Goal: Task Accomplishment & Management: Use online tool/utility

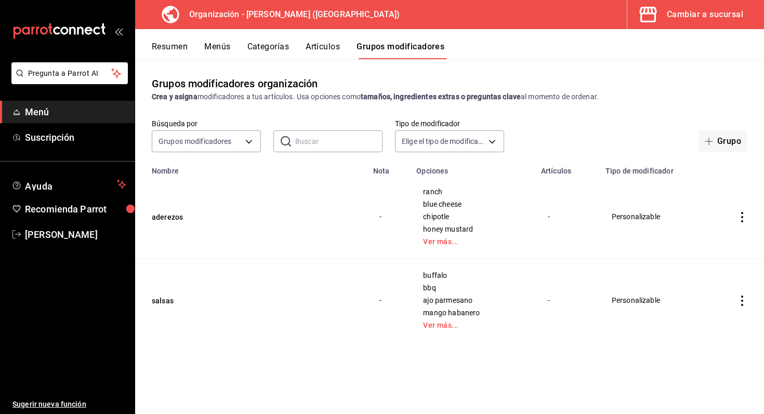
click at [268, 41] on div "Resumen Menús Categorías Artículos Grupos modificadores" at bounding box center [449, 44] width 629 height 30
click at [267, 45] on button "Categorías" at bounding box center [269, 51] width 42 height 18
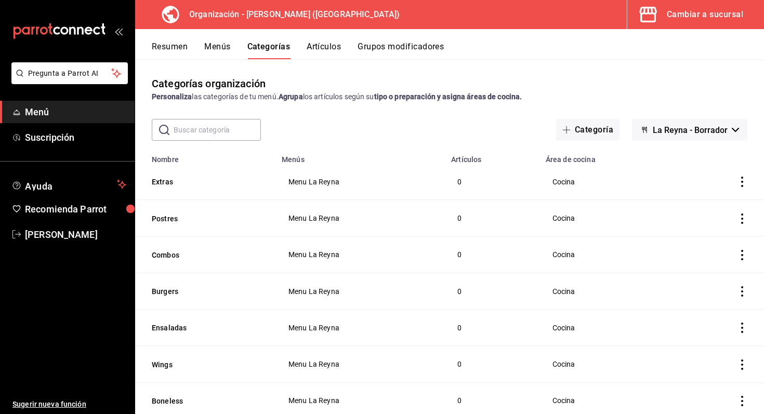
click at [331, 52] on button "Artículos" at bounding box center [324, 51] width 34 height 18
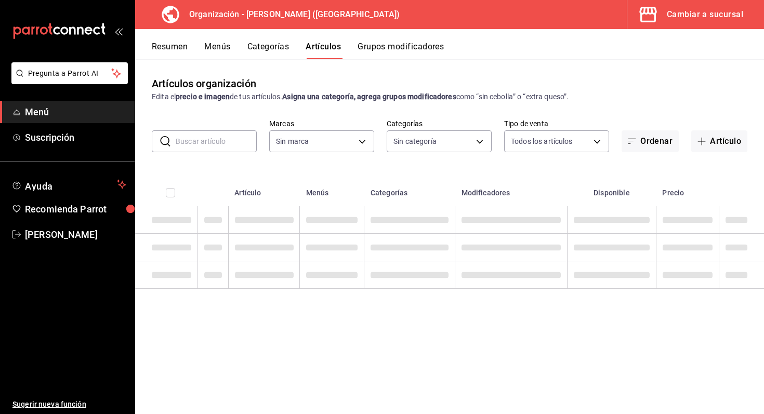
type input "21e8f741-d7e9-4a52-ba38-779e4aaec189"
type input "16663894-fb34-4407-b7f1-0cc0dcf8e37e,72baf487-72e9-40a4-bd3e-1ffae0c8d3f7,06edb…"
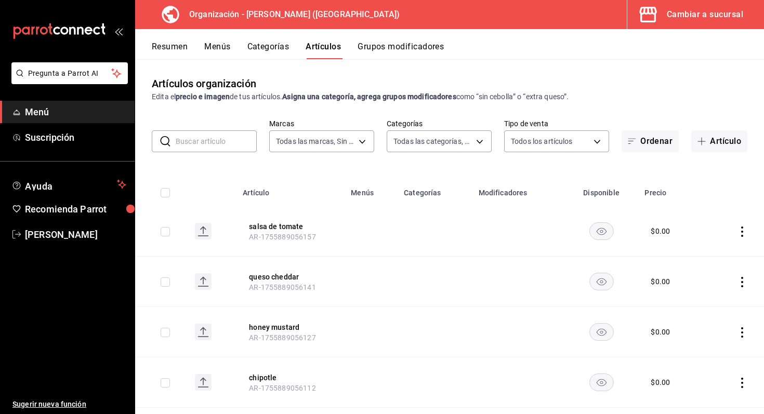
click at [368, 43] on button "Grupos modificadores" at bounding box center [401, 51] width 86 height 18
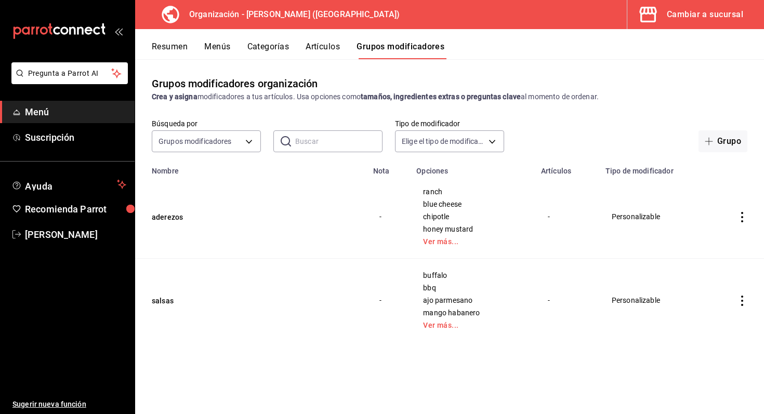
click at [224, 49] on button "Menús" at bounding box center [217, 51] width 26 height 18
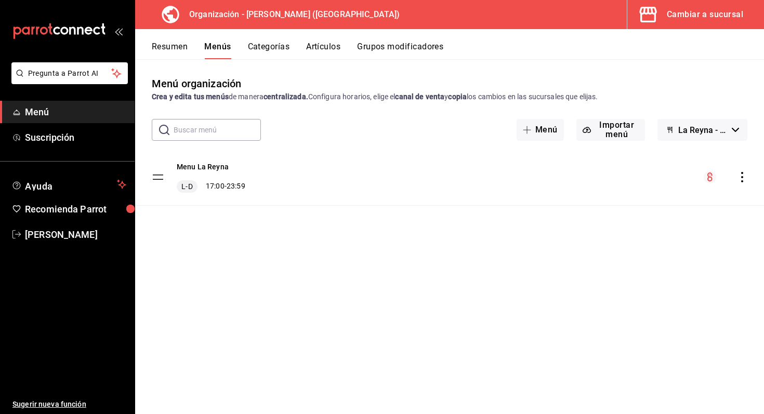
click at [742, 175] on icon "actions" at bounding box center [742, 177] width 10 height 10
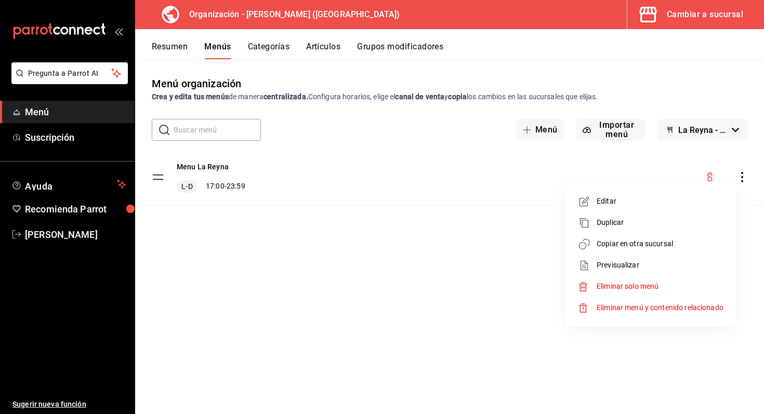
click at [453, 231] on div at bounding box center [382, 207] width 764 height 414
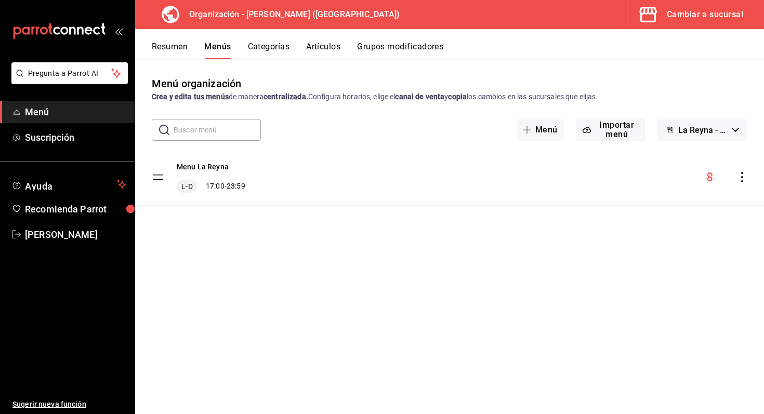
click at [417, 202] on div "Menu La [PERSON_NAME] 17:00 - 23:59" at bounding box center [449, 177] width 629 height 56
click at [384, 188] on div "Menu La [PERSON_NAME] 17:00 - 23:59" at bounding box center [449, 177] width 629 height 56
click at [153, 178] on tbody "Menu La [PERSON_NAME] 17:00 - 23:59" at bounding box center [449, 177] width 629 height 57
click at [253, 196] on div "Menu La [PERSON_NAME] 17:00 - 23:59" at bounding box center [449, 177] width 629 height 56
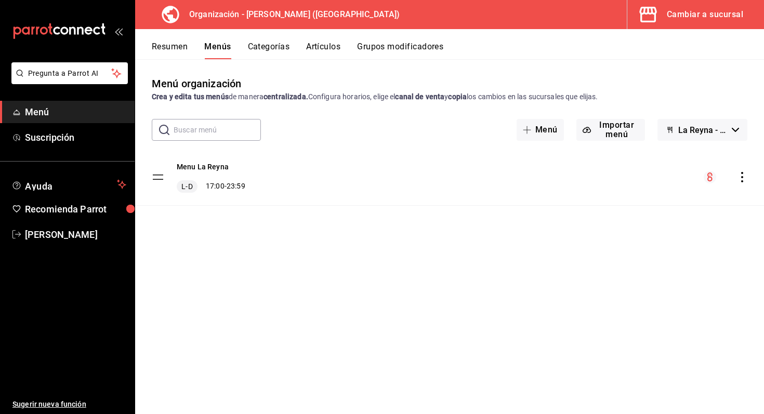
click at [263, 43] on button "Categorías" at bounding box center [269, 51] width 42 height 18
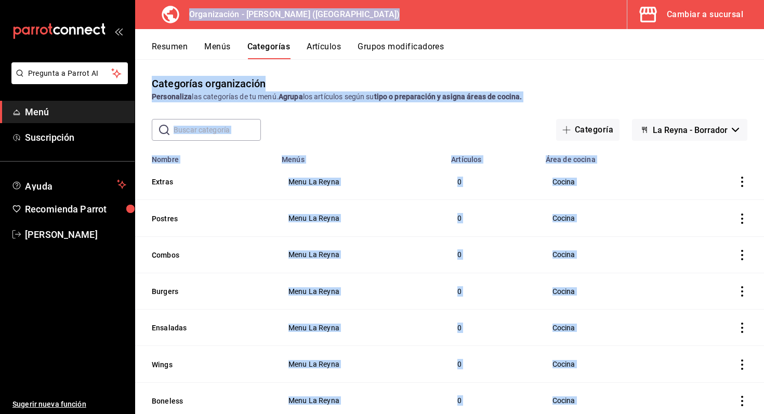
click at [320, 43] on button "Artículos" at bounding box center [324, 51] width 34 height 18
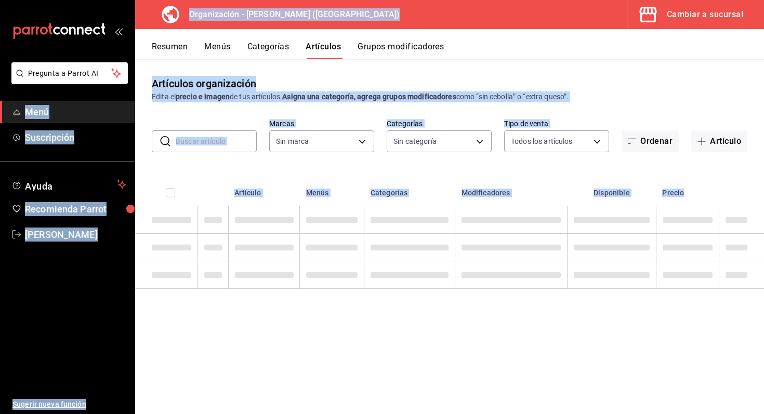
type input "21e8f741-d7e9-4a52-ba38-779e4aaec189"
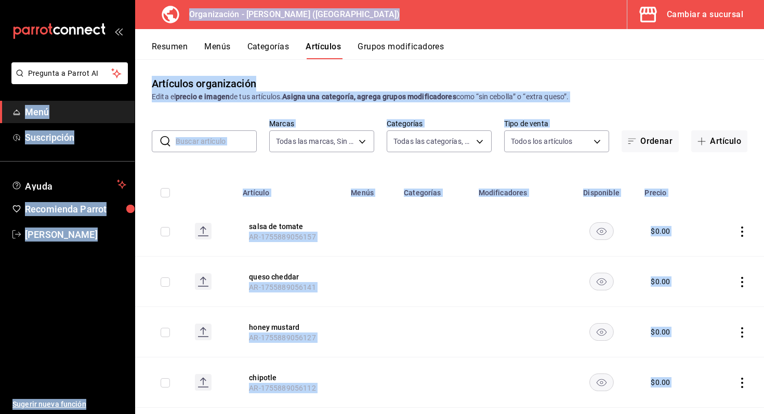
type input "16663894-fb34-4407-b7f1-0cc0dcf8e37e,72baf487-72e9-40a4-bd3e-1ffae0c8d3f7,06edb…"
click at [641, 103] on div "Artículos organización Edita el precio e imagen de tus artículos. Asigna una ca…" at bounding box center [449, 236] width 629 height 355
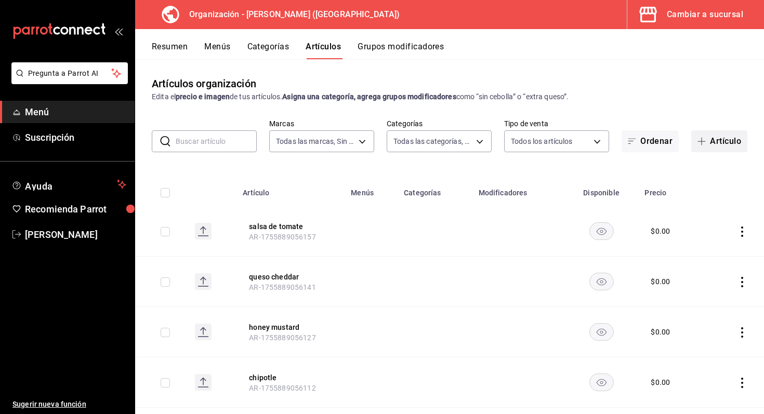
click at [713, 146] on button "Artículo" at bounding box center [720, 142] width 56 height 22
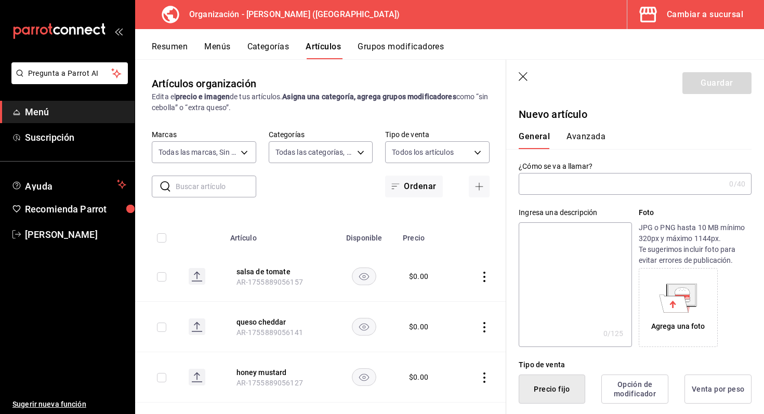
click at [578, 180] on input "text" at bounding box center [622, 184] width 206 height 21
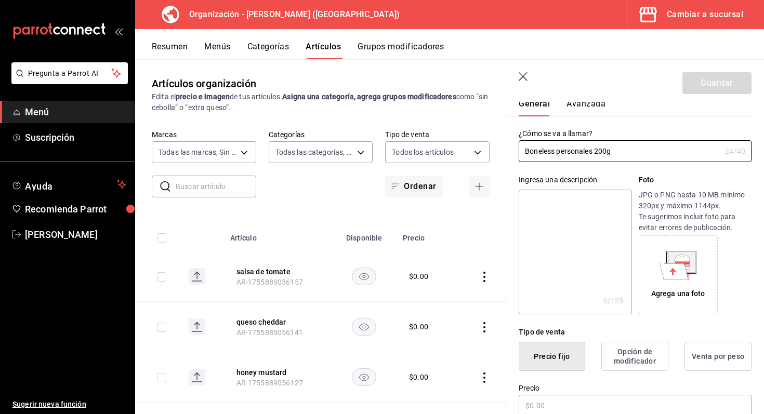
scroll to position [75, 0]
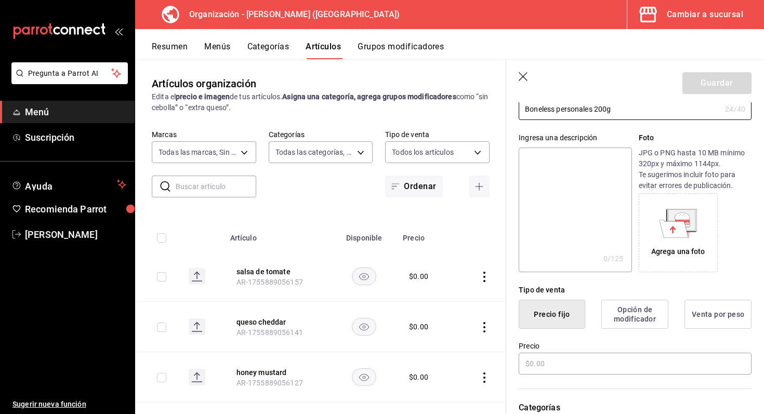
type input "Boneless personales 200g"
click at [696, 217] on icon at bounding box center [682, 220] width 30 height 22
click at [673, 214] on icon at bounding box center [682, 220] width 27 height 21
click at [676, 258] on div "Agrega una foto" at bounding box center [679, 233] width 74 height 74
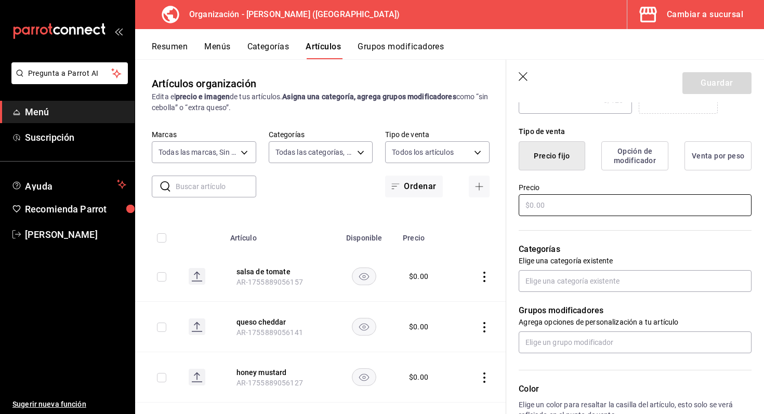
scroll to position [239, 0]
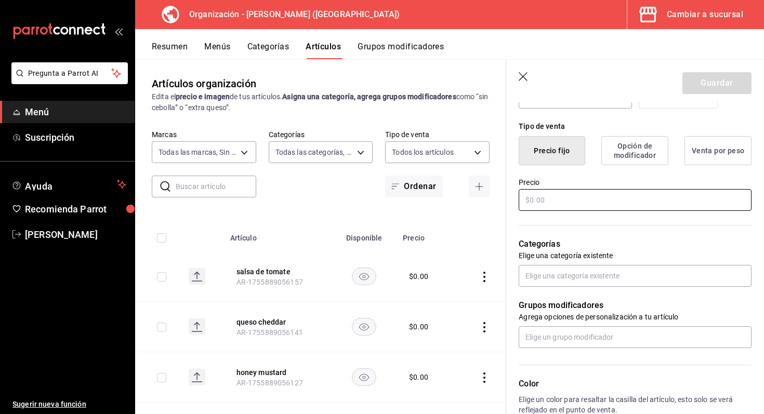
click at [573, 196] on input "text" at bounding box center [635, 200] width 233 height 22
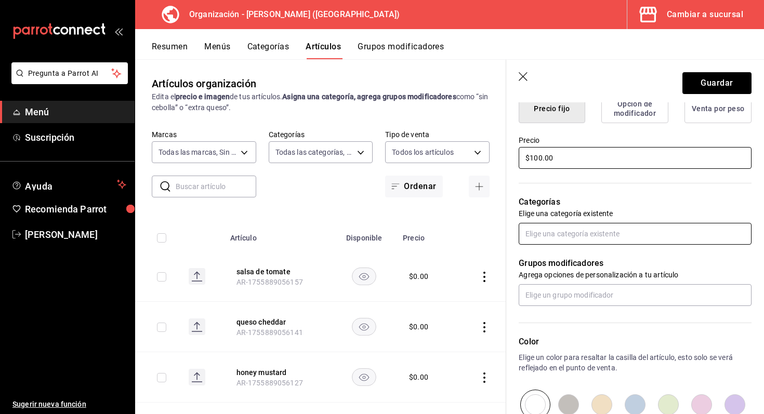
type input "$100.00"
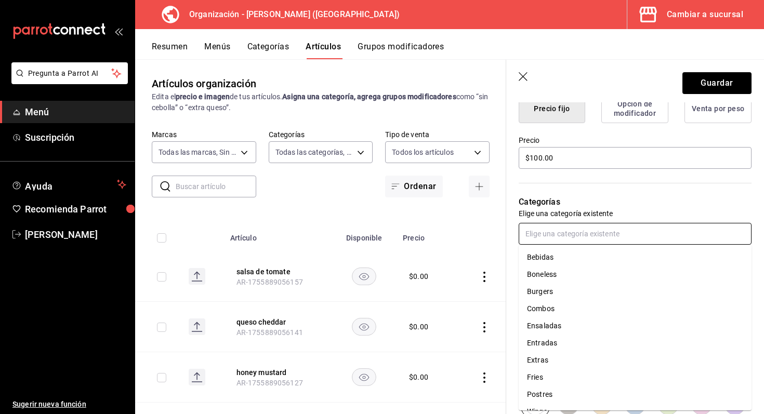
click at [583, 237] on input "text" at bounding box center [635, 234] width 233 height 22
click at [565, 279] on li "Boneless" at bounding box center [635, 274] width 233 height 17
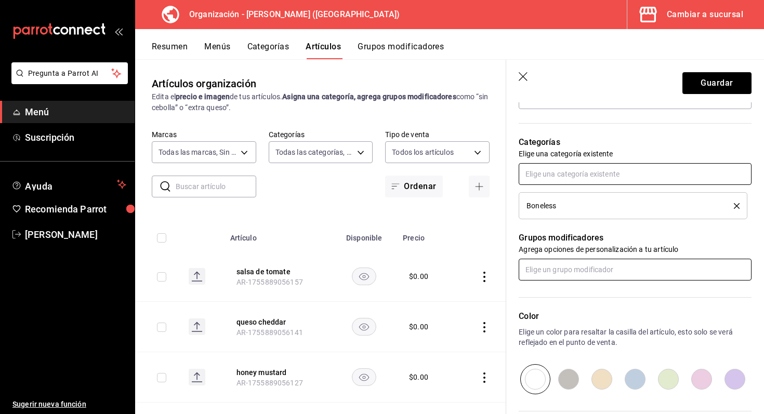
scroll to position [348, 0]
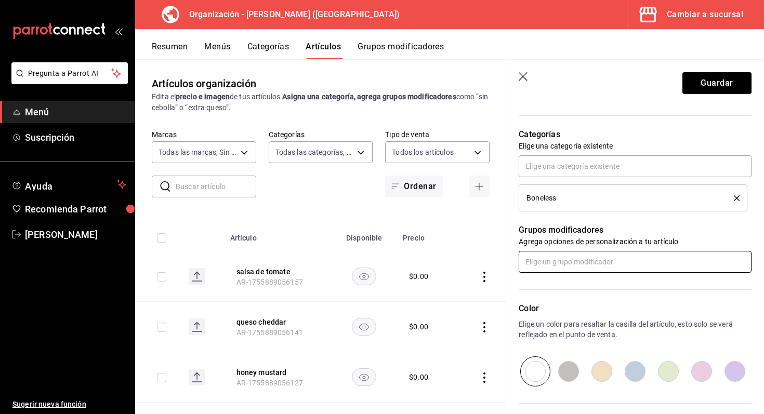
click at [615, 256] on input "text" at bounding box center [635, 262] width 233 height 22
click at [580, 303] on li "salsas" at bounding box center [635, 302] width 233 height 17
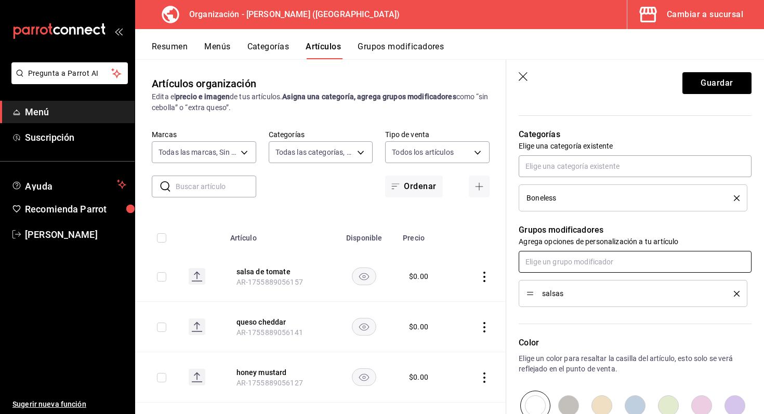
click at [588, 260] on input "text" at bounding box center [635, 262] width 233 height 22
click at [573, 284] on li "aderezos" at bounding box center [635, 285] width 233 height 17
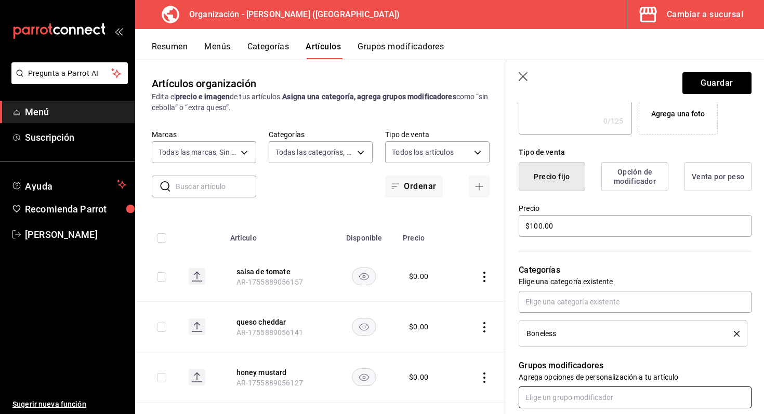
scroll to position [0, 0]
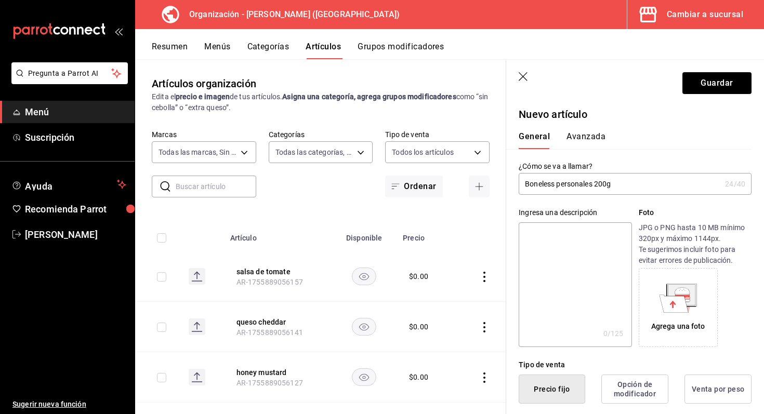
click at [598, 132] on button "Avanzada" at bounding box center [586, 141] width 39 height 18
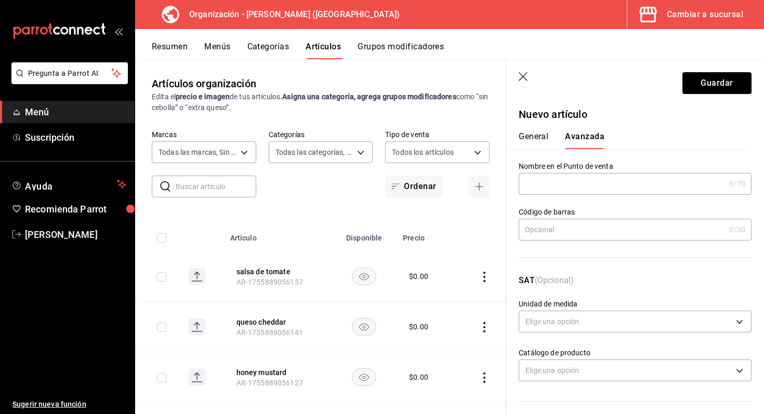
click at [537, 138] on button "General" at bounding box center [534, 141] width 30 height 18
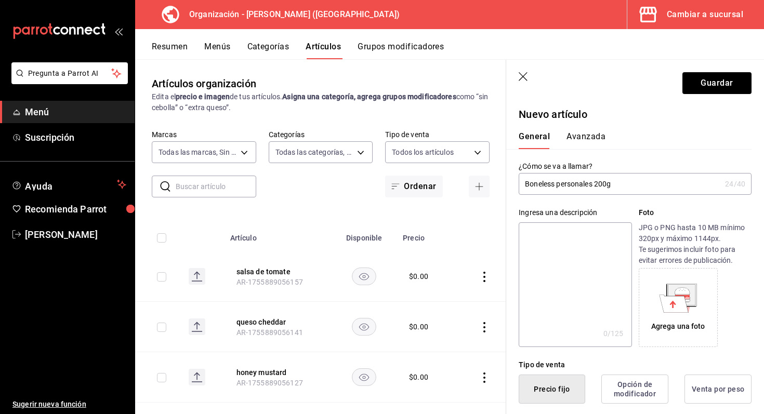
click at [589, 144] on button "Avanzada" at bounding box center [586, 141] width 39 height 18
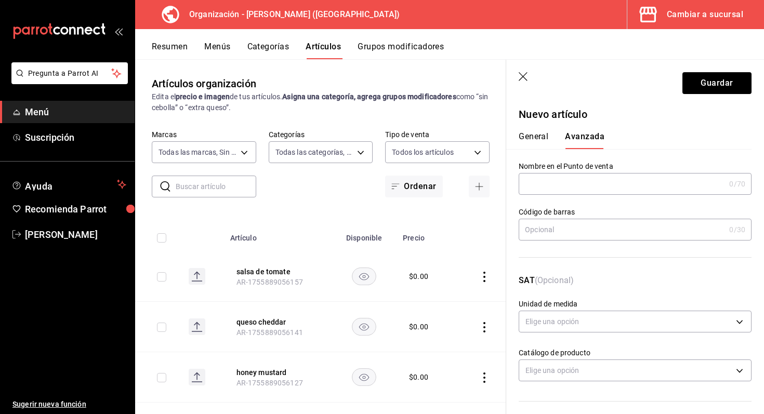
click at [587, 184] on input "text" at bounding box center [622, 184] width 206 height 21
click at [548, 137] on button "General" at bounding box center [534, 141] width 30 height 18
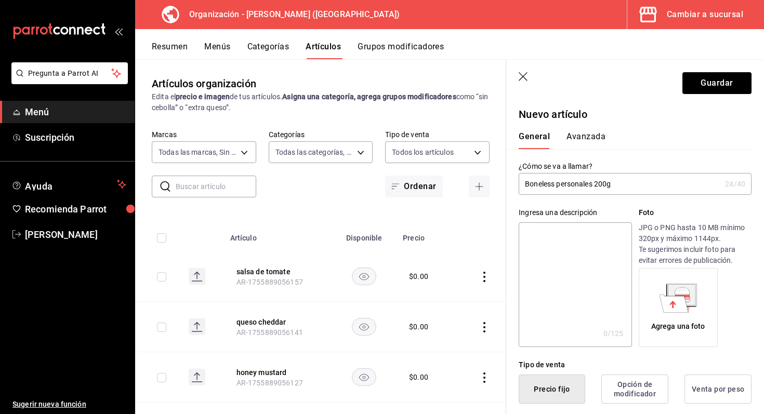
click at [568, 137] on button "Avanzada" at bounding box center [586, 141] width 39 height 18
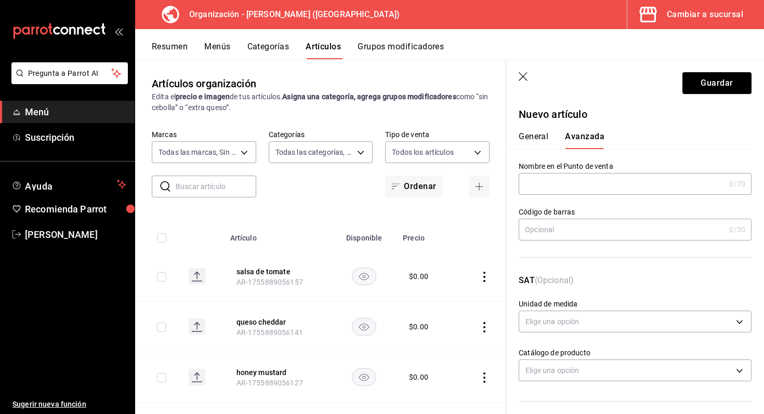
click at [581, 185] on input "text" at bounding box center [622, 184] width 206 height 21
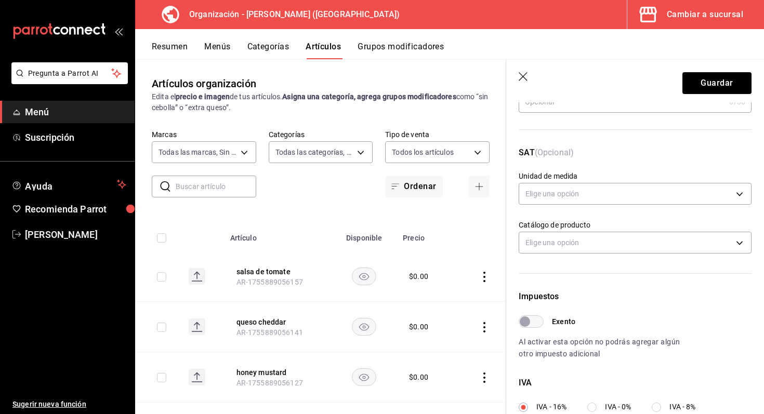
scroll to position [135, 0]
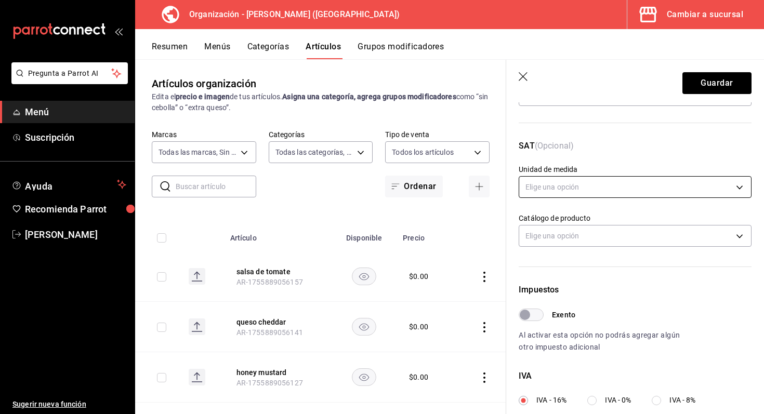
click at [672, 191] on body "Pregunta a Parrot AI Menú Suscripción Ayuda Recomienda Parrot [PERSON_NAME] Sug…" at bounding box center [382, 207] width 764 height 414
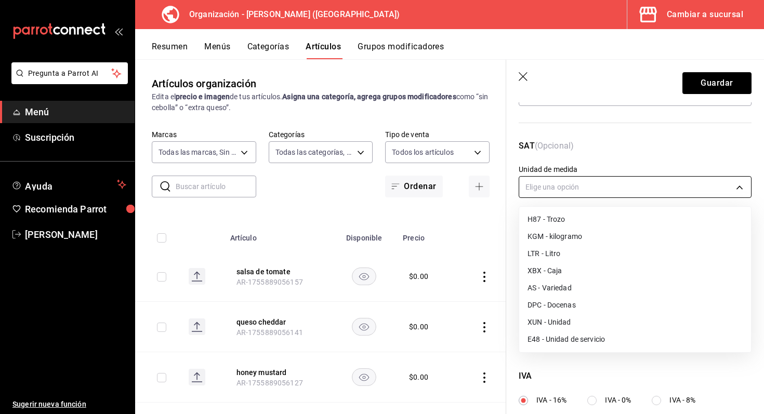
click at [672, 191] on div at bounding box center [382, 207] width 764 height 414
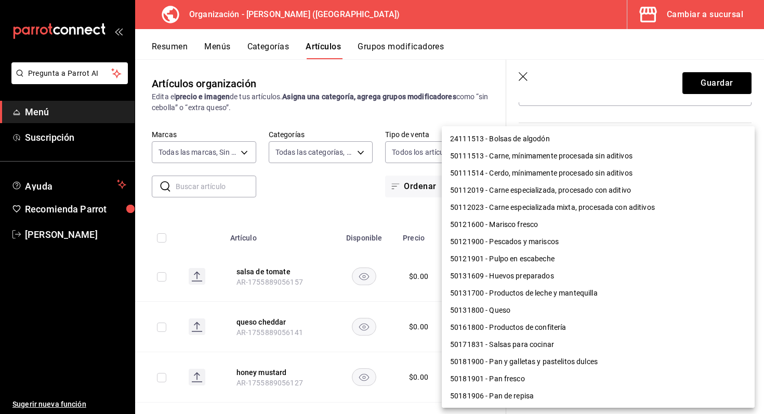
click at [711, 239] on body "Pregunta a Parrot AI Menú Suscripción Ayuda Recomienda Parrot [PERSON_NAME] Sug…" at bounding box center [382, 207] width 764 height 414
click at [648, 105] on div at bounding box center [382, 207] width 764 height 414
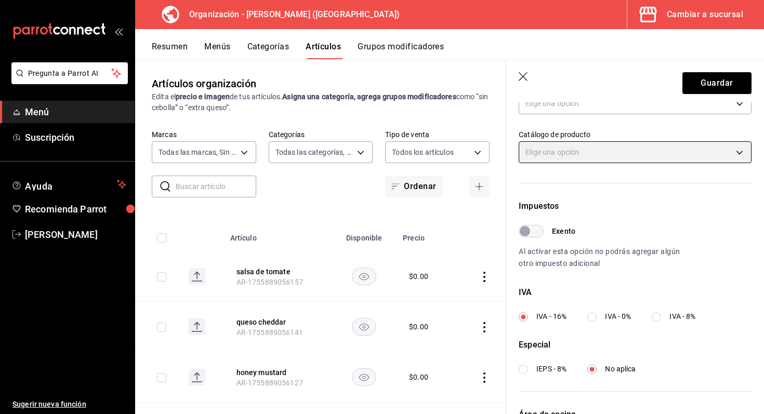
scroll to position [237, 0]
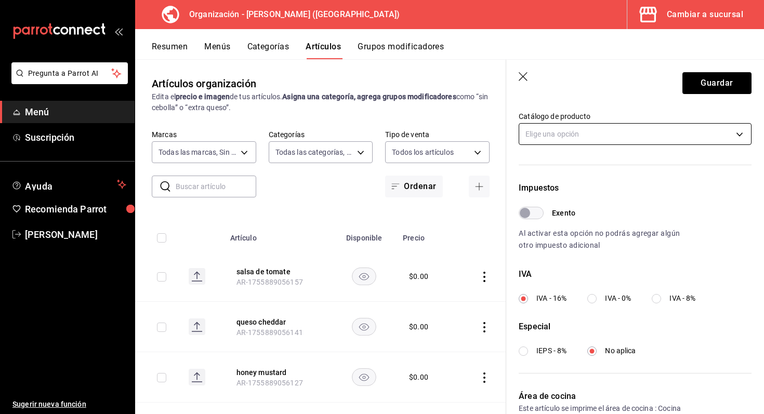
click at [672, 132] on body "Pregunta a Parrot AI Menú Suscripción Ayuda Recomienda Parrot [PERSON_NAME] Sug…" at bounding box center [382, 207] width 764 height 414
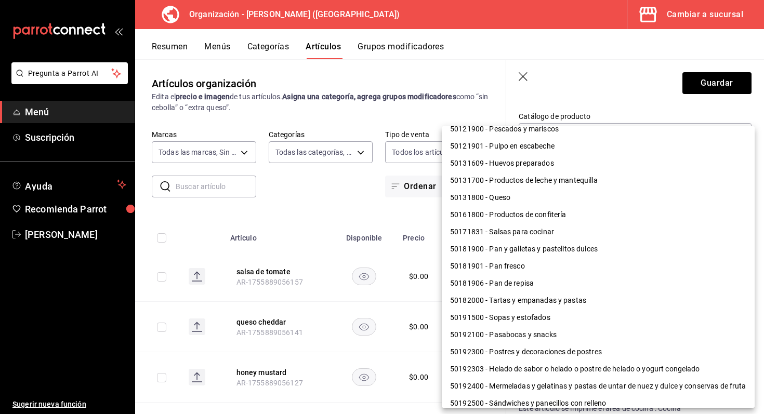
scroll to position [0, 0]
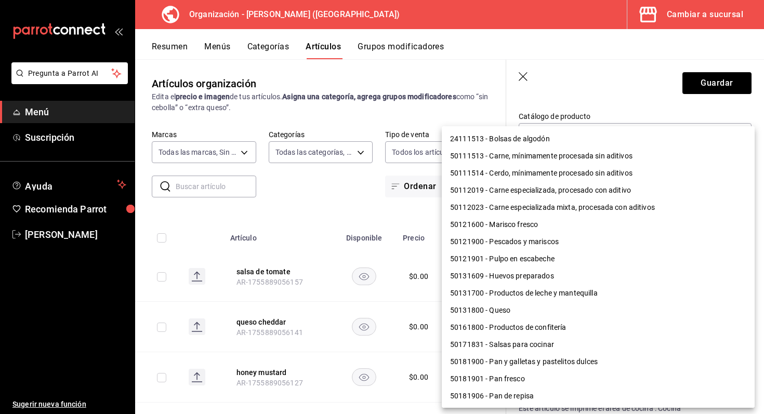
click at [643, 90] on div at bounding box center [382, 207] width 764 height 414
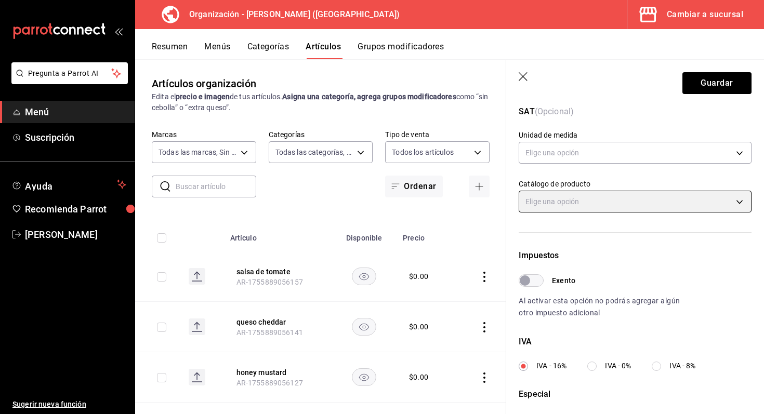
scroll to position [166, 0]
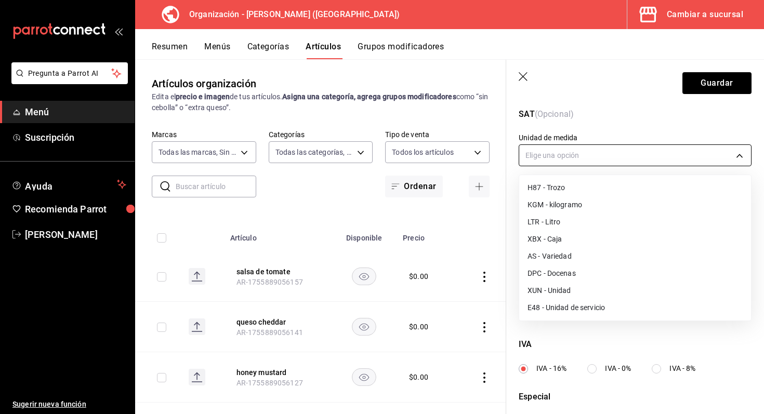
click at [712, 153] on body "Pregunta a Parrot AI Menú Suscripción Ayuda Recomienda Parrot [PERSON_NAME] Sug…" at bounding box center [382, 207] width 764 height 414
click at [712, 153] on div at bounding box center [382, 207] width 764 height 414
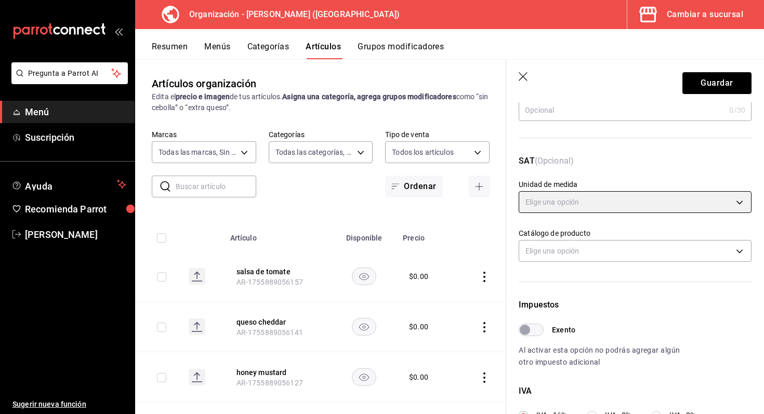
scroll to position [0, 0]
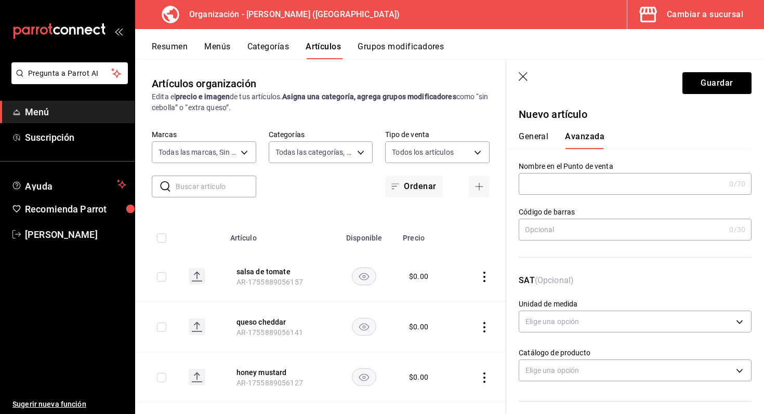
click at [574, 185] on input "text" at bounding box center [622, 184] width 206 height 21
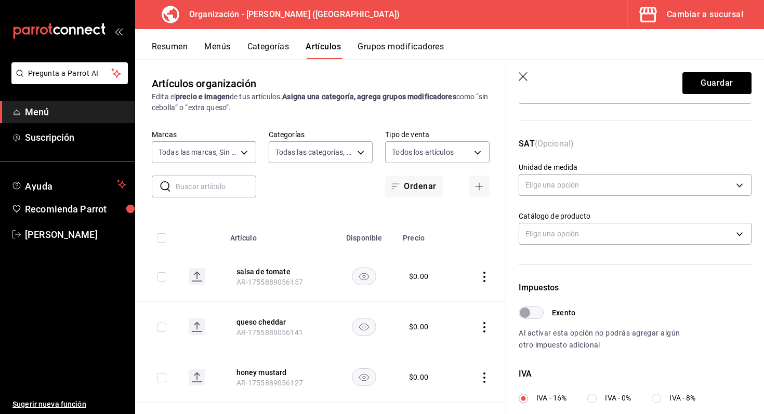
scroll to position [132, 0]
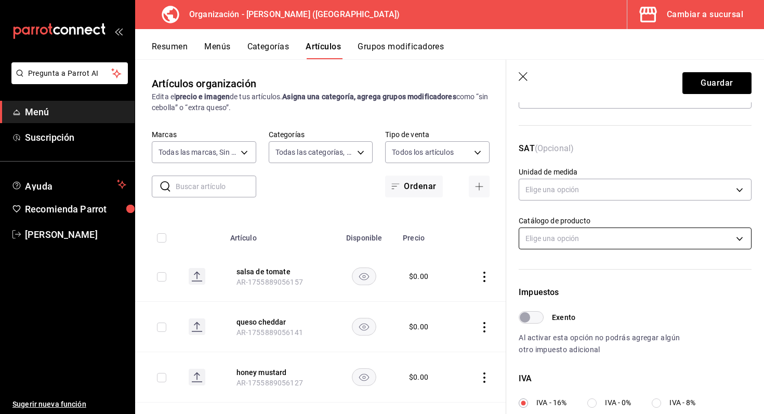
type input "boneless personales 200 g"
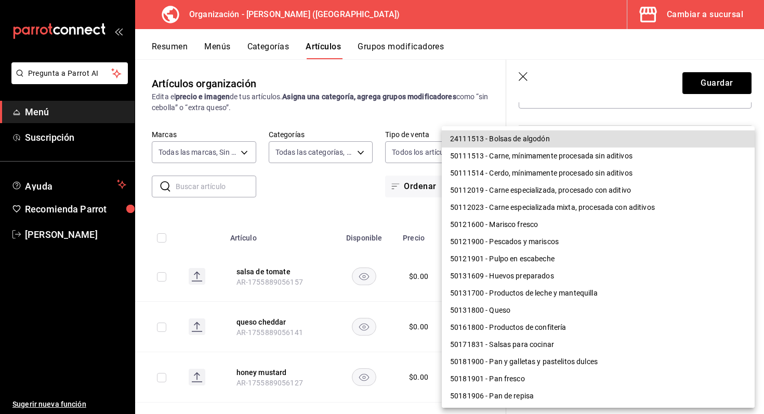
click at [719, 232] on body "Pregunta a Parrot AI Menú Suscripción Ayuda Recomienda Parrot [PERSON_NAME] Sug…" at bounding box center [382, 207] width 764 height 414
click at [607, 97] on div at bounding box center [382, 207] width 764 height 414
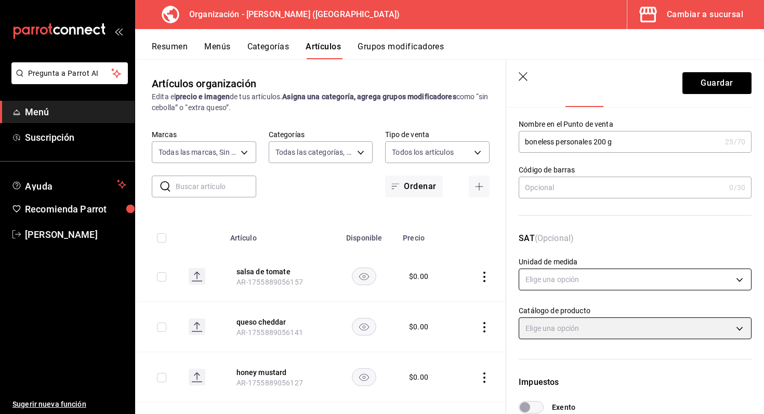
scroll to position [0, 0]
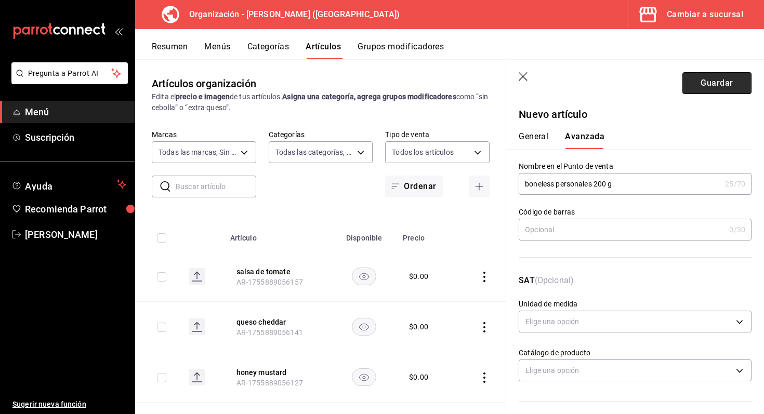
click at [727, 90] on button "Guardar" at bounding box center [717, 83] width 69 height 22
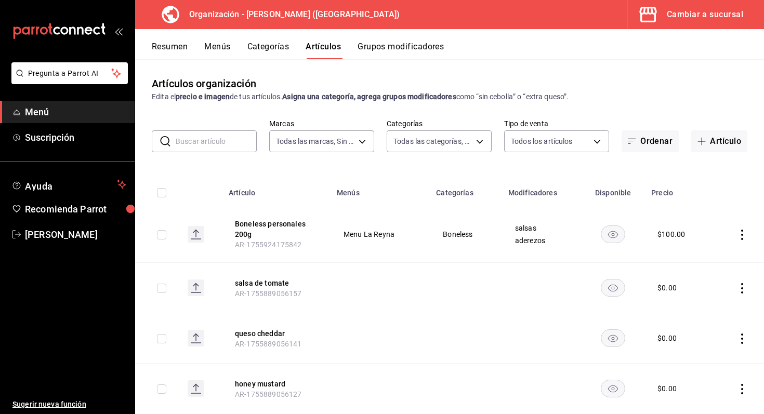
click at [746, 236] on icon "actions" at bounding box center [742, 235] width 10 height 10
click at [746, 236] on div at bounding box center [382, 207] width 764 height 414
click at [714, 138] on button "Artículo" at bounding box center [720, 142] width 56 height 22
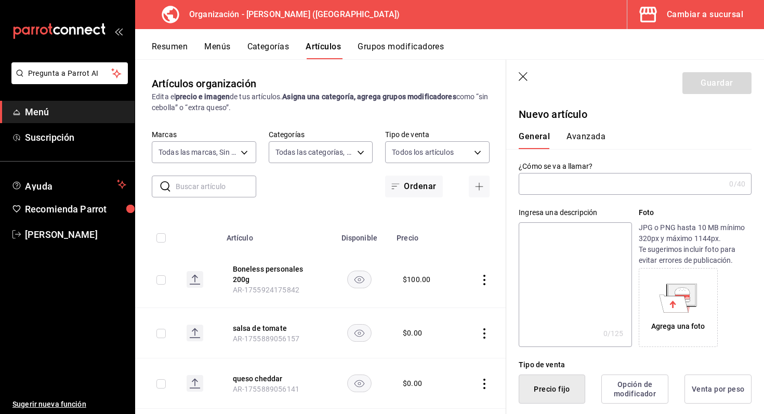
click at [568, 177] on input "text" at bounding box center [622, 184] width 206 height 21
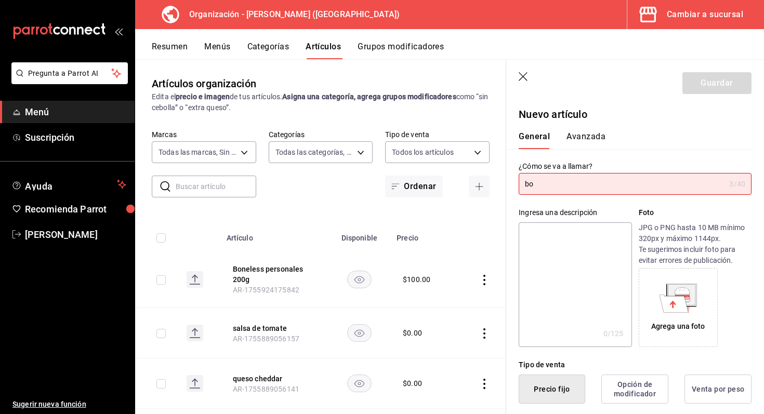
type input "b"
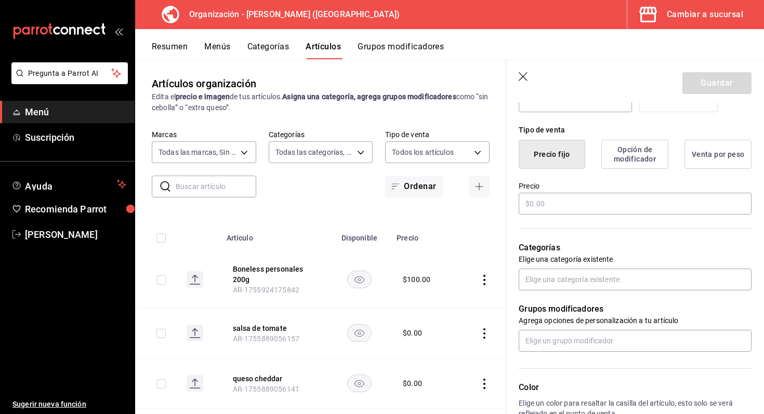
scroll to position [236, 0]
type input "Boneless medainos"
click at [618, 204] on input "text" at bounding box center [635, 203] width 233 height 22
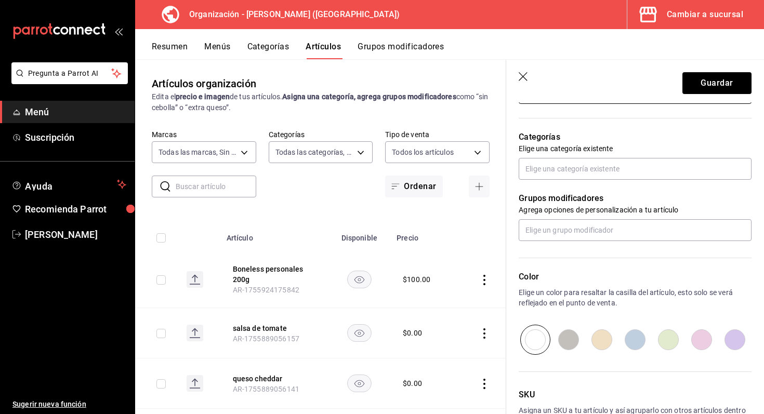
scroll to position [381, 0]
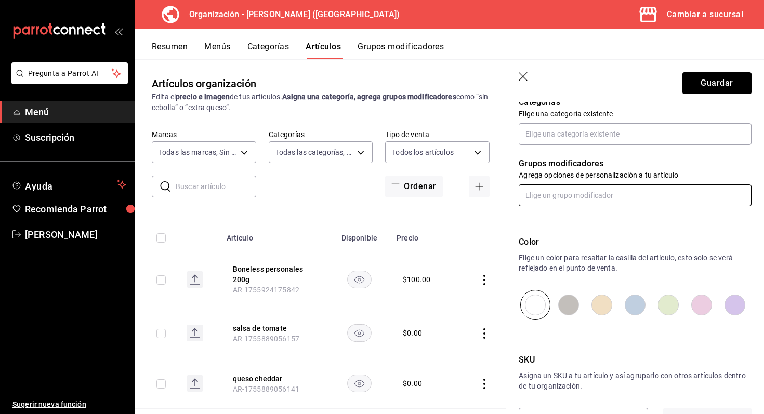
type input "$145.00"
click at [609, 200] on input "text" at bounding box center [635, 196] width 233 height 22
click at [587, 218] on li "aderezos" at bounding box center [635, 219] width 233 height 17
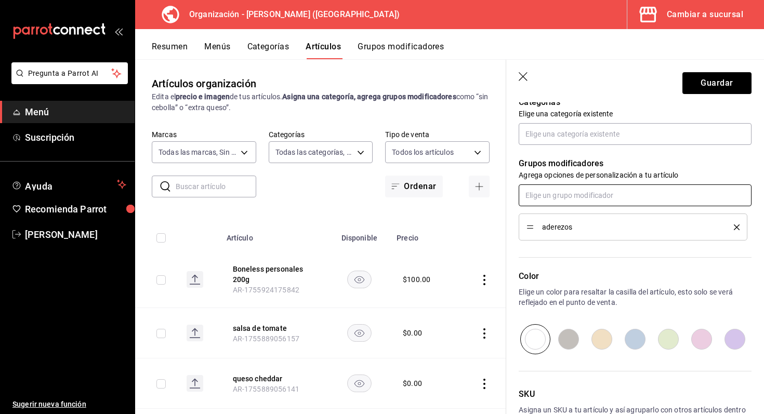
click at [576, 202] on input "text" at bounding box center [635, 196] width 233 height 22
click at [568, 228] on ul "salsas" at bounding box center [635, 218] width 233 height 25
click at [570, 215] on li "salsas" at bounding box center [635, 219] width 233 height 17
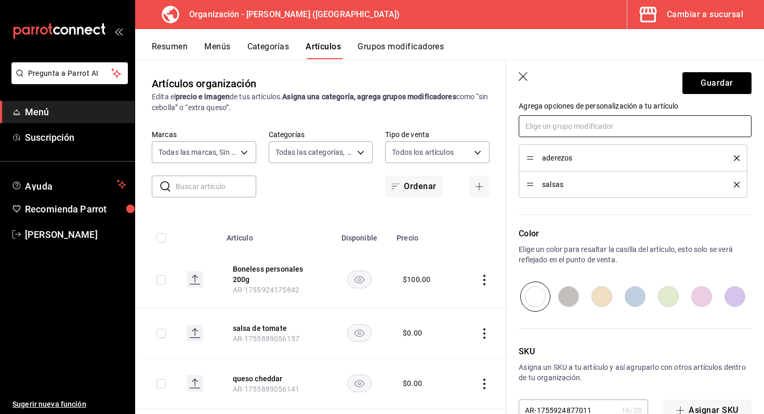
scroll to position [452, 0]
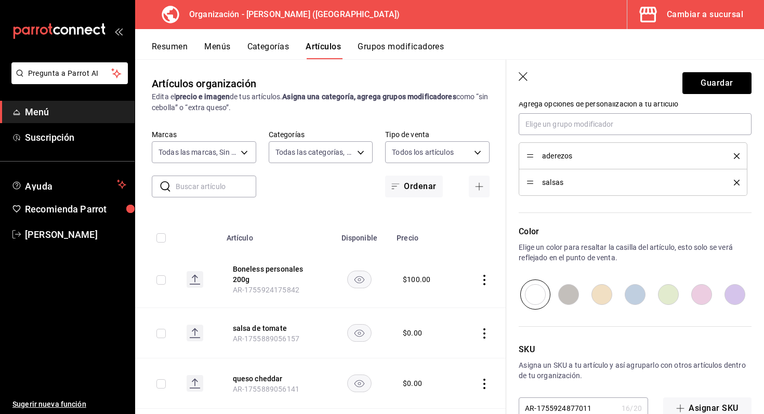
click at [565, 292] on input "radio" at bounding box center [568, 295] width 33 height 30
radio input "true"
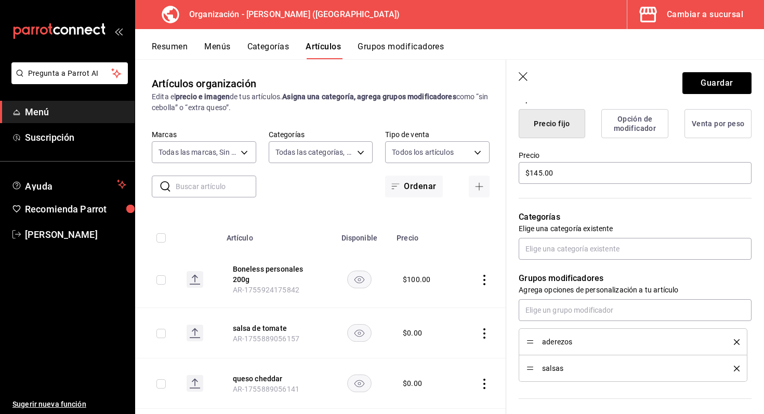
scroll to position [285, 0]
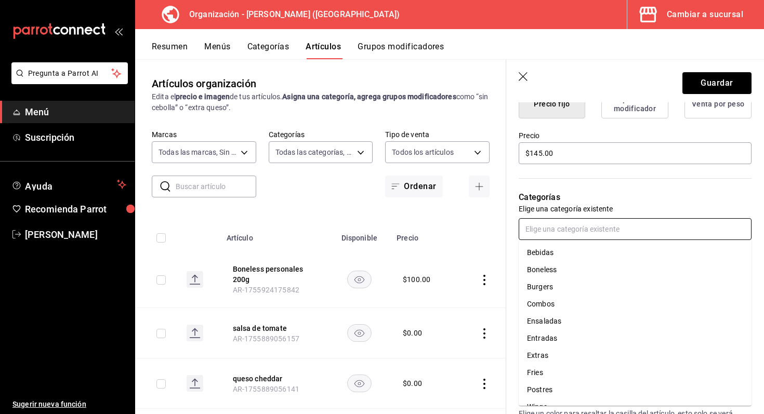
click at [596, 237] on input "text" at bounding box center [635, 229] width 233 height 22
click at [583, 273] on li "Boneless" at bounding box center [635, 270] width 233 height 17
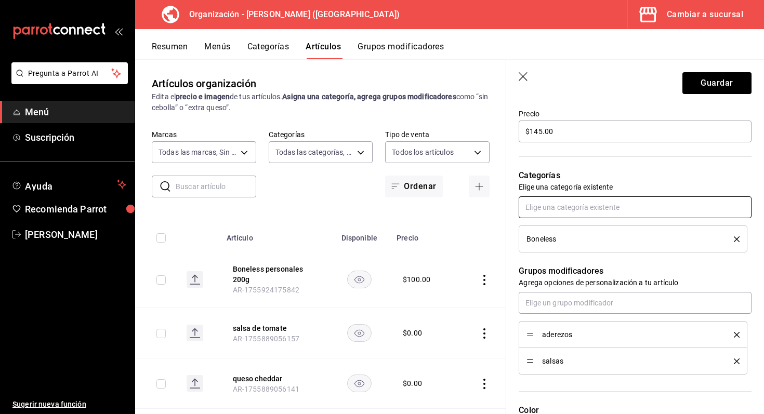
scroll to position [0, 0]
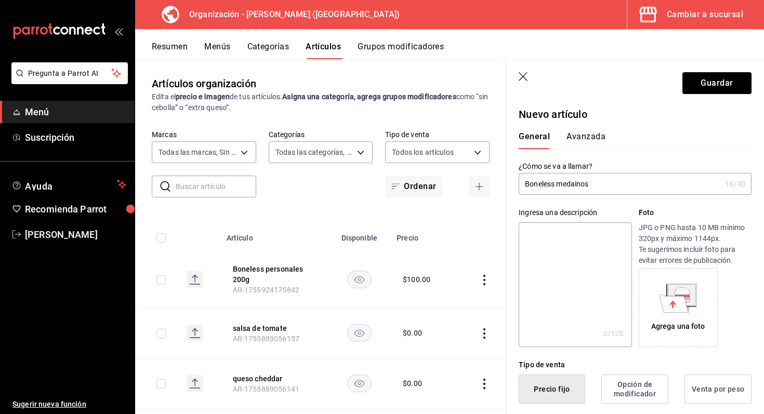
click at [589, 140] on button "Avanzada" at bounding box center [586, 141] width 39 height 18
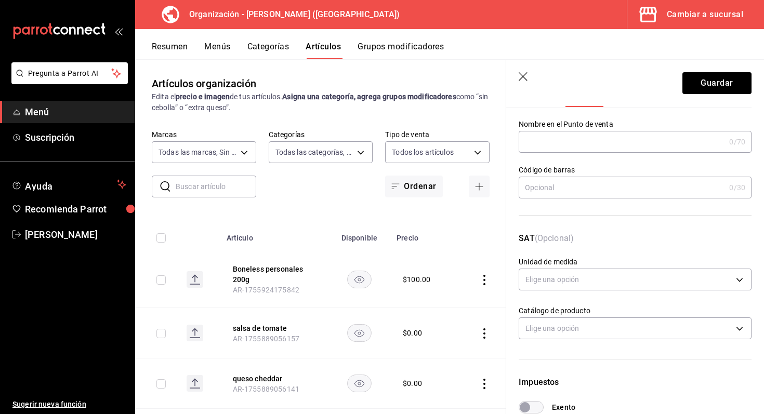
scroll to position [52, 0]
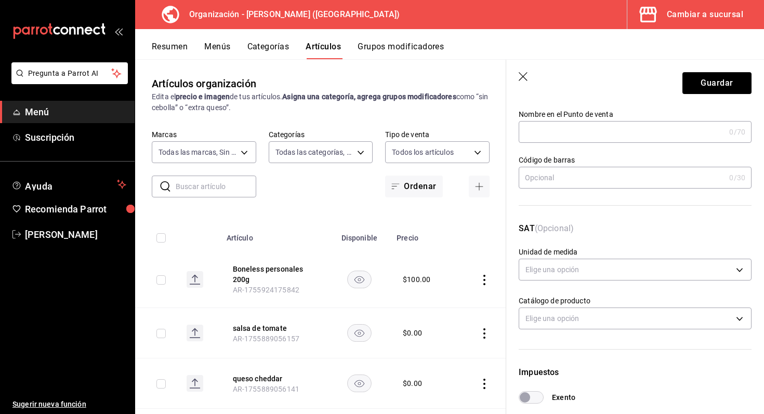
click at [644, 128] on input "text" at bounding box center [622, 132] width 206 height 21
click at [592, 133] on input "boneless personales 300g" at bounding box center [620, 132] width 202 height 21
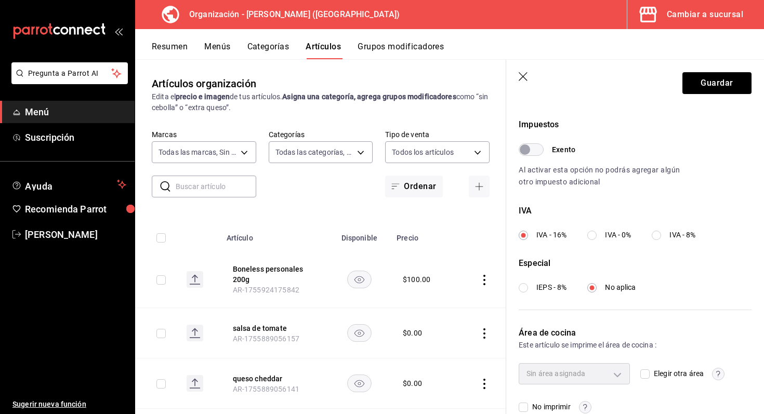
scroll to position [320, 0]
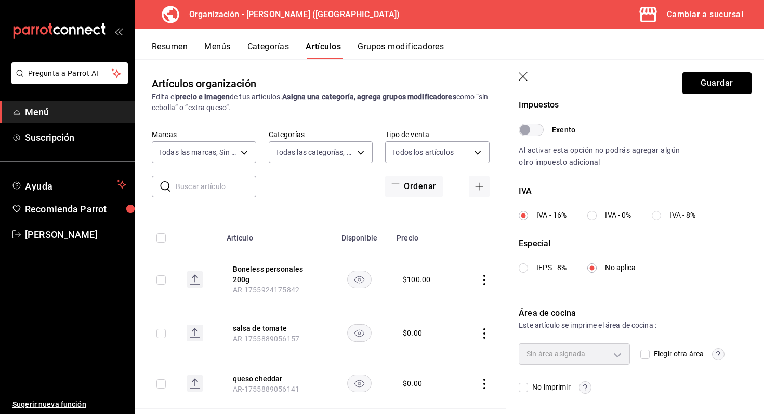
type input "boneless medianos 300g"
click at [613, 357] on div "Sin área asignada" at bounding box center [574, 354] width 111 height 21
click at [615, 355] on div "Sin área asignada" at bounding box center [574, 354] width 111 height 21
click at [622, 355] on div "Sin área asignada" at bounding box center [574, 354] width 111 height 21
click at [625, 355] on div "Sin área asignada" at bounding box center [574, 354] width 111 height 21
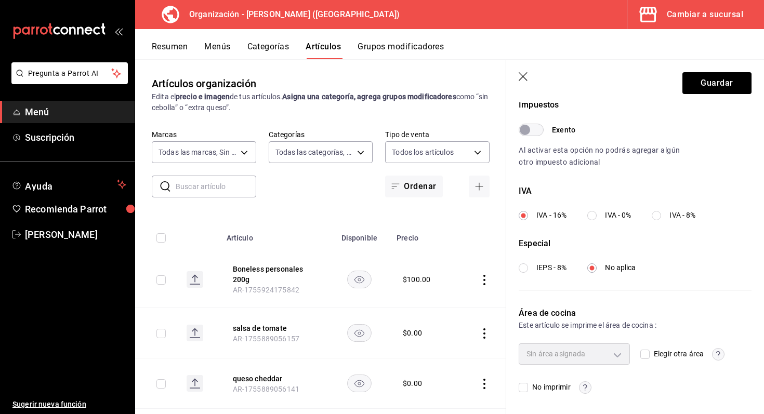
click at [528, 383] on input "No imprimir" at bounding box center [523, 387] width 9 height 9
checkbox input "false"
click at [612, 355] on div "Sin área asignada" at bounding box center [574, 354] width 111 height 21
click at [646, 350] on input "Elegir otra área" at bounding box center [645, 354] width 9 height 9
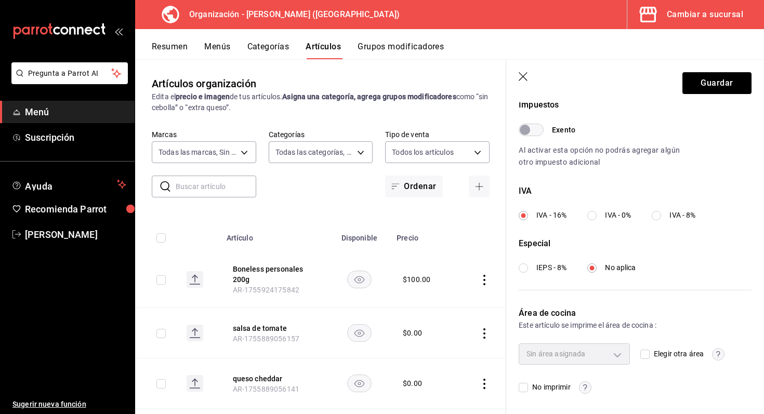
checkbox input "true"
type input "693230dc-cf38-4be9-a103-123b1e076145"
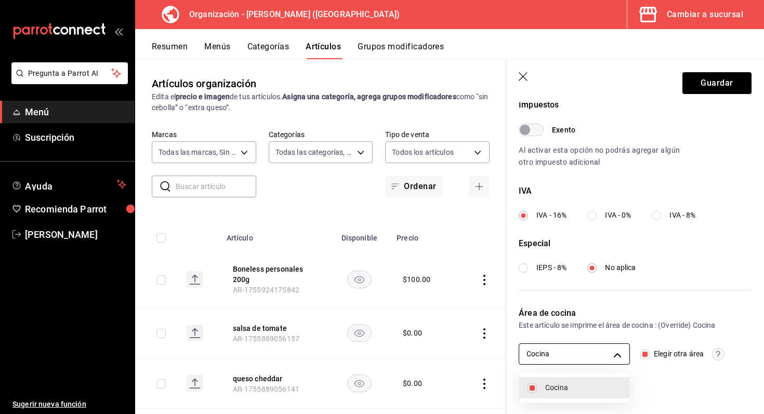
click at [619, 351] on body "Pregunta a Parrot AI Menú Suscripción Ayuda Recomienda Parrot [PERSON_NAME] Sug…" at bounding box center [382, 207] width 764 height 414
click at [619, 351] on div at bounding box center [382, 207] width 764 height 414
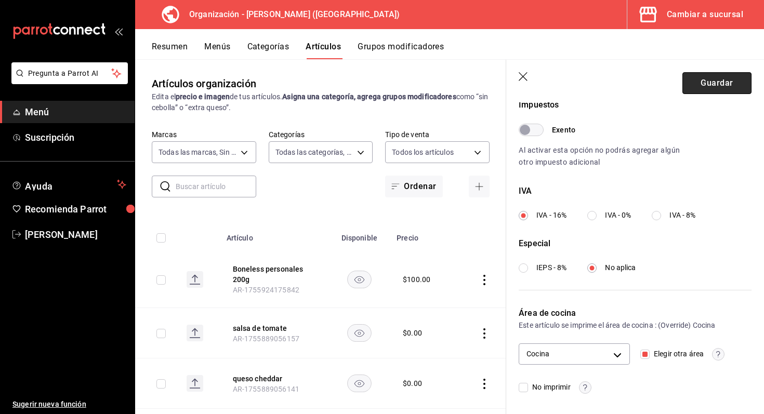
click at [712, 81] on button "Guardar" at bounding box center [717, 83] width 69 height 22
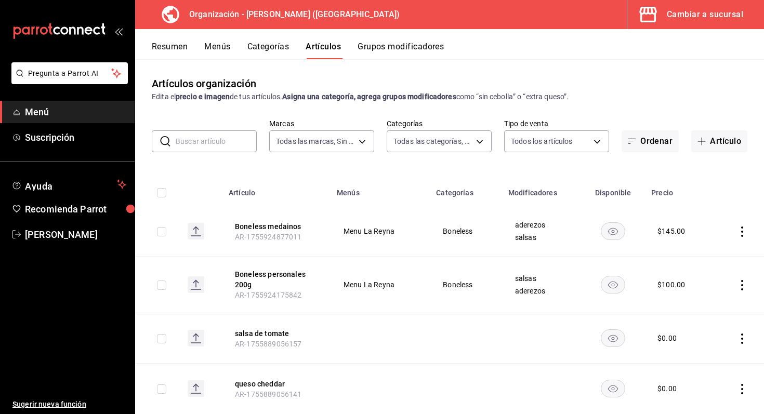
click at [737, 284] on icon "actions" at bounding box center [742, 285] width 10 height 10
click at [707, 316] on li "Editar" at bounding box center [702, 308] width 62 height 21
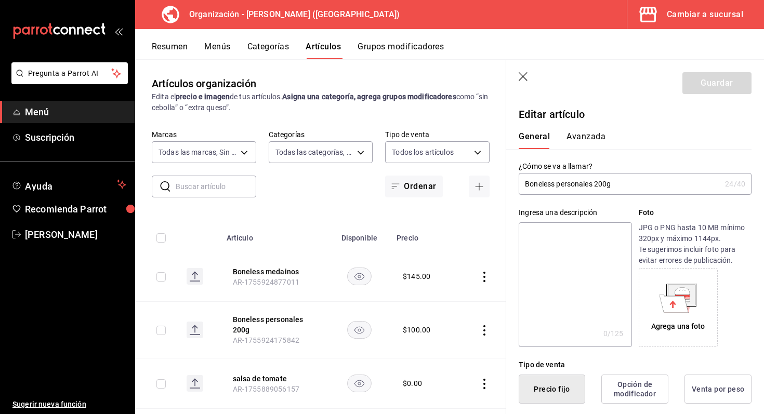
click at [596, 134] on button "Avanzada" at bounding box center [586, 141] width 39 height 18
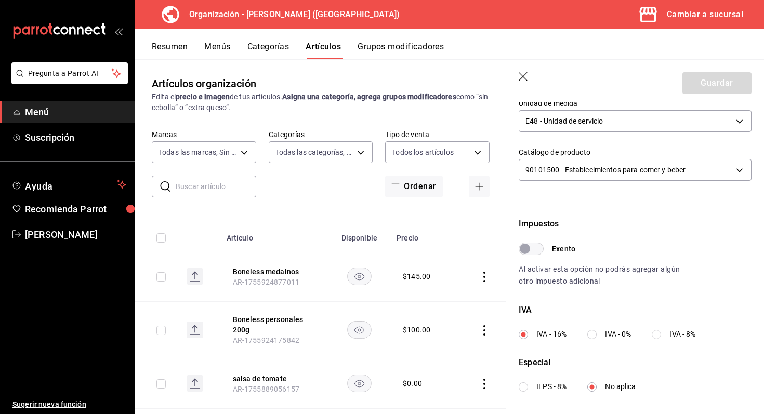
scroll to position [320, 0]
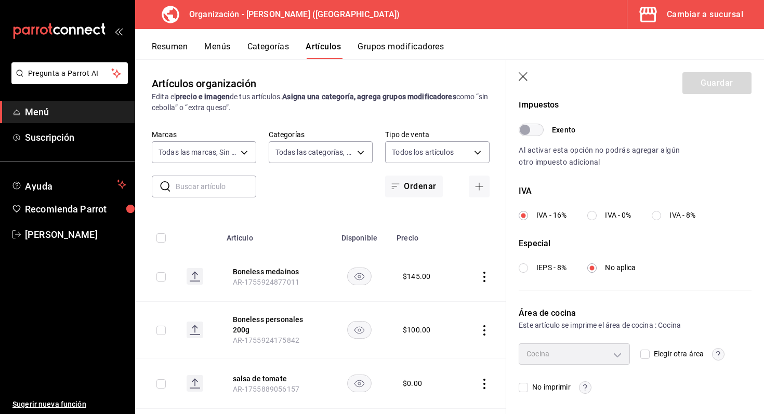
click at [647, 355] on input "Elegir otra área" at bounding box center [645, 354] width 9 height 9
checkbox input "true"
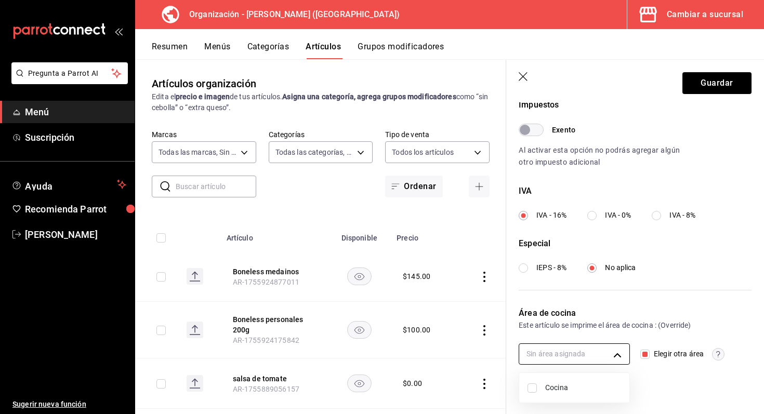
click at [618, 357] on body "Pregunta a Parrot AI Menú Suscripción Ayuda Recomienda Parrot [PERSON_NAME] Sug…" at bounding box center [382, 207] width 764 height 414
click at [596, 390] on span "Cocina" at bounding box center [584, 388] width 76 height 11
type input "693230dc-cf38-4be9-a103-123b1e076145"
checkbox input "true"
click at [722, 79] on div at bounding box center [382, 207] width 764 height 414
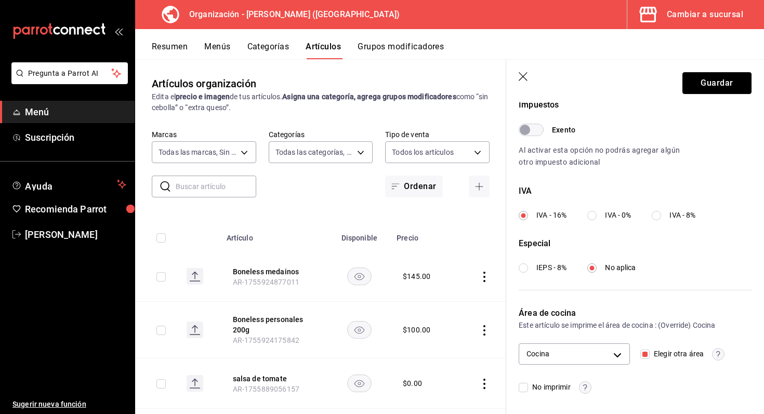
click at [722, 79] on button "Guardar" at bounding box center [717, 83] width 69 height 22
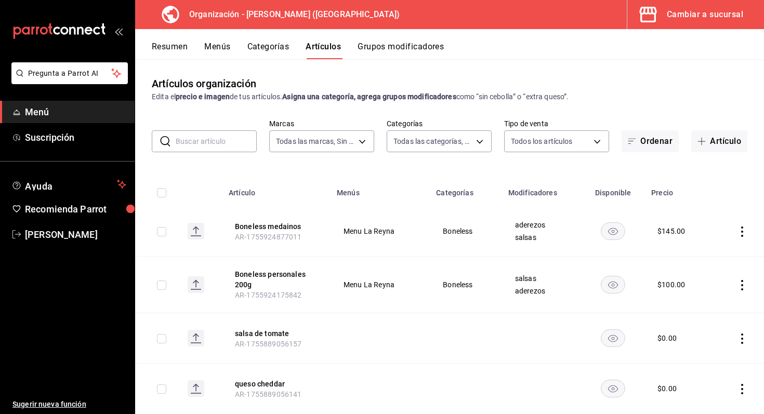
click at [189, 48] on div "Resumen Menús Categorías Artículos Grupos modificadores" at bounding box center [458, 51] width 613 height 18
click at [213, 50] on button "Menús" at bounding box center [217, 51] width 26 height 18
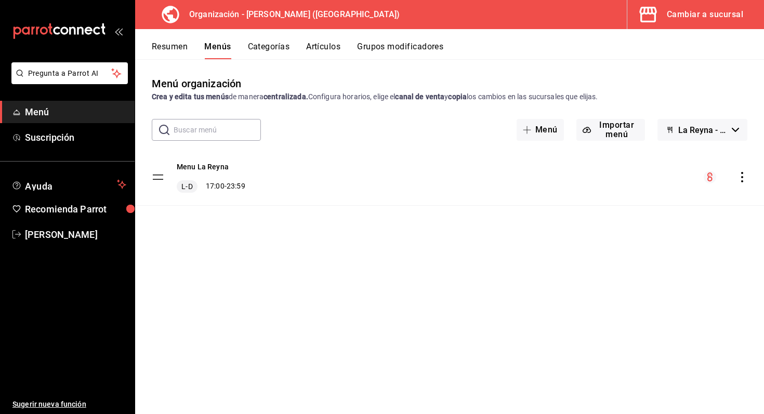
click at [176, 48] on button "Resumen" at bounding box center [170, 51] width 36 height 18
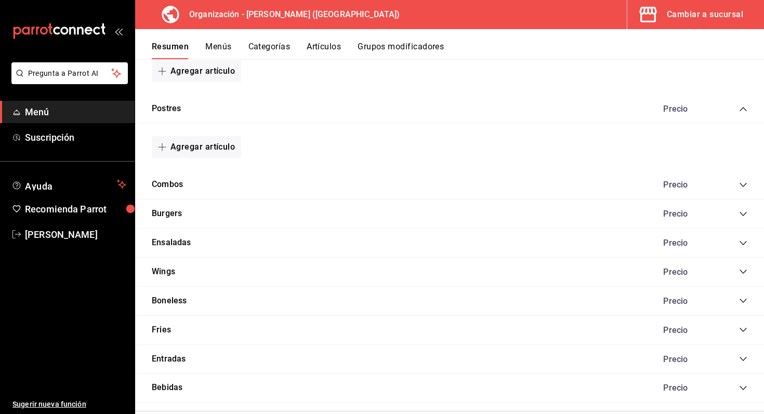
scroll to position [236, 0]
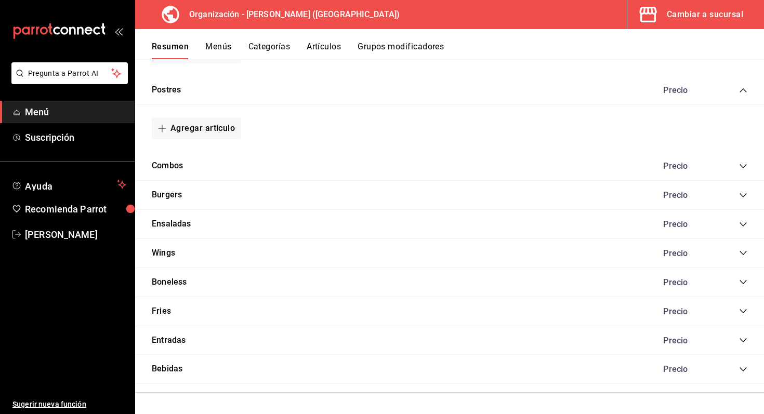
click at [747, 279] on icon "collapse-category-row" at bounding box center [743, 282] width 8 height 8
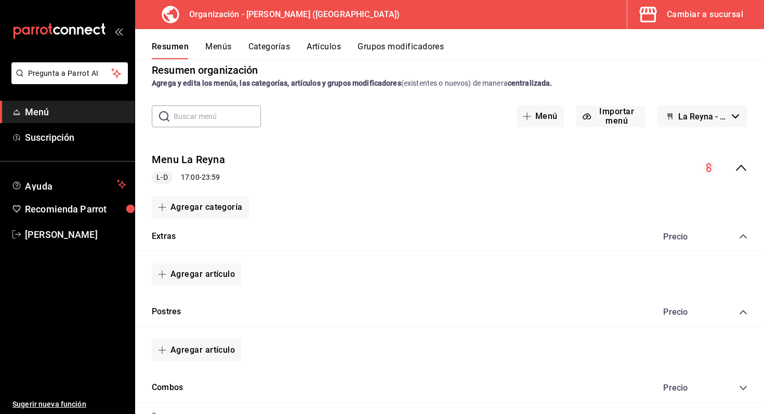
scroll to position [0, 0]
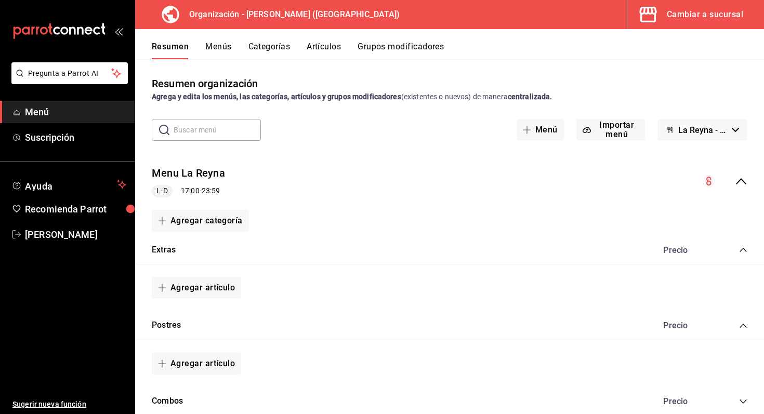
click at [266, 47] on button "Categorías" at bounding box center [270, 51] width 42 height 18
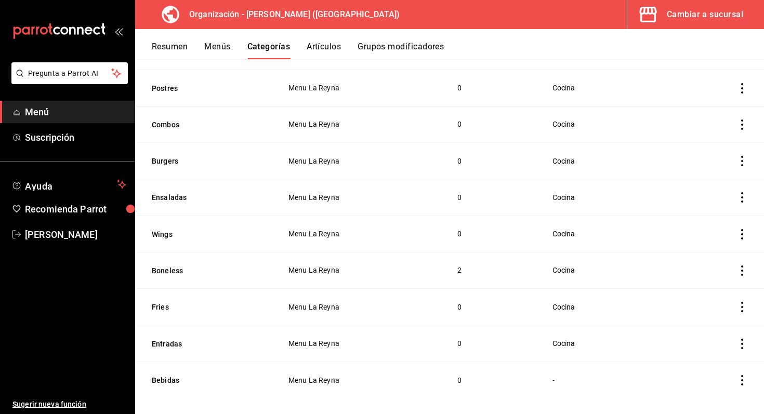
scroll to position [138, 0]
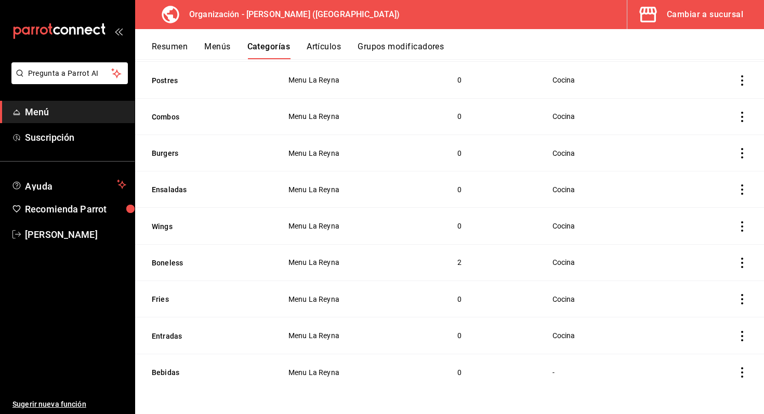
click at [742, 265] on icon "actions" at bounding box center [743, 263] width 2 height 10
click at [726, 287] on li "Editar" at bounding box center [702, 285] width 62 height 21
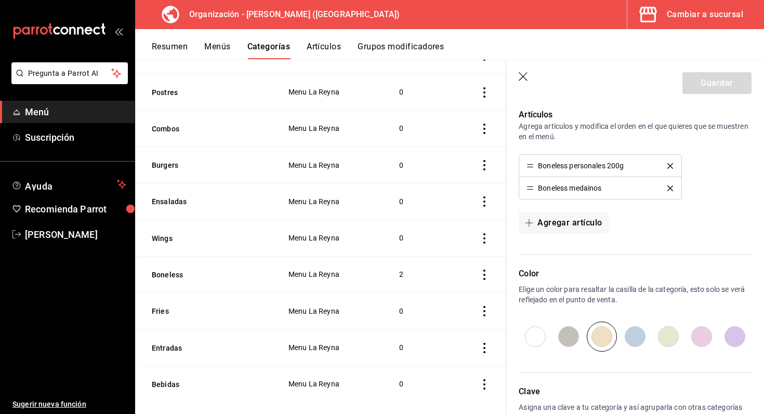
scroll to position [326, 0]
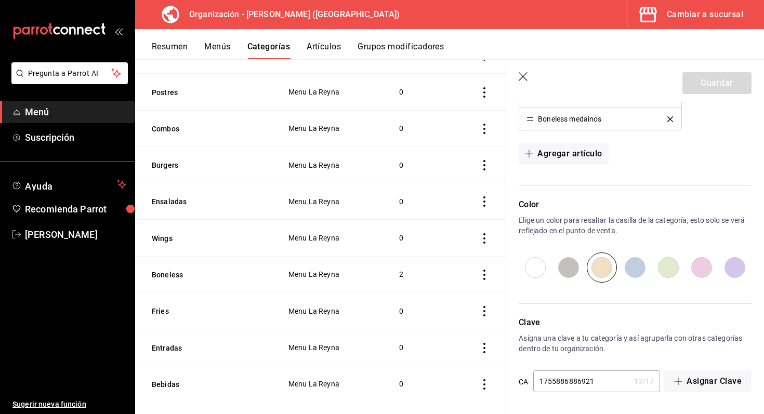
click at [524, 76] on icon "button" at bounding box center [524, 77] width 10 height 10
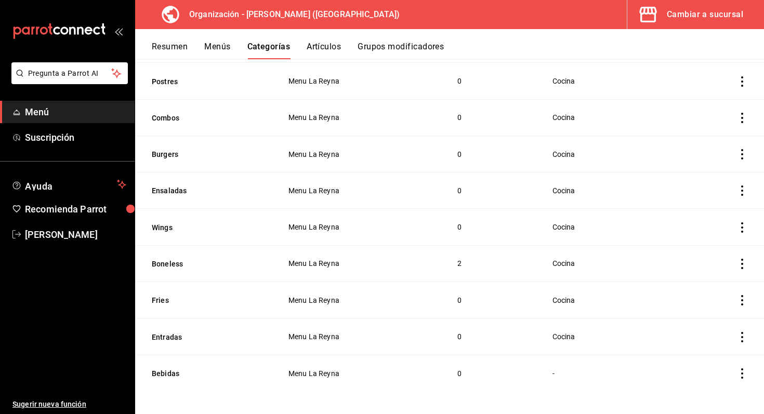
click at [339, 49] on button "Artículos" at bounding box center [324, 51] width 34 height 18
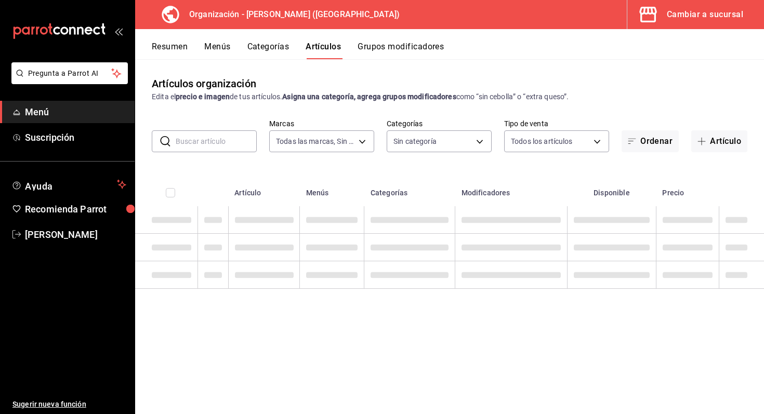
type input "21e8f741-d7e9-4a52-ba38-779e4aaec189"
type input "16663894-fb34-4407-b7f1-0cc0dcf8e37e,72baf487-72e9-40a4-bd3e-1ffae0c8d3f7,06edb…"
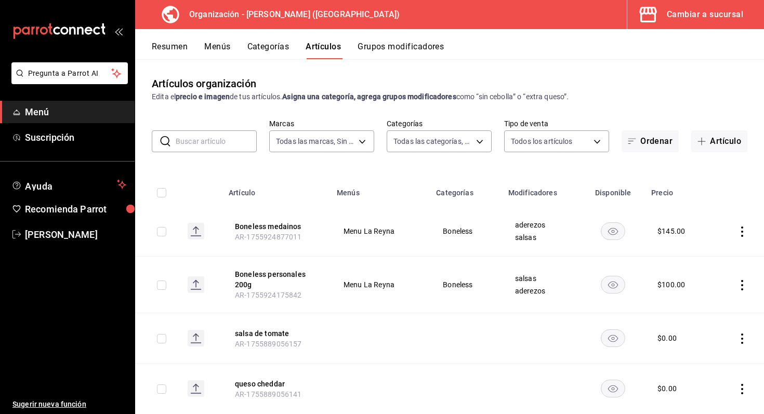
click at [745, 232] on icon "actions" at bounding box center [742, 232] width 10 height 10
click at [716, 256] on span "Editar" at bounding box center [711, 255] width 27 height 11
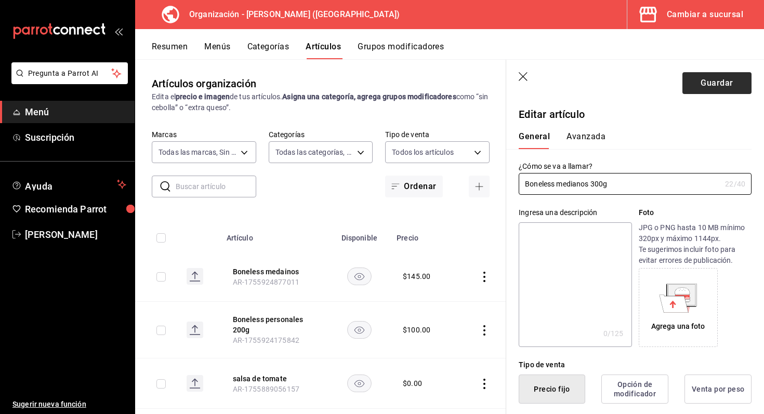
type input "Boneless medianos 300g"
click at [698, 81] on button "Guardar" at bounding box center [717, 83] width 69 height 22
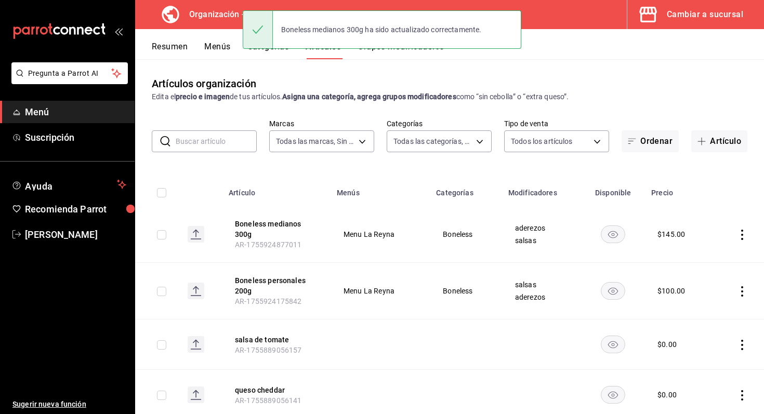
click at [442, 77] on div "Artículos organización Edita el precio e imagen de tus artículos. Asigna una ca…" at bounding box center [449, 89] width 629 height 27
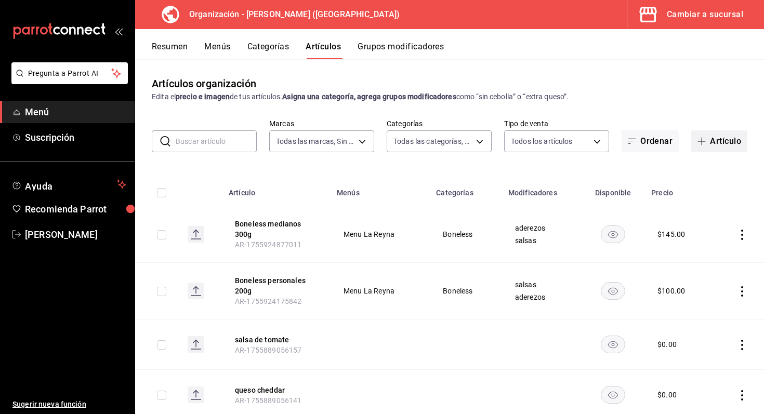
click at [717, 141] on button "Artículo" at bounding box center [720, 142] width 56 height 22
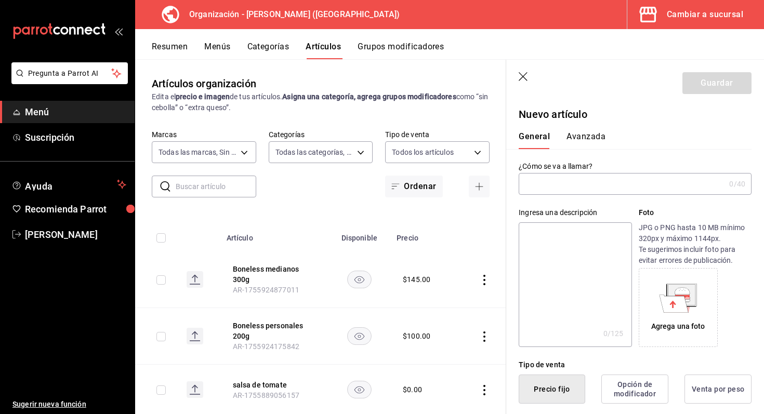
click at [568, 186] on input "text" at bounding box center [622, 184] width 206 height 21
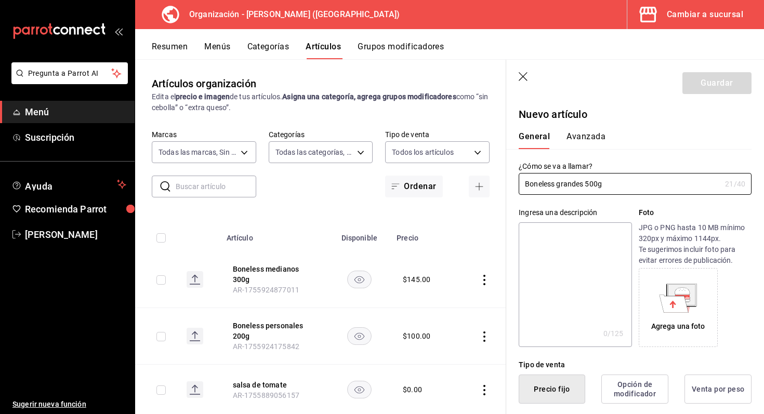
type input "Boneless grandes 500g"
click at [590, 137] on button "Avanzada" at bounding box center [586, 141] width 39 height 18
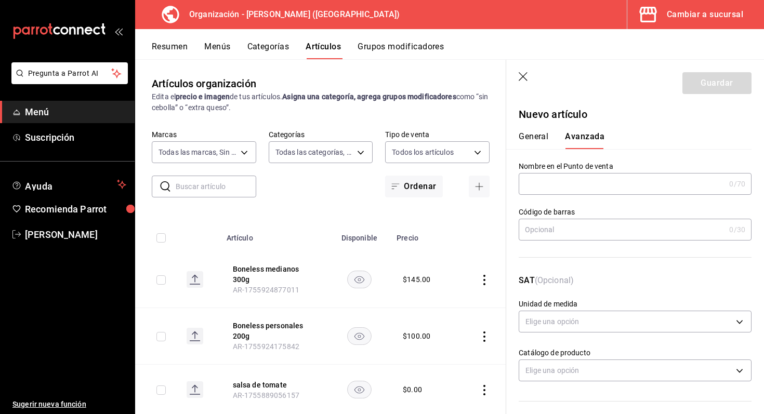
click at [587, 174] on input "text" at bounding box center [622, 184] width 206 height 21
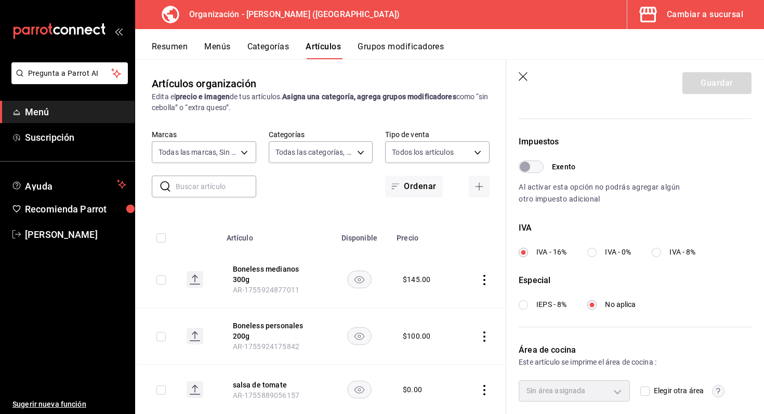
scroll to position [320, 0]
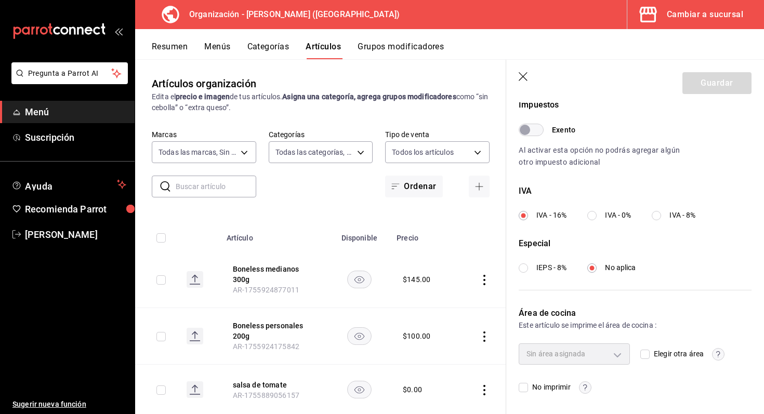
type input "boneless grandes 500g"
click at [652, 352] on span "Elegir otra área" at bounding box center [677, 354] width 54 height 11
click at [650, 352] on input "Elegir otra área" at bounding box center [645, 354] width 9 height 9
checkbox input "true"
click at [622, 351] on body "Pregunta a Parrot AI Menú Suscripción Ayuda Recomienda Parrot [PERSON_NAME] Sug…" at bounding box center [382, 207] width 764 height 414
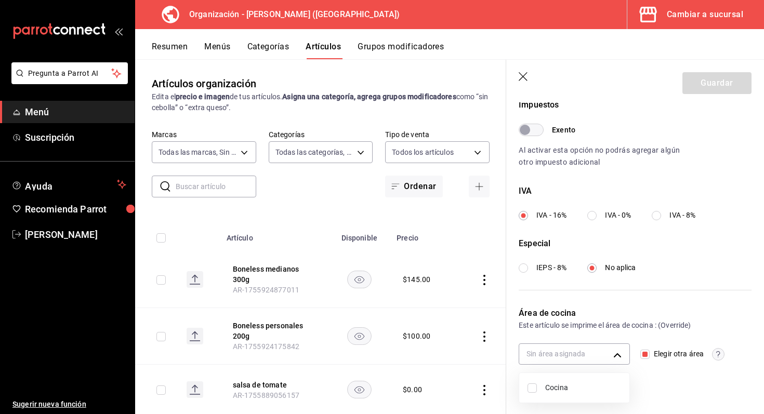
click at [589, 390] on span "Cocina" at bounding box center [584, 388] width 76 height 11
type input "693230dc-cf38-4be9-a103-123b1e076145"
checkbox input "true"
click at [666, 235] on div at bounding box center [382, 207] width 764 height 414
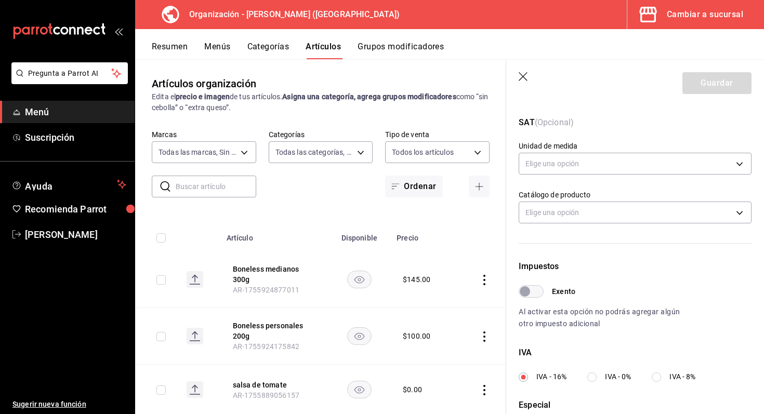
scroll to position [164, 0]
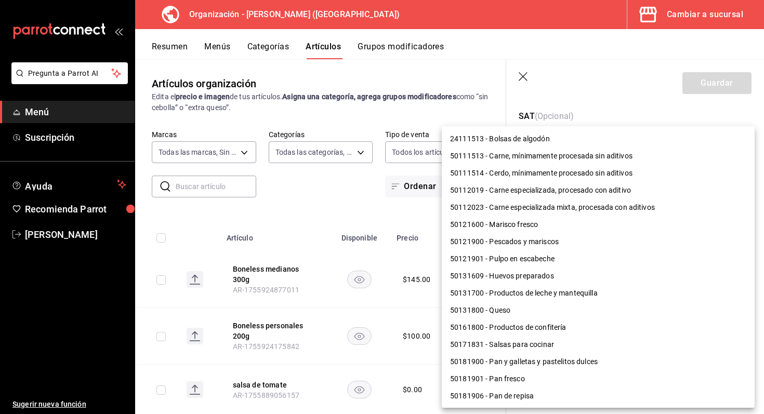
click at [728, 210] on body "Pregunta a Parrot AI Menú Suscripción Ayuda Recomienda Parrot [PERSON_NAME] Sug…" at bounding box center [382, 207] width 764 height 414
click at [664, 101] on div at bounding box center [382, 207] width 764 height 414
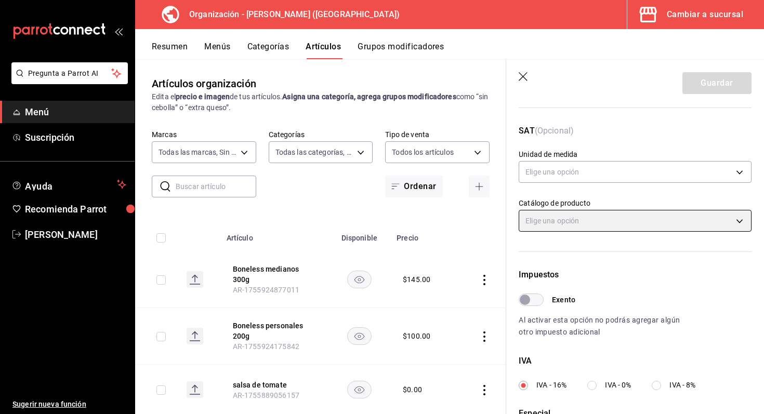
scroll to position [0, 0]
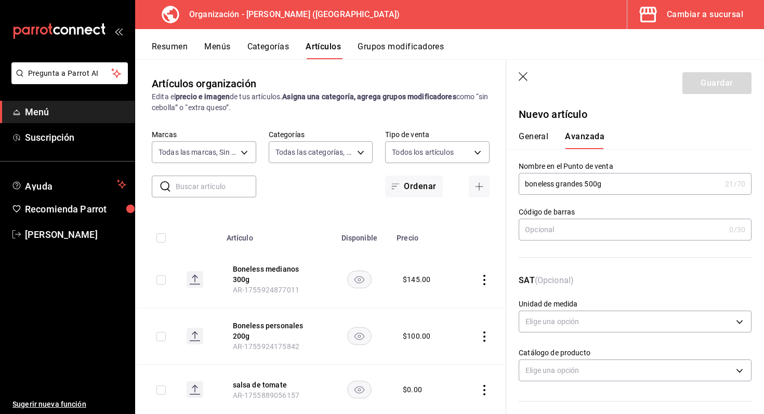
click at [723, 81] on div "Guardar" at bounding box center [717, 83] width 69 height 22
click at [541, 142] on button "General" at bounding box center [534, 141] width 30 height 18
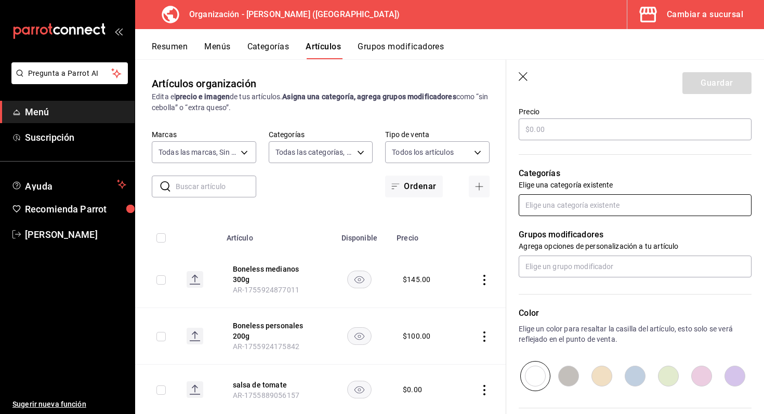
scroll to position [315, 0]
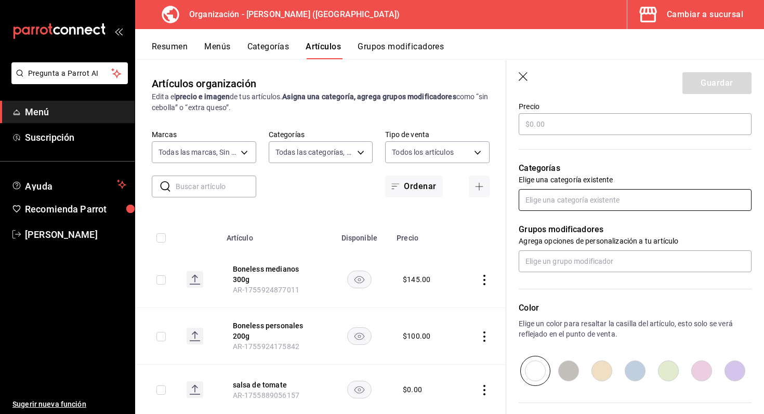
click at [656, 208] on input "text" at bounding box center [635, 200] width 233 height 22
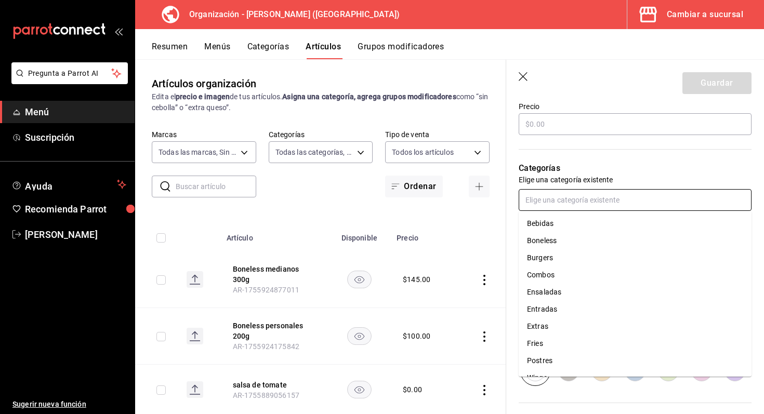
click at [636, 247] on li "Boneless" at bounding box center [635, 240] width 233 height 17
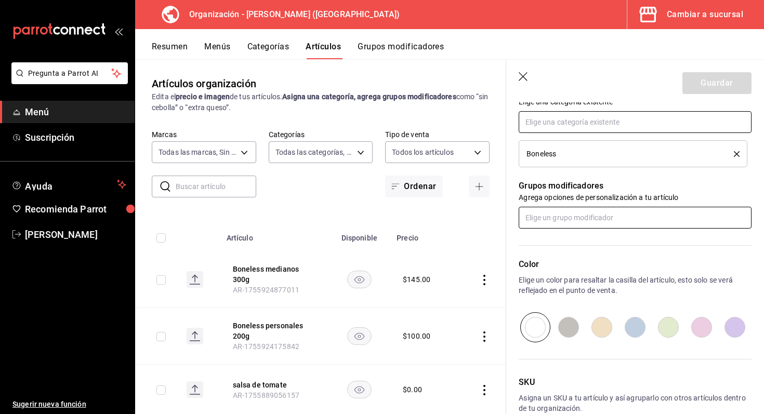
scroll to position [418, 0]
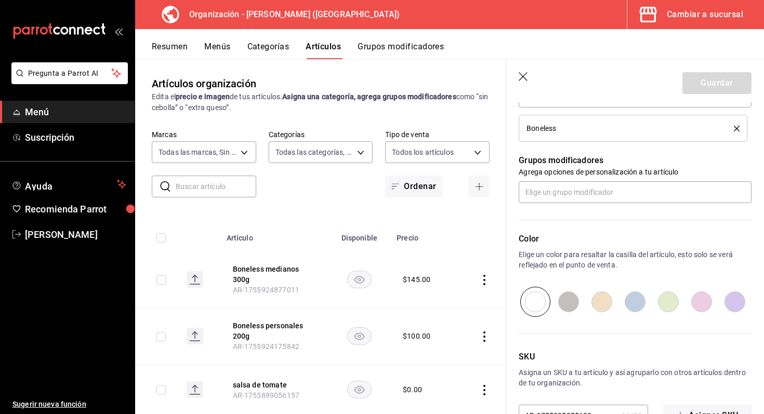
click at [605, 306] on input "radio" at bounding box center [602, 302] width 33 height 30
radio input "true"
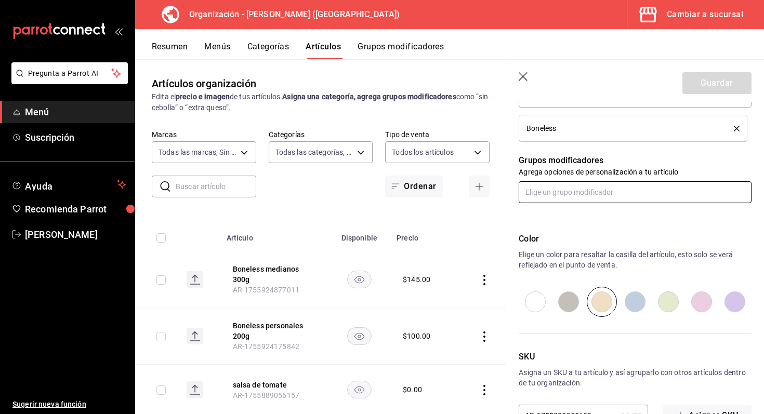
click at [626, 190] on input "text" at bounding box center [635, 192] width 233 height 22
click at [615, 209] on li "aderezos" at bounding box center [635, 215] width 233 height 17
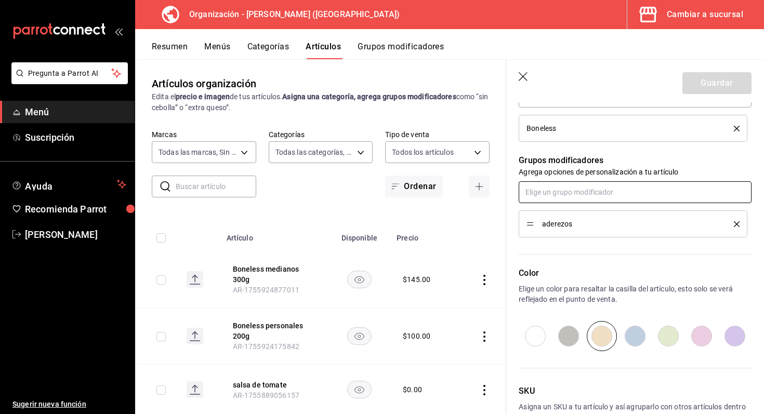
click at [614, 193] on input "text" at bounding box center [635, 192] width 233 height 22
click at [604, 216] on li "salsas" at bounding box center [635, 215] width 233 height 17
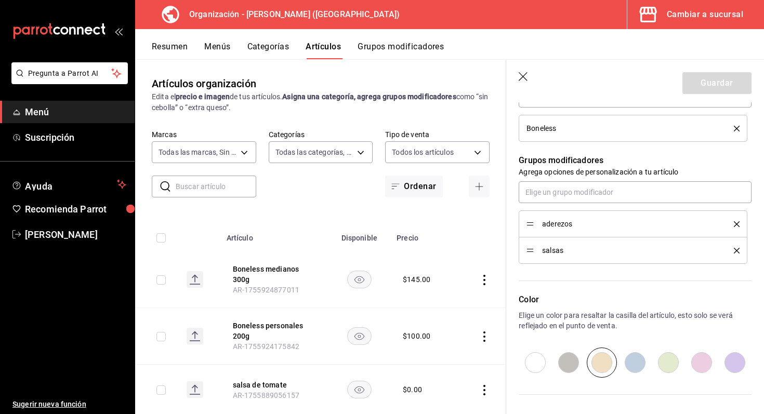
click at [738, 222] on icon "delete" at bounding box center [737, 225] width 6 height 6
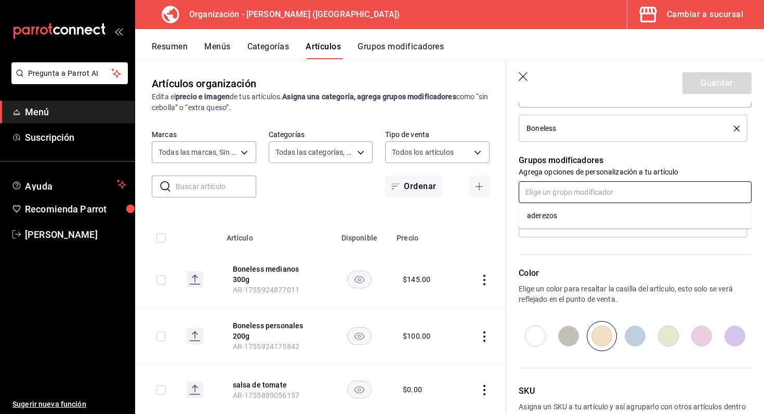
click at [714, 196] on input "text" at bounding box center [635, 192] width 233 height 22
click at [678, 224] on li "aderezos" at bounding box center [635, 215] width 233 height 17
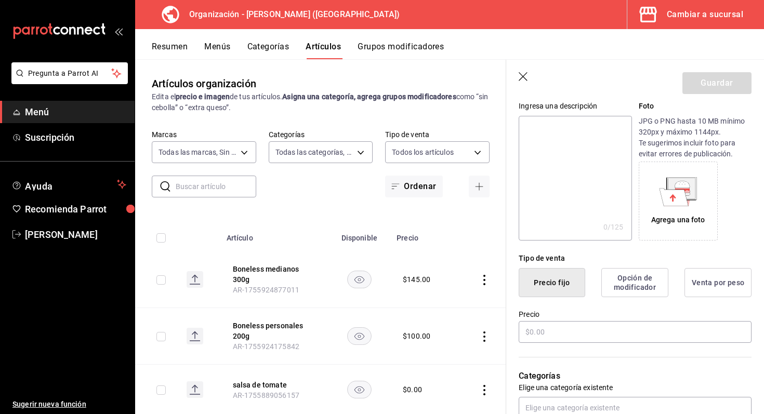
scroll to position [185, 0]
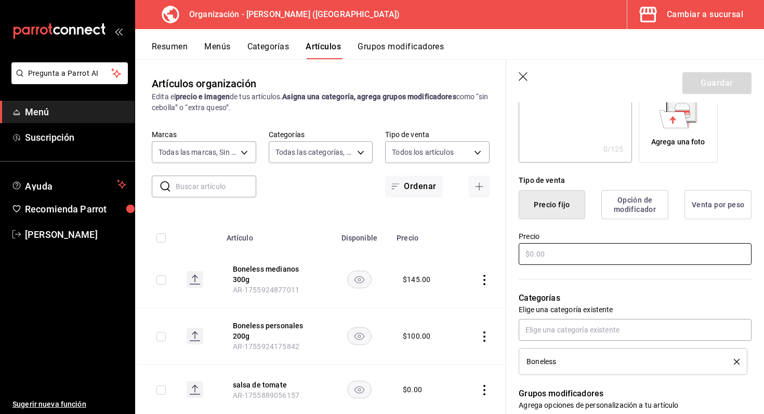
click at [697, 252] on input "text" at bounding box center [635, 254] width 233 height 22
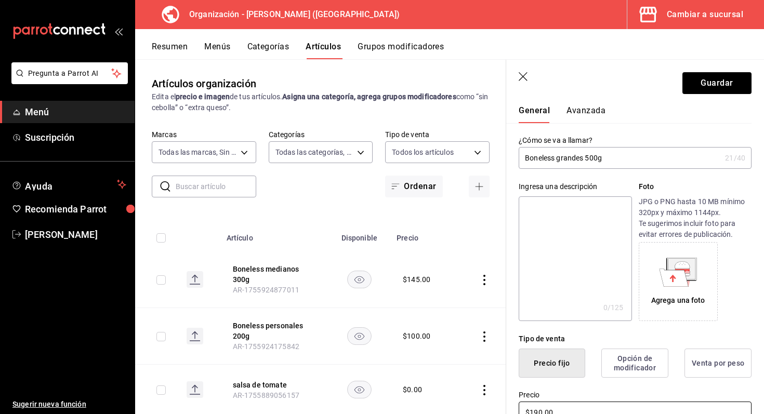
scroll to position [0, 0]
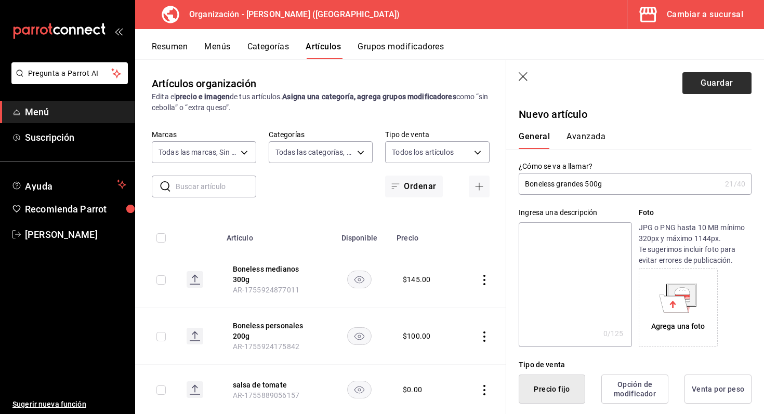
type input "$190.00"
click at [719, 89] on button "Guardar" at bounding box center [717, 83] width 69 height 22
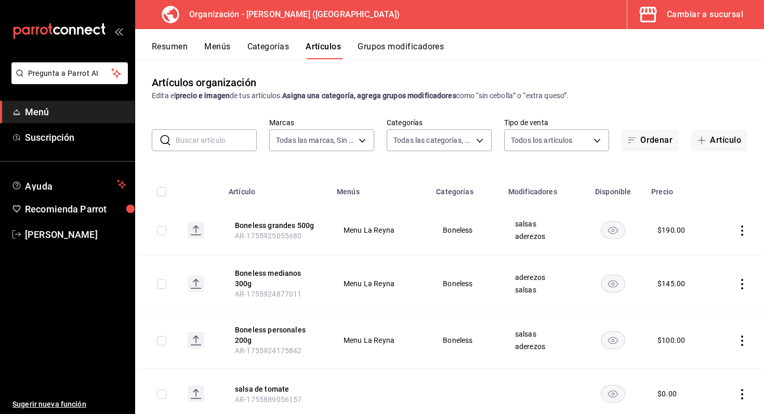
scroll to position [2, 0]
click at [710, 141] on span "button" at bounding box center [704, 141] width 12 height 8
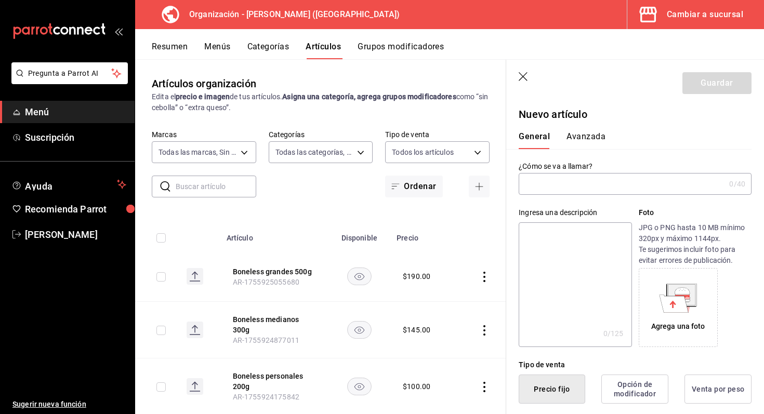
click at [559, 187] on input "text" at bounding box center [622, 184] width 206 height 21
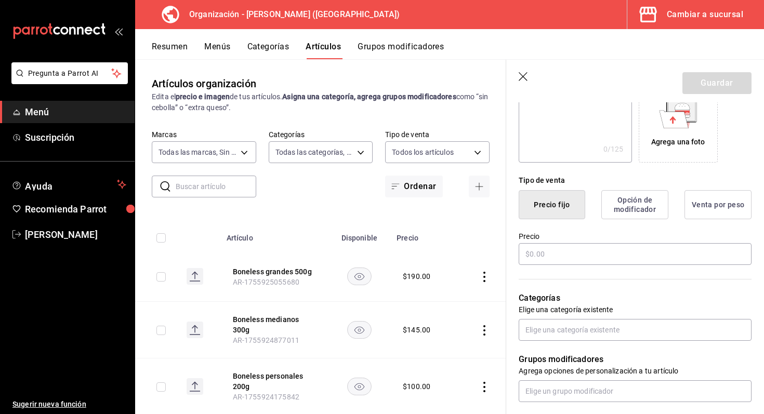
scroll to position [213, 0]
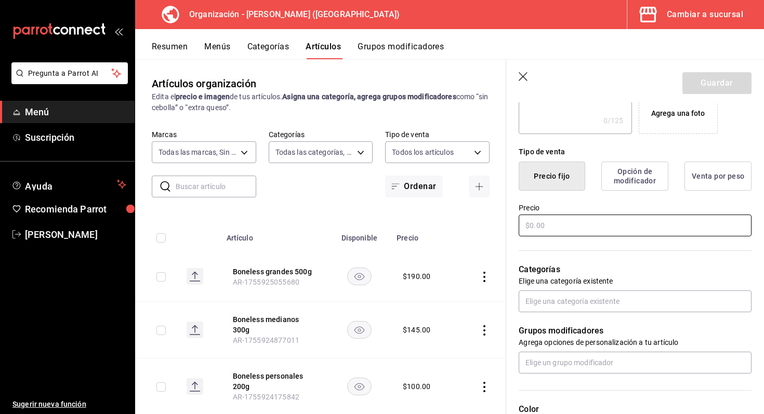
type input "Boneless familiares"
click at [629, 227] on input "text" at bounding box center [635, 226] width 233 height 22
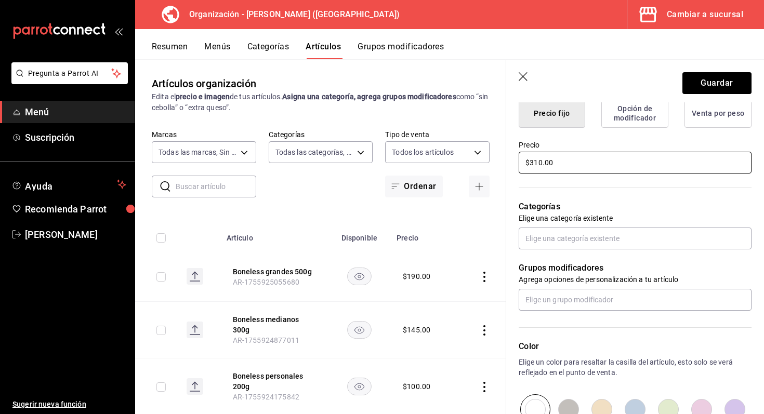
scroll to position [277, 0]
type input "$310.00"
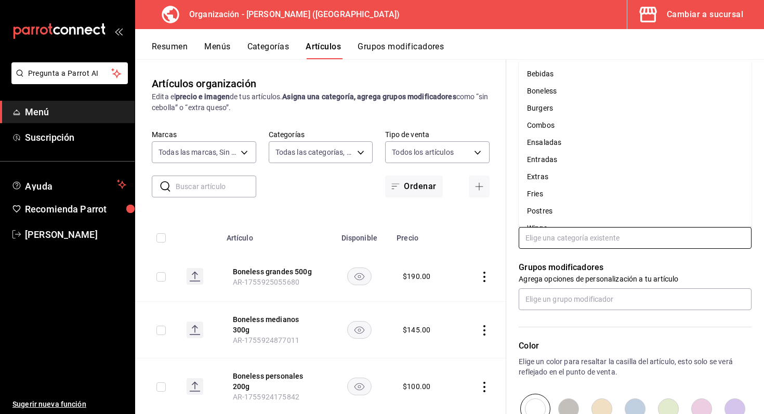
click at [645, 242] on input "text" at bounding box center [635, 238] width 233 height 22
click at [594, 96] on li "Boneless" at bounding box center [635, 91] width 233 height 17
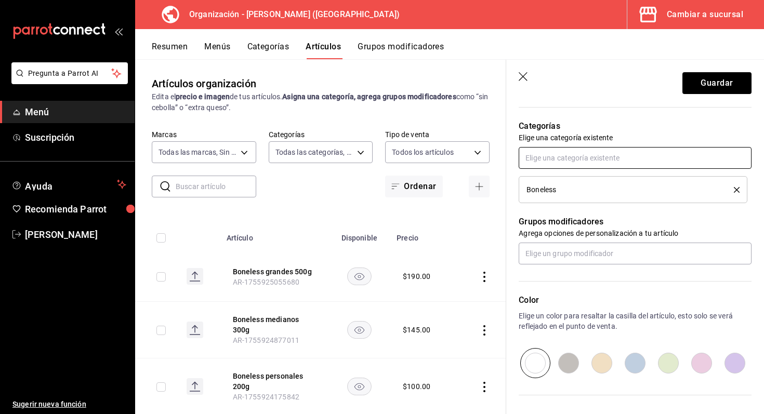
scroll to position [394, 0]
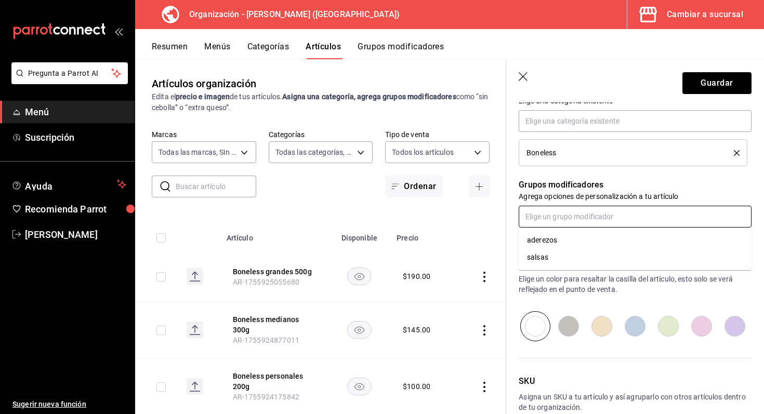
click at [623, 222] on input "text" at bounding box center [635, 217] width 233 height 22
click at [602, 261] on li "salsas" at bounding box center [635, 257] width 233 height 17
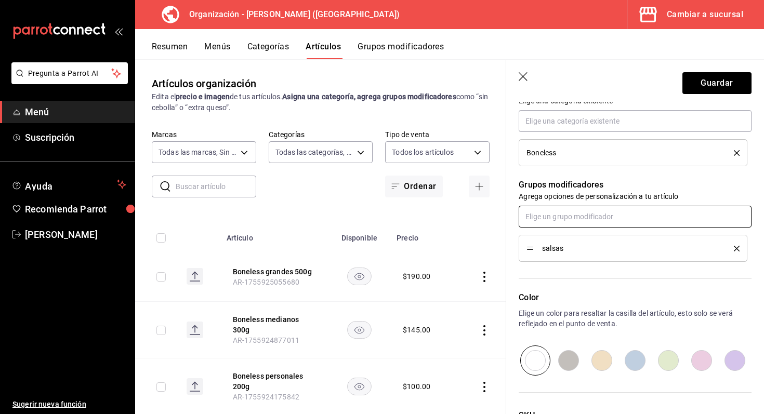
click at [595, 220] on input "text" at bounding box center [635, 217] width 233 height 22
click at [588, 240] on li "aderezos" at bounding box center [635, 240] width 233 height 17
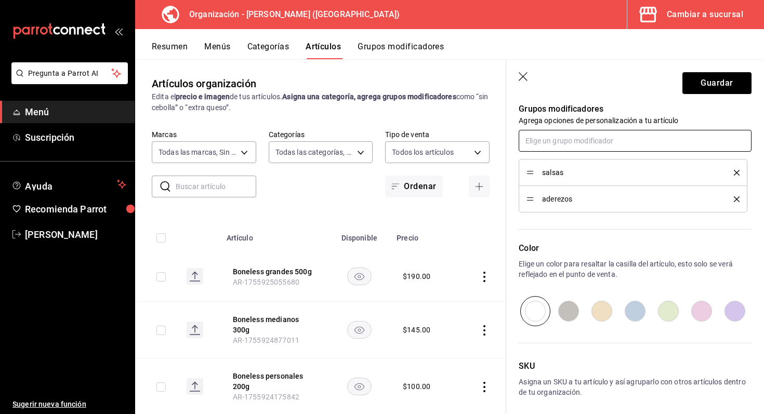
scroll to position [499, 0]
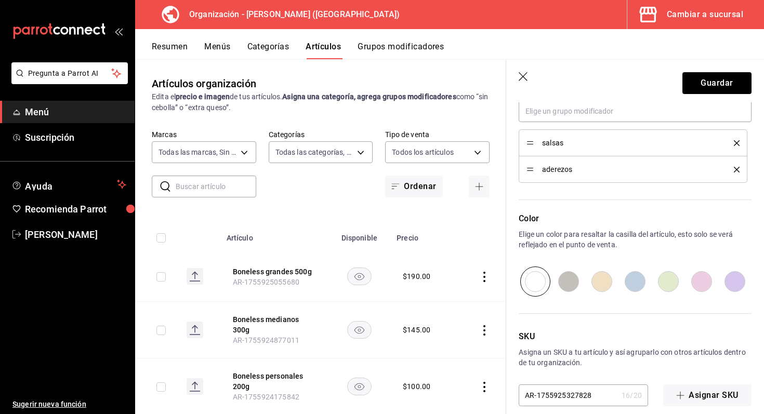
click at [638, 275] on input "radio" at bounding box center [635, 282] width 33 height 30
radio input "true"
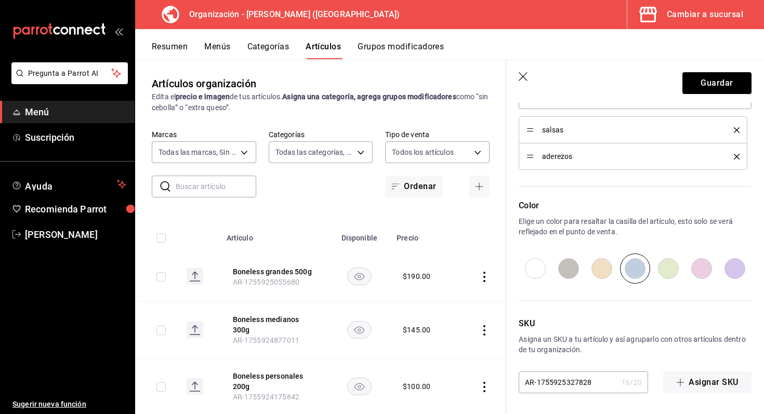
scroll to position [0, 0]
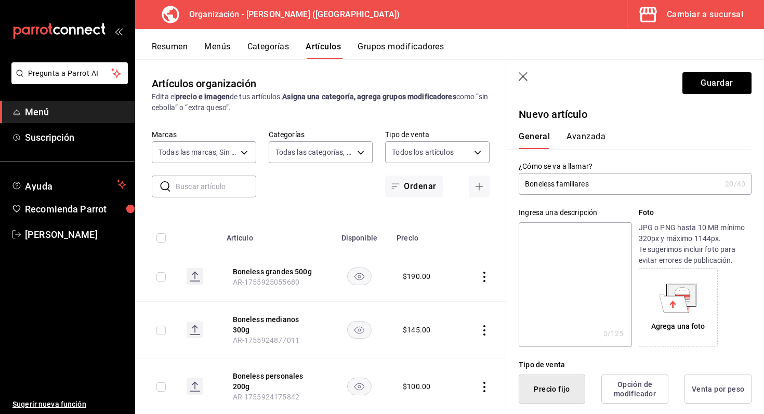
click at [590, 139] on button "Avanzada" at bounding box center [586, 141] width 39 height 18
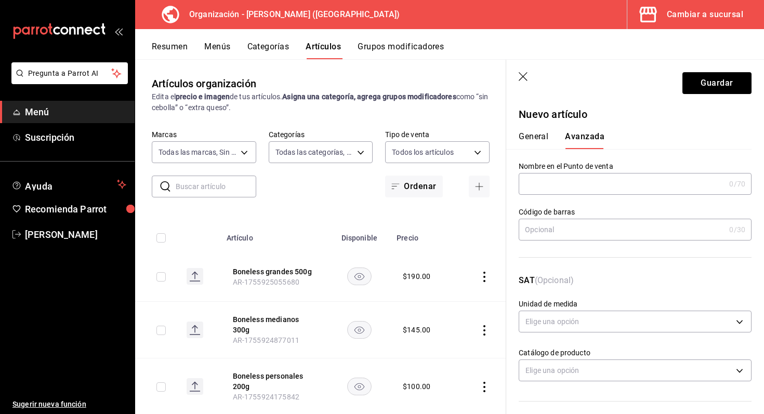
click at [603, 182] on input "text" at bounding box center [622, 184] width 206 height 21
click at [536, 184] on input "bboneless familiares" at bounding box center [620, 184] width 202 height 21
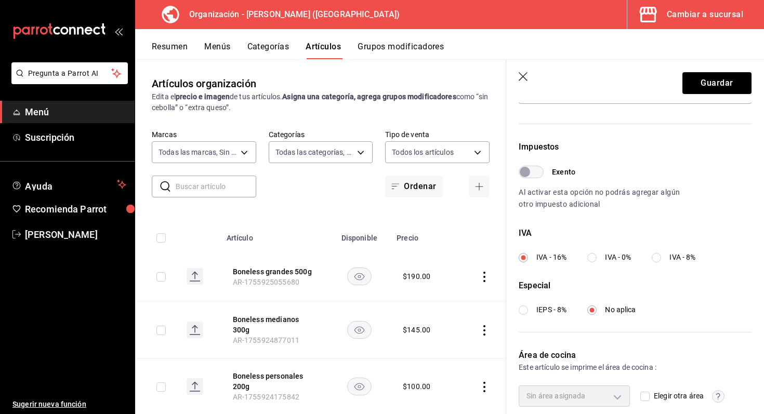
scroll to position [320, 0]
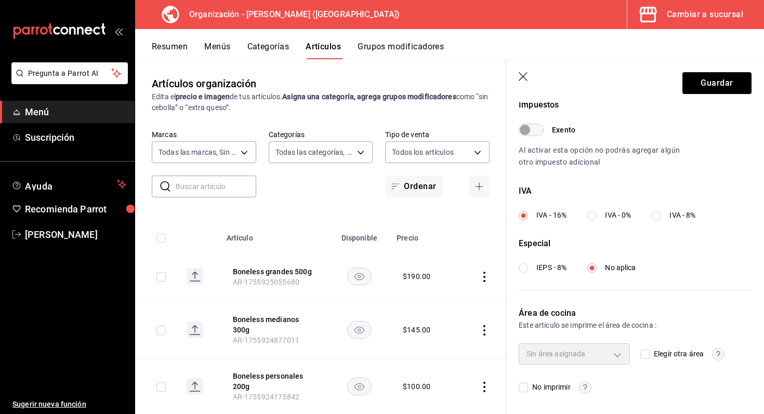
type input "boneless familiares"
click at [622, 360] on div "Sin área asignada" at bounding box center [574, 354] width 111 height 21
click at [644, 354] on input "Elegir otra área" at bounding box center [645, 354] width 9 height 9
checkbox input "true"
type input "693230dc-cf38-4be9-a103-123b1e076145"
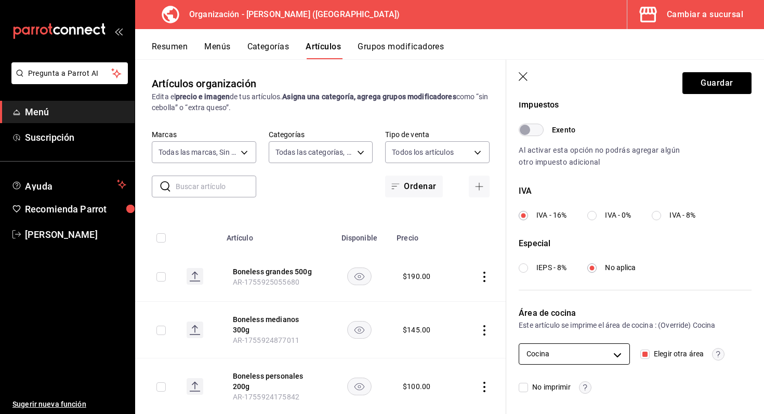
click at [617, 354] on body "Pregunta a Parrot AI Menú Suscripción Ayuda Recomienda Parrot [PERSON_NAME] Sug…" at bounding box center [382, 207] width 764 height 414
click at [615, 358] on div at bounding box center [382, 207] width 764 height 414
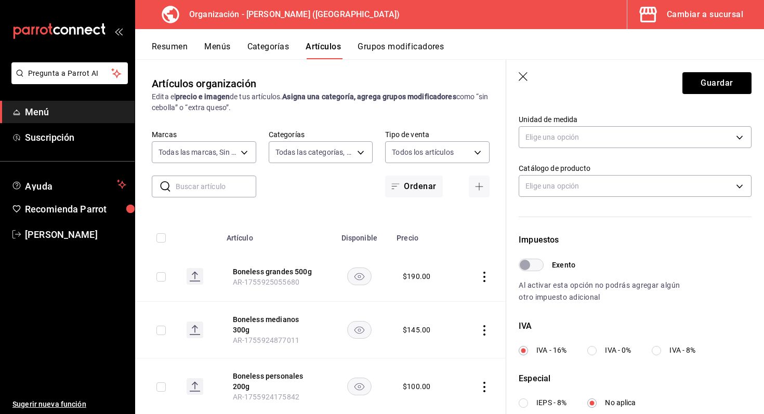
scroll to position [0, 0]
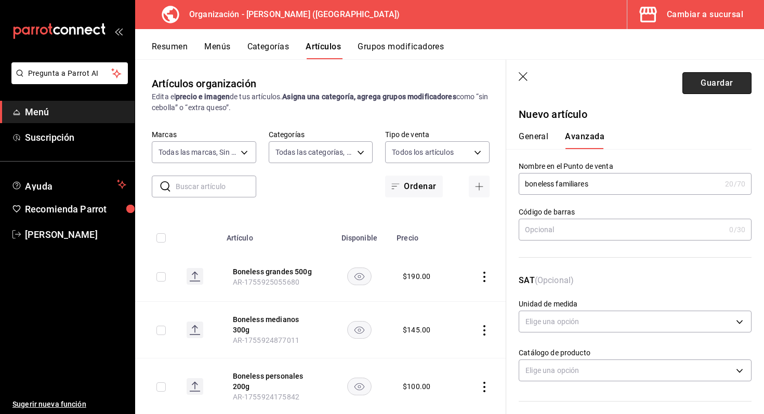
click at [722, 82] on button "Guardar" at bounding box center [717, 83] width 69 height 22
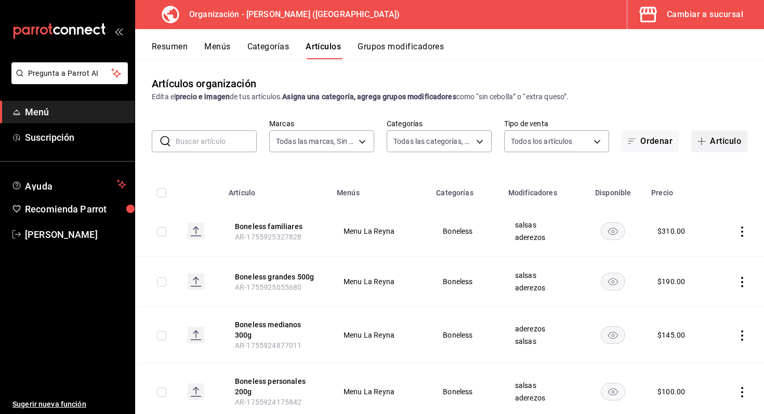
click at [712, 145] on button "Artículo" at bounding box center [720, 142] width 56 height 22
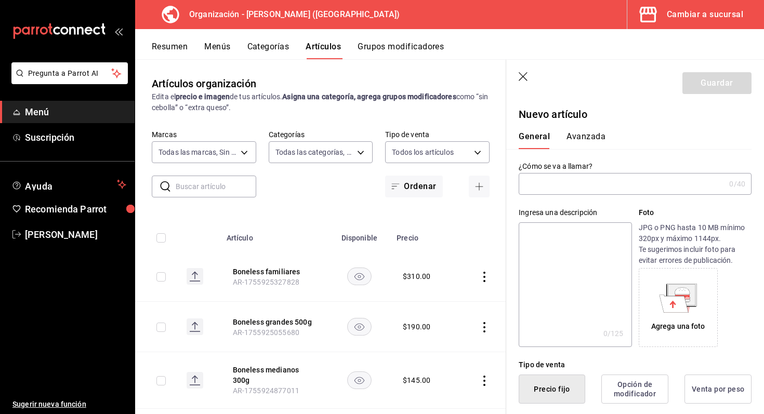
click at [580, 183] on input "text" at bounding box center [622, 184] width 206 height 21
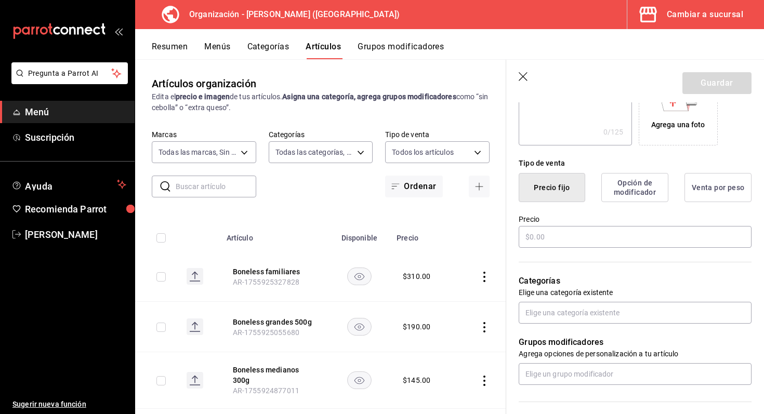
scroll to position [202, 0]
type input "wings personales 7pz"
click at [605, 242] on input "text" at bounding box center [635, 237] width 233 height 22
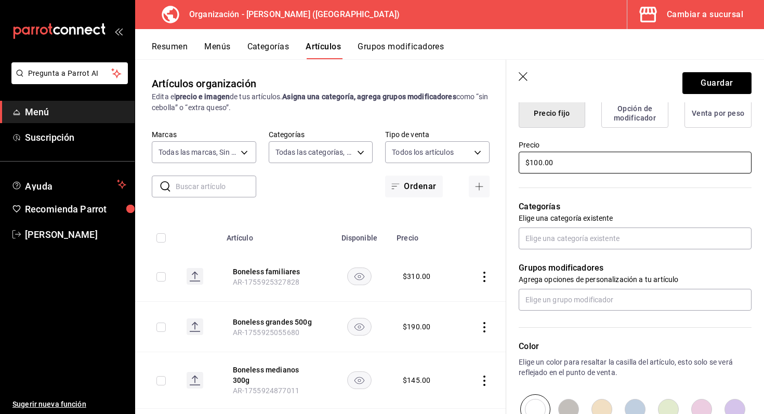
scroll to position [297, 0]
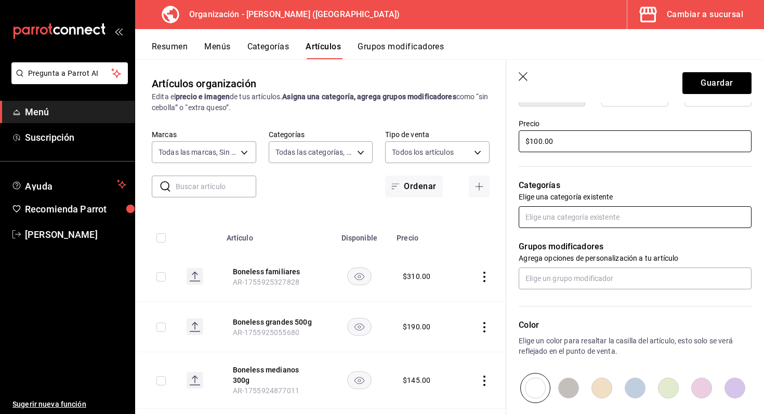
type input "$100.00"
click at [618, 218] on input "text" at bounding box center [635, 217] width 233 height 22
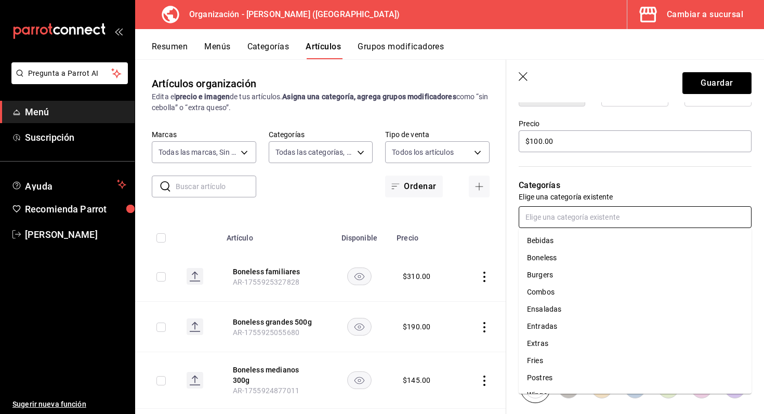
scroll to position [14, 0]
click at [569, 383] on li "Wings" at bounding box center [635, 381] width 233 height 17
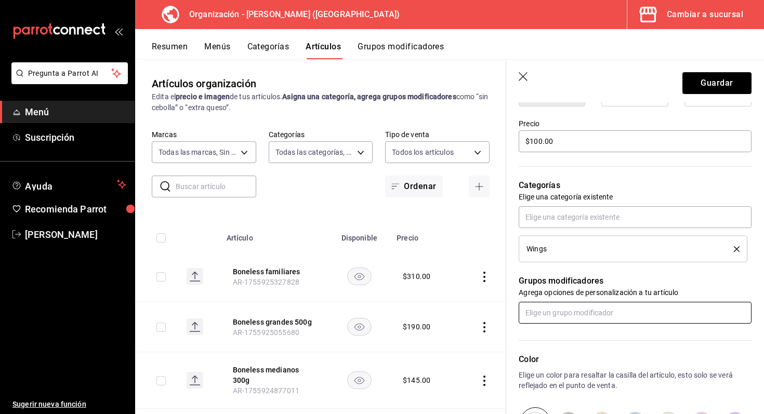
click at [576, 311] on input "text" at bounding box center [635, 313] width 233 height 22
click at [566, 348] on li "salsas" at bounding box center [635, 353] width 233 height 17
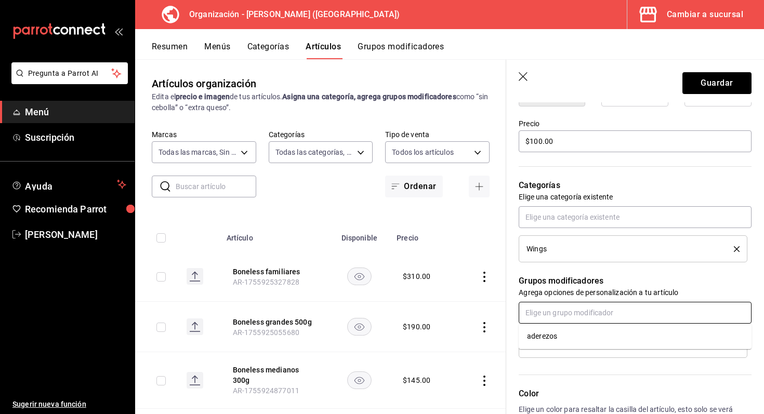
click at [584, 309] on input "text" at bounding box center [635, 313] width 233 height 22
click at [575, 342] on li "aderezos" at bounding box center [635, 336] width 233 height 17
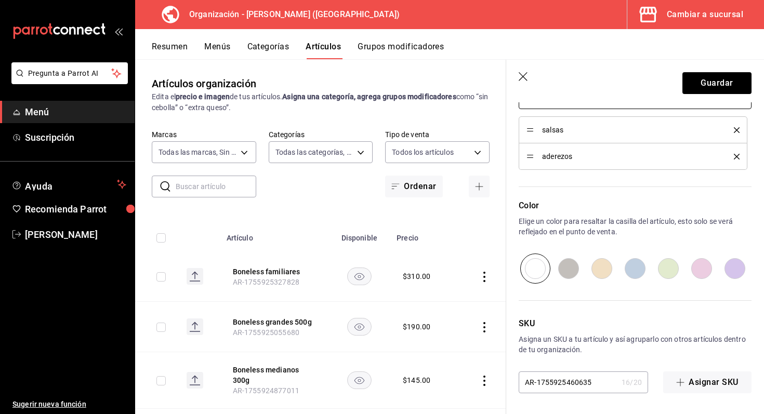
scroll to position [0, 0]
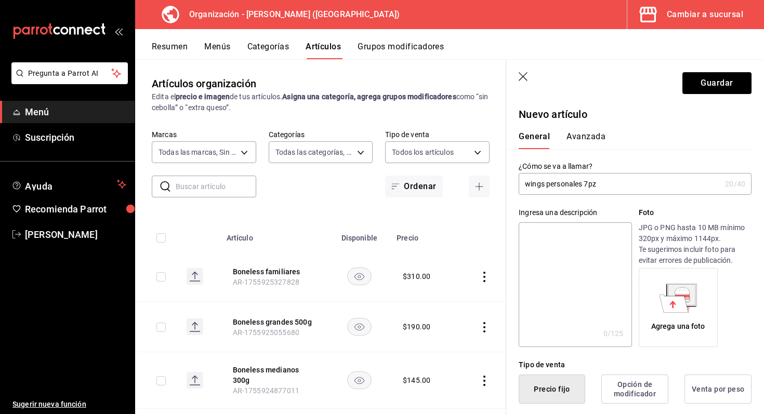
click at [587, 137] on button "Avanzada" at bounding box center [586, 141] width 39 height 18
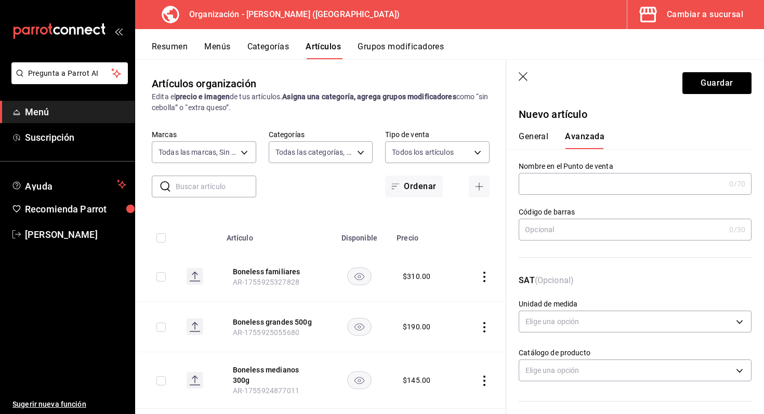
click at [605, 185] on input "text" at bounding box center [622, 184] width 206 height 21
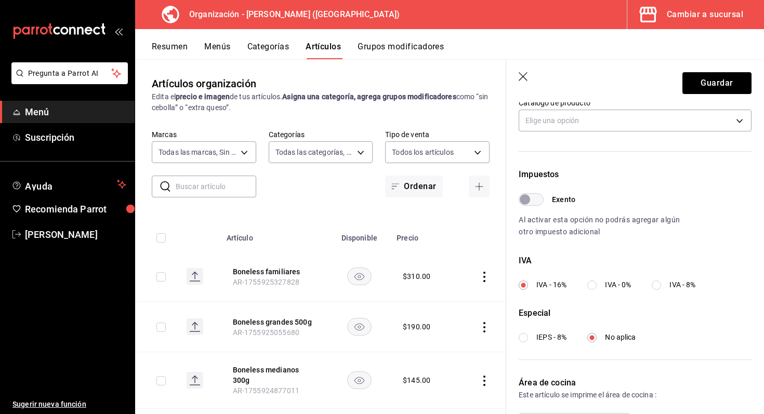
scroll to position [320, 0]
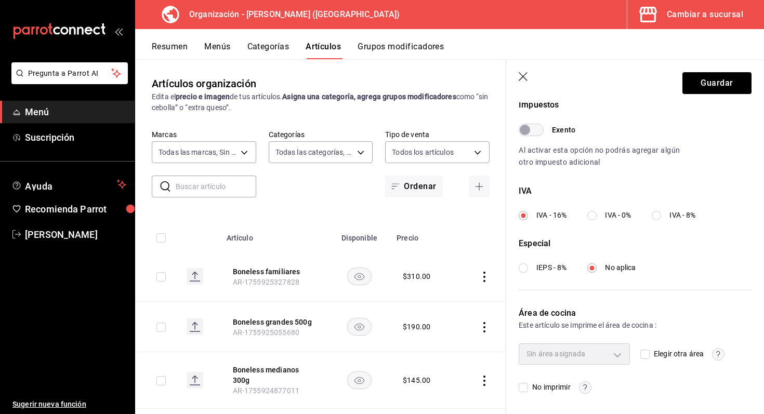
type input "wings personales"
click at [647, 352] on input "Elegir otra área" at bounding box center [645, 354] width 9 height 9
checkbox input "true"
type input "693230dc-cf38-4be9-a103-123b1e076145"
click at [712, 86] on button "Guardar" at bounding box center [717, 83] width 69 height 22
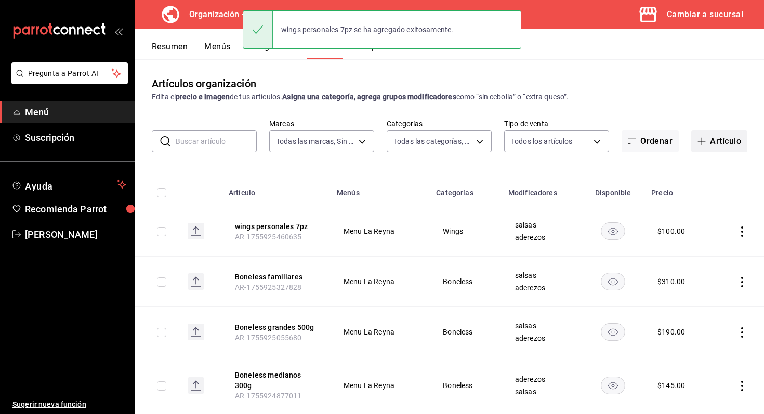
click at [708, 149] on button "Artículo" at bounding box center [720, 142] width 56 height 22
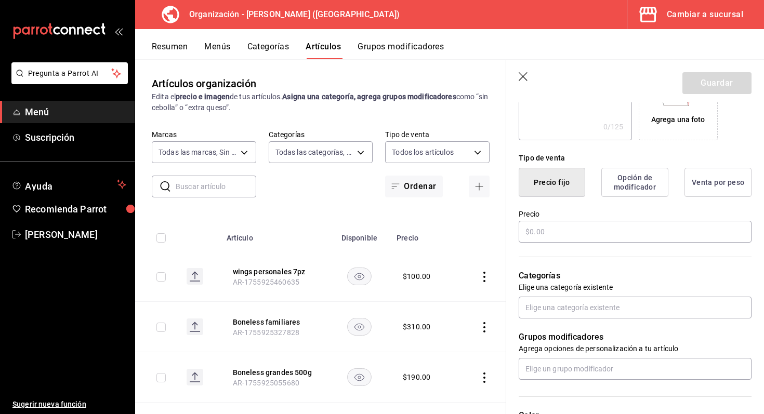
scroll to position [203, 0]
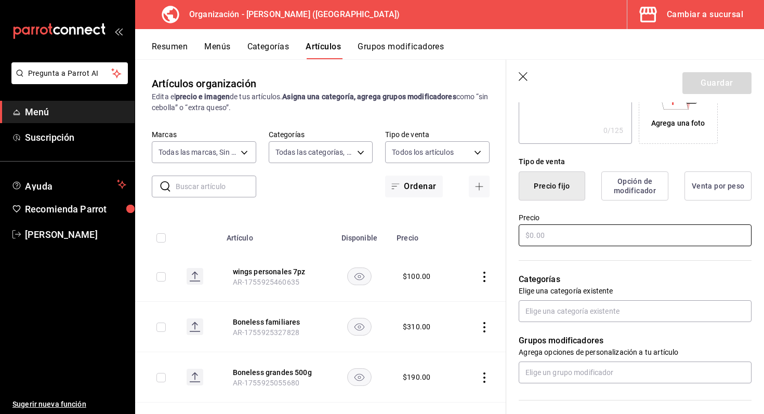
type input "wings medianas"
click at [602, 242] on input "text" at bounding box center [635, 236] width 233 height 22
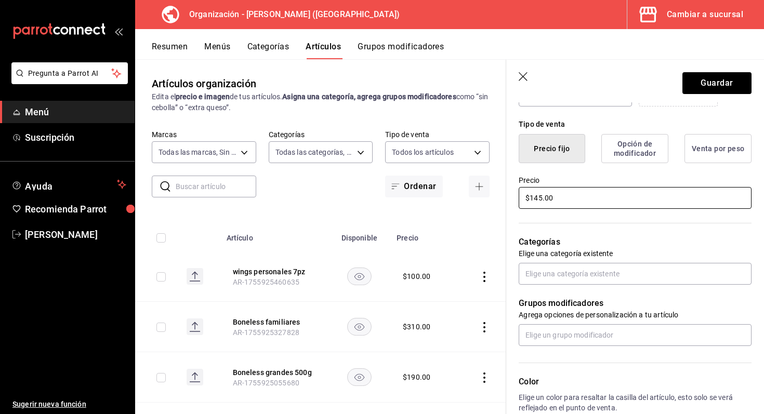
scroll to position [270, 0]
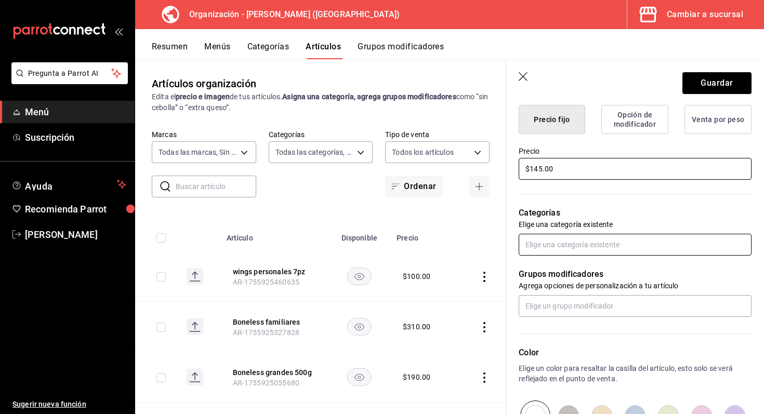
type input "$145.00"
click at [644, 245] on input "text" at bounding box center [635, 245] width 233 height 22
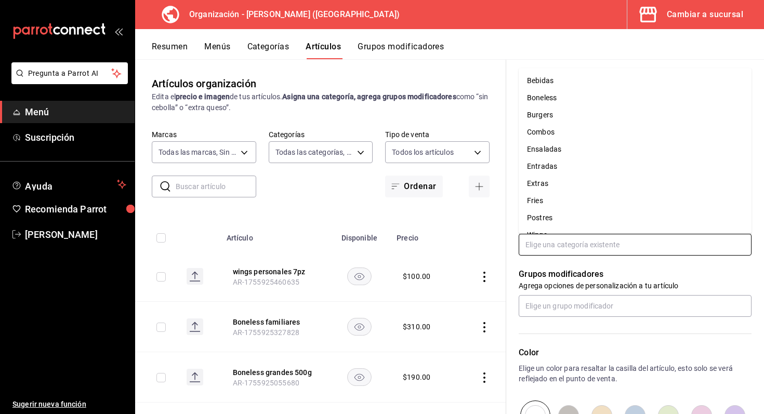
click at [577, 99] on li "Boneless" at bounding box center [635, 97] width 233 height 17
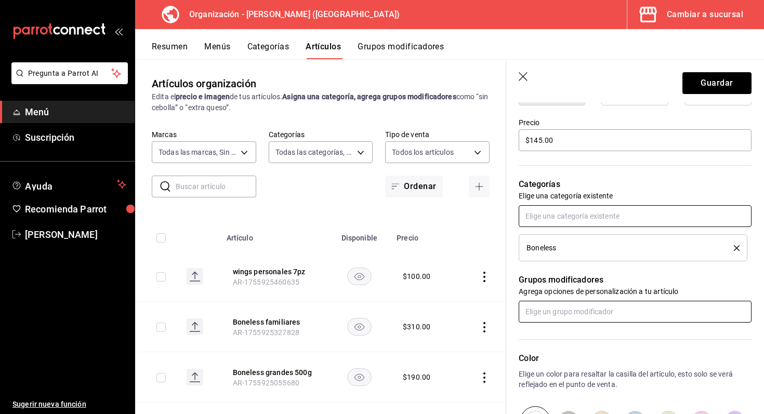
scroll to position [304, 0]
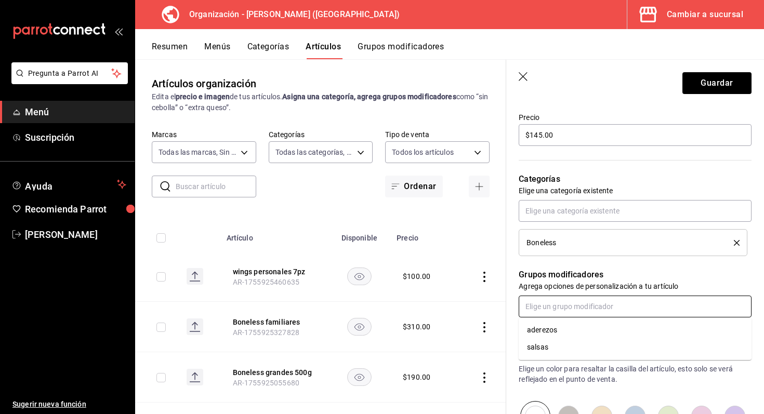
click at [638, 306] on input "text" at bounding box center [635, 307] width 233 height 22
click at [604, 349] on li "salsas" at bounding box center [635, 347] width 233 height 17
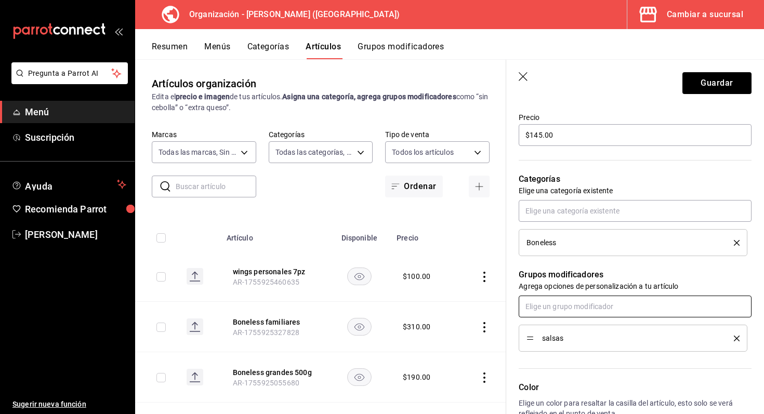
click at [606, 309] on input "text" at bounding box center [635, 307] width 233 height 22
click at [591, 330] on li "aderezos" at bounding box center [635, 330] width 233 height 17
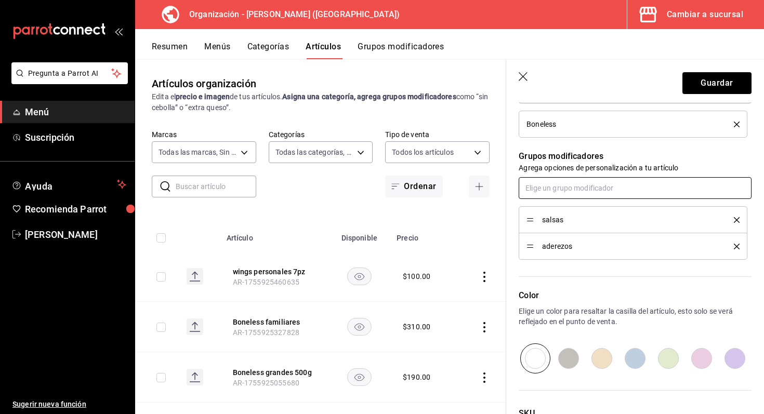
scroll to position [512, 0]
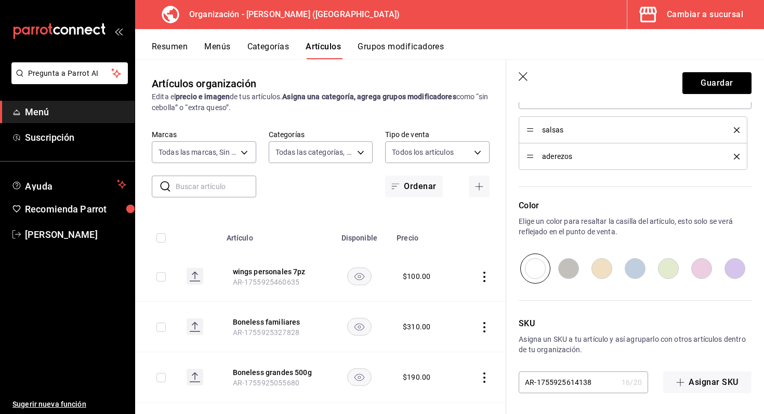
click at [573, 280] on input "radio" at bounding box center [568, 269] width 33 height 30
radio input "true"
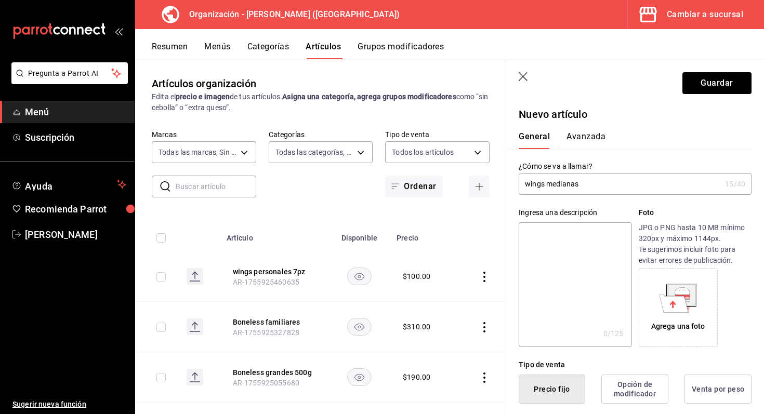
click at [621, 181] on input "wings medianas" at bounding box center [620, 184] width 202 height 21
type input "wings medianas 10pz"
click at [583, 132] on button "Avanzada" at bounding box center [586, 141] width 39 height 18
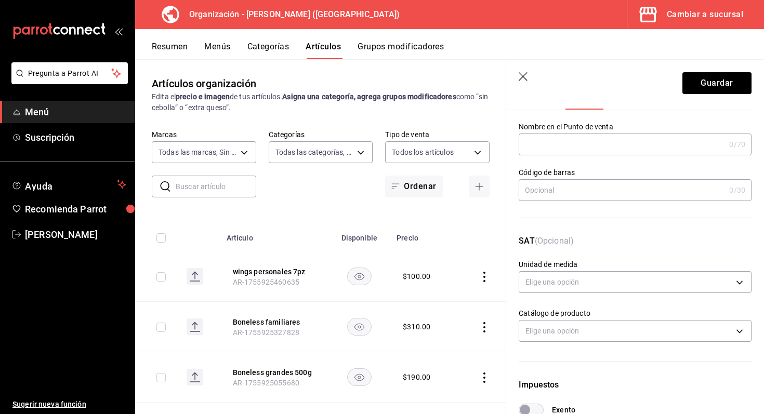
scroll to position [40, 0]
click at [614, 145] on input "text" at bounding box center [622, 144] width 206 height 21
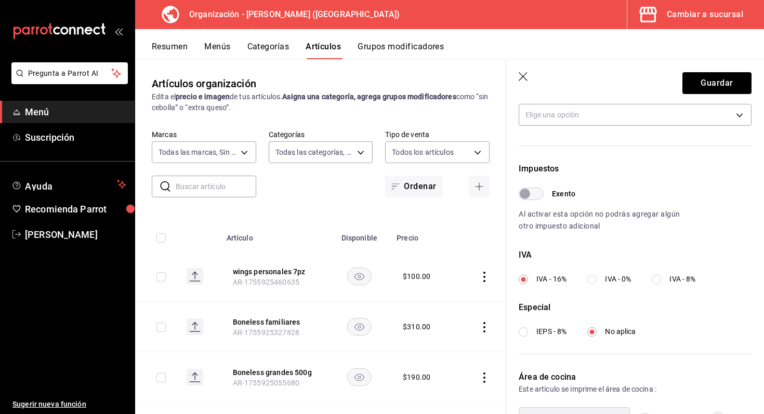
scroll to position [320, 0]
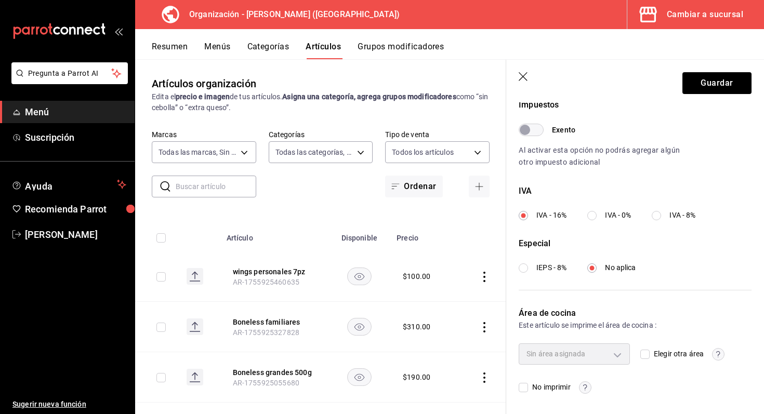
type input "wings medianas"
click at [646, 356] on input "Elegir otra área" at bounding box center [645, 354] width 9 height 9
checkbox input "true"
type input "693230dc-cf38-4be9-a103-123b1e076145"
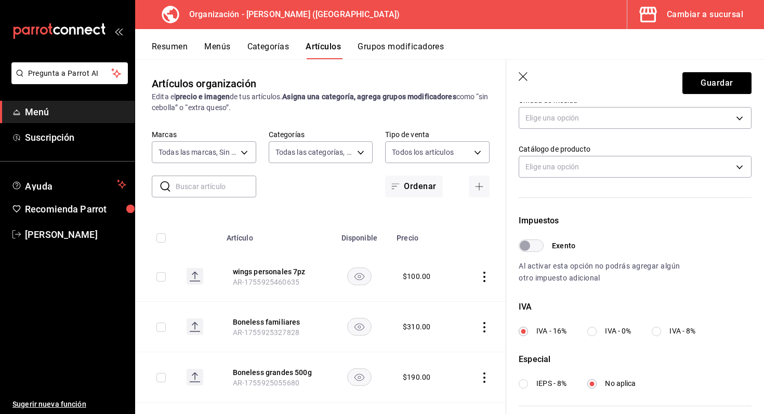
scroll to position [256, 0]
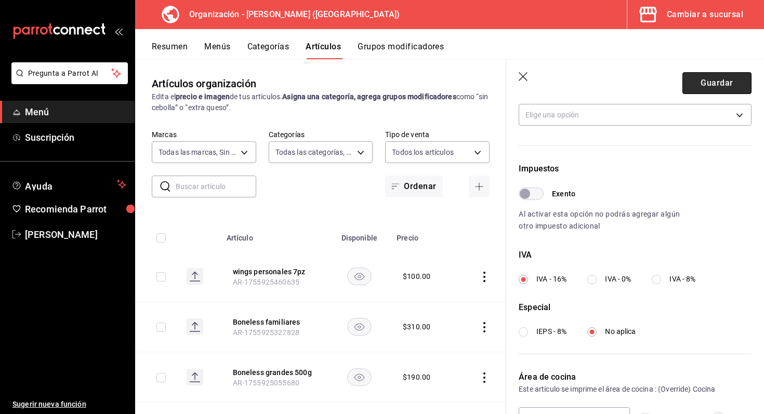
click at [716, 85] on button "Guardar" at bounding box center [717, 83] width 69 height 22
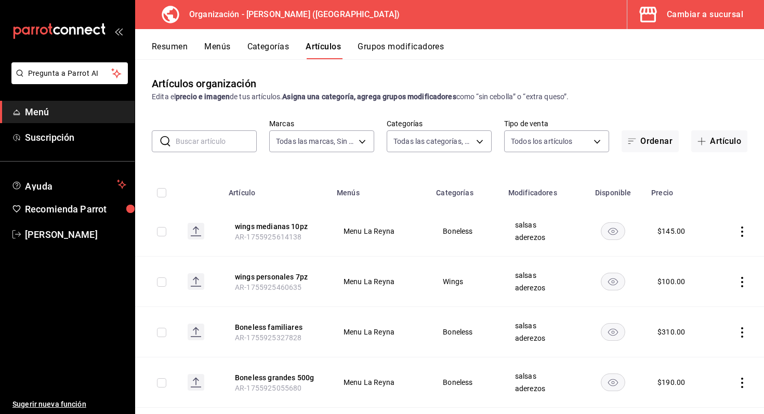
scroll to position [9, 0]
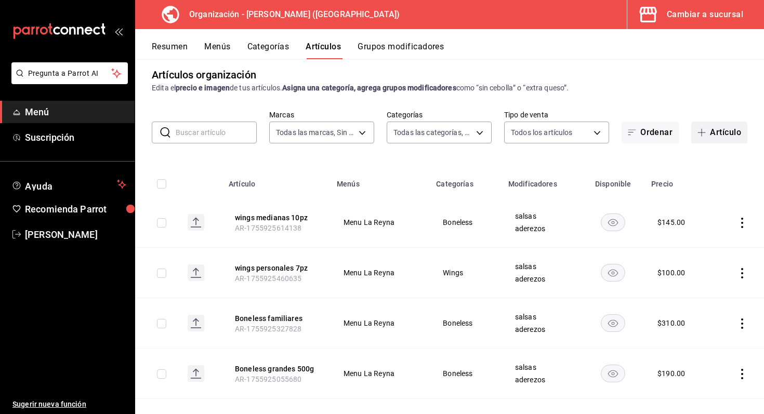
click at [712, 133] on button "Artículo" at bounding box center [720, 133] width 56 height 22
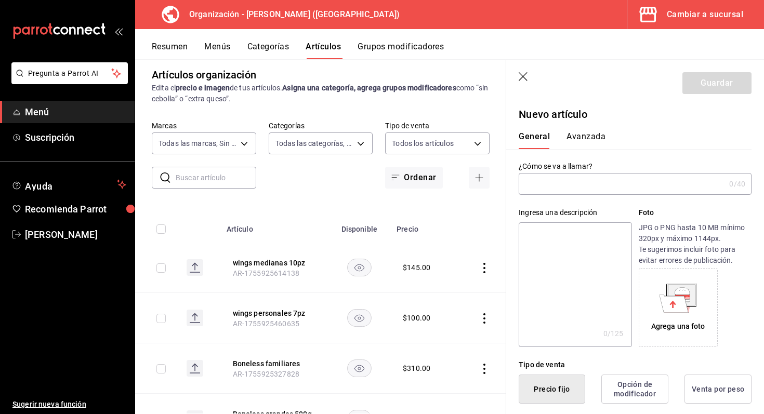
click at [554, 190] on input "text" at bounding box center [622, 184] width 206 height 21
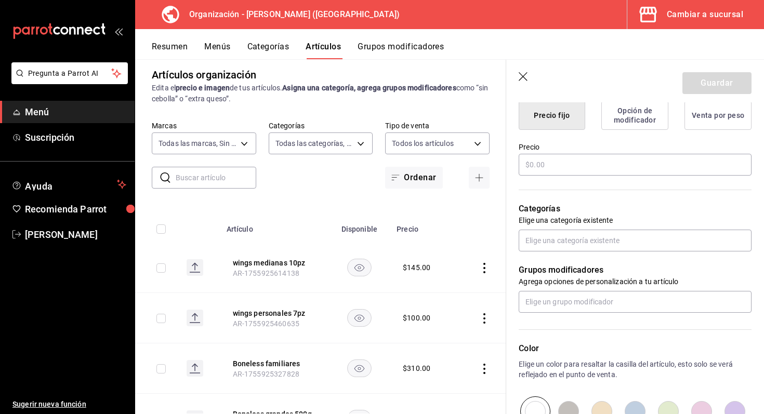
scroll to position [279, 0]
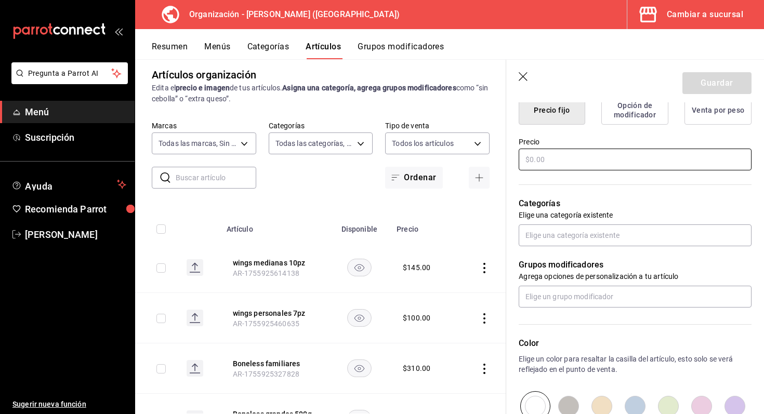
type input "wings grandes 14pz"
click at [609, 150] on input "text" at bounding box center [635, 160] width 233 height 22
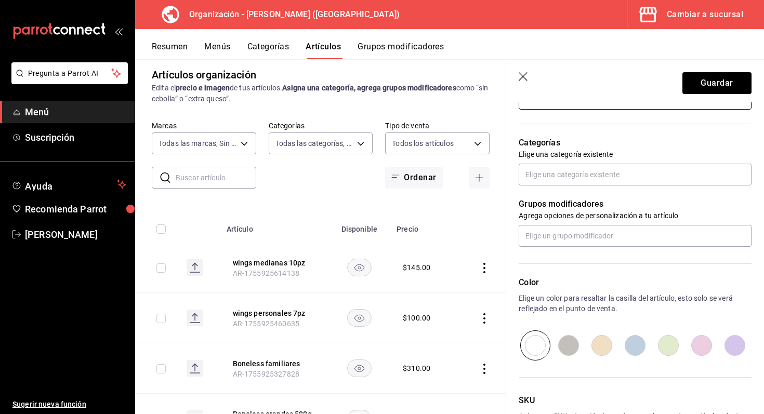
scroll to position [341, 0]
type input "$190.00"
click at [607, 178] on input "text" at bounding box center [635, 174] width 233 height 22
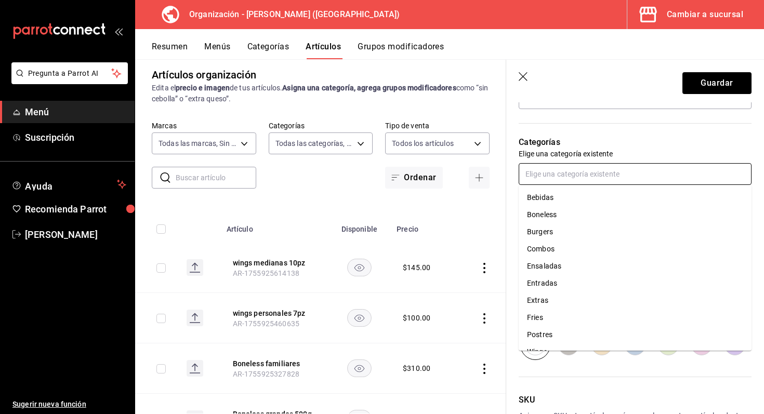
scroll to position [14, 0]
click at [574, 331] on li "Wings" at bounding box center [635, 338] width 233 height 17
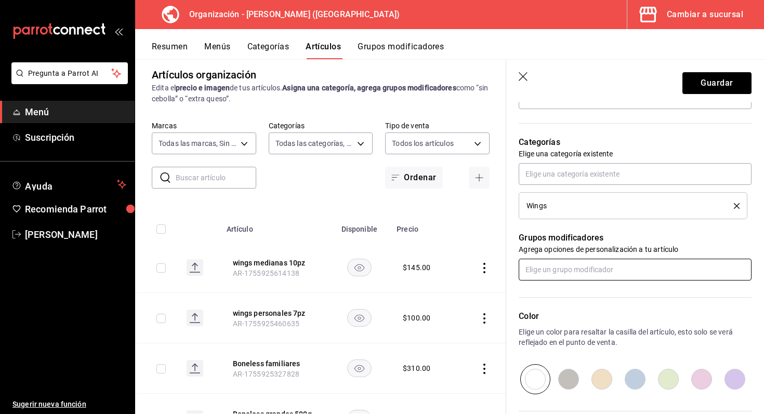
click at [600, 275] on input "text" at bounding box center [635, 270] width 233 height 22
click at [578, 311] on li "salsas" at bounding box center [635, 310] width 233 height 17
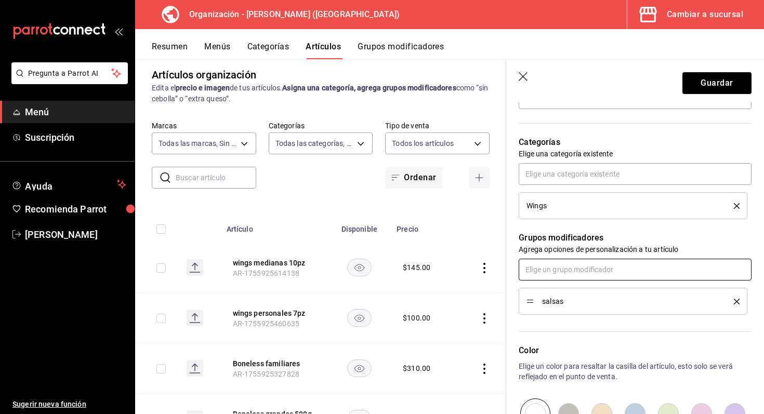
click at [588, 271] on input "text" at bounding box center [635, 270] width 233 height 22
click at [574, 298] on li "aderezos" at bounding box center [635, 293] width 233 height 17
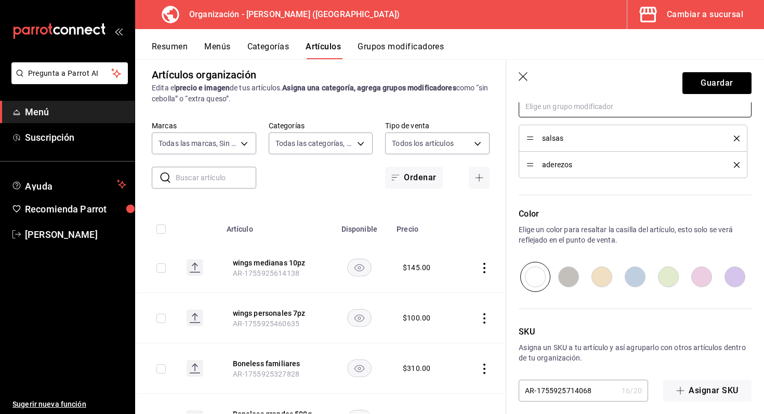
scroll to position [512, 0]
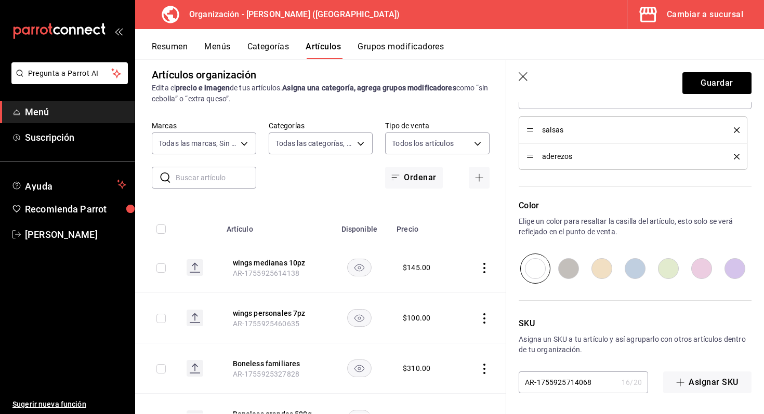
click at [611, 266] on input "radio" at bounding box center [602, 269] width 33 height 30
radio input "true"
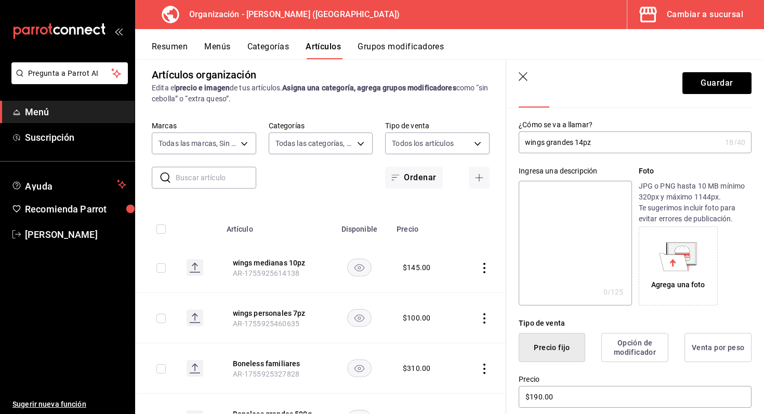
scroll to position [0, 0]
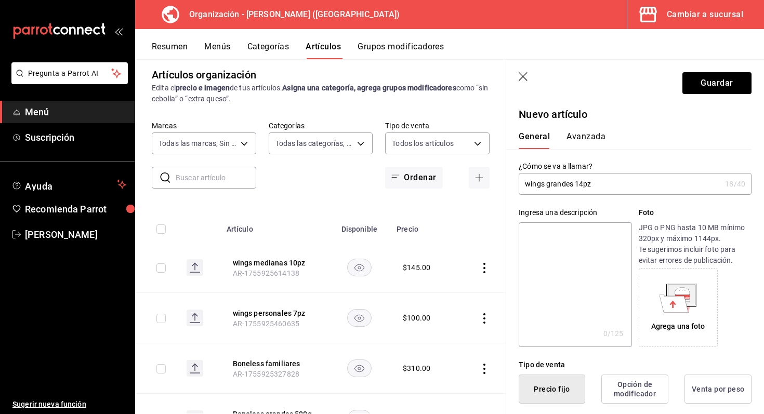
click at [577, 135] on button "Avanzada" at bounding box center [586, 141] width 39 height 18
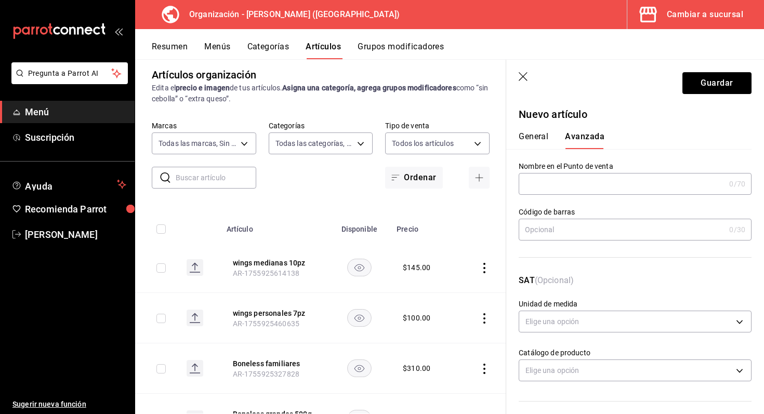
click at [576, 187] on input "text" at bounding box center [622, 184] width 206 height 21
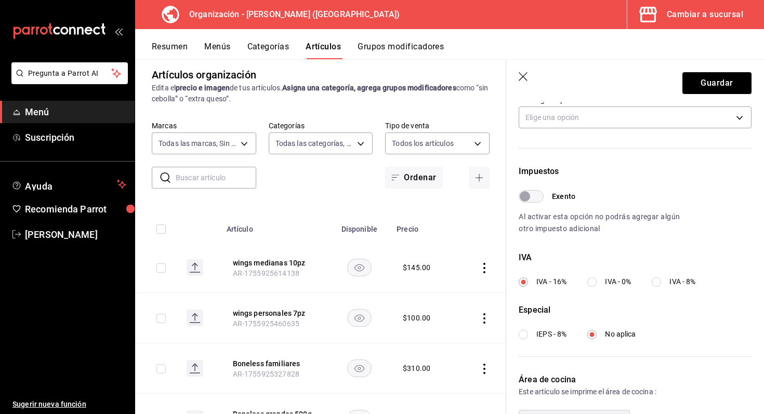
scroll to position [320, 0]
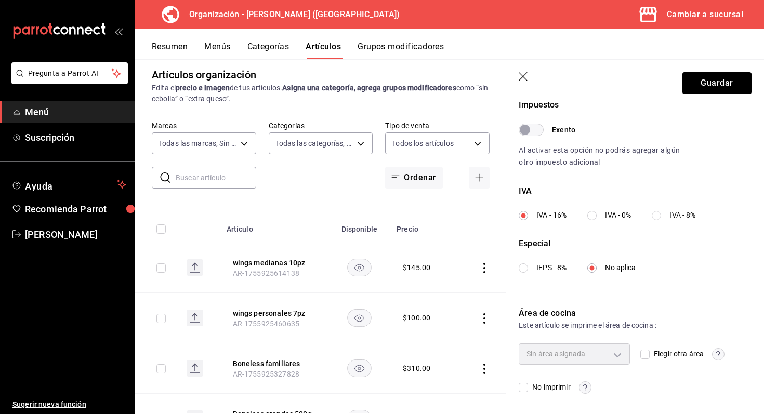
type input "wings grandes"
click at [649, 349] on label "Elegir otra área" at bounding box center [672, 354] width 63 height 11
click at [649, 350] on input "Elegir otra área" at bounding box center [645, 354] width 9 height 9
checkbox input "true"
type input "693230dc-cf38-4be9-a103-123b1e076145"
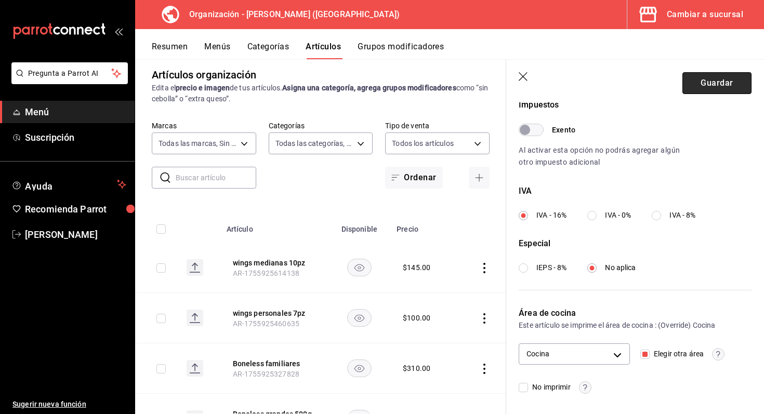
click at [719, 87] on button "Guardar" at bounding box center [717, 83] width 69 height 22
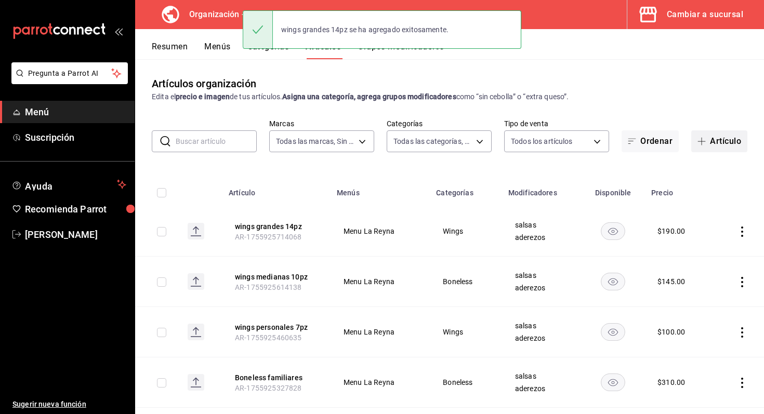
click at [720, 138] on button "Artículo" at bounding box center [720, 142] width 56 height 22
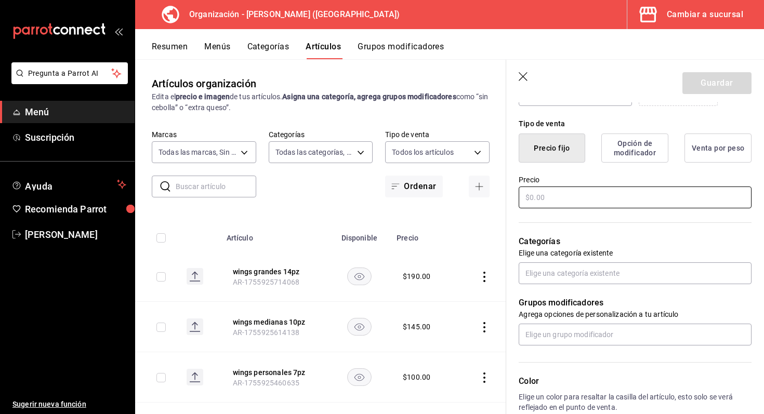
scroll to position [243, 0]
type input "wings familiar"
click at [591, 201] on input "text" at bounding box center [635, 196] width 233 height 22
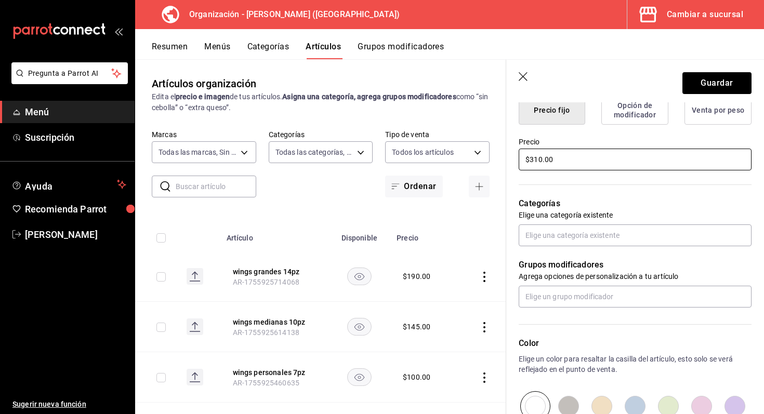
scroll to position [280, 0]
type input "$310.00"
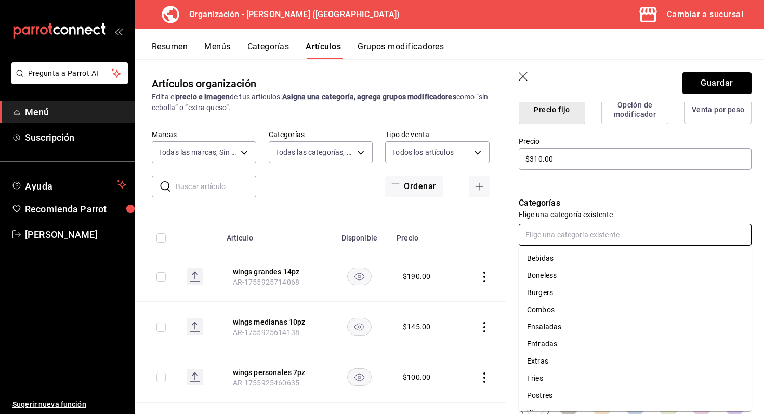
click at [593, 235] on input "text" at bounding box center [635, 235] width 233 height 22
click at [558, 398] on li "Wings" at bounding box center [635, 399] width 233 height 17
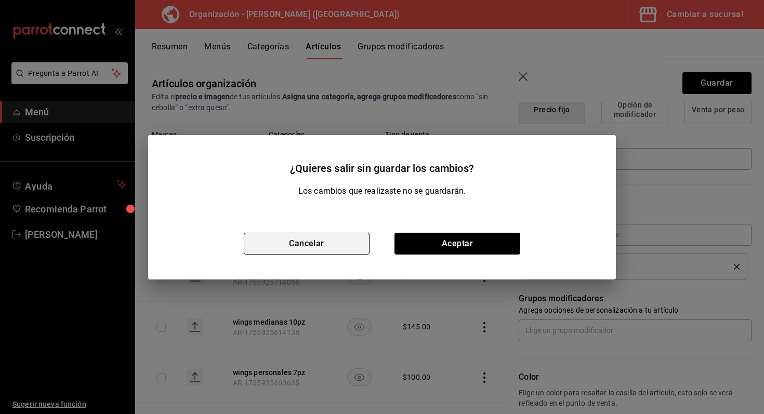
click at [345, 248] on button "Cancelar" at bounding box center [307, 244] width 126 height 22
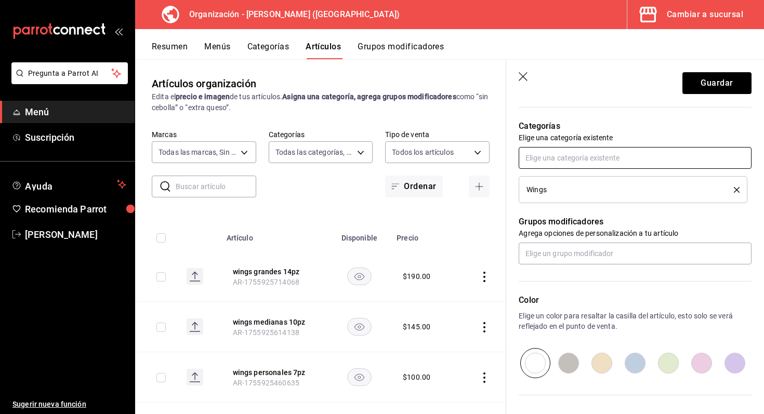
scroll to position [362, 0]
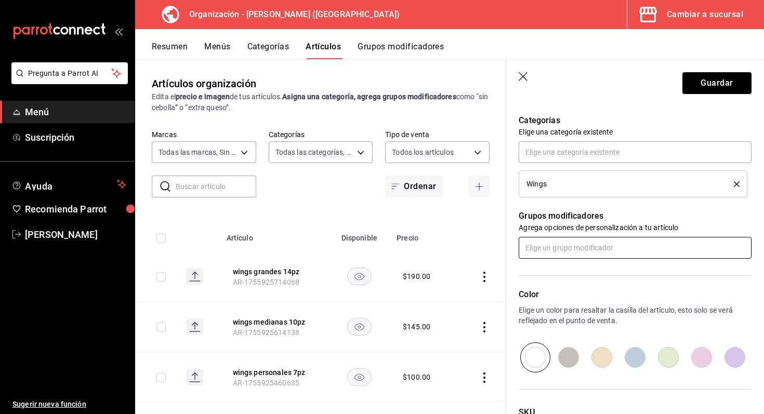
click at [600, 244] on input "text" at bounding box center [635, 248] width 233 height 22
click at [578, 286] on li "salsas" at bounding box center [635, 288] width 233 height 17
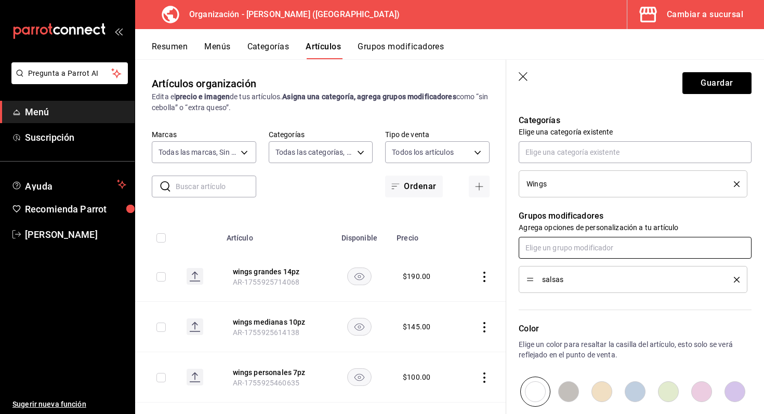
click at [582, 243] on input "text" at bounding box center [635, 248] width 233 height 22
click at [567, 265] on li "aderezos" at bounding box center [635, 271] width 233 height 17
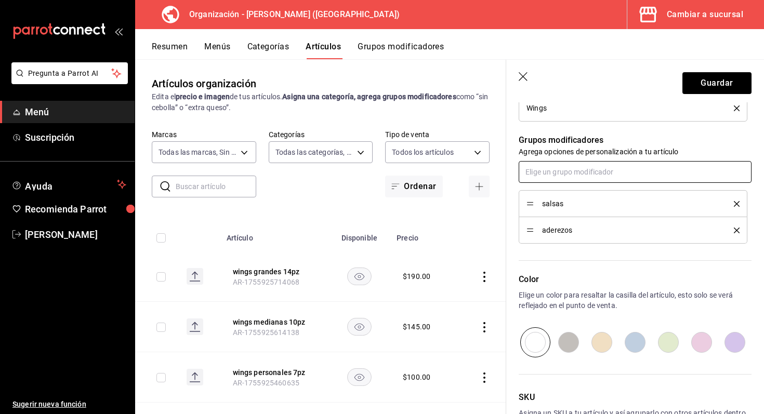
scroll to position [452, 0]
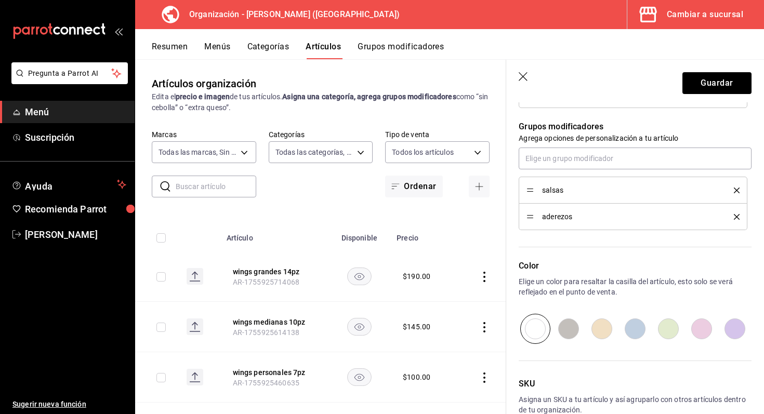
click at [637, 334] on input "radio" at bounding box center [635, 329] width 33 height 30
radio input "true"
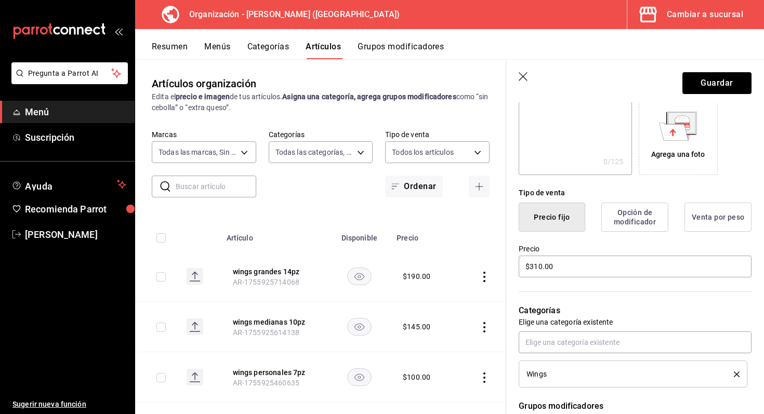
scroll to position [0, 0]
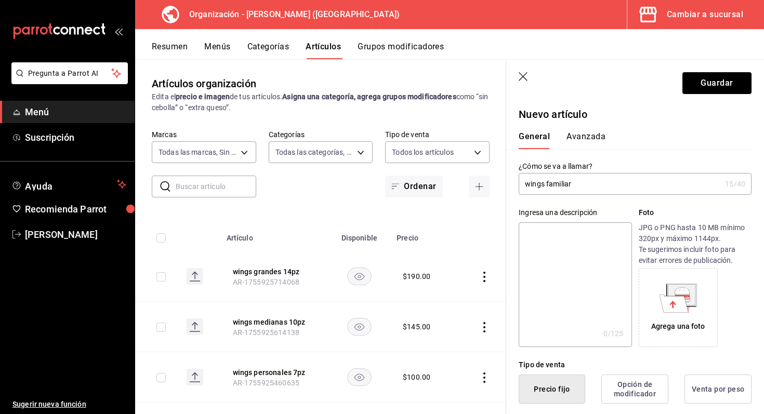
click at [592, 135] on button "Avanzada" at bounding box center [586, 141] width 39 height 18
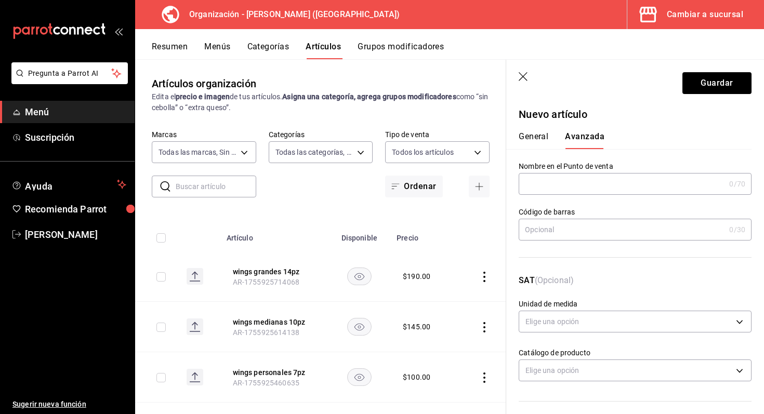
click at [632, 186] on input "text" at bounding box center [622, 184] width 206 height 21
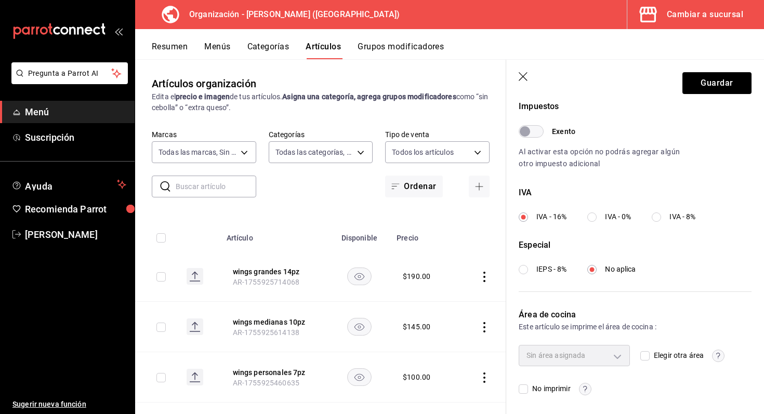
scroll to position [320, 0]
type input "wings familiares"
click at [623, 357] on div "Sin área asignada" at bounding box center [574, 354] width 111 height 21
click at [614, 351] on div "Sin área asignada" at bounding box center [574, 354] width 111 height 21
click at [643, 352] on input "Elegir otra área" at bounding box center [645, 354] width 9 height 9
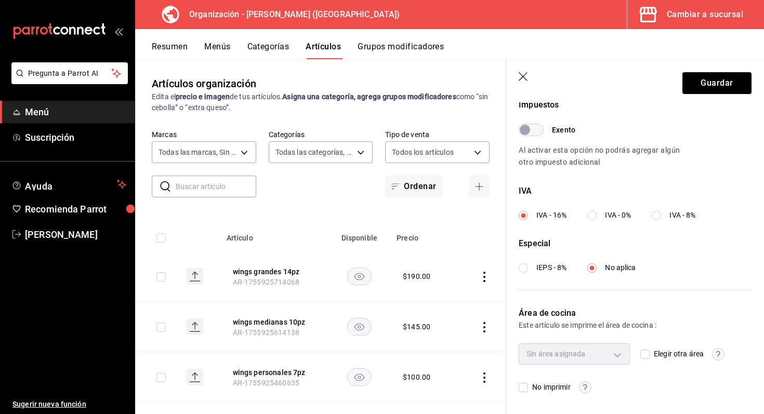
checkbox input "true"
type input "693230dc-cf38-4be9-a103-123b1e076145"
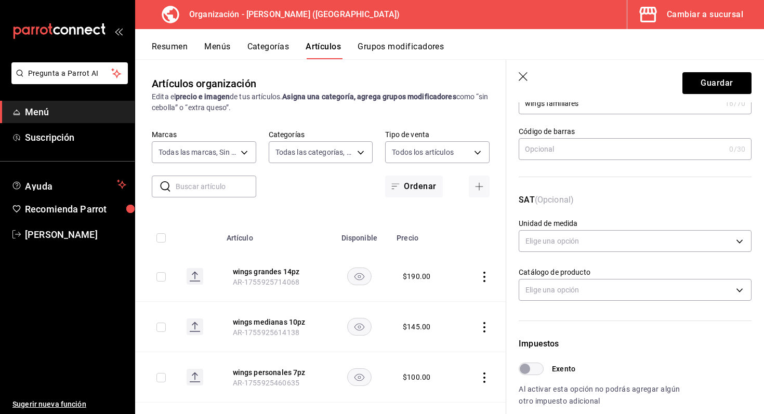
scroll to position [0, 0]
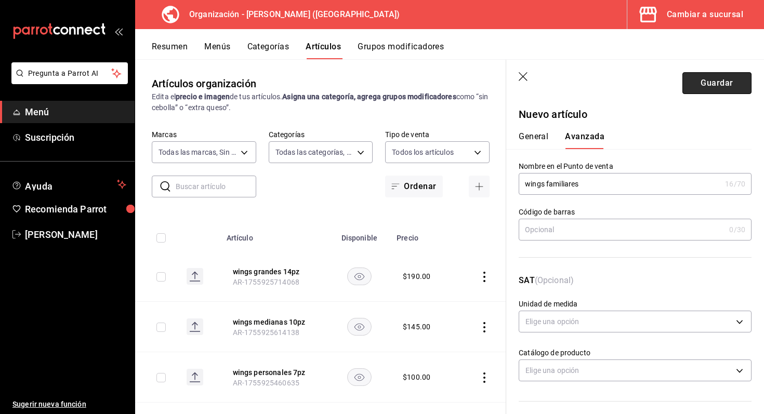
click at [711, 87] on button "Guardar" at bounding box center [717, 83] width 69 height 22
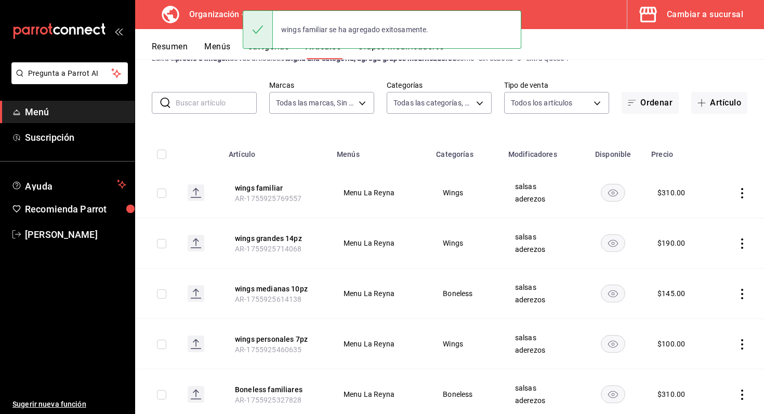
scroll to position [41, 0]
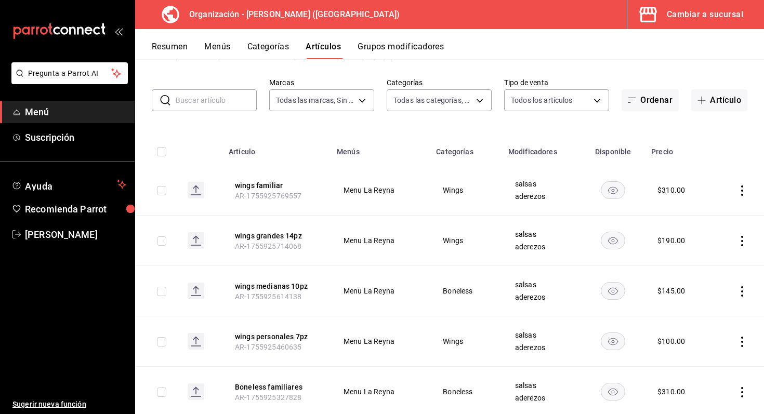
click at [453, 291] on span "Boneless" at bounding box center [466, 291] width 46 height 7
click at [744, 302] on td at bounding box center [738, 291] width 51 height 50
click at [744, 294] on icon "actions" at bounding box center [742, 292] width 10 height 10
click at [712, 320] on span "Editar" at bounding box center [711, 315] width 27 height 11
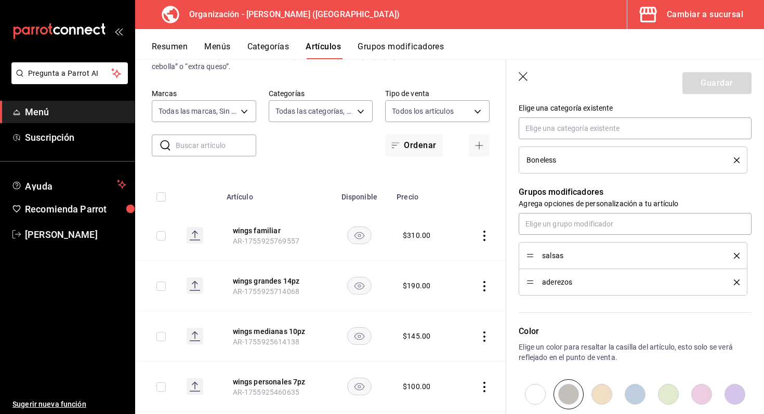
scroll to position [365, 0]
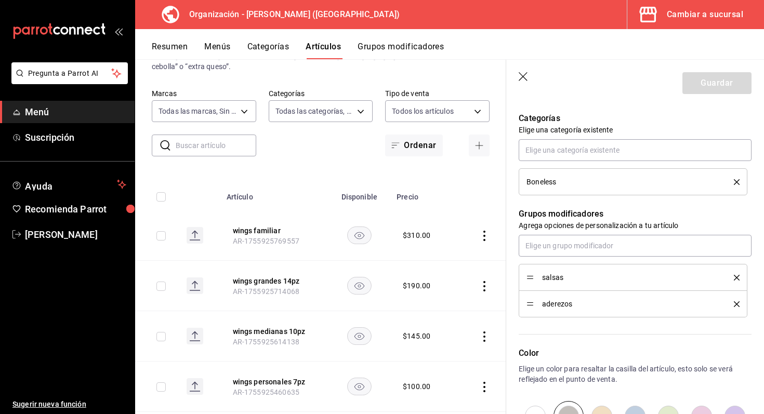
click at [606, 173] on li "Boneless" at bounding box center [633, 181] width 229 height 27
click at [603, 180] on div "Boneless" at bounding box center [623, 181] width 192 height 7
click at [741, 176] on li "Boneless" at bounding box center [633, 181] width 229 height 27
click at [735, 180] on icon "delete" at bounding box center [737, 182] width 6 height 6
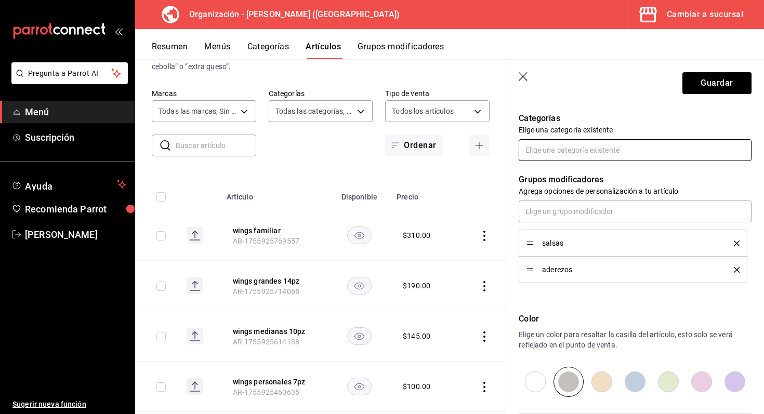
click at [693, 146] on input "text" at bounding box center [635, 150] width 233 height 22
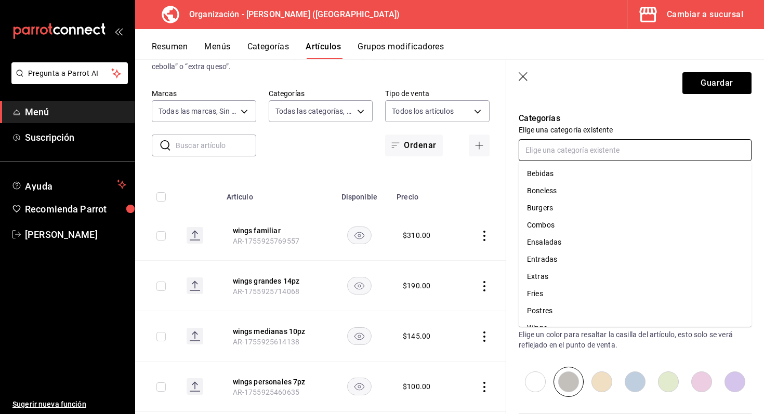
scroll to position [14, 0]
click at [563, 314] on li "Wings" at bounding box center [635, 314] width 233 height 17
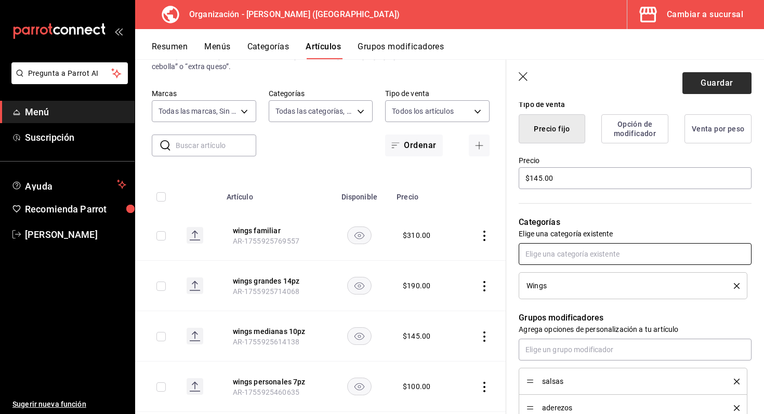
scroll to position [233, 0]
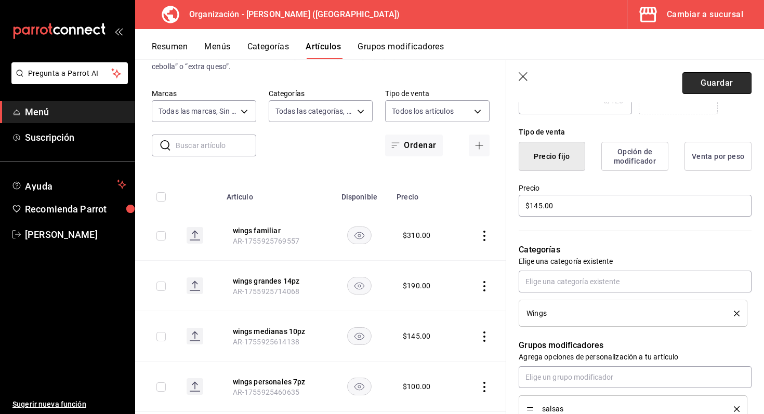
click at [703, 77] on button "Guardar" at bounding box center [717, 83] width 69 height 22
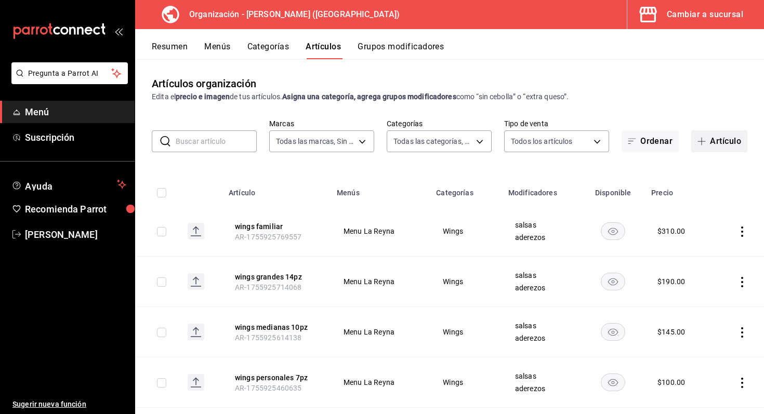
click at [729, 141] on button "Artículo" at bounding box center [720, 142] width 56 height 22
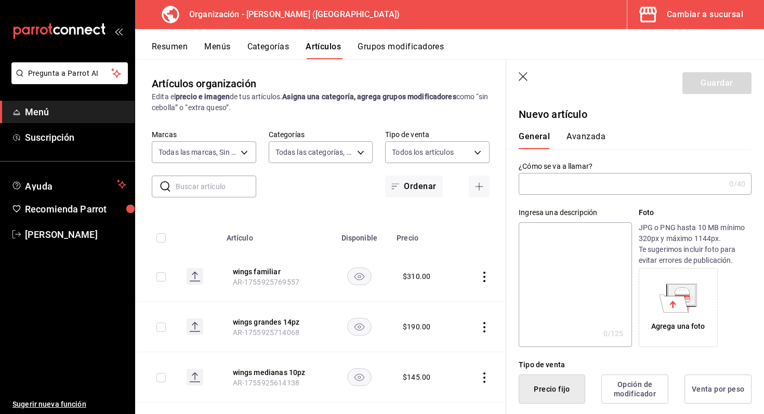
click at [615, 188] on input "text" at bounding box center [622, 184] width 206 height 21
click at [528, 187] on input "elotitos amarillos" at bounding box center [620, 184] width 202 height 21
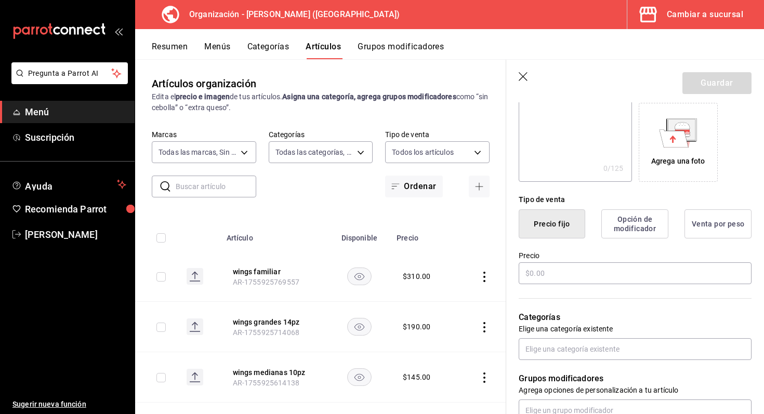
scroll to position [187, 0]
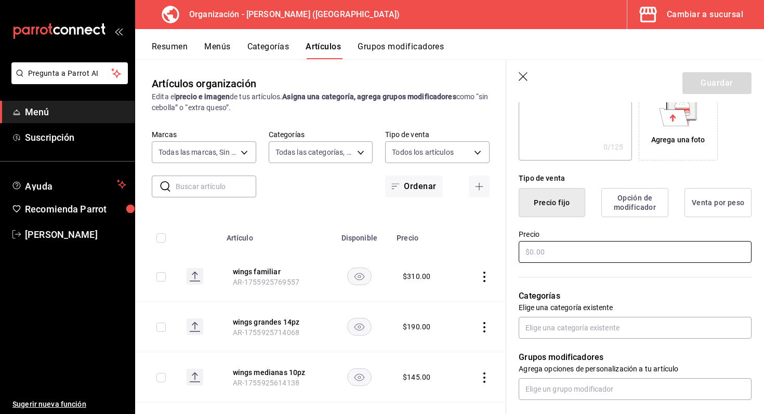
type input "Elotitos amarillos"
click at [577, 256] on input "text" at bounding box center [635, 252] width 233 height 22
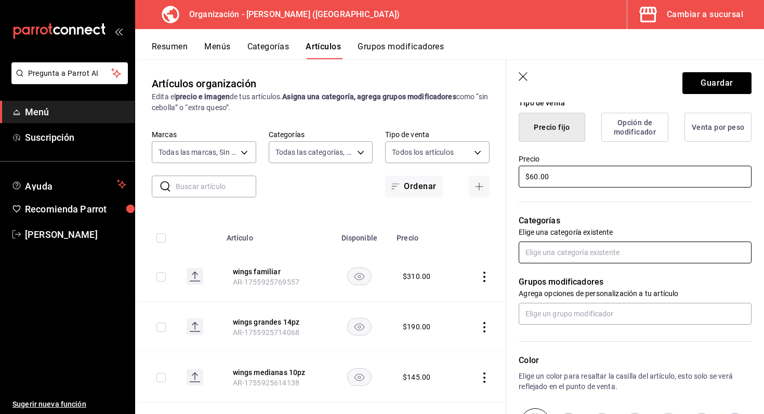
scroll to position [274, 0]
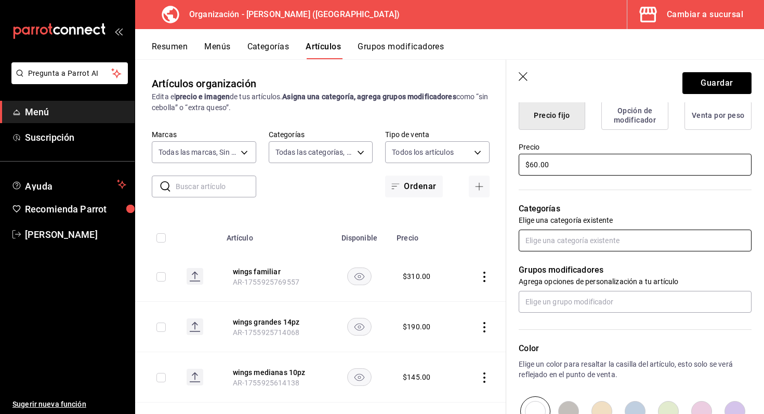
type input "$60.00"
click at [600, 236] on input "text" at bounding box center [635, 241] width 233 height 22
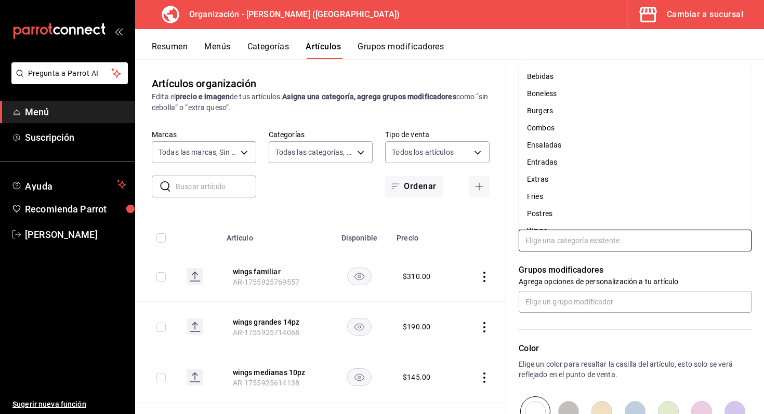
scroll to position [14, 0]
click at [581, 153] on li "Entradas" at bounding box center [635, 148] width 233 height 17
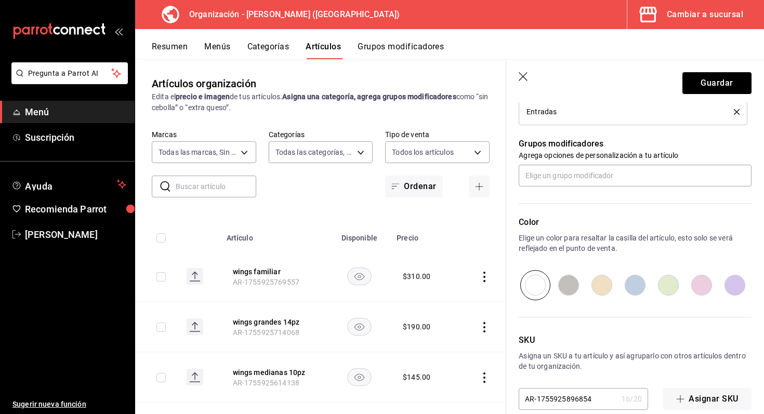
scroll to position [451, 0]
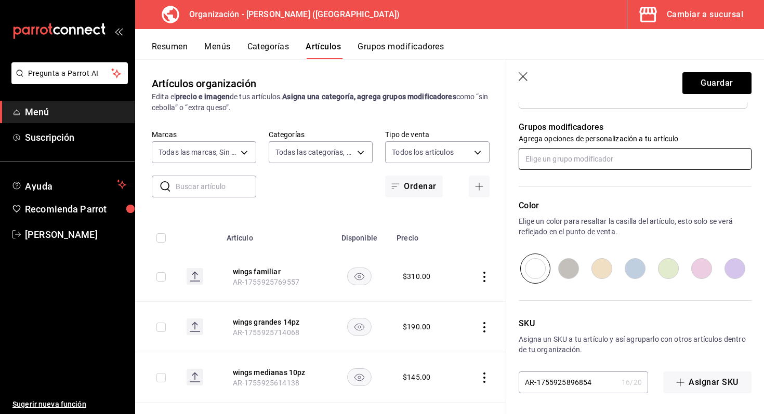
click at [608, 158] on input "text" at bounding box center [635, 159] width 233 height 22
click at [594, 240] on div "Color Elige un color para resaltar la casilla del artículo, esto solo se verá r…" at bounding box center [635, 242] width 233 height 84
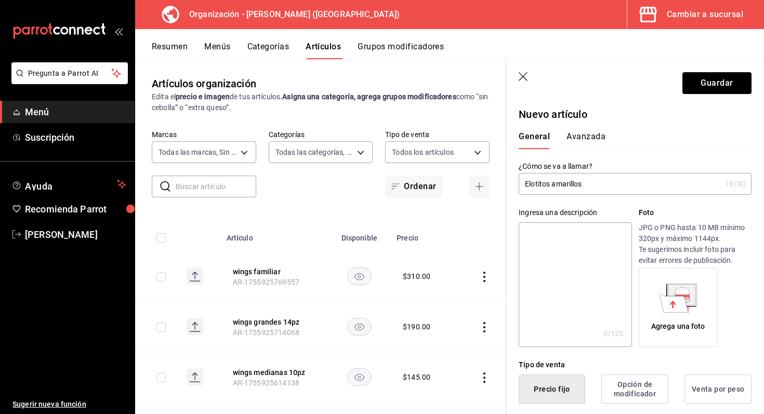
click at [601, 137] on button "Avanzada" at bounding box center [586, 141] width 39 height 18
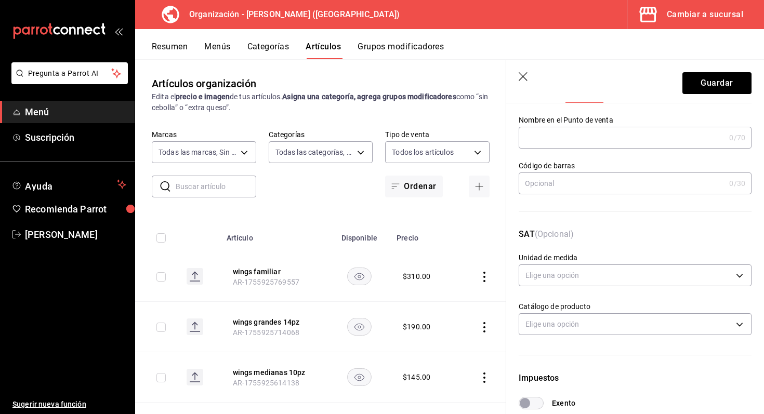
scroll to position [55, 0]
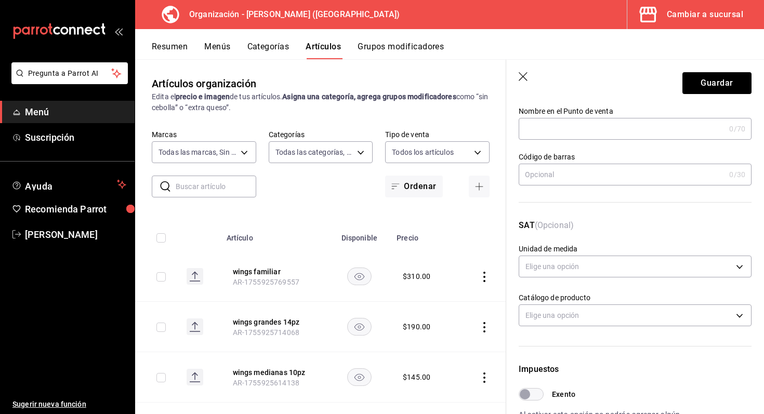
click at [577, 130] on input "text" at bounding box center [622, 129] width 206 height 21
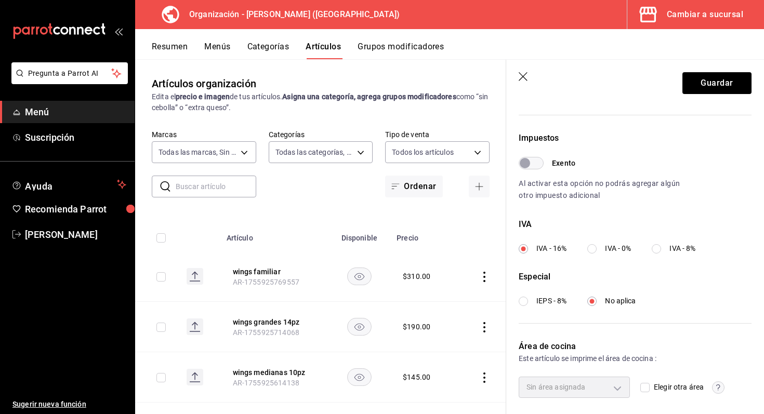
scroll to position [320, 0]
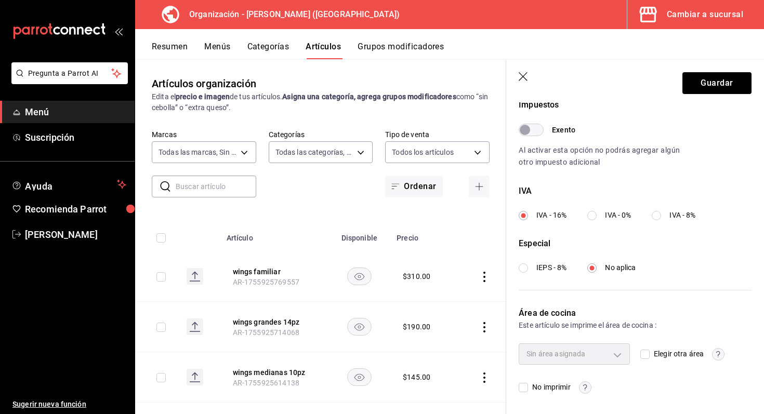
type input "elotitos amarillos"
click at [605, 345] on div "Sin área asignada" at bounding box center [574, 354] width 111 height 21
click at [615, 354] on div "Sin área asignada" at bounding box center [574, 354] width 111 height 21
click at [650, 349] on span "Elegir otra área" at bounding box center [677, 354] width 54 height 11
click at [650, 350] on input "Elegir otra área" at bounding box center [645, 354] width 9 height 9
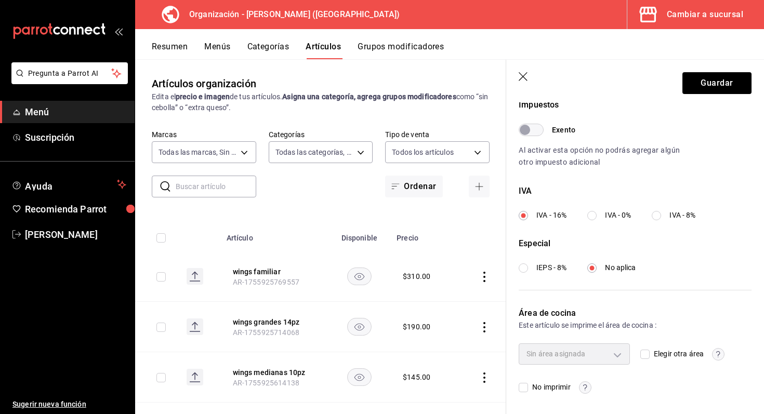
checkbox input "true"
type input "693230dc-cf38-4be9-a103-123b1e076145"
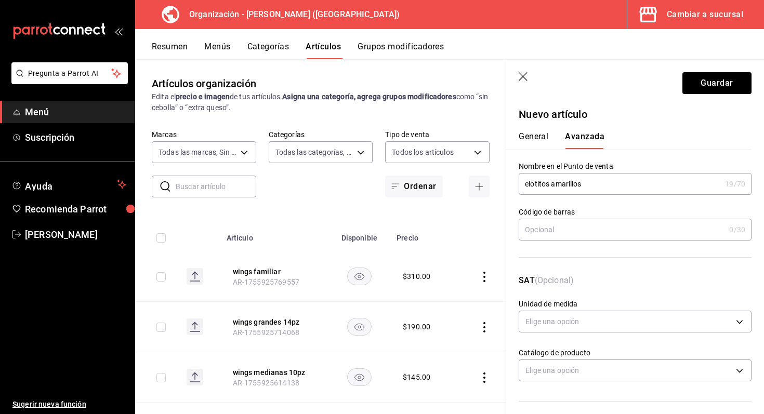
scroll to position [88, 0]
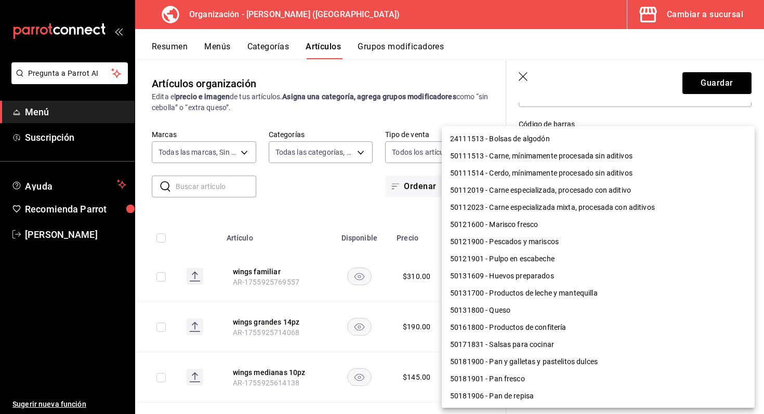
click at [664, 276] on body "Pregunta a Parrot AI Menú Suscripción Ayuda Recomienda Parrot [PERSON_NAME] Sug…" at bounding box center [382, 207] width 764 height 414
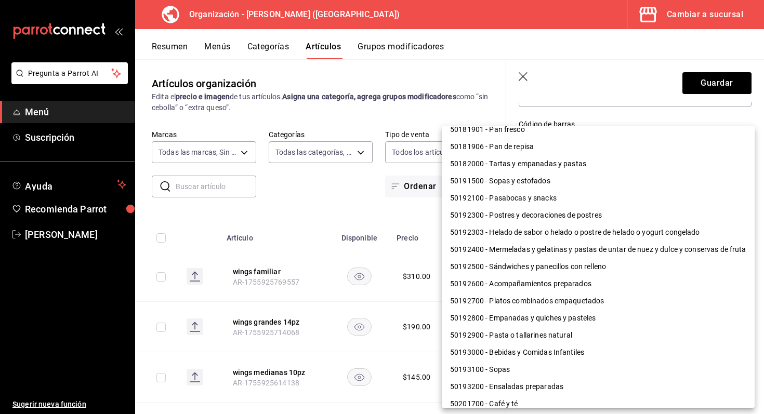
scroll to position [280, 0]
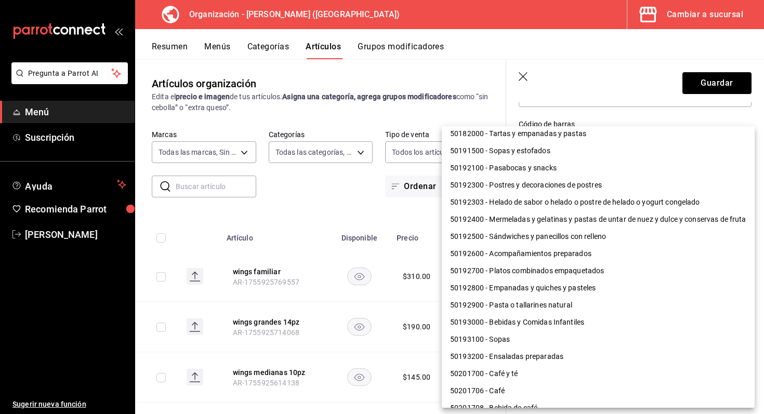
click at [562, 72] on div at bounding box center [382, 207] width 764 height 414
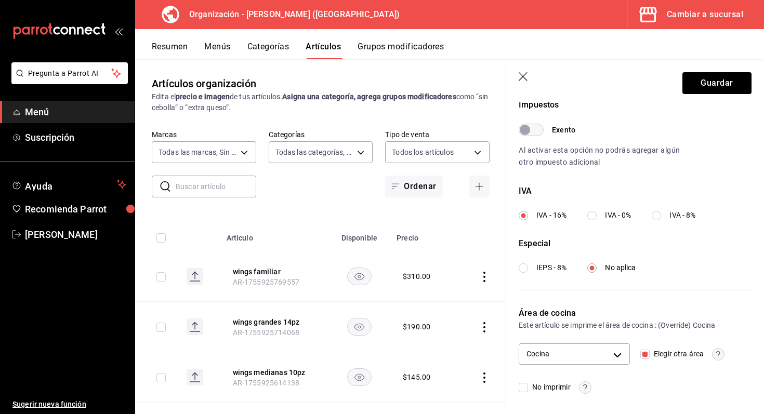
scroll to position [0, 0]
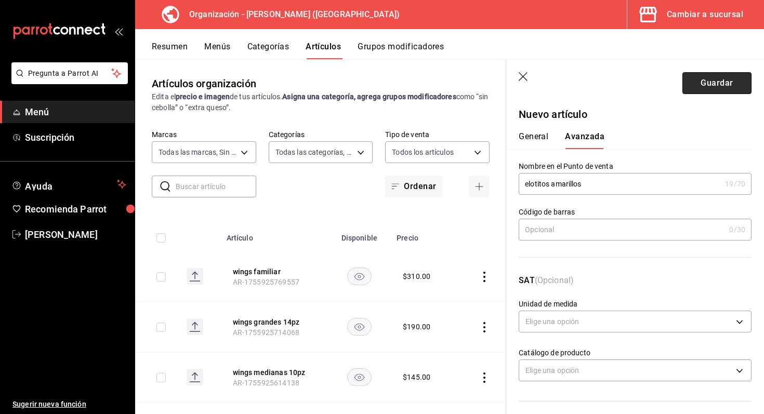
click at [717, 93] on button "Guardar" at bounding box center [717, 83] width 69 height 22
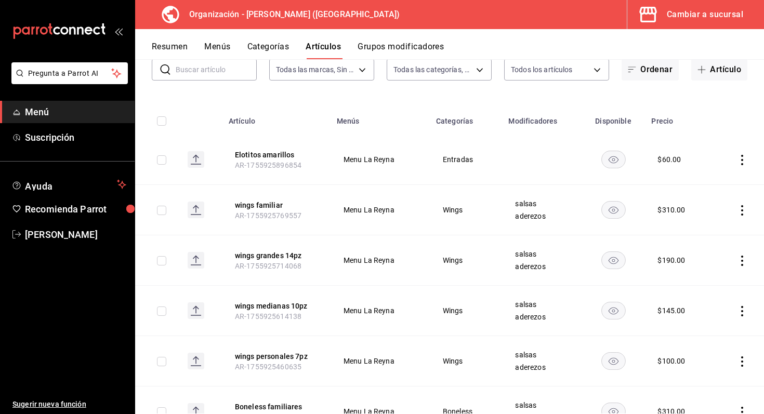
scroll to position [85, 0]
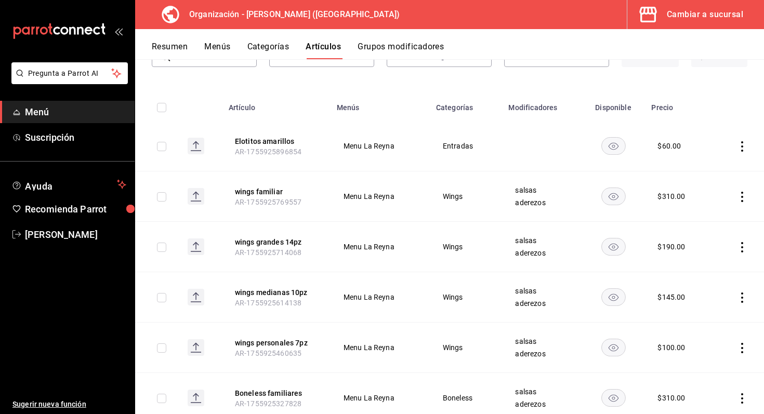
click at [621, 144] on rect "availability-product" at bounding box center [614, 145] width 24 height 17
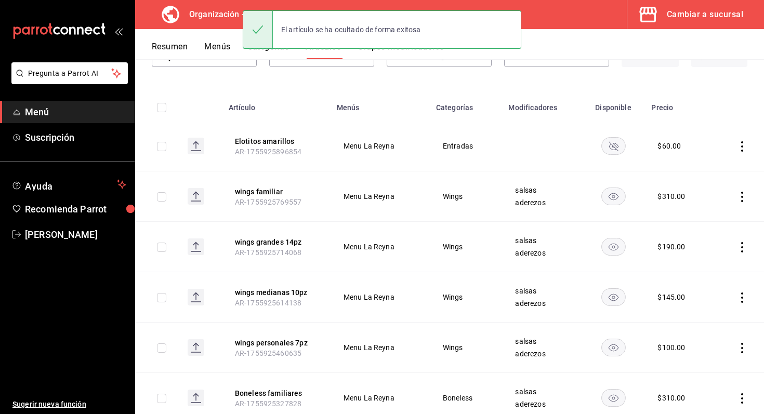
click at [621, 144] on rect "availability-product" at bounding box center [614, 145] width 24 height 17
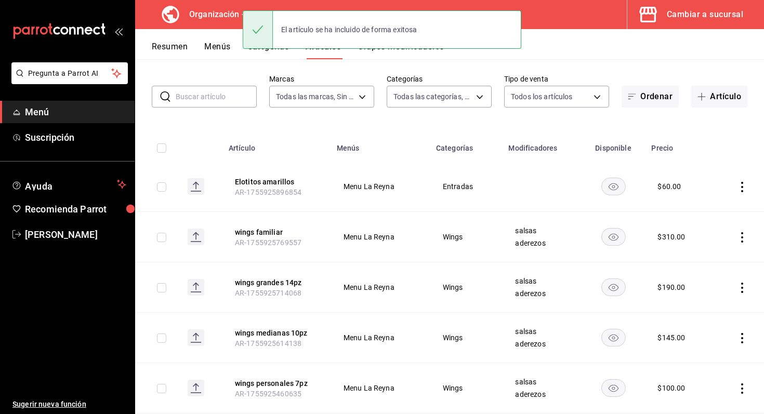
scroll to position [0, 0]
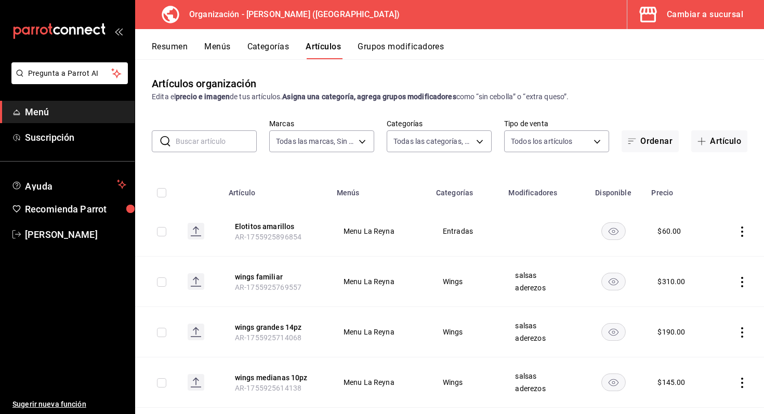
click at [179, 46] on button "Resumen" at bounding box center [170, 51] width 36 height 18
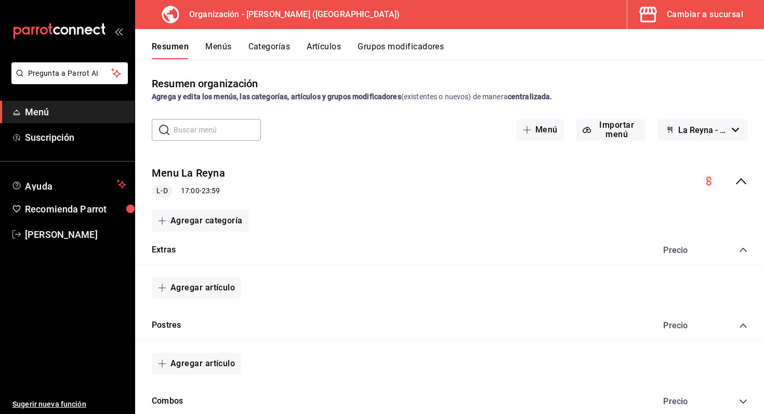
click at [730, 128] on button "La Reyna - Borrador" at bounding box center [703, 130] width 90 height 22
click at [730, 128] on div at bounding box center [382, 207] width 764 height 414
click at [92, 111] on span "Menú" at bounding box center [75, 112] width 101 height 14
click at [217, 47] on button "Menús" at bounding box center [218, 51] width 26 height 18
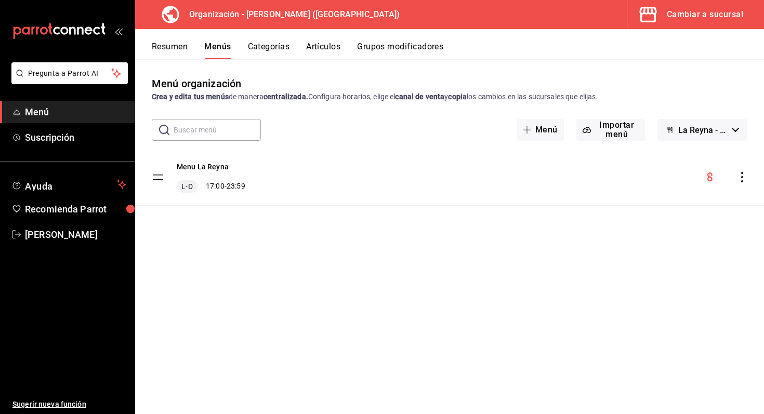
click at [85, 30] on icon "mailbox folders" at bounding box center [88, 31] width 8 height 8
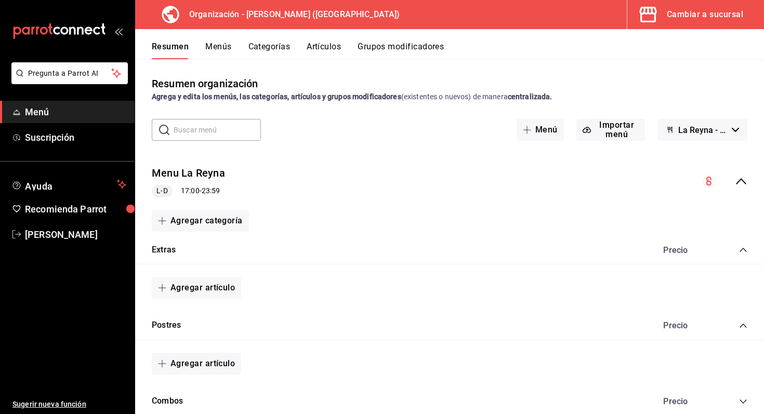
click at [85, 30] on icon "mailbox folders" at bounding box center [88, 31] width 8 height 8
click at [178, 14] on icon at bounding box center [170, 14] width 17 height 17
click at [658, 17] on icon "button" at bounding box center [648, 14] width 21 height 21
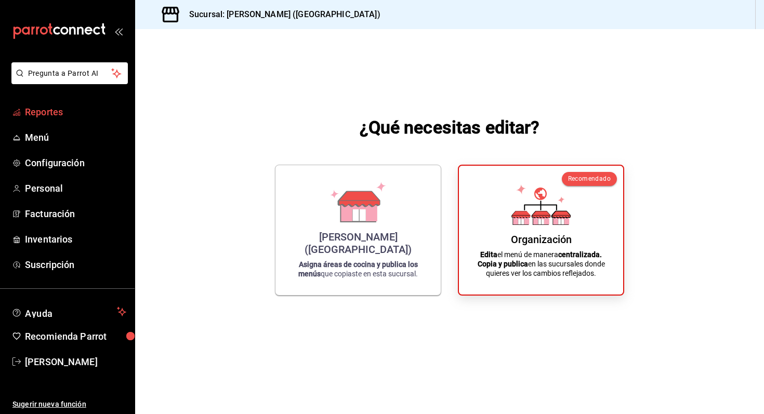
click at [66, 112] on span "Reportes" at bounding box center [75, 112] width 101 height 14
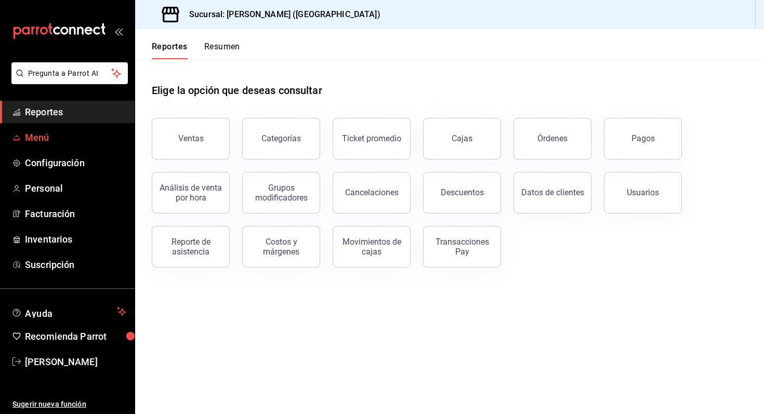
click at [80, 148] on link "Menú" at bounding box center [67, 137] width 135 height 22
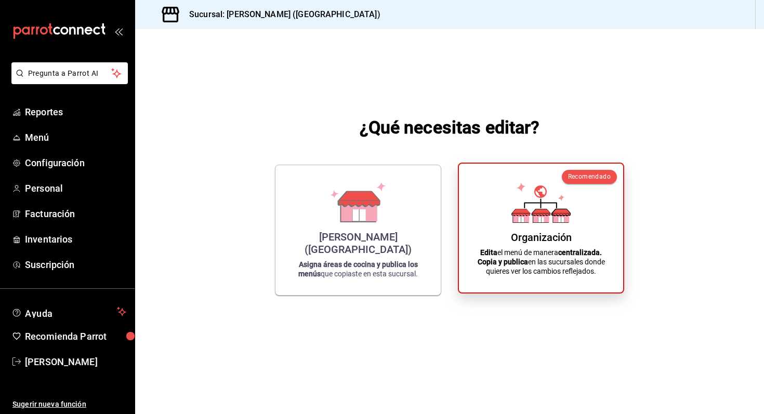
click at [527, 210] on icon at bounding box center [521, 212] width 18 height 7
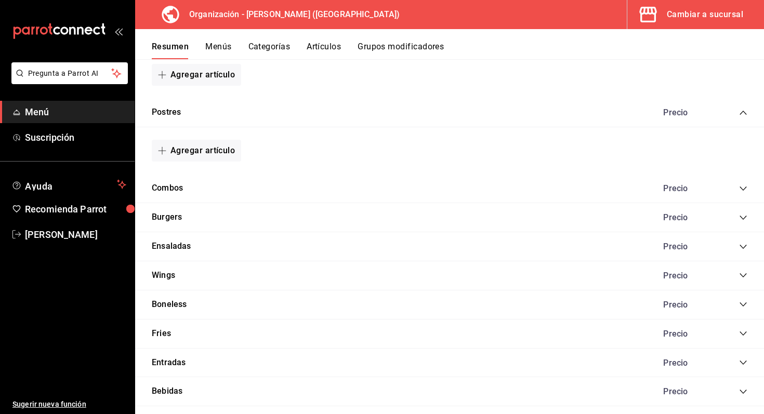
scroll to position [236, 0]
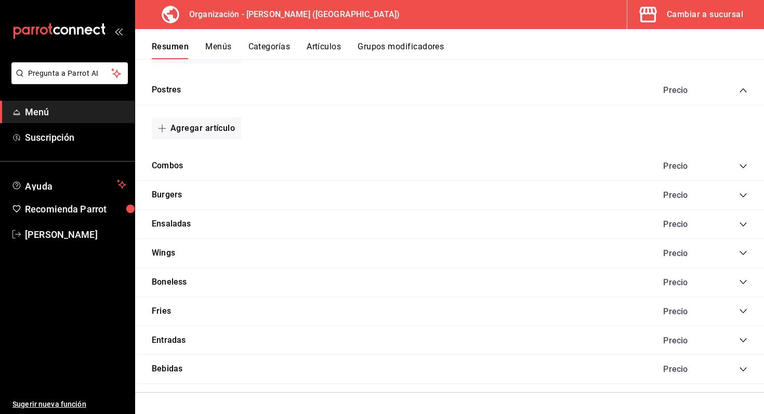
click at [741, 222] on icon "collapse-category-row" at bounding box center [743, 224] width 8 height 8
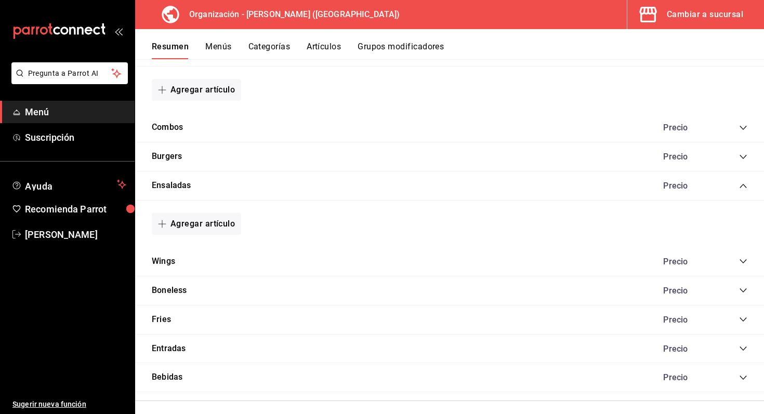
scroll to position [282, 0]
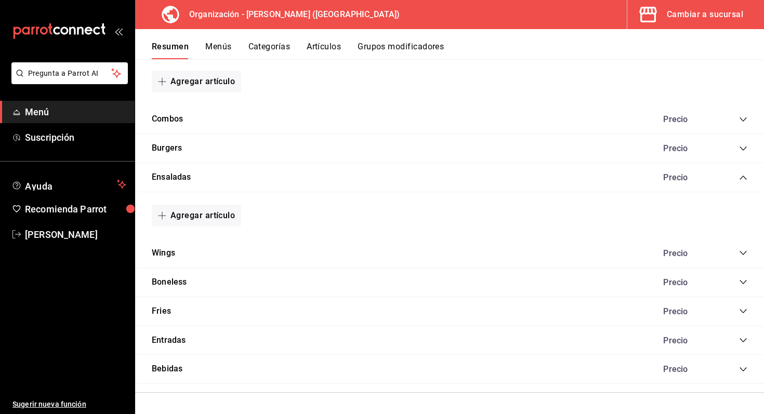
click at [744, 178] on icon "collapse-category-row" at bounding box center [743, 178] width 8 height 8
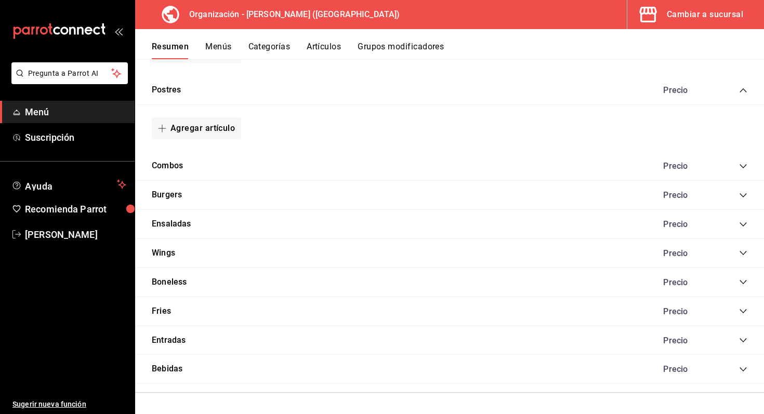
scroll to position [236, 0]
click at [749, 340] on div "Entradas Precio" at bounding box center [449, 341] width 629 height 29
click at [741, 340] on icon "collapse-category-row" at bounding box center [743, 341] width 7 height 4
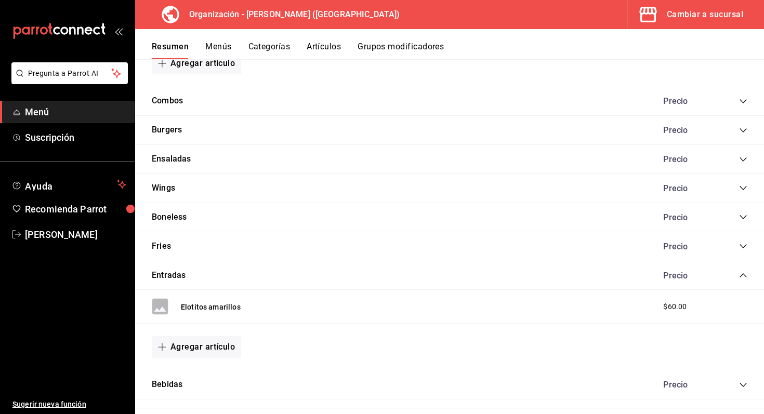
scroll to position [316, 0]
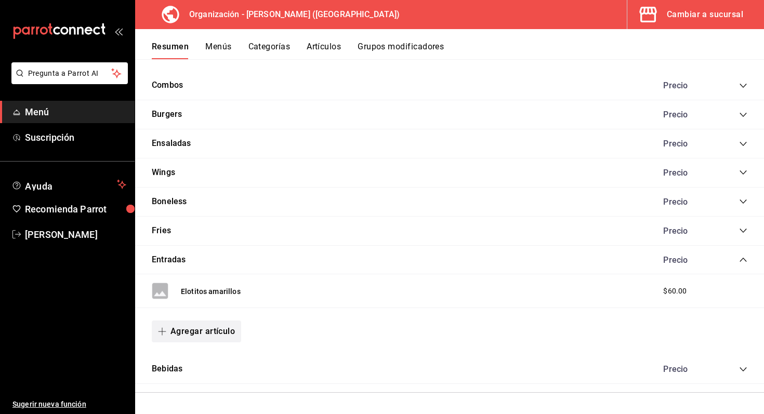
click at [219, 321] on button "Agregar artículo" at bounding box center [196, 332] width 89 height 22
click at [278, 346] on div at bounding box center [382, 207] width 764 height 414
click at [740, 256] on icon "collapse-category-row" at bounding box center [743, 260] width 8 height 8
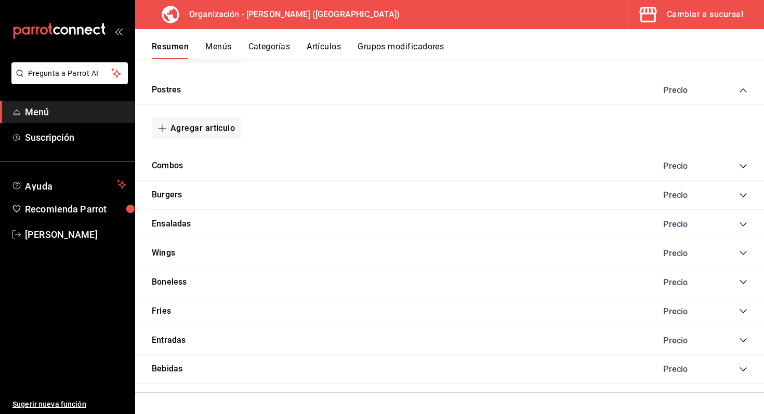
scroll to position [0, 0]
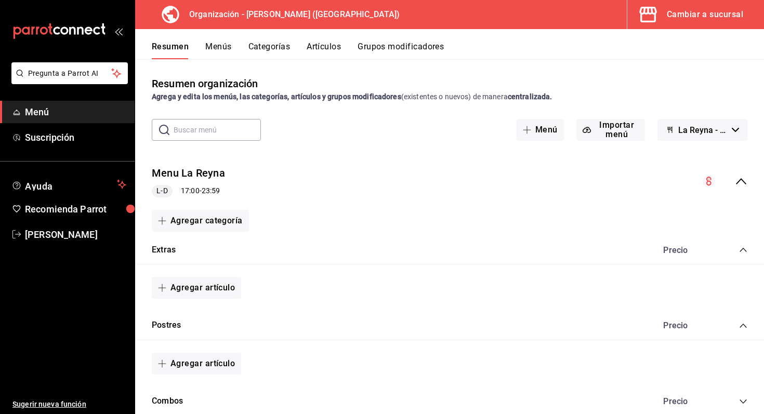
click at [320, 42] on button "Artículos" at bounding box center [324, 51] width 34 height 18
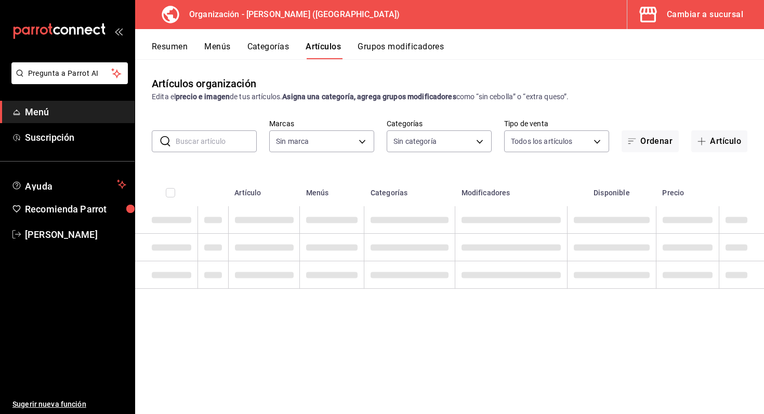
type input "21e8f741-d7e9-4a52-ba38-779e4aaec189"
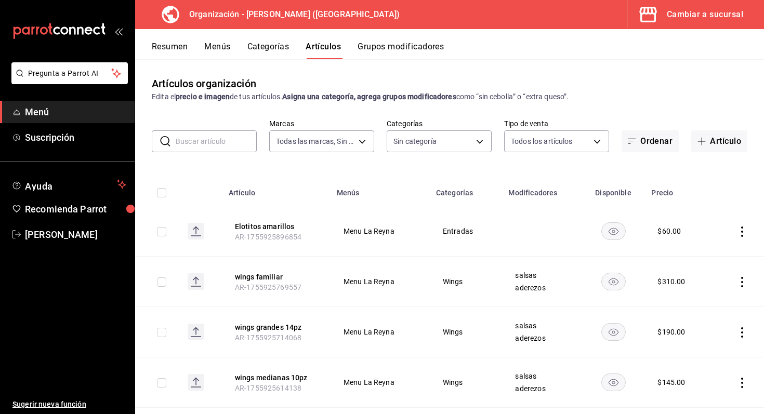
type input "16663894-fb34-4407-b7f1-0cc0dcf8e37e,72baf487-72e9-40a4-bd3e-1ffae0c8d3f7,06edb…"
click at [725, 136] on button "Artículo" at bounding box center [720, 142] width 56 height 22
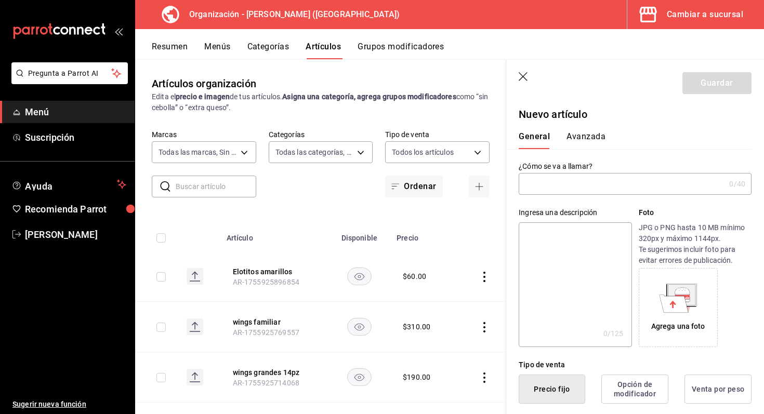
click at [551, 176] on input "text" at bounding box center [622, 184] width 206 height 21
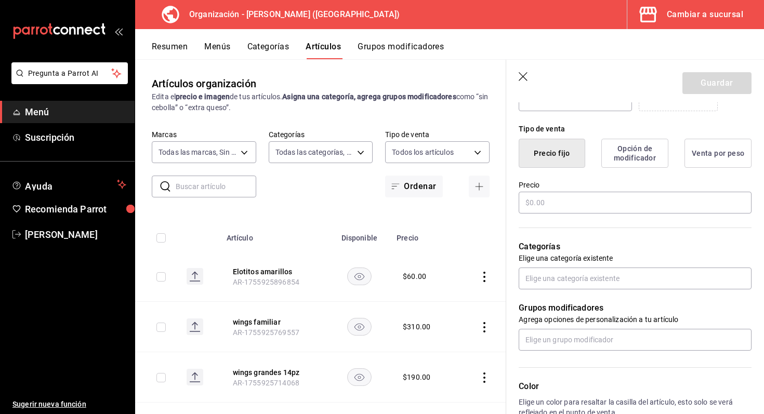
scroll to position [238, 0]
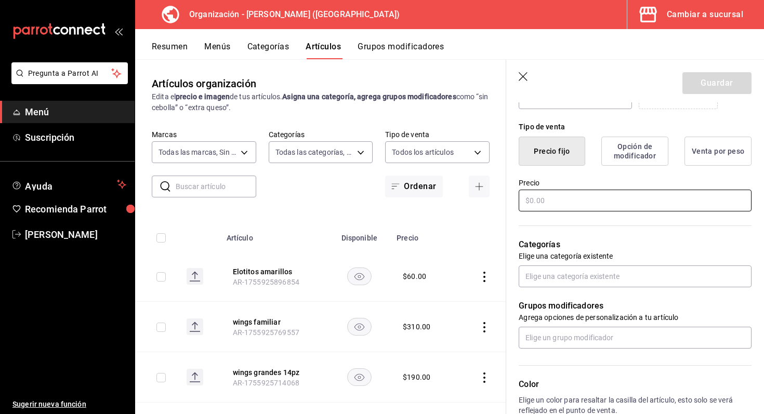
type input "aros de cebolla"
click at [582, 201] on input "text" at bounding box center [635, 201] width 233 height 22
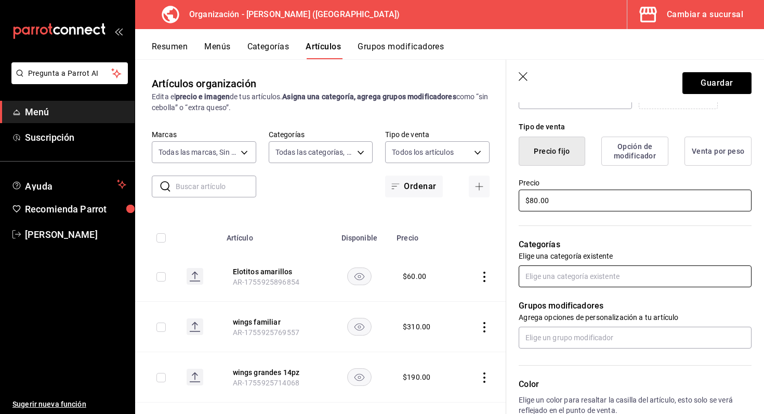
type input "$80.00"
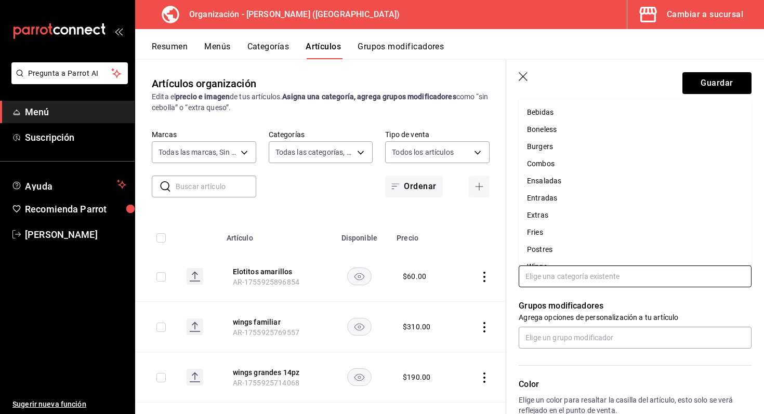
click at [587, 269] on input "text" at bounding box center [635, 277] width 233 height 22
click at [584, 195] on li "Entradas" at bounding box center [635, 198] width 233 height 17
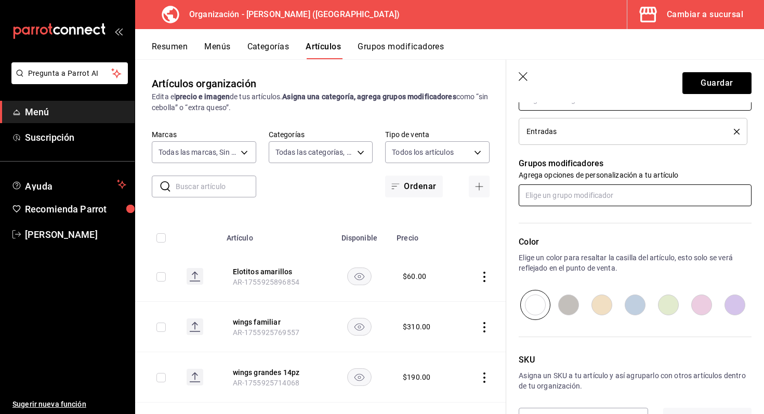
scroll to position [420, 0]
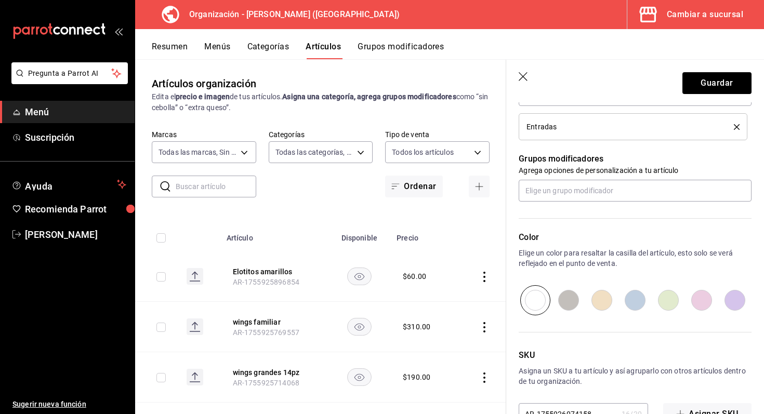
click at [580, 297] on input "radio" at bounding box center [568, 300] width 33 height 30
radio input "true"
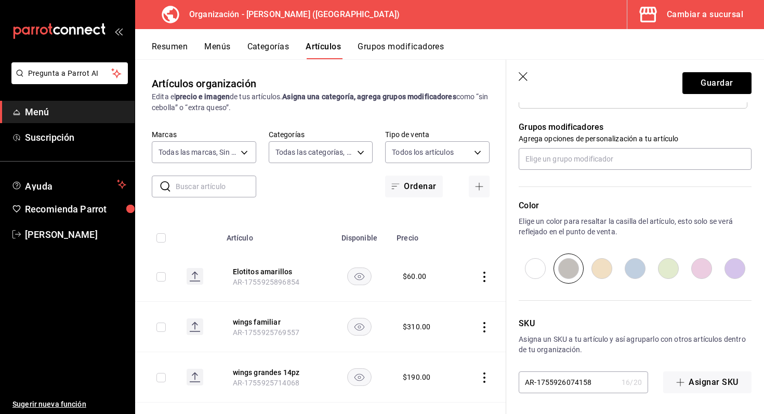
scroll to position [0, 0]
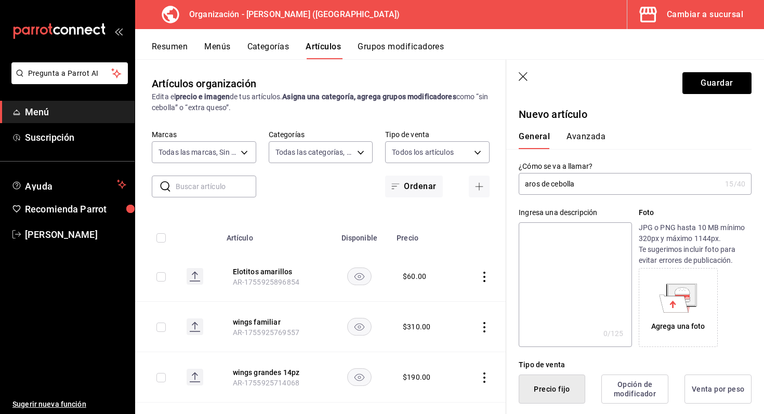
click at [586, 135] on button "Avanzada" at bounding box center [586, 141] width 39 height 18
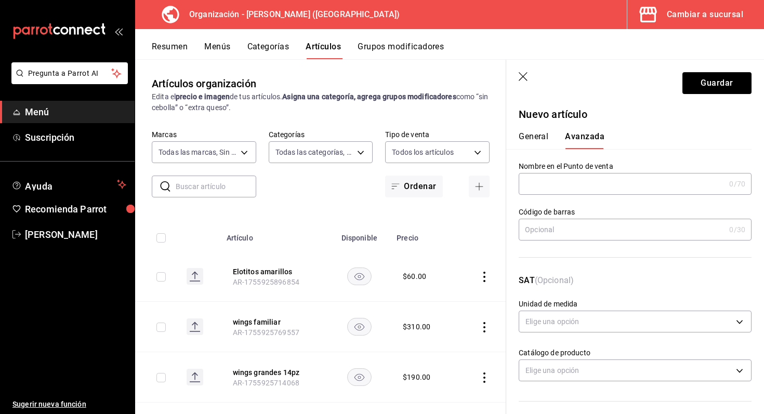
scroll to position [15, 0]
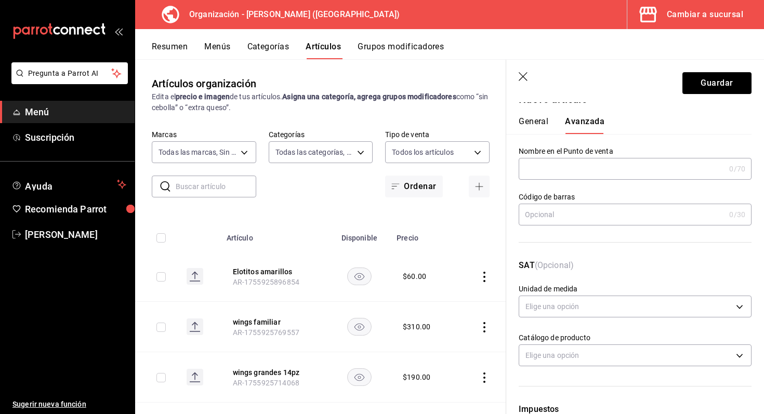
click at [641, 170] on input "text" at bounding box center [622, 169] width 206 height 21
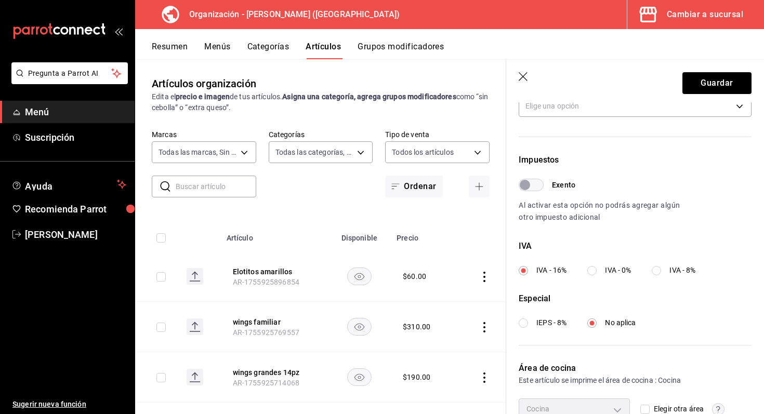
scroll to position [320, 0]
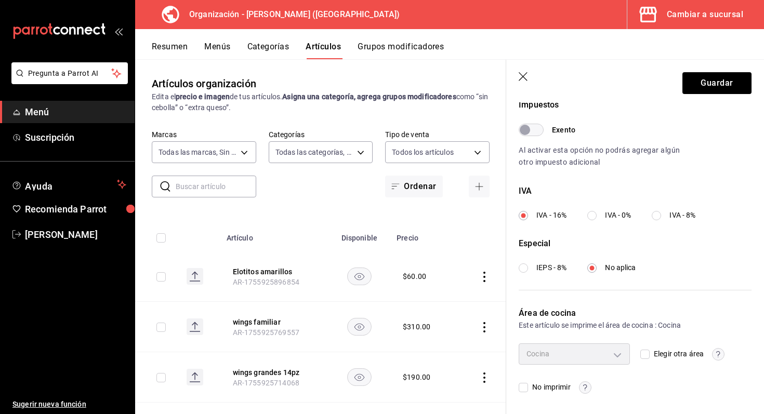
type input "aros de cebolla"
click at [616, 349] on div "Cocina" at bounding box center [574, 354] width 111 height 21
click at [645, 355] on input "Elegir otra área" at bounding box center [645, 354] width 9 height 9
checkbox input "true"
click at [608, 354] on body "Pregunta a Parrot AI Menú Suscripción Ayuda Recomienda Parrot [PERSON_NAME] Sug…" at bounding box center [382, 207] width 764 height 414
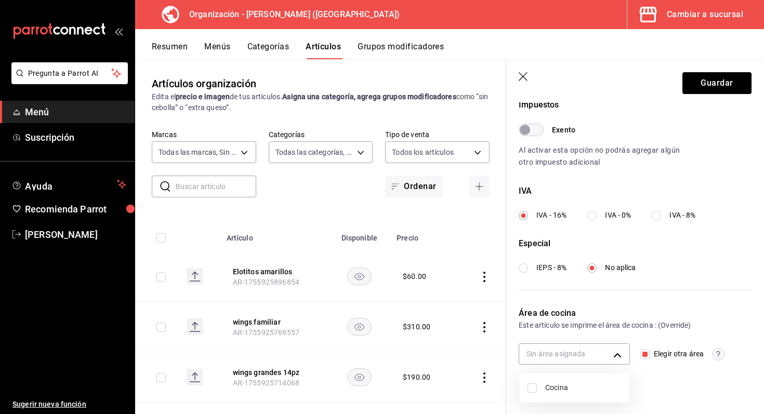
click at [588, 380] on li "Cocina" at bounding box center [575, 388] width 110 height 21
type input "693230dc-cf38-4be9-a103-123b1e076145"
checkbox input "true"
click at [713, 85] on div at bounding box center [382, 207] width 764 height 414
click at [698, 80] on button "Guardar" at bounding box center [717, 83] width 69 height 22
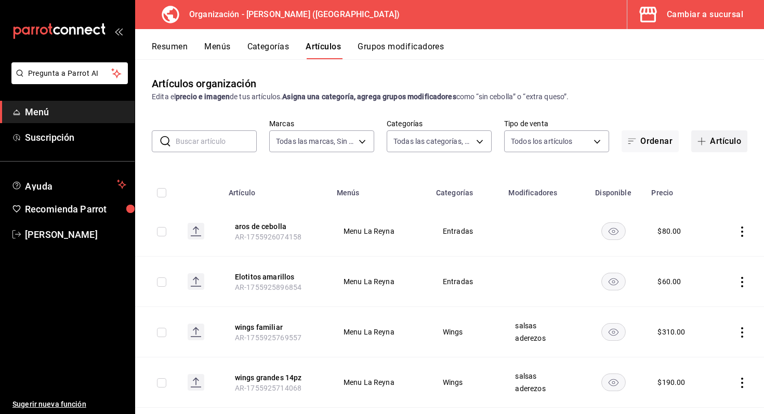
click at [713, 139] on button "Artículo" at bounding box center [720, 142] width 56 height 22
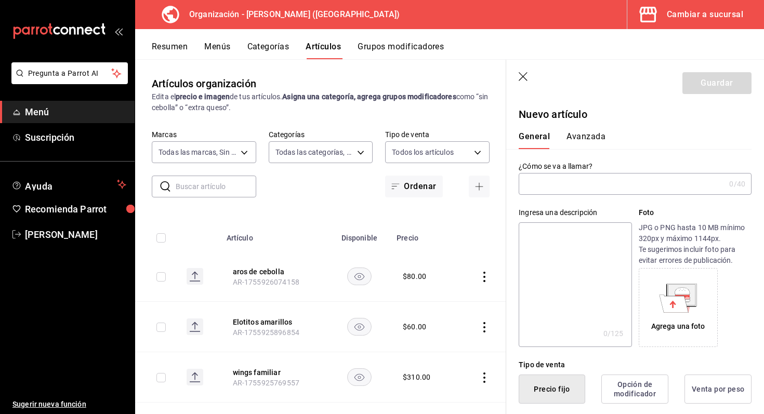
click at [567, 183] on input "text" at bounding box center [622, 184] width 206 height 21
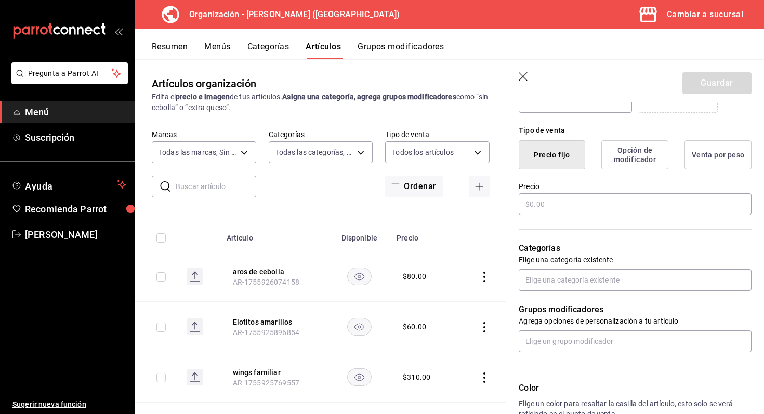
scroll to position [250, 0]
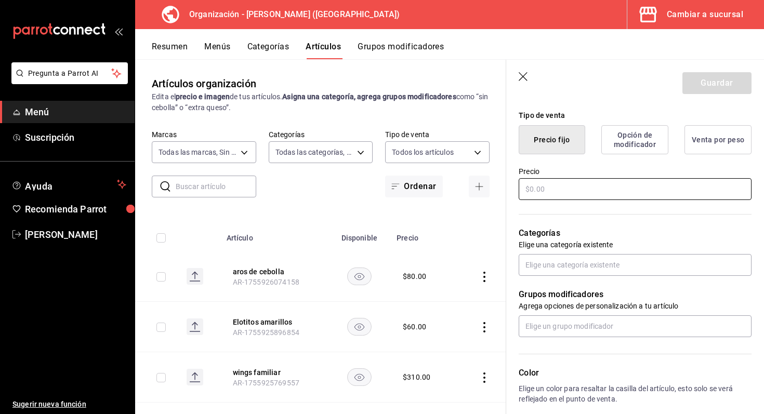
type input "munchers"
click at [566, 197] on input "text" at bounding box center [635, 189] width 233 height 22
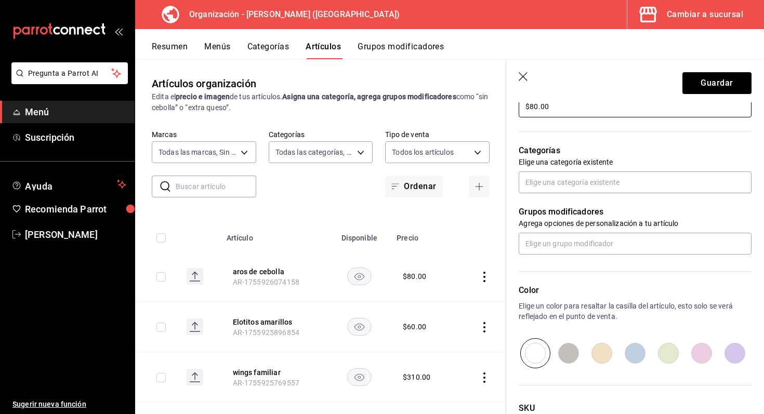
scroll to position [333, 0]
type input "$80.00"
click at [587, 189] on input "text" at bounding box center [635, 182] width 233 height 22
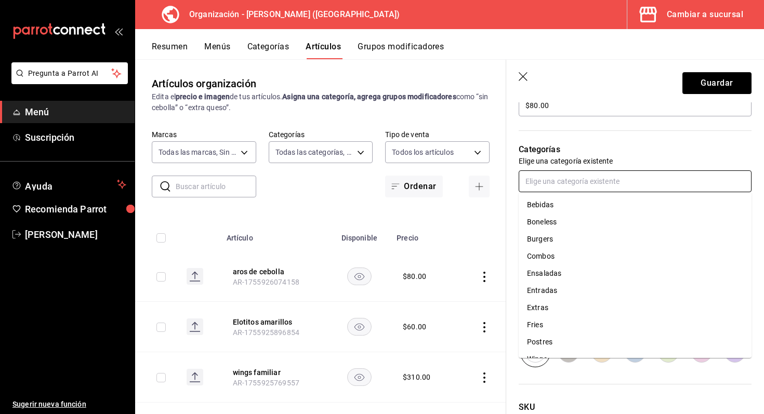
click at [564, 292] on li "Entradas" at bounding box center [635, 290] width 233 height 17
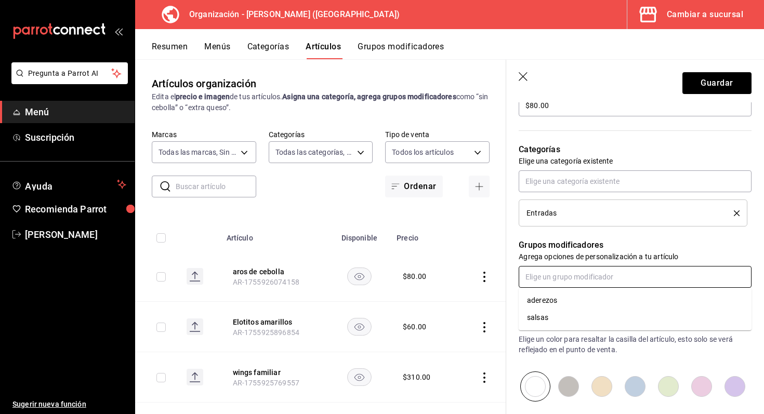
click at [565, 277] on input "text" at bounding box center [635, 277] width 233 height 22
click at [565, 275] on input "text" at bounding box center [635, 277] width 233 height 22
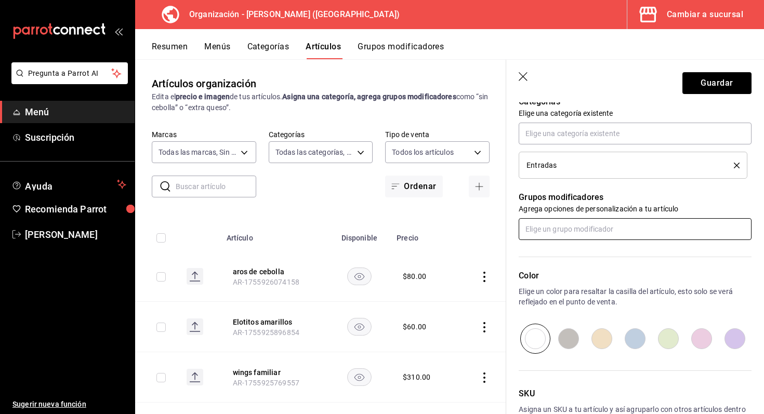
scroll to position [382, 0]
click at [609, 337] on input "radio" at bounding box center [602, 338] width 33 height 30
radio input "true"
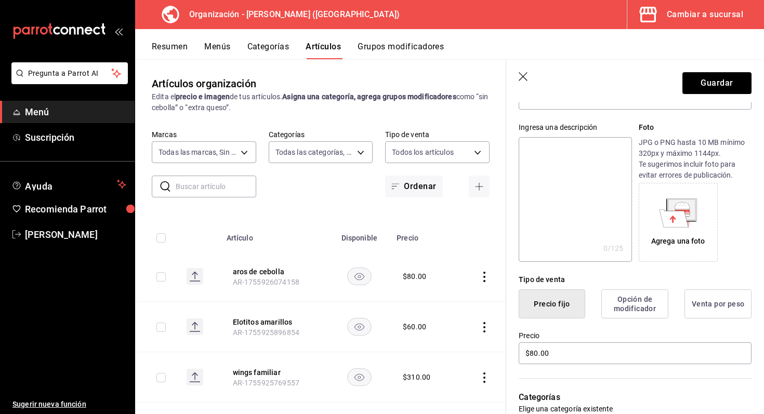
scroll to position [0, 0]
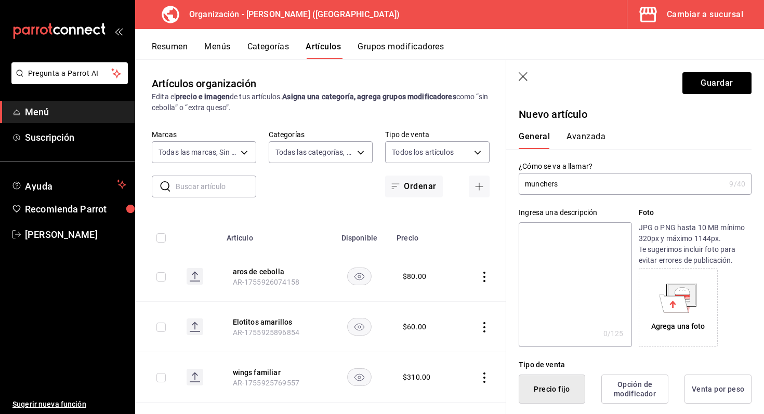
click at [577, 142] on button "Avanzada" at bounding box center [586, 141] width 39 height 18
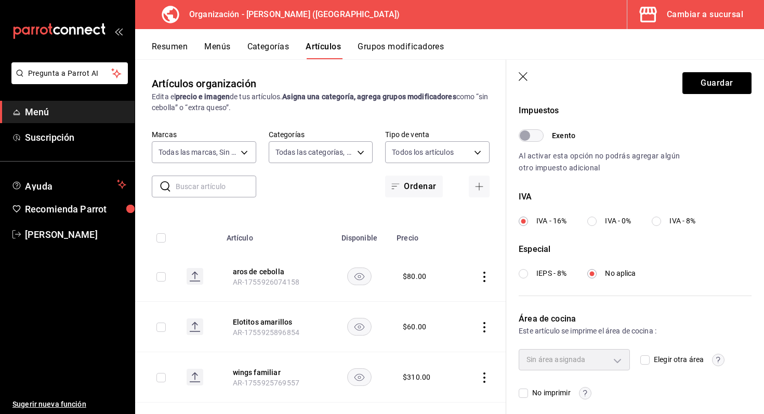
scroll to position [320, 0]
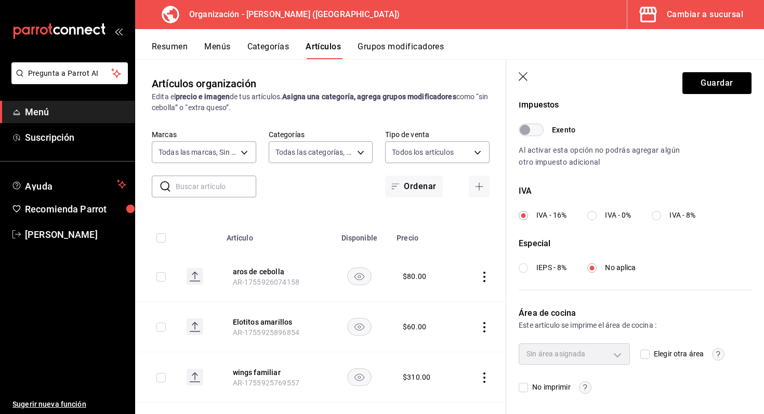
click at [644, 357] on input "Elegir otra área" at bounding box center [645, 354] width 9 height 9
checkbox input "true"
type input "693230dc-cf38-4be9-a103-123b1e076145"
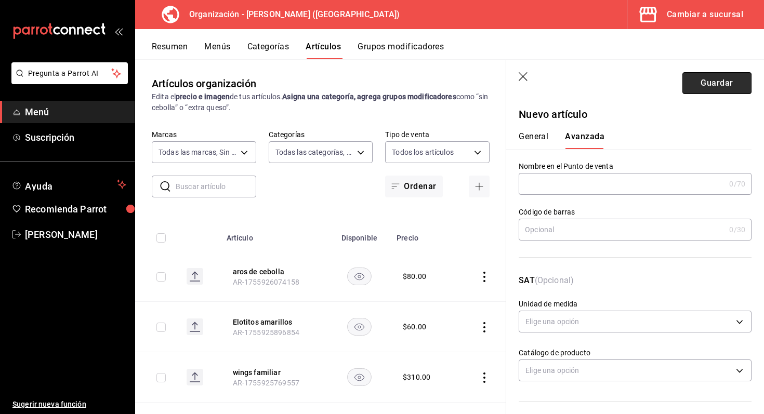
click at [724, 90] on button "Guardar" at bounding box center [717, 83] width 69 height 22
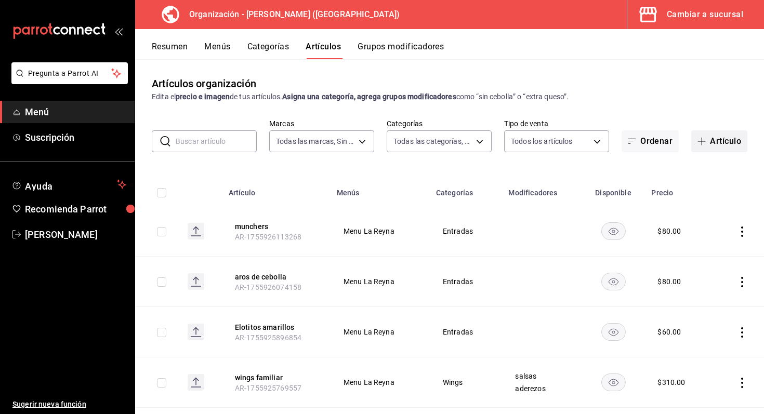
click at [704, 148] on button "Artículo" at bounding box center [720, 142] width 56 height 22
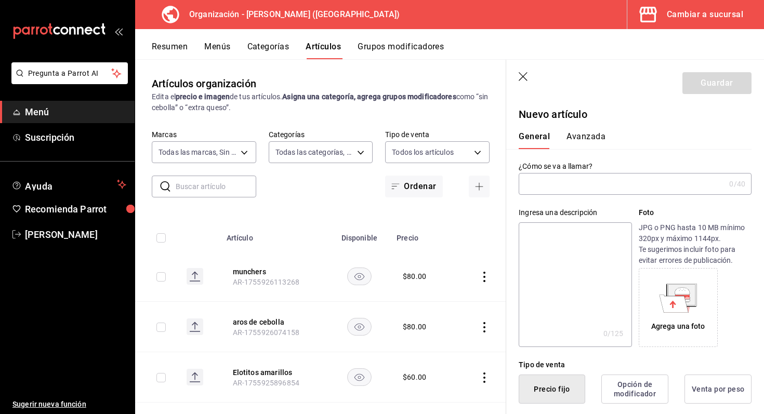
click at [587, 184] on input "text" at bounding box center [622, 184] width 206 height 21
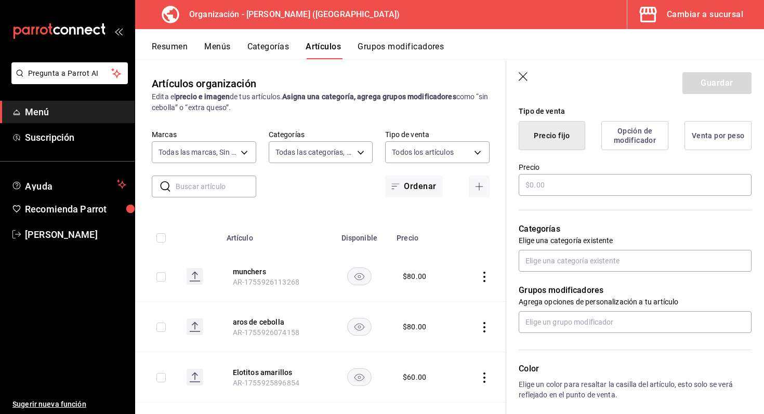
scroll to position [270, 0]
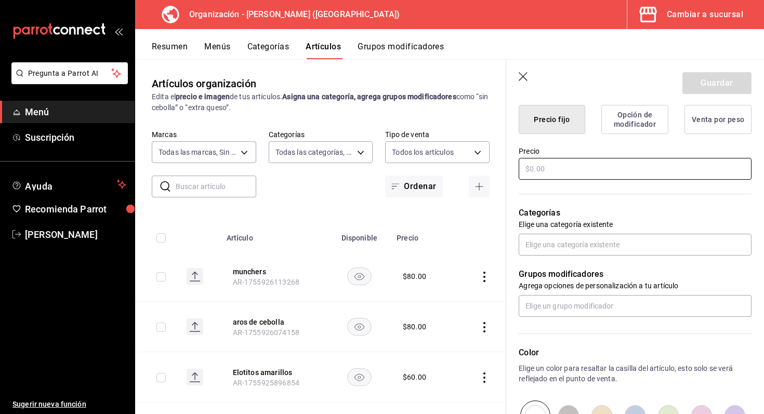
type input "dedos de queso"
click at [586, 172] on input "text" at bounding box center [635, 169] width 233 height 22
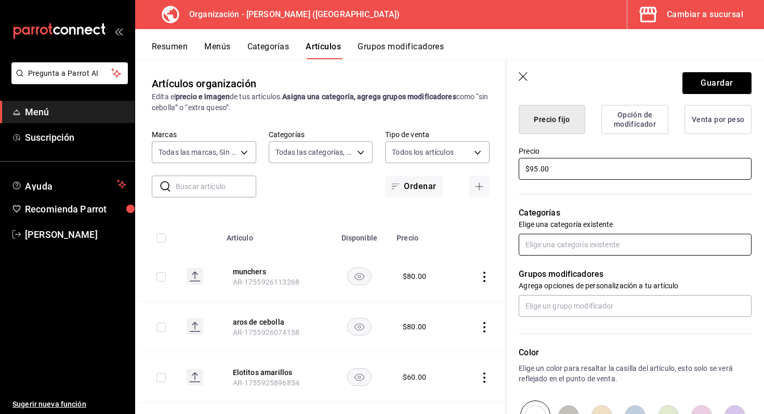
type input "$95.00"
click at [581, 240] on input "text" at bounding box center [635, 245] width 233 height 22
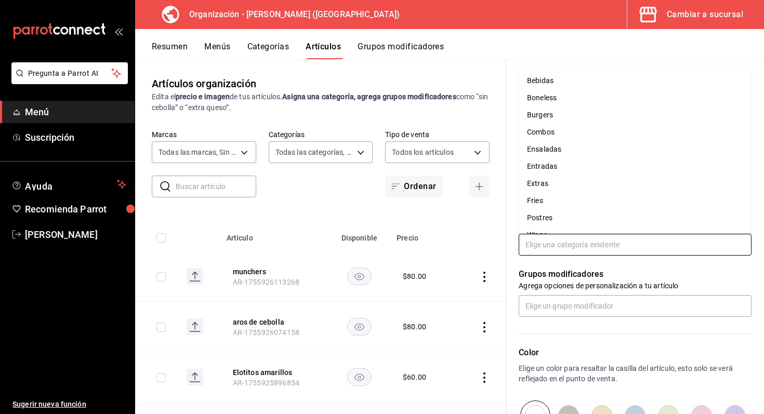
click at [579, 173] on li "Entradas" at bounding box center [635, 166] width 233 height 17
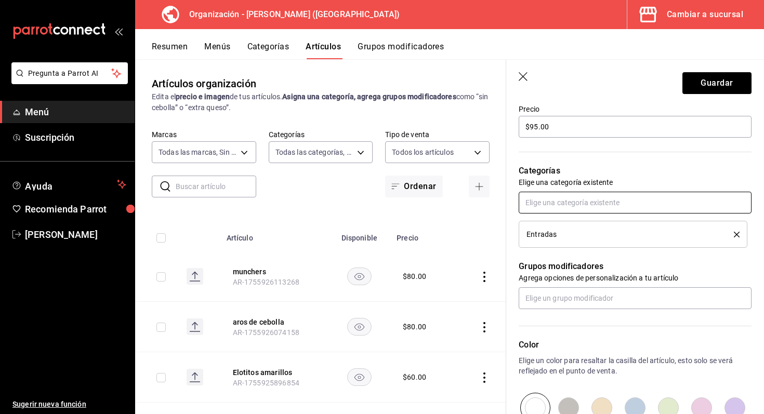
scroll to position [316, 0]
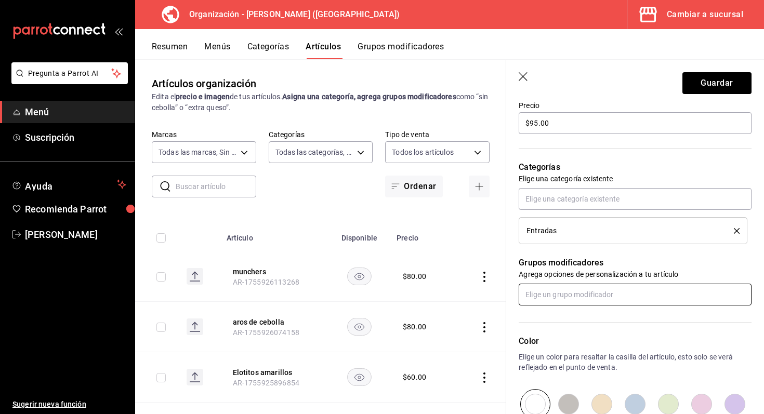
click at [621, 290] on input "text" at bounding box center [635, 295] width 233 height 22
click at [614, 296] on input "text" at bounding box center [635, 295] width 233 height 22
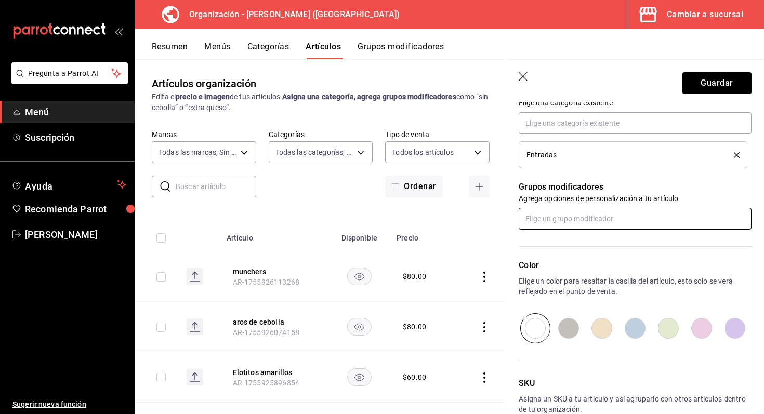
scroll to position [451, 0]
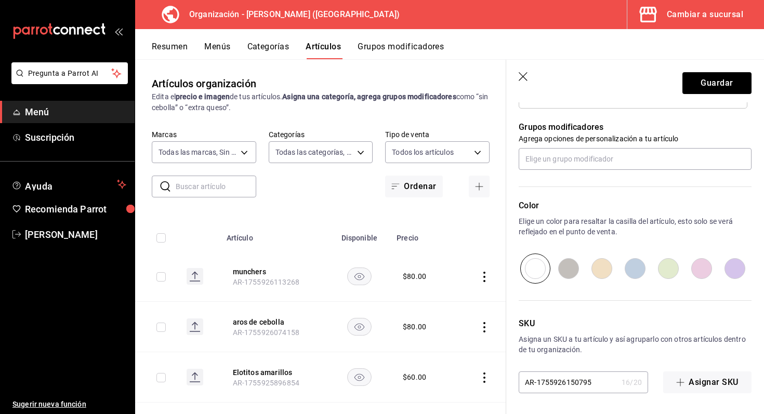
click at [252, 42] on button "Categorías" at bounding box center [269, 51] width 42 height 18
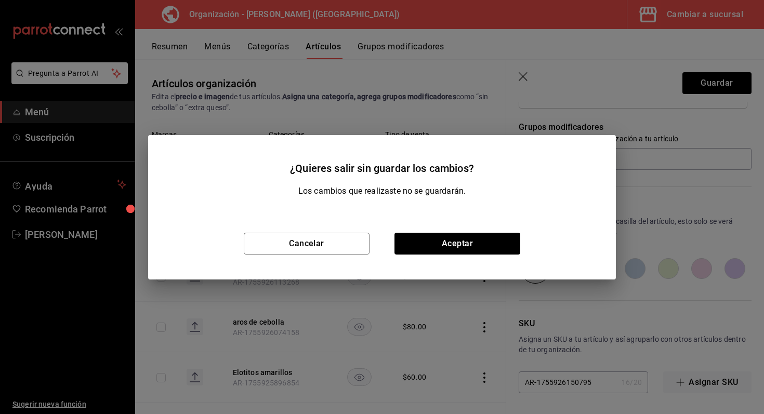
click at [217, 45] on div "¿Quieres salir sin guardar los cambios? Los cambios que realizaste no se guarda…" at bounding box center [382, 207] width 764 height 414
click at [327, 236] on button "Cancelar" at bounding box center [307, 244] width 126 height 22
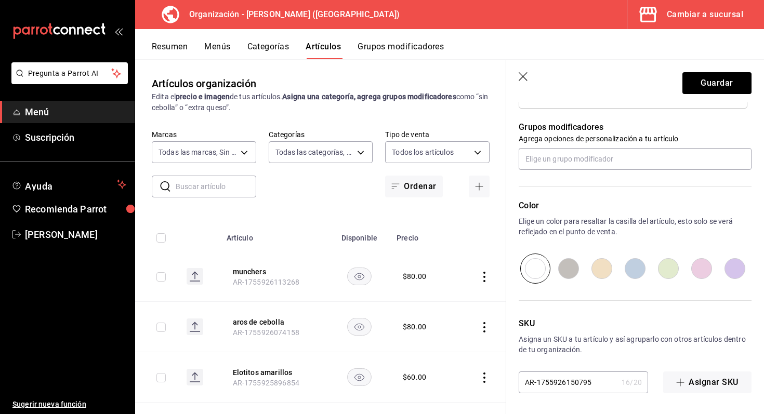
click at [217, 48] on button "Menús" at bounding box center [217, 51] width 26 height 18
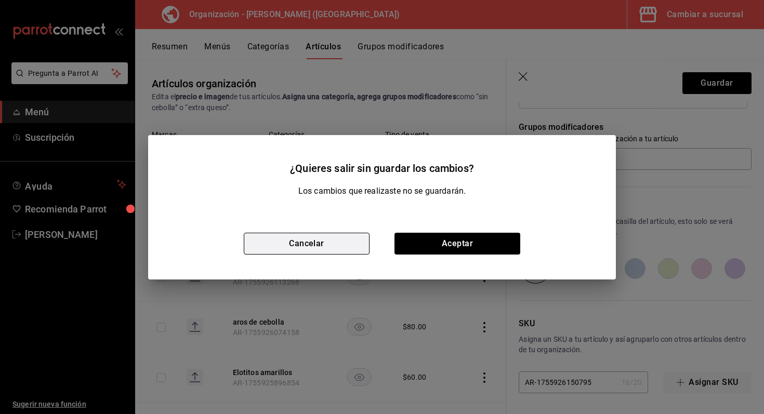
click at [308, 251] on button "Cancelar" at bounding box center [307, 244] width 126 height 22
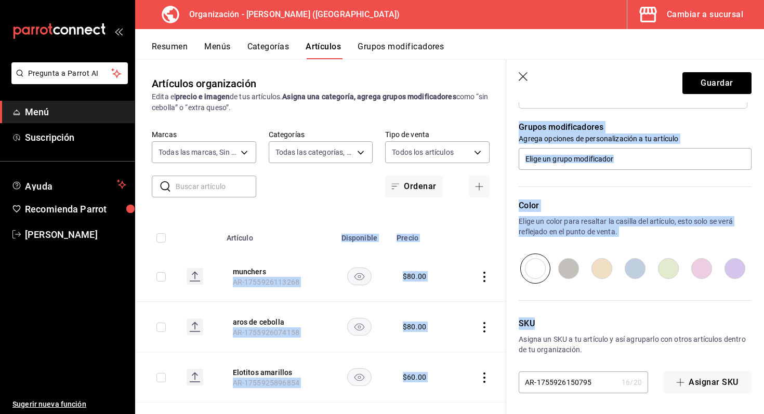
drag, startPoint x: 308, startPoint y: 251, endPoint x: 583, endPoint y: 320, distance: 283.8
click at [554, 313] on main "Artículos organización Edita el precio e imagen de tus artículos. Asigna una ca…" at bounding box center [449, 236] width 629 height 355
click at [583, 320] on p "SKU" at bounding box center [635, 324] width 233 height 12
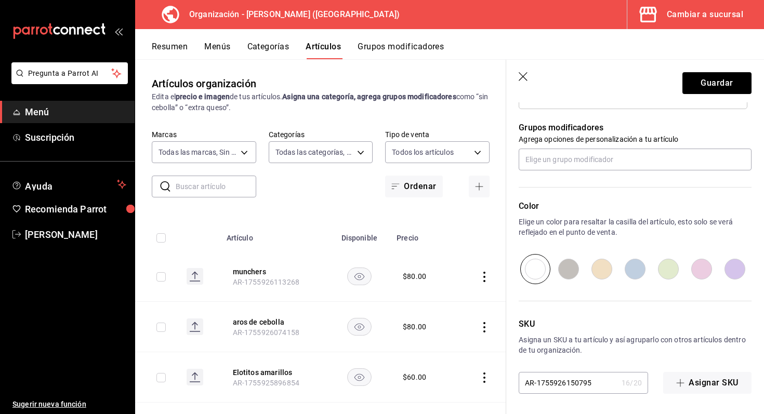
click at [642, 268] on input "radio" at bounding box center [635, 269] width 33 height 30
radio input "true"
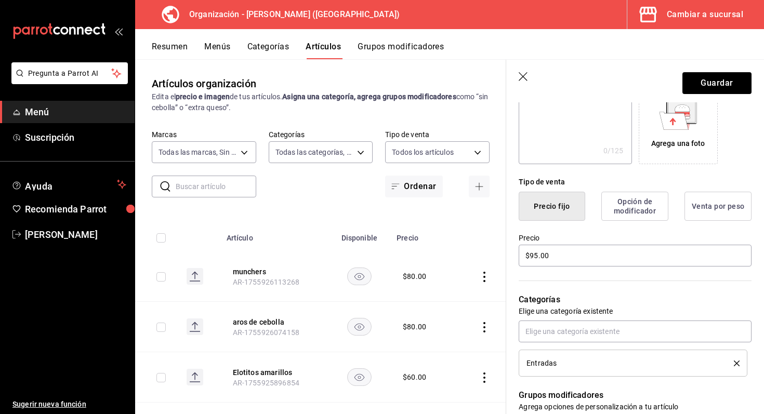
scroll to position [0, 0]
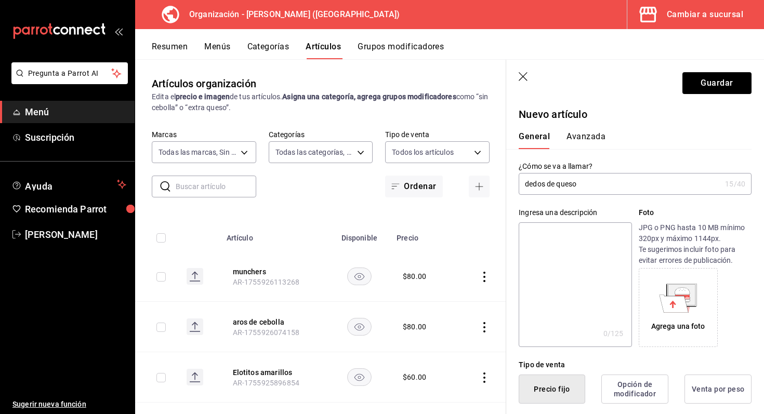
click at [588, 132] on button "Avanzada" at bounding box center [586, 141] width 39 height 18
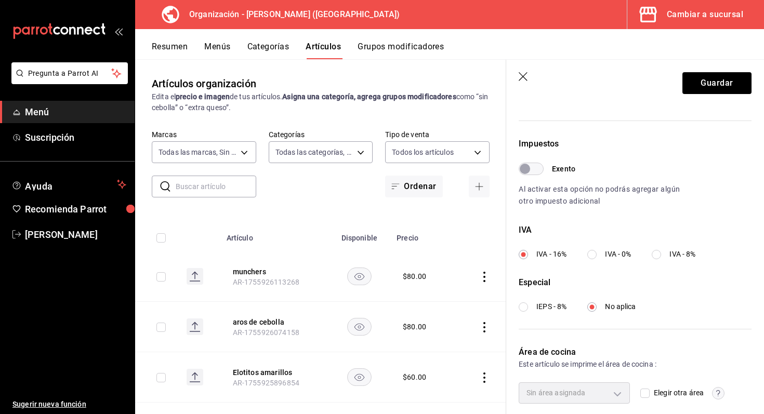
scroll to position [320, 0]
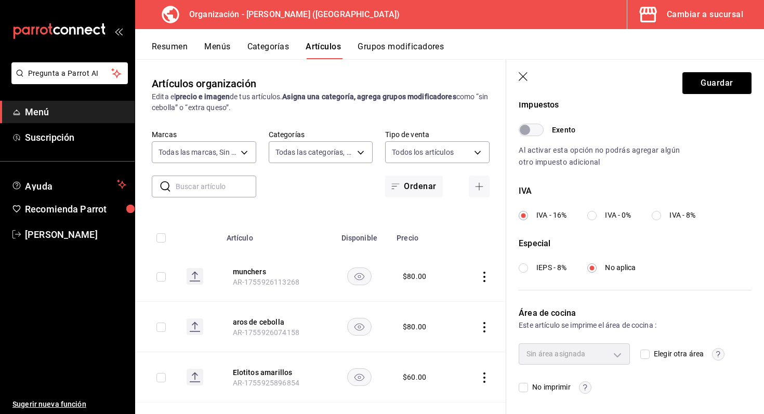
click at [647, 352] on input "Elegir otra área" at bounding box center [645, 354] width 9 height 9
checkbox input "true"
type input "693230dc-cf38-4be9-a103-123b1e076145"
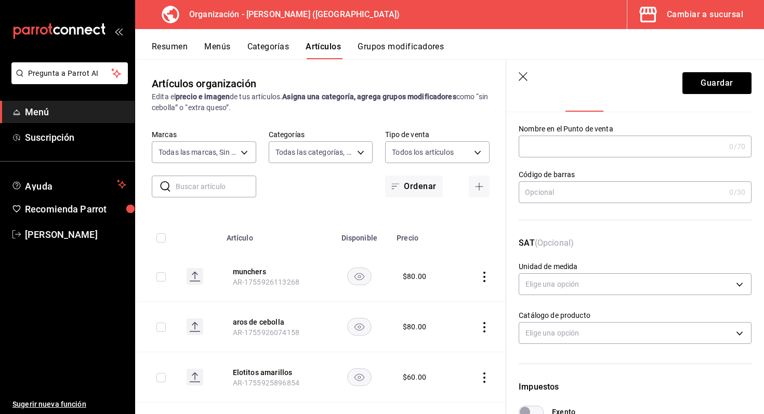
scroll to position [0, 0]
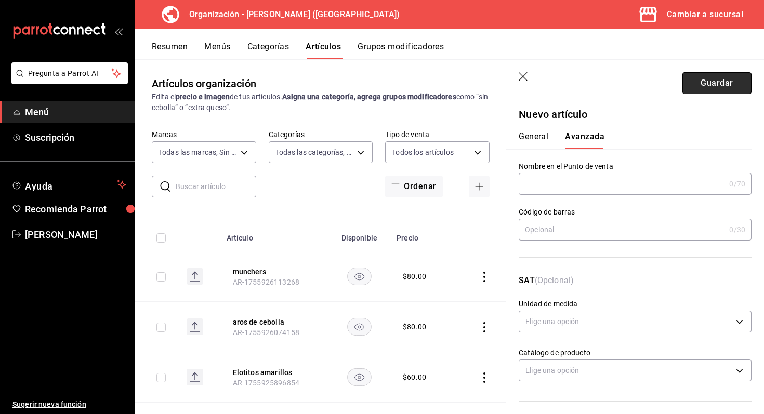
click at [723, 81] on button "Guardar" at bounding box center [717, 83] width 69 height 22
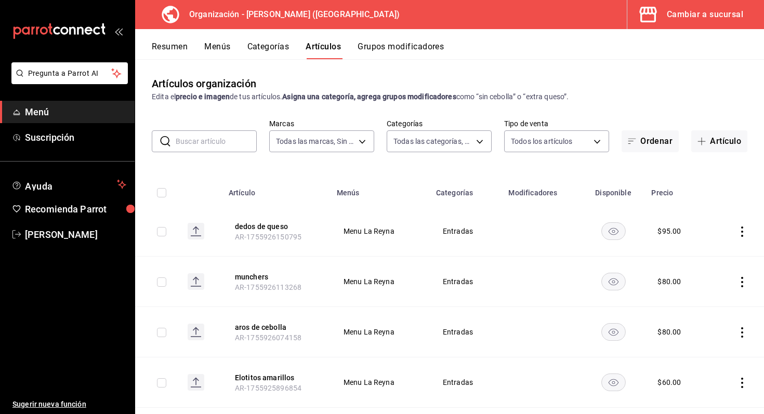
click at [213, 47] on button "Menús" at bounding box center [217, 51] width 26 height 18
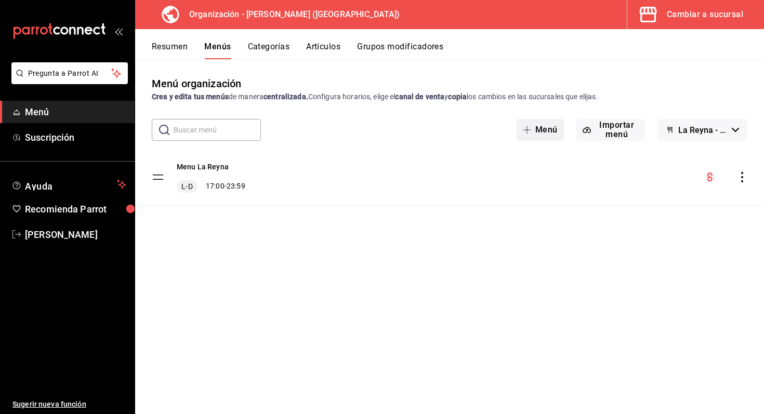
click at [551, 128] on button "Menú" at bounding box center [540, 130] width 47 height 22
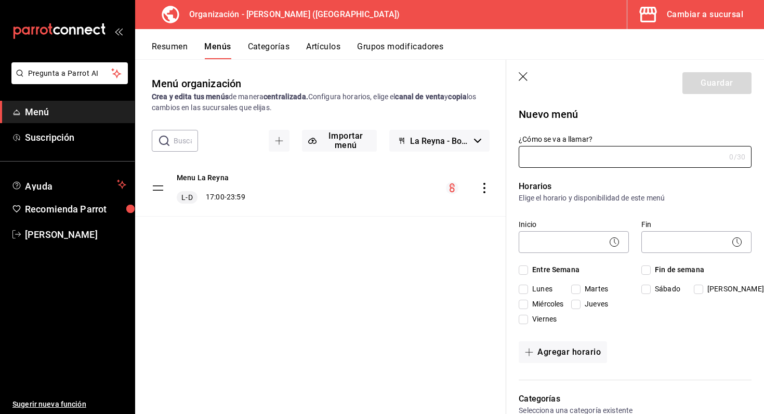
click at [520, 70] on header "Guardar" at bounding box center [636, 81] width 258 height 43
click at [522, 74] on icon "button" at bounding box center [524, 77] width 10 height 10
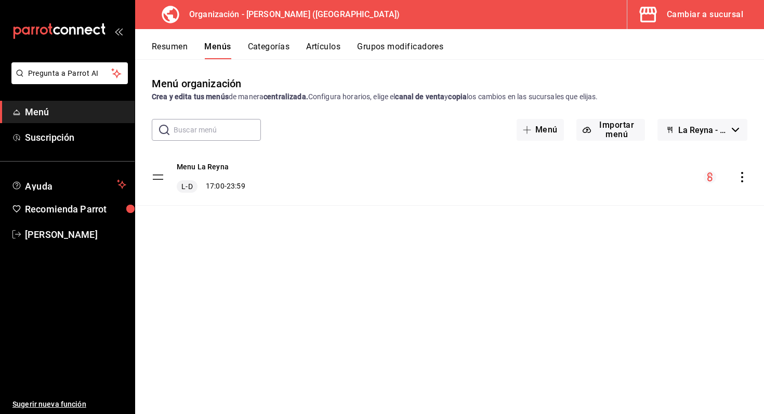
click at [304, 180] on div "Menu La [PERSON_NAME] 17:00 - 23:59" at bounding box center [449, 177] width 629 height 56
click at [747, 174] on icon "actions" at bounding box center [742, 177] width 10 height 10
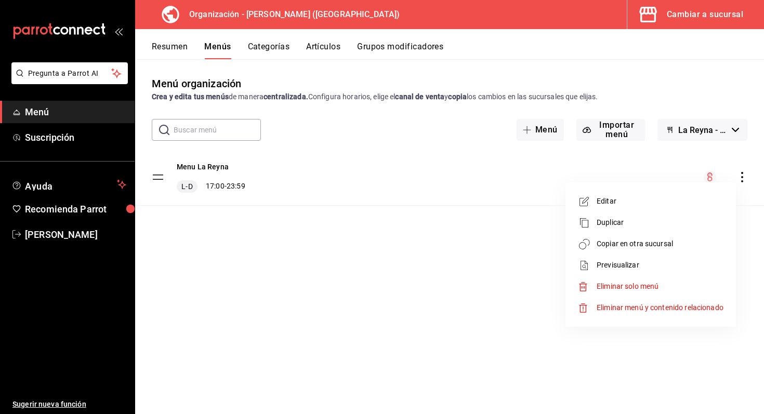
click at [703, 205] on span "Editar" at bounding box center [660, 201] width 127 height 11
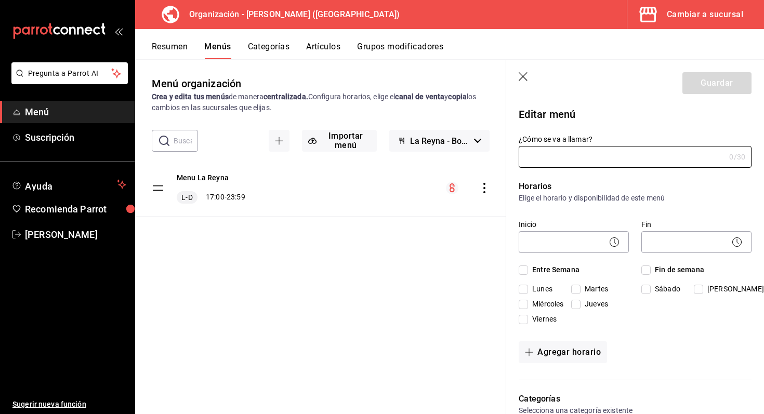
type input "Menu La Reyna"
checkbox input "true"
type input "1755070514206"
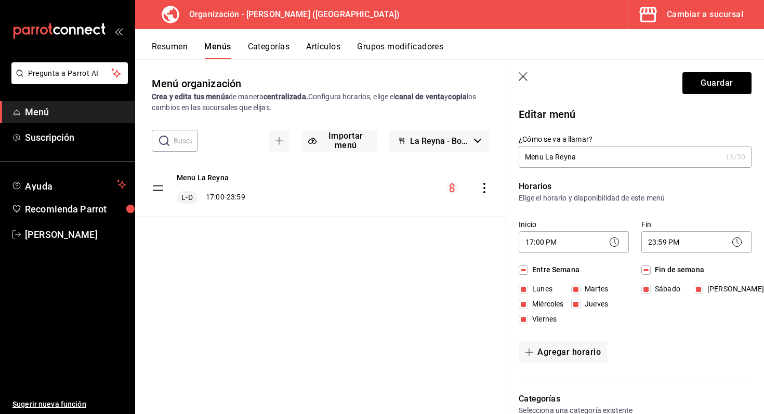
click at [519, 77] on icon "button" at bounding box center [524, 77] width 10 height 10
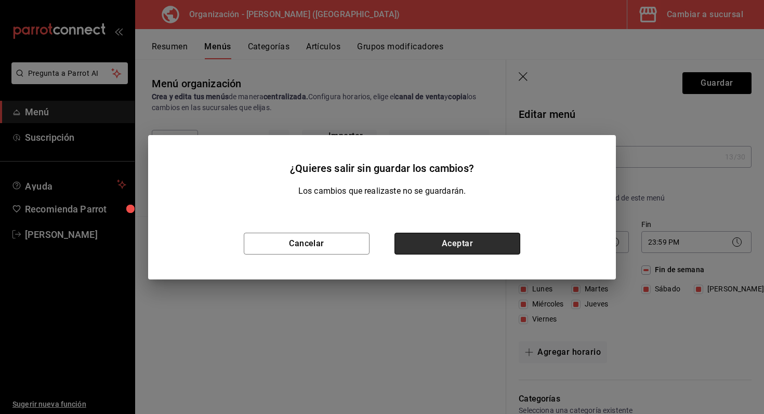
click at [420, 251] on button "Aceptar" at bounding box center [458, 244] width 126 height 22
checkbox input "false"
type input "1755926241425"
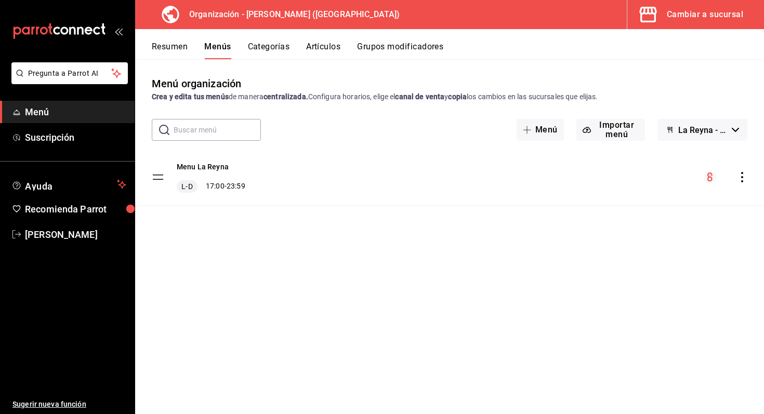
click at [320, 46] on button "Artículos" at bounding box center [323, 51] width 34 height 18
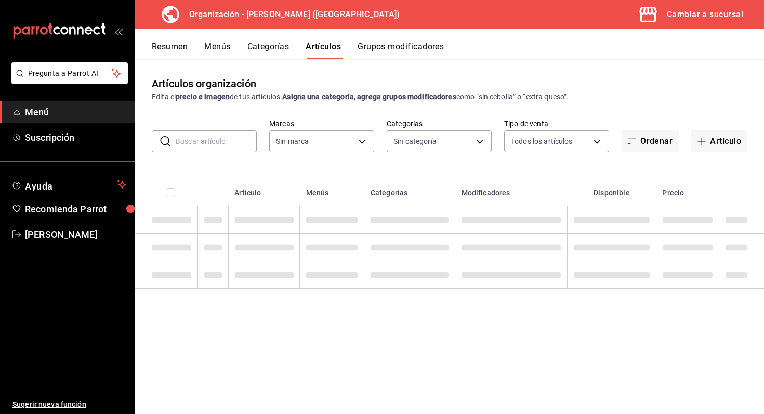
type input "21e8f741-d7e9-4a52-ba38-779e4aaec189"
type input "16663894-fb34-4407-b7f1-0cc0dcf8e37e,72baf487-72e9-40a4-bd3e-1ffae0c8d3f7,06edb…"
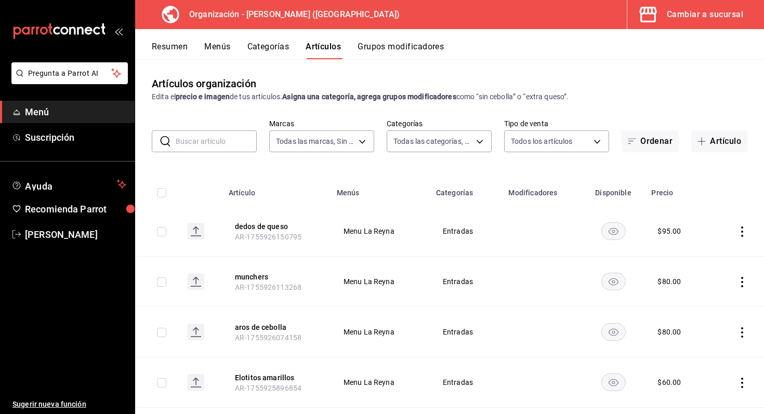
click at [369, 42] on button "Grupos modificadores" at bounding box center [401, 51] width 86 height 18
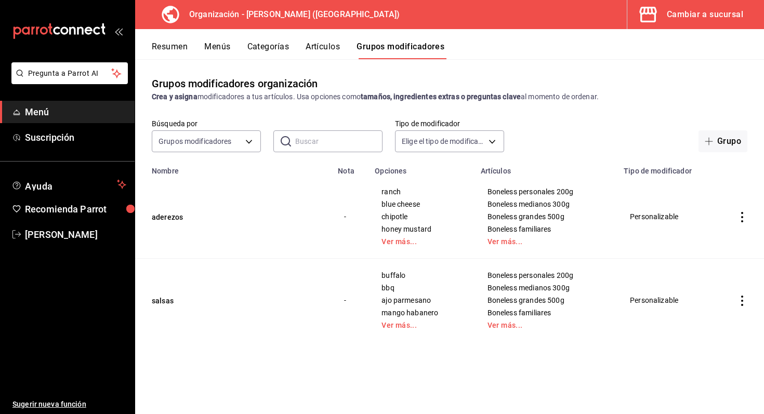
click at [322, 40] on div "Resumen Menús Categorías Artículos Grupos modificadores" at bounding box center [449, 44] width 629 height 30
click at [321, 46] on button "Artículos" at bounding box center [323, 51] width 34 height 18
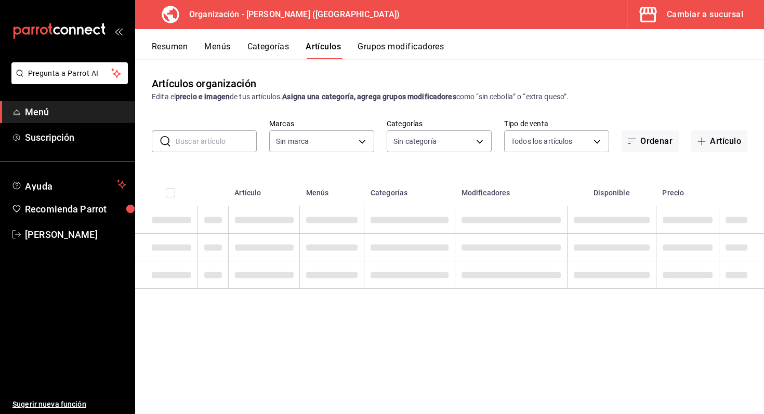
type input "21e8f741-d7e9-4a52-ba38-779e4aaec189"
type input "16663894-fb34-4407-b7f1-0cc0dcf8e37e,72baf487-72e9-40a4-bd3e-1ffae0c8d3f7,06edb…"
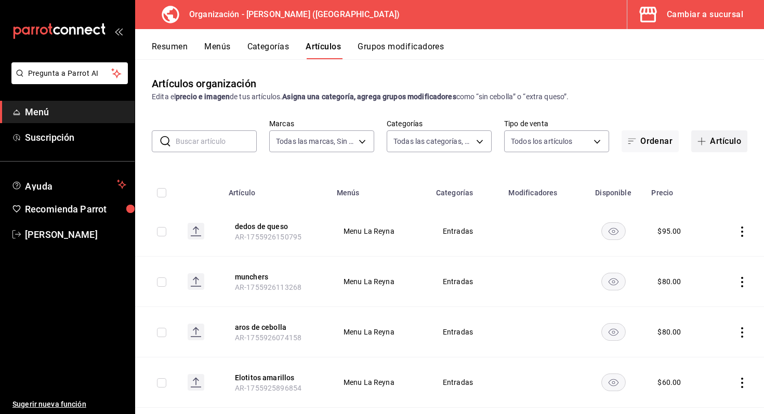
click at [715, 143] on button "Artículo" at bounding box center [720, 142] width 56 height 22
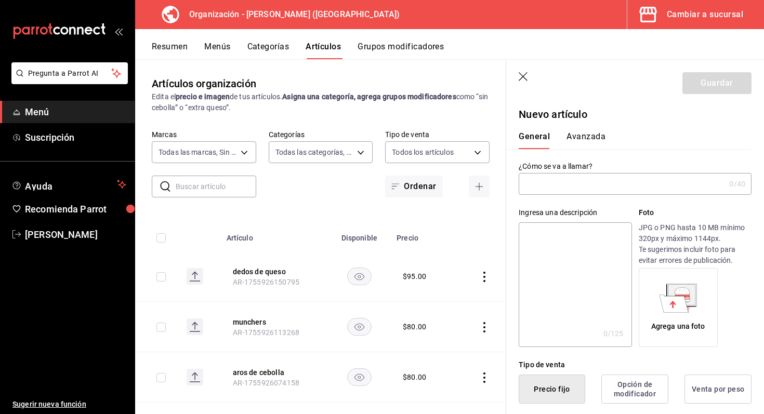
click at [573, 187] on input "text" at bounding box center [622, 184] width 206 height 21
click at [525, 189] on input "jalapeño [MEDICAL_DATA]" at bounding box center [620, 184] width 202 height 21
click at [526, 186] on input "jalapeño [MEDICAL_DATA]" at bounding box center [620, 184] width 202 height 21
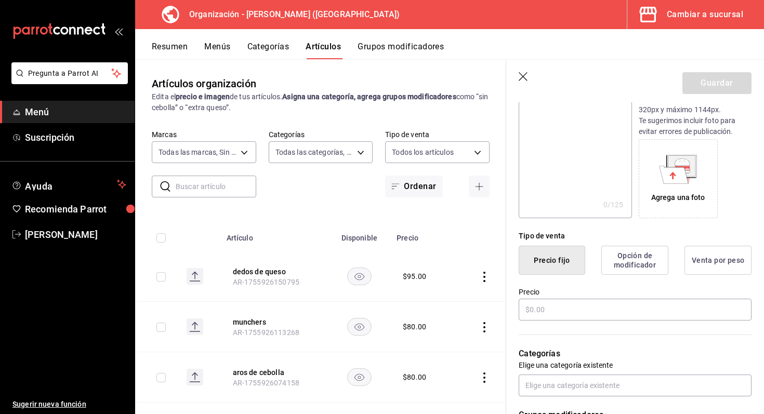
scroll to position [145, 0]
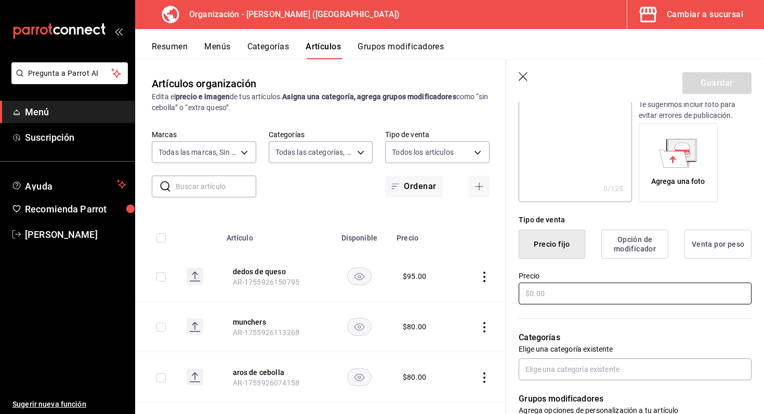
type input "Orden jalapeño poppers"
click at [653, 292] on input "text" at bounding box center [635, 294] width 233 height 22
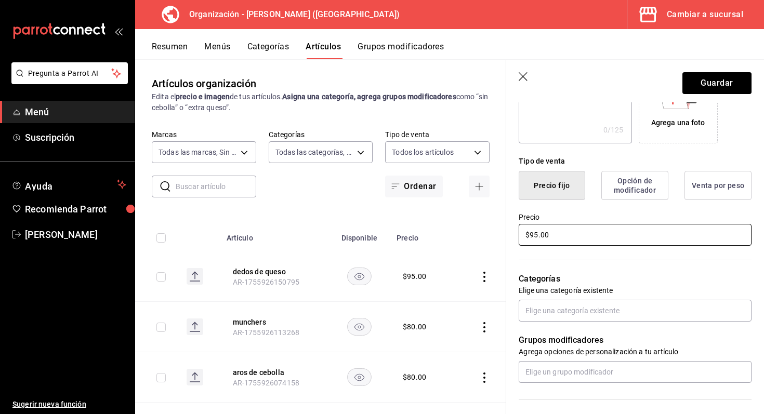
scroll to position [206, 0]
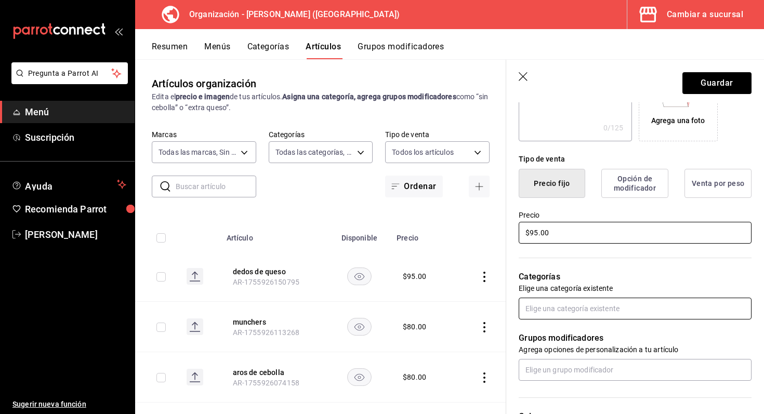
type input "$95.00"
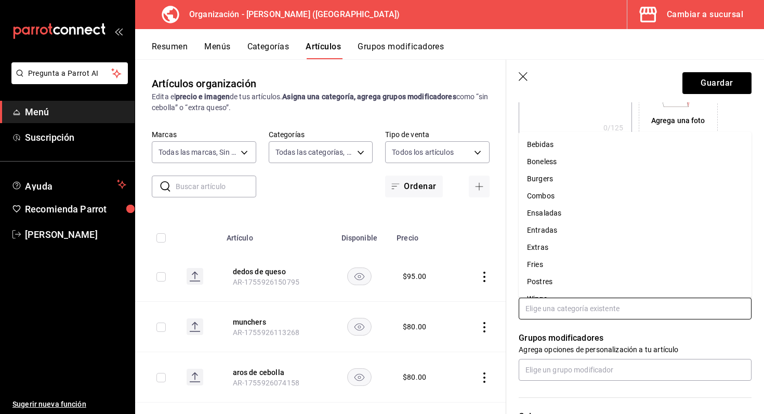
click at [640, 308] on input "text" at bounding box center [635, 309] width 233 height 22
click at [580, 231] on li "Entradas" at bounding box center [635, 230] width 233 height 17
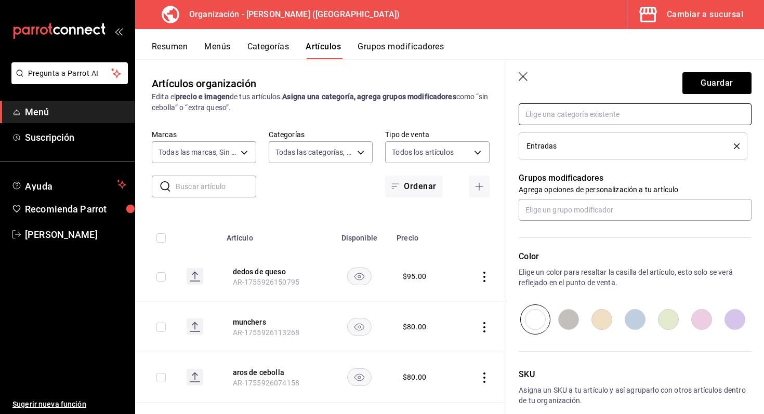
scroll to position [403, 0]
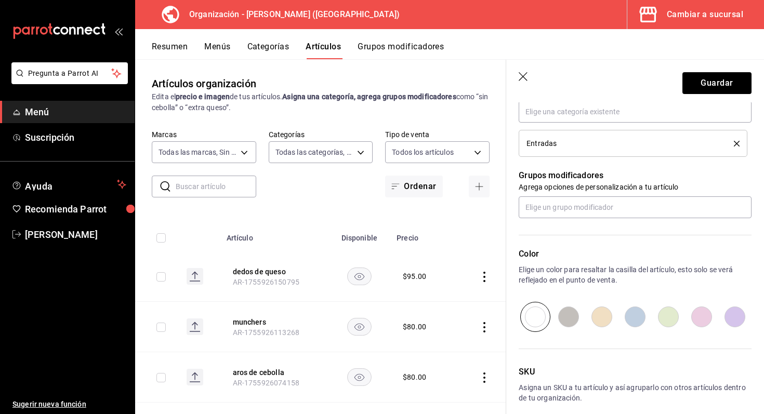
click at [675, 319] on input "radio" at bounding box center [668, 317] width 33 height 30
radio input "true"
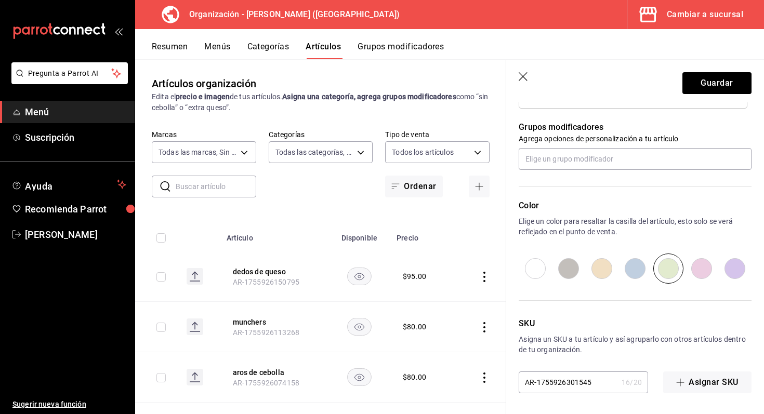
scroll to position [0, 0]
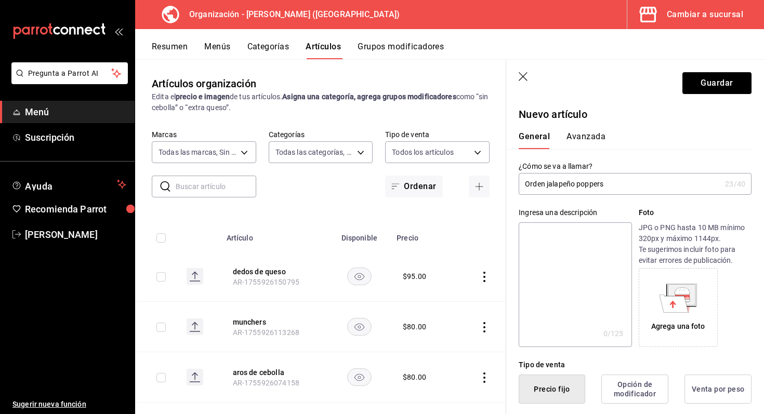
click at [583, 138] on button "Avanzada" at bounding box center [586, 141] width 39 height 18
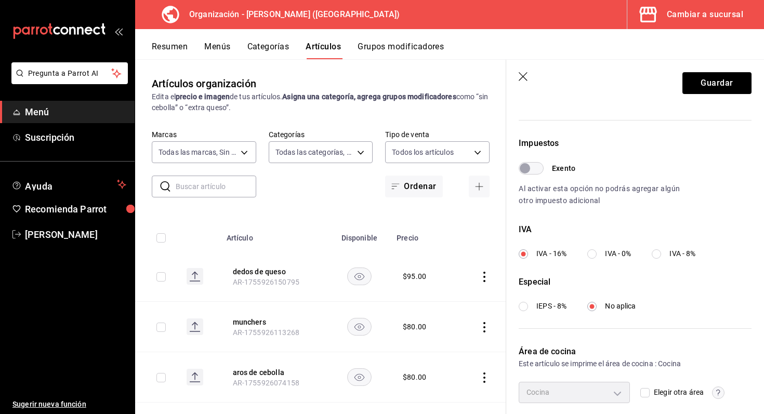
scroll to position [320, 0]
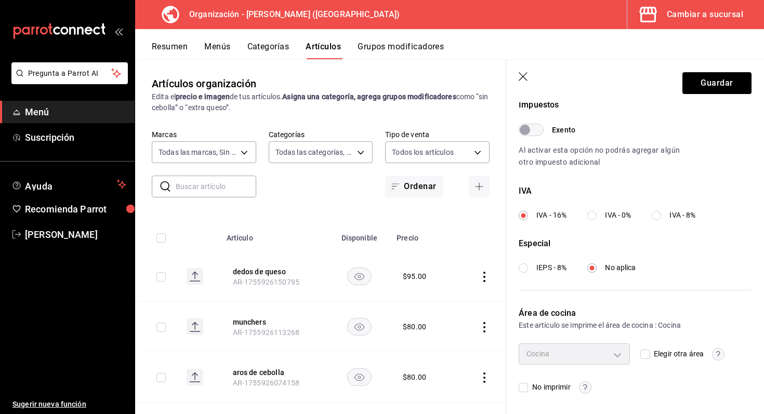
click at [641, 352] on input "Elegir otra área" at bounding box center [645, 354] width 9 height 9
checkbox input "true"
click at [623, 355] on body "Pregunta a Parrot AI Menú Suscripción Ayuda Recomienda Parrot [PERSON_NAME] Sug…" at bounding box center [382, 207] width 764 height 414
click at [591, 382] on li "Cocina" at bounding box center [575, 388] width 110 height 21
type input "693230dc-cf38-4be9-a103-123b1e076145"
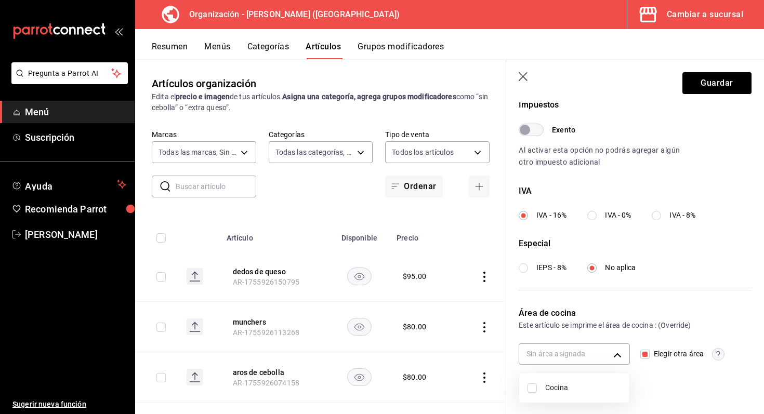
checkbox input "true"
click at [700, 87] on div at bounding box center [382, 207] width 764 height 414
click at [700, 87] on button "Guardar" at bounding box center [717, 83] width 69 height 22
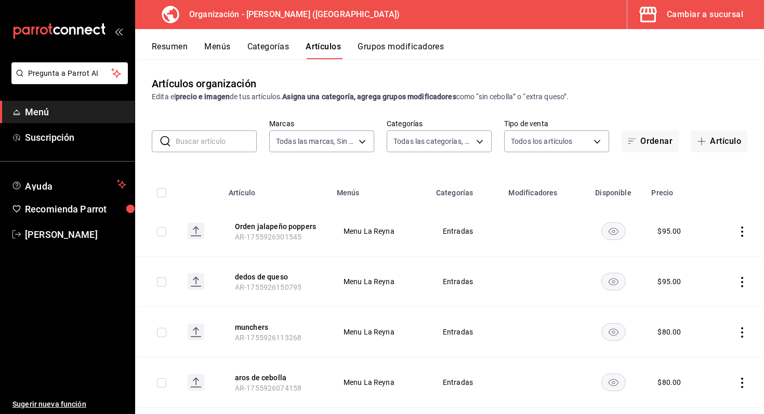
click at [744, 282] on icon "actions" at bounding box center [742, 282] width 10 height 10
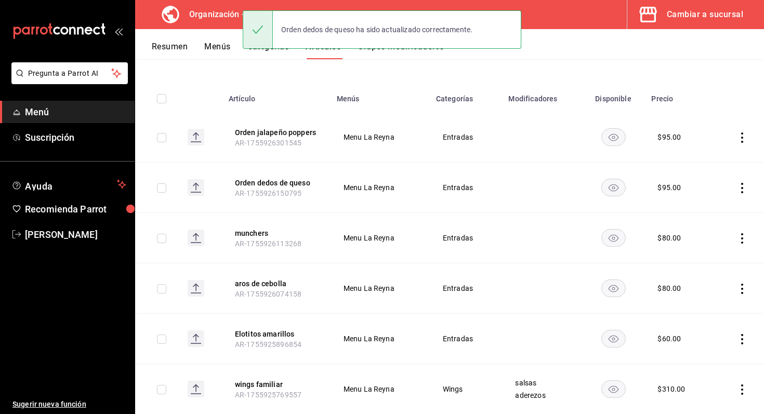
scroll to position [110, 0]
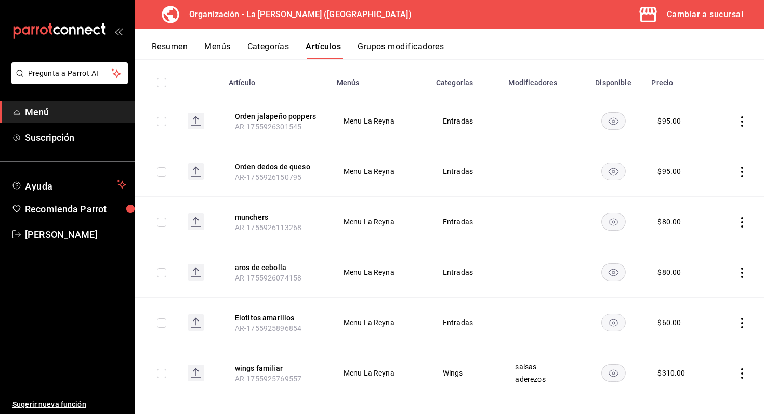
click at [739, 224] on icon "actions" at bounding box center [742, 222] width 10 height 10
click at [722, 250] on span "Editar" at bounding box center [711, 246] width 27 height 11
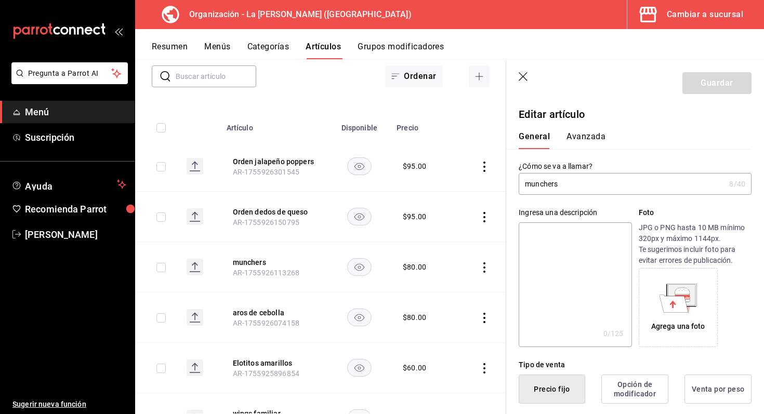
click at [526, 185] on input "munchers" at bounding box center [622, 184] width 206 height 21
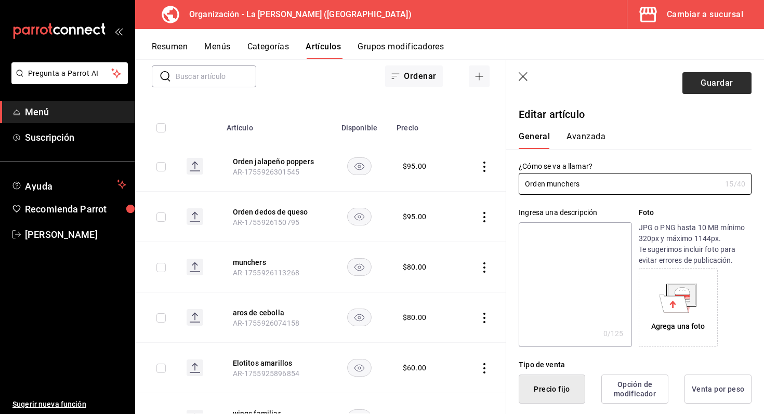
type input "Orden munchers"
click at [726, 77] on button "Guardar" at bounding box center [717, 83] width 69 height 22
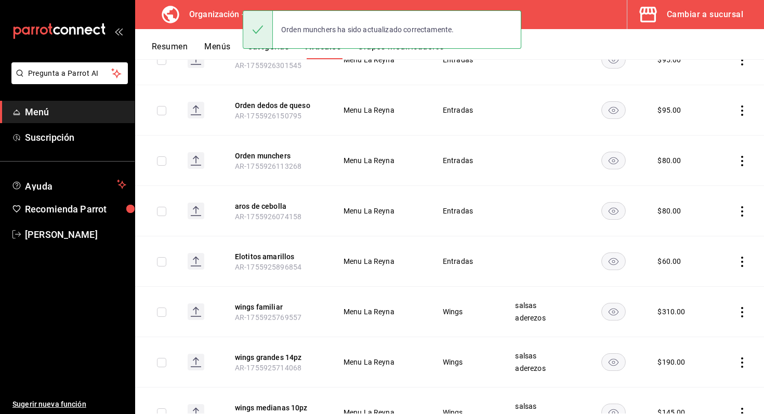
scroll to position [175, 0]
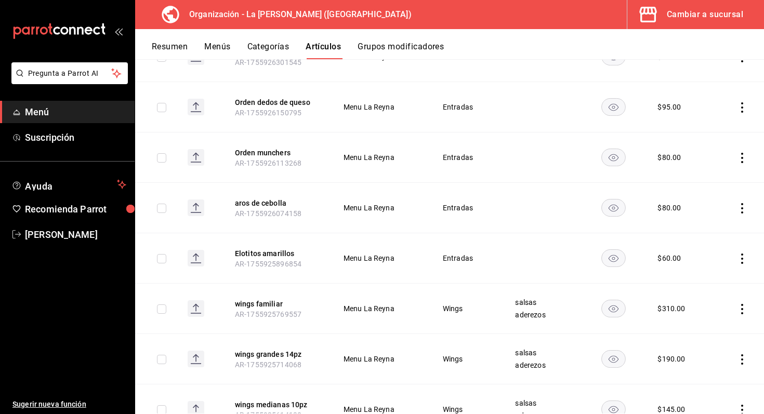
click at [744, 205] on icon "actions" at bounding box center [742, 208] width 10 height 10
click at [721, 225] on li "Editar" at bounding box center [702, 232] width 62 height 21
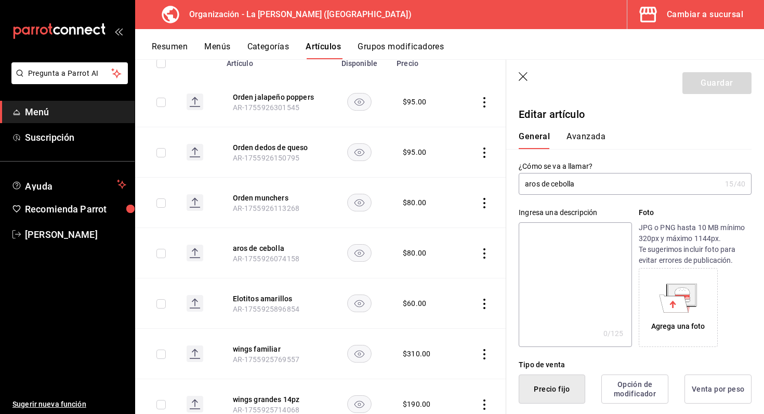
click at [524, 186] on input "aros de cebolla" at bounding box center [620, 184] width 202 height 21
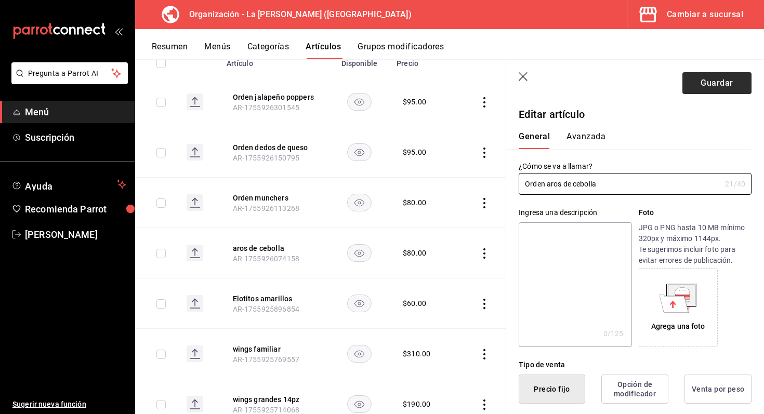
type input "Orden aros de cebolla"
click at [717, 81] on button "Guardar" at bounding box center [717, 83] width 69 height 22
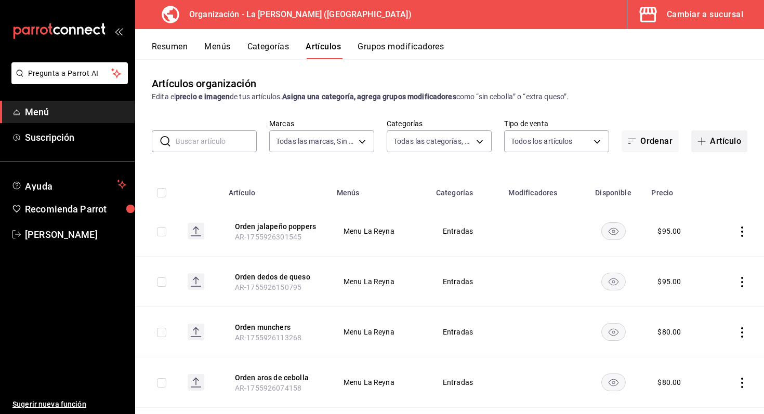
click at [708, 145] on span "button" at bounding box center [704, 141] width 12 height 8
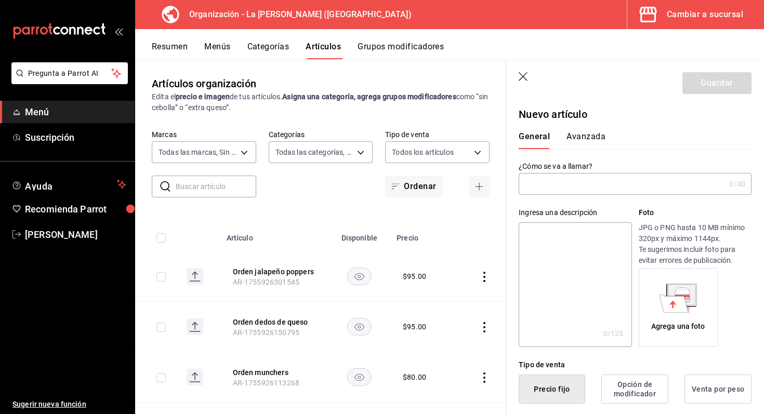
click at [589, 189] on input "text" at bounding box center [622, 184] width 206 height 21
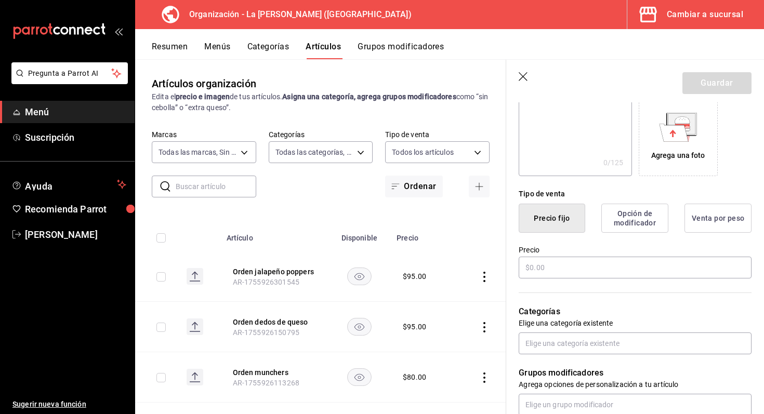
scroll to position [206, 0]
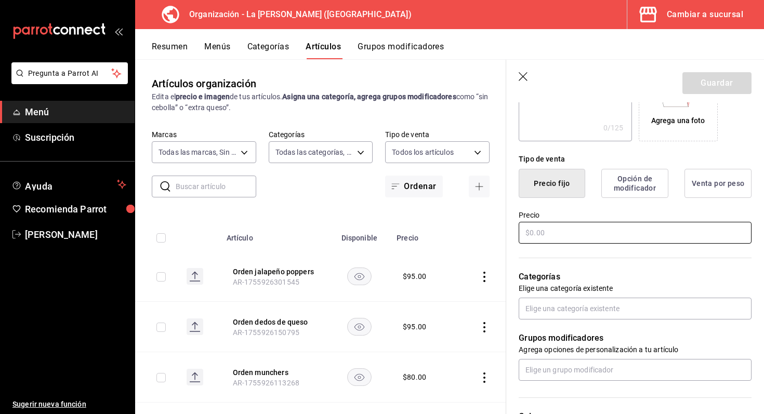
type input "Nachos"
click at [609, 235] on input "text" at bounding box center [635, 233] width 233 height 22
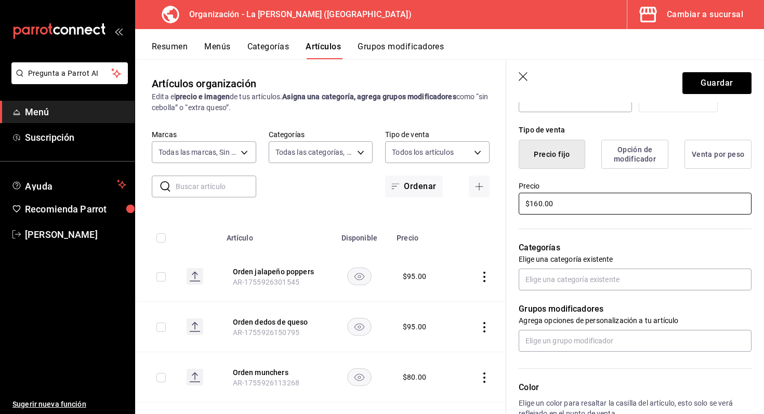
scroll to position [248, 0]
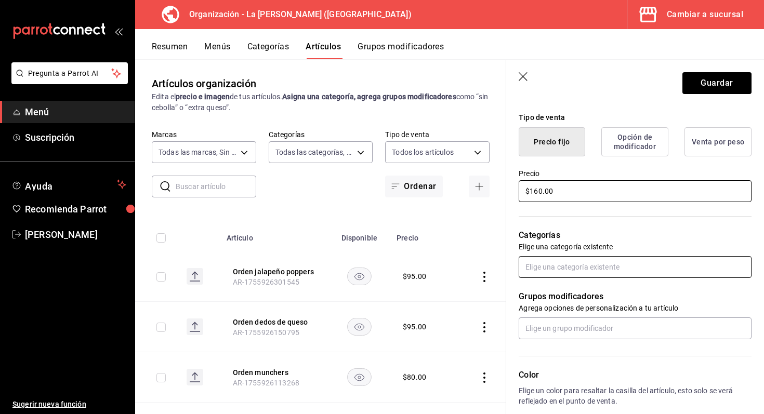
type input "$160.00"
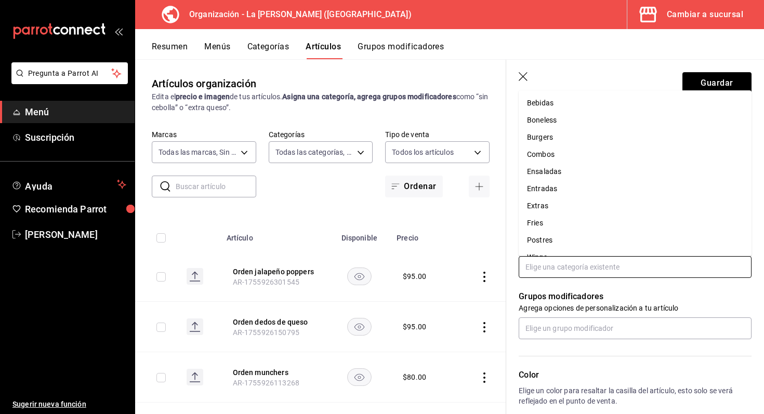
click at [582, 277] on input "text" at bounding box center [635, 267] width 233 height 22
click at [561, 188] on li "Entradas" at bounding box center [635, 188] width 233 height 17
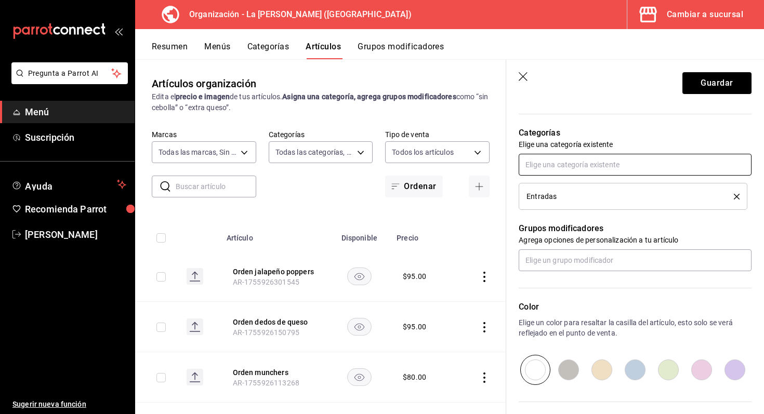
scroll to position [356, 0]
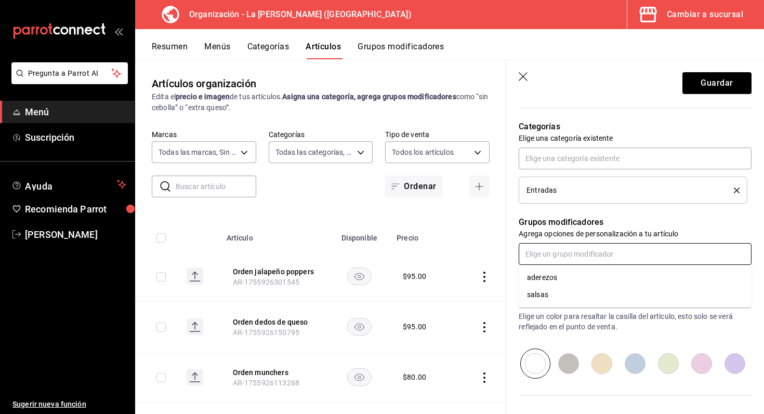
click at [621, 257] on input "text" at bounding box center [635, 254] width 233 height 22
click at [618, 256] on input "text" at bounding box center [635, 254] width 233 height 22
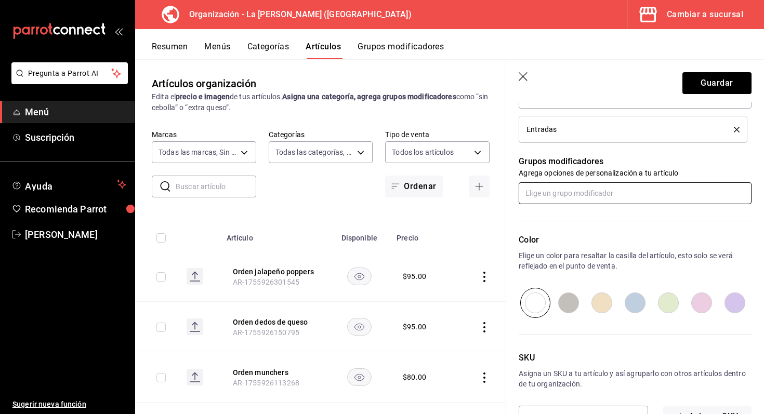
scroll to position [437, 0]
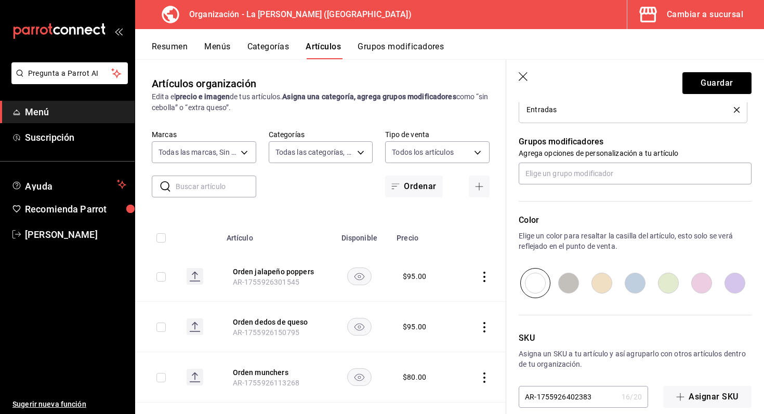
click at [704, 274] on input "radio" at bounding box center [701, 283] width 33 height 30
radio input "true"
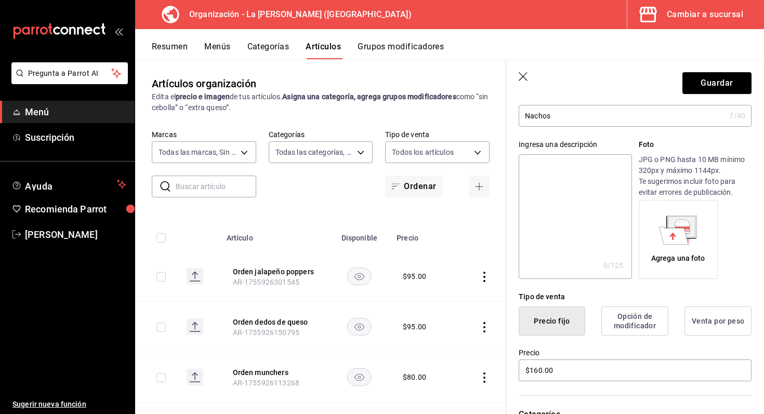
scroll to position [0, 0]
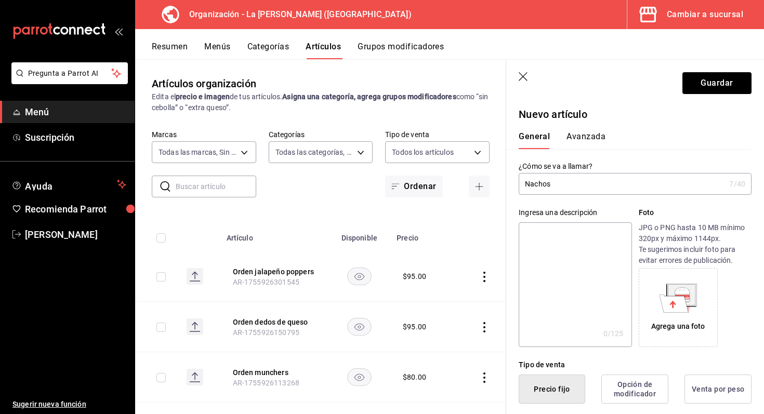
click at [596, 133] on button "Avanzada" at bounding box center [586, 141] width 39 height 18
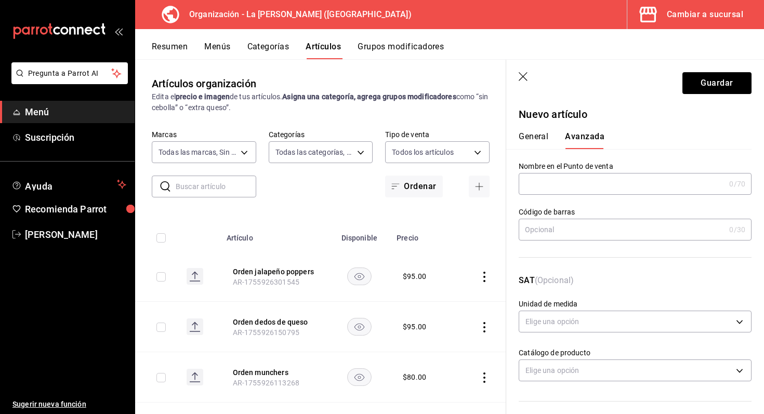
click at [623, 183] on input "text" at bounding box center [622, 184] width 206 height 21
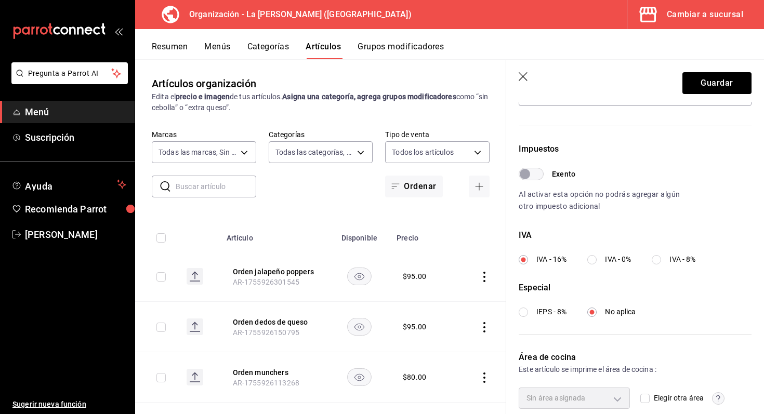
scroll to position [320, 0]
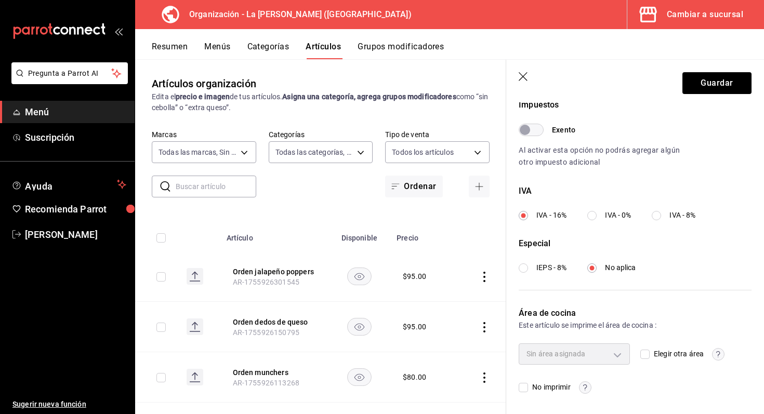
click at [644, 354] on input "Elegir otra área" at bounding box center [645, 354] width 9 height 9
checkbox input "true"
type input "693230dc-cf38-4be9-a103-123b1e076145"
click at [716, 83] on button "Guardar" at bounding box center [717, 83] width 69 height 22
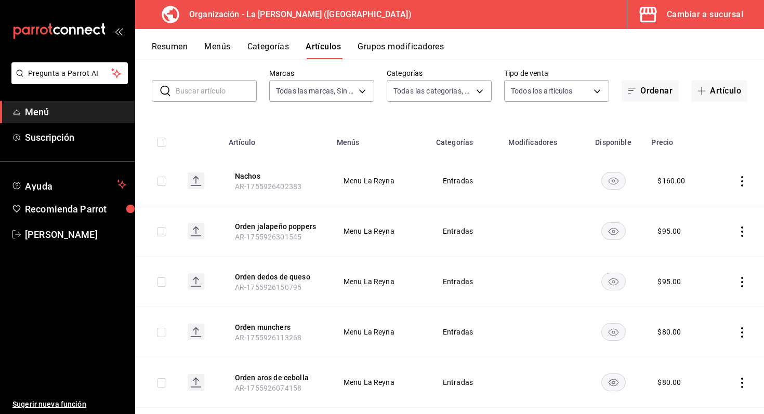
scroll to position [49, 0]
click at [735, 178] on td at bounding box center [738, 182] width 51 height 50
click at [743, 179] on icon "actions" at bounding box center [742, 182] width 10 height 10
click at [720, 201] on span "Editar" at bounding box center [711, 206] width 27 height 11
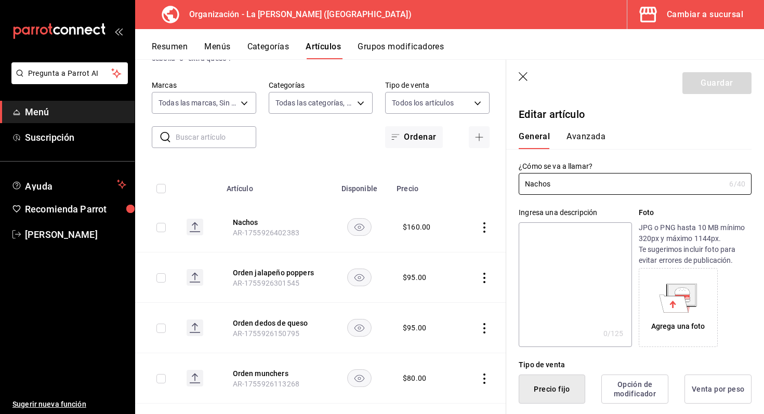
click at [581, 137] on button "Avanzada" at bounding box center [586, 141] width 39 height 18
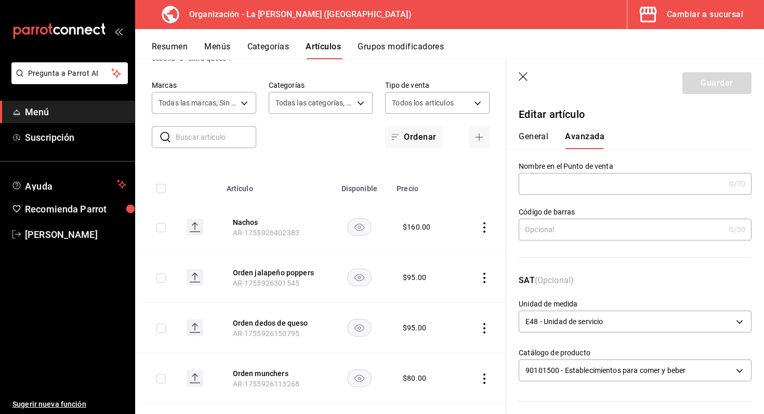
click at [540, 135] on button "General" at bounding box center [534, 141] width 30 height 18
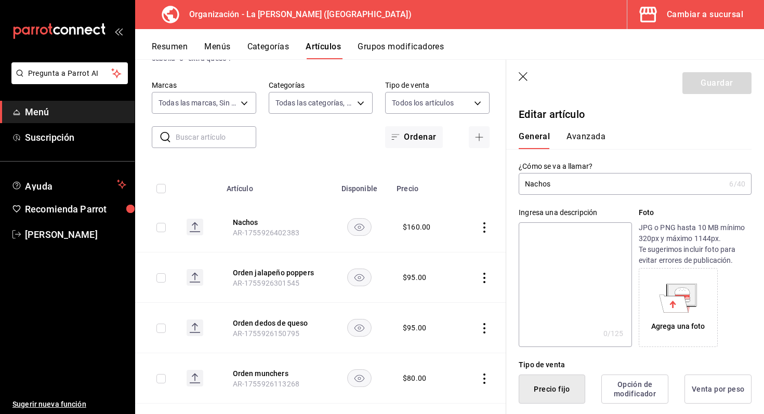
click at [522, 69] on header "Guardar" at bounding box center [636, 81] width 258 height 43
click at [521, 76] on icon "button" at bounding box center [524, 77] width 10 height 10
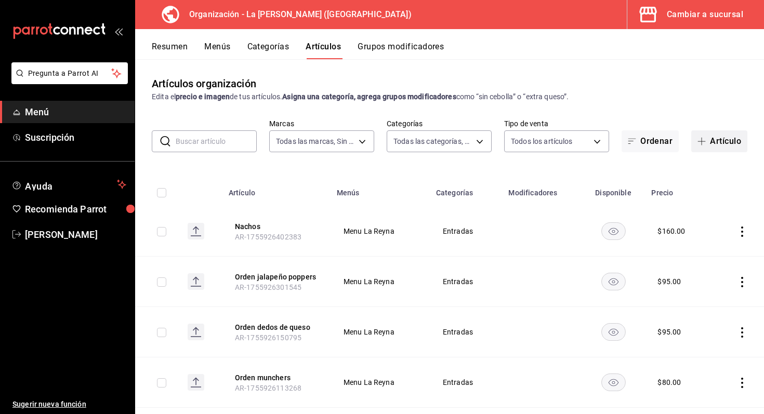
click at [710, 136] on button "Artículo" at bounding box center [720, 142] width 56 height 22
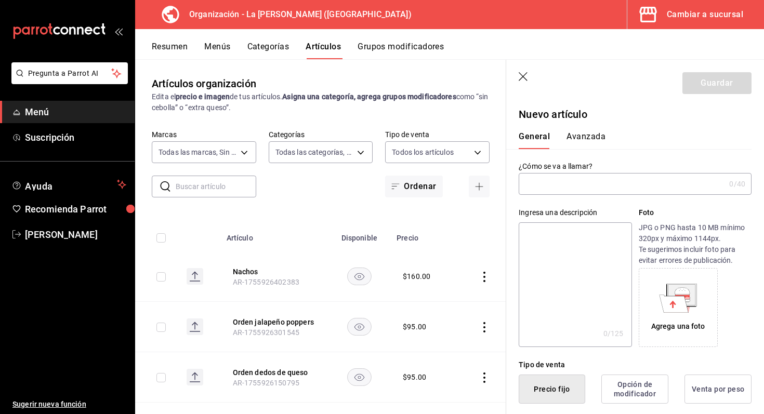
click at [547, 185] on input "text" at bounding box center [622, 184] width 206 height 21
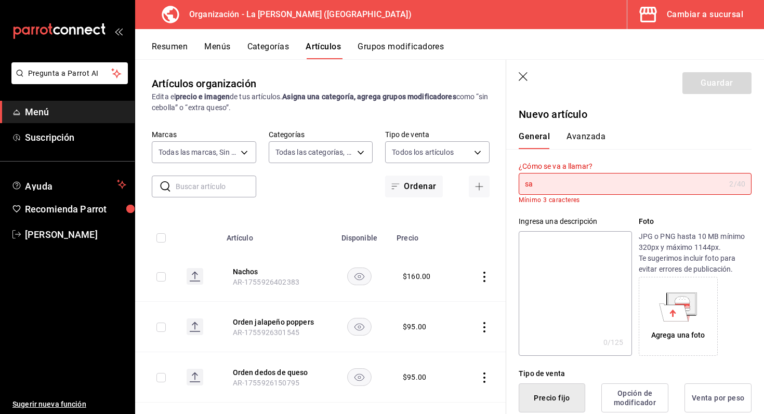
type input "s"
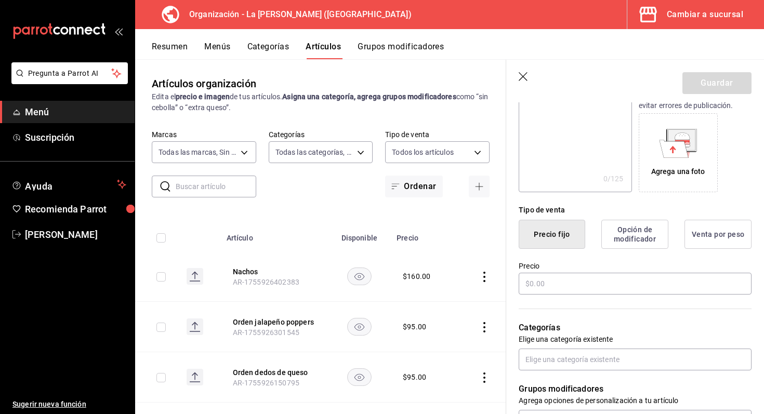
scroll to position [162, 0]
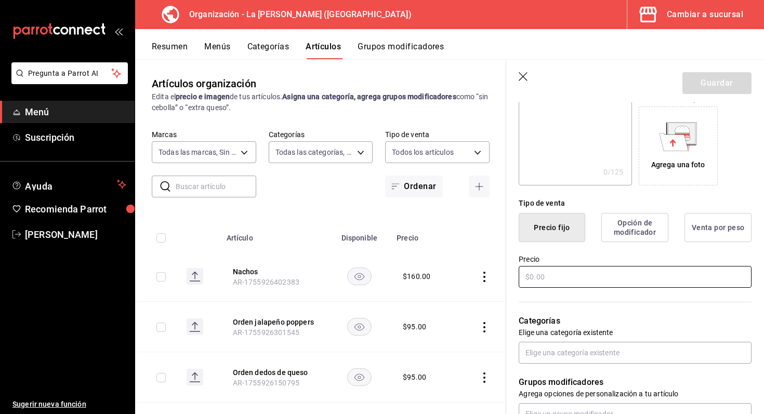
type input "Sampler de entradas"
click at [606, 287] on input "text" at bounding box center [635, 277] width 233 height 22
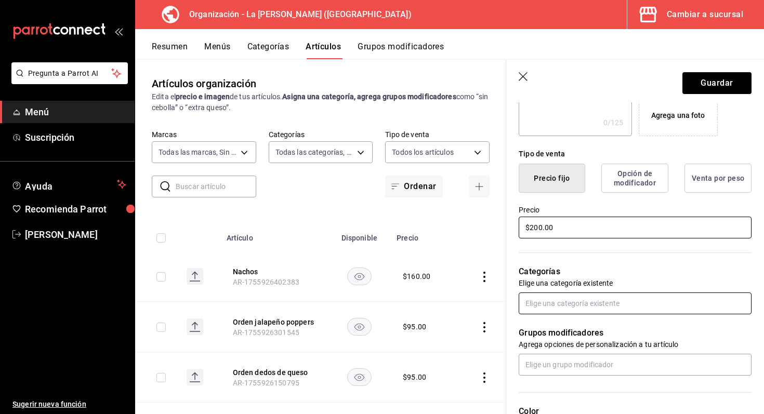
type input "$200.00"
click at [604, 313] on input "text" at bounding box center [635, 304] width 233 height 22
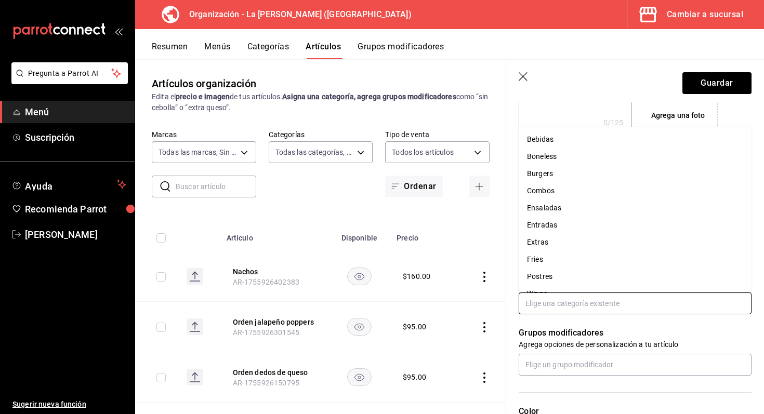
click at [562, 225] on li "Entradas" at bounding box center [635, 225] width 233 height 17
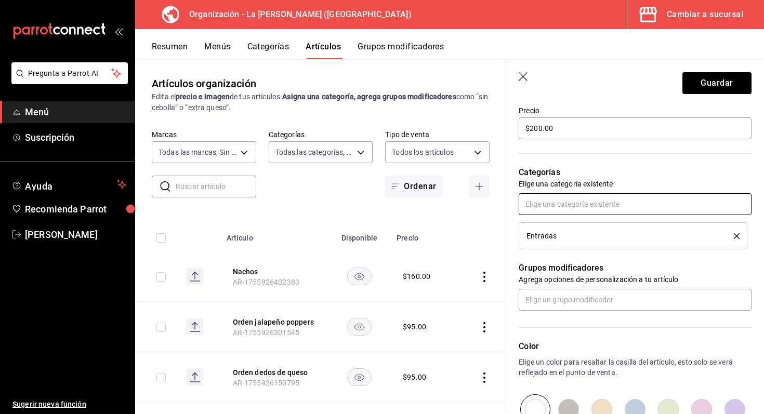
scroll to position [315, 0]
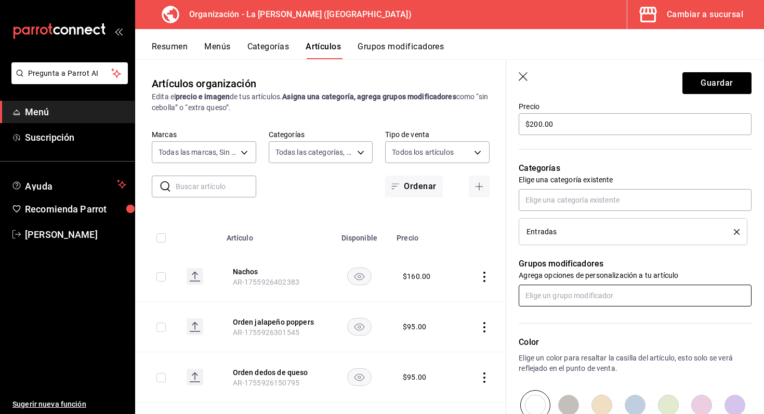
click at [592, 299] on input "text" at bounding box center [635, 296] width 233 height 22
click at [587, 295] on input "text" at bounding box center [635, 296] width 233 height 22
click at [596, 295] on input "text" at bounding box center [635, 296] width 233 height 22
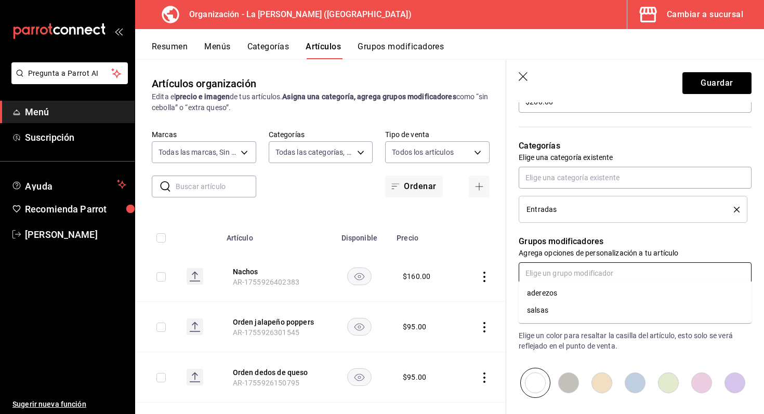
scroll to position [341, 0]
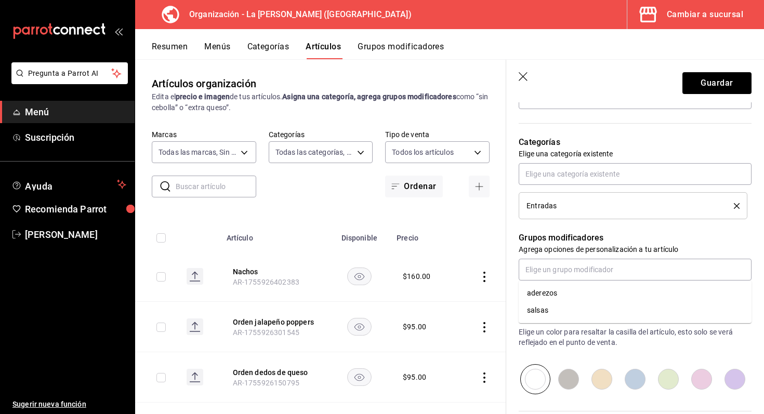
click at [738, 386] on input "radio" at bounding box center [735, 380] width 33 height 30
radio input "true"
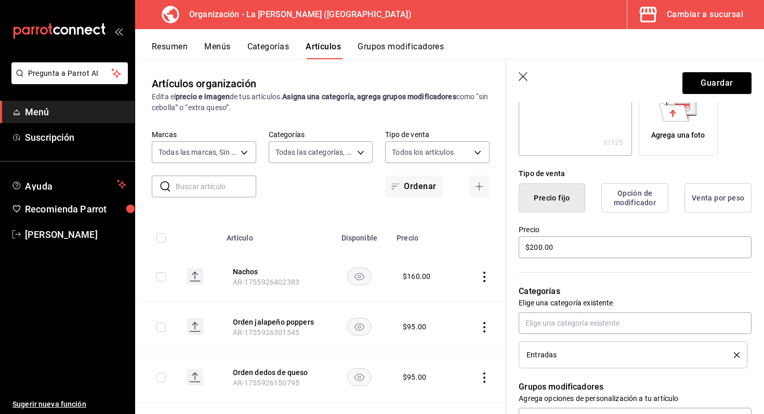
scroll to position [0, 0]
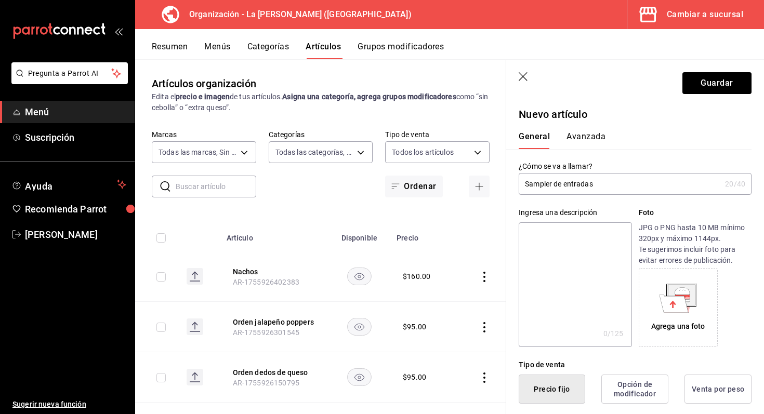
click at [582, 135] on button "Avanzada" at bounding box center [586, 141] width 39 height 18
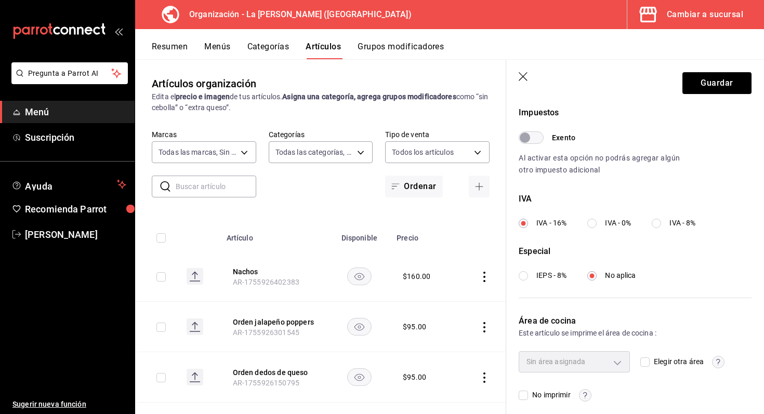
scroll to position [320, 0]
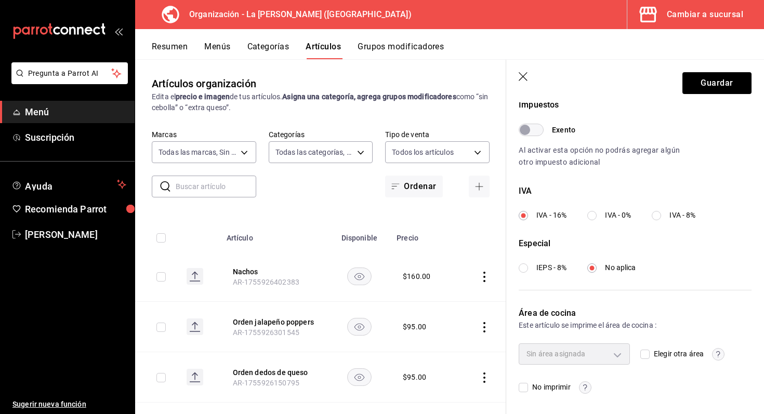
click at [646, 354] on input "Elegir otra área" at bounding box center [645, 354] width 9 height 9
checkbox input "true"
type input "693230dc-cf38-4be9-a103-123b1e076145"
click at [715, 85] on button "Guardar" at bounding box center [717, 83] width 69 height 22
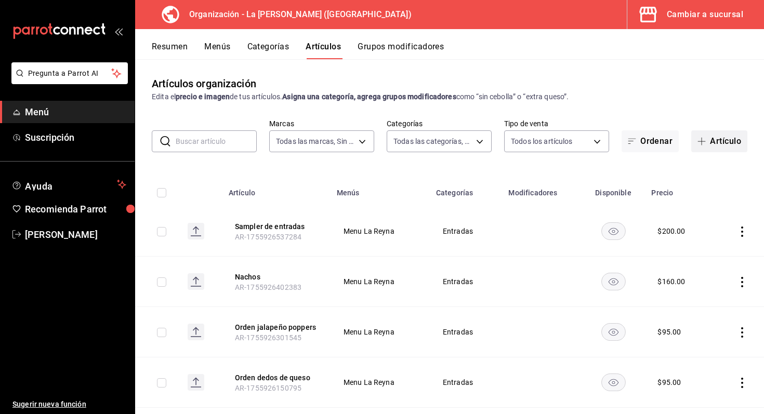
click at [707, 136] on button "Artículo" at bounding box center [720, 142] width 56 height 22
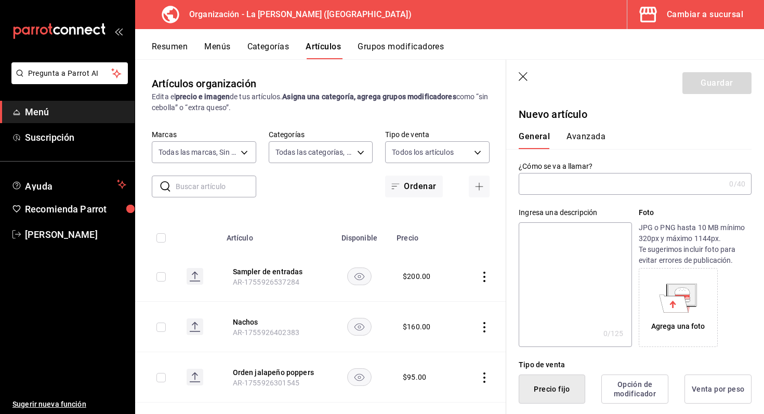
click at [569, 181] on input "text" at bounding box center [622, 184] width 206 height 21
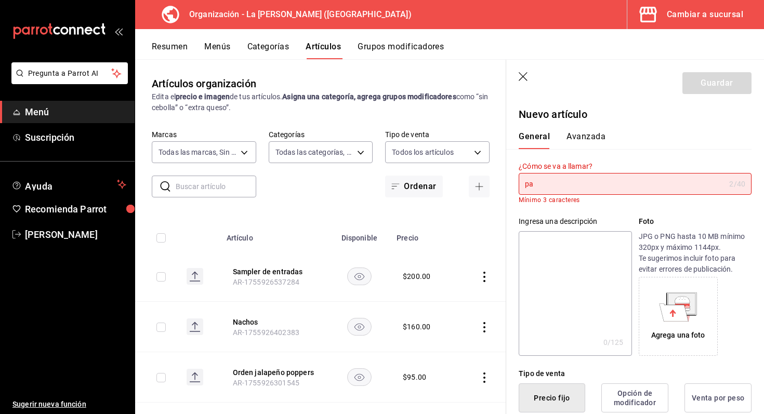
type input "p"
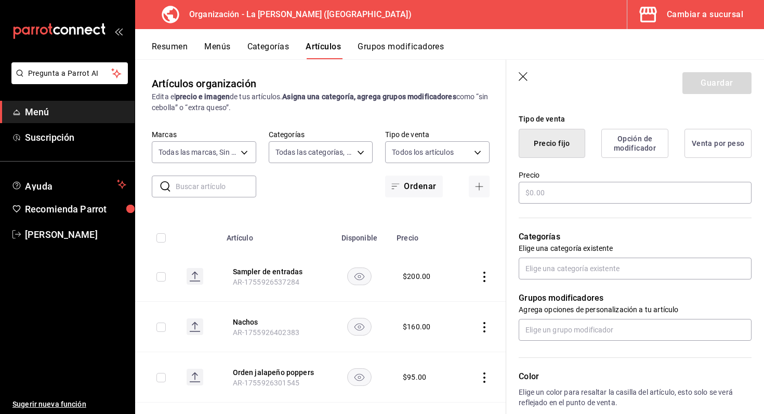
scroll to position [258, 0]
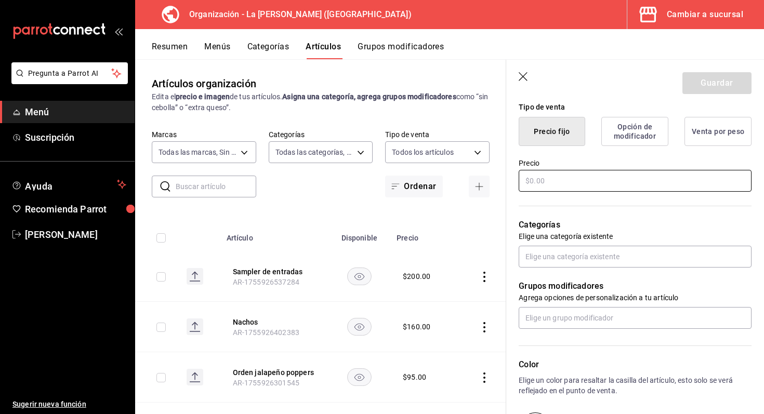
type input "Orden papas a la francesa"
click at [629, 187] on input "text" at bounding box center [635, 181] width 233 height 22
type input "$4.00"
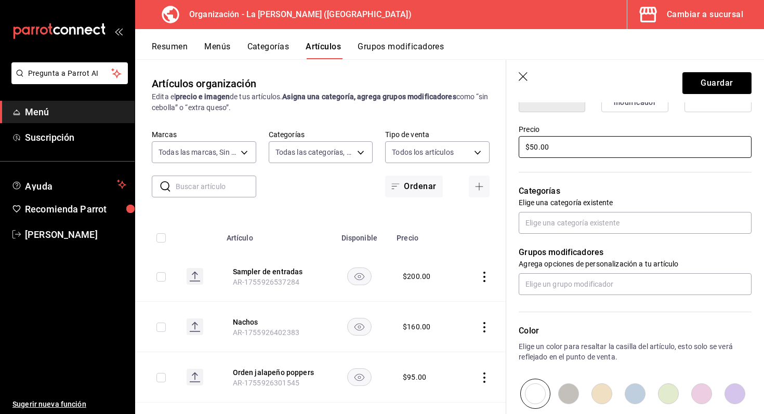
scroll to position [321, 0]
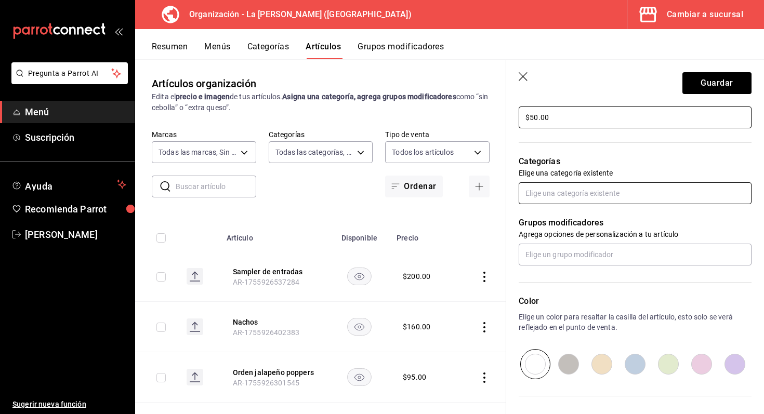
type input "$50.00"
click at [661, 188] on input "text" at bounding box center [635, 194] width 233 height 22
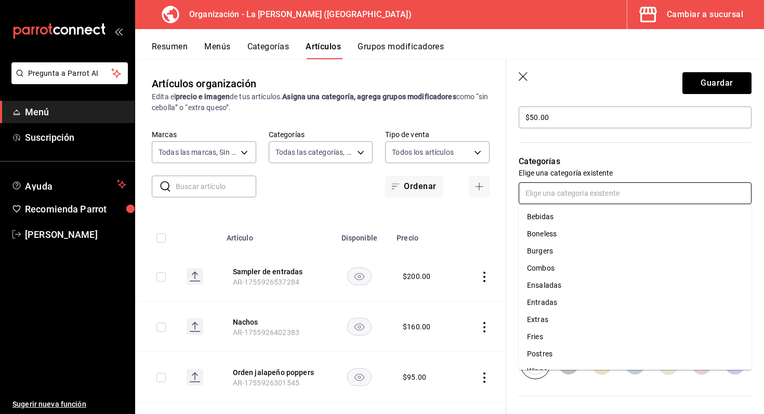
scroll to position [14, 0]
click at [587, 323] on li "Fries" at bounding box center [635, 323] width 233 height 17
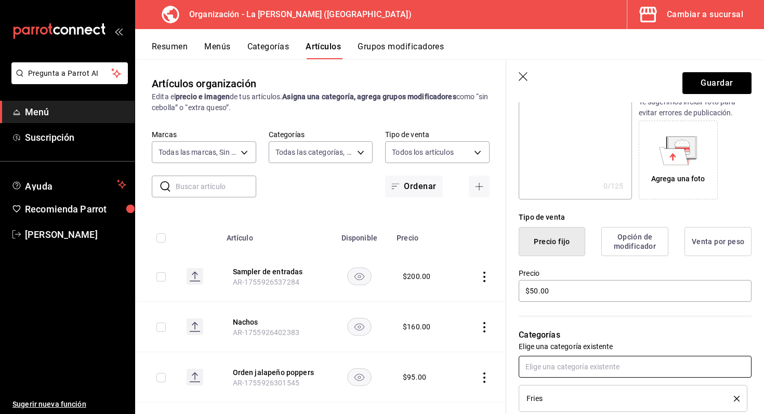
scroll to position [0, 0]
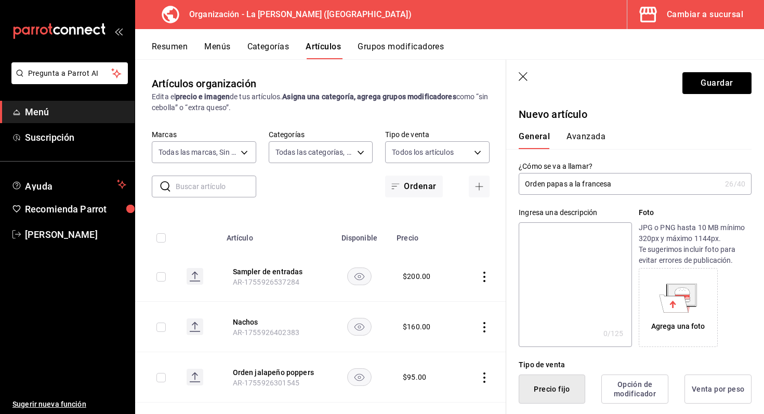
click at [590, 137] on button "Avanzada" at bounding box center [586, 141] width 39 height 18
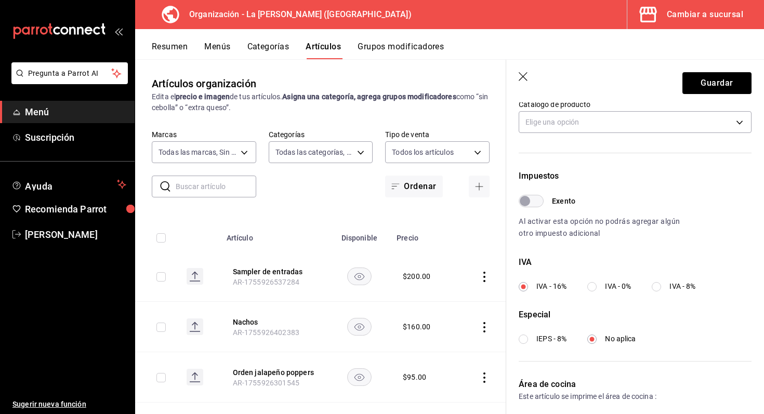
scroll to position [320, 0]
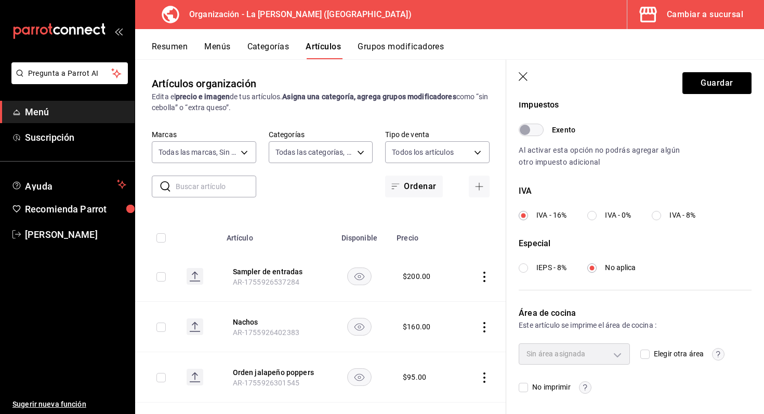
click at [645, 353] on input "Elegir otra área" at bounding box center [645, 354] width 9 height 9
checkbox input "true"
type input "693230dc-cf38-4be9-a103-123b1e076145"
click at [709, 85] on button "Guardar" at bounding box center [717, 83] width 69 height 22
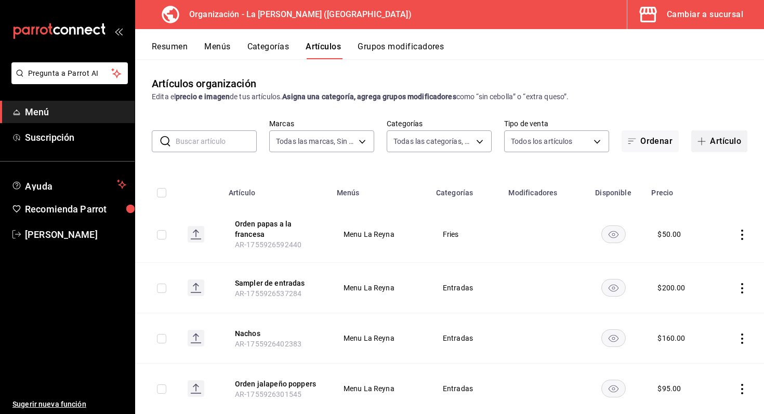
click at [711, 142] on button "Artículo" at bounding box center [720, 142] width 56 height 22
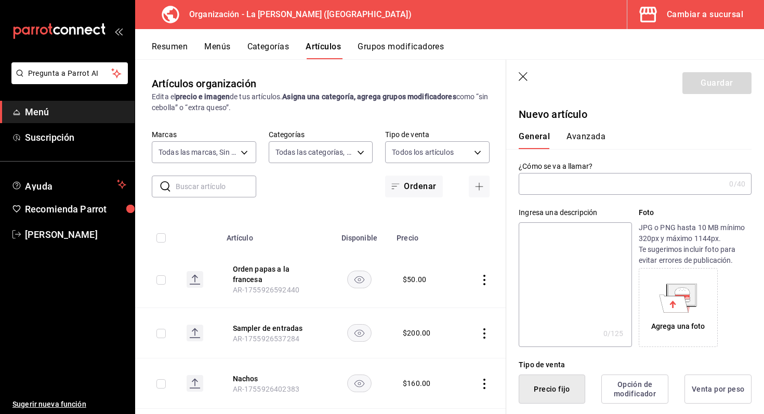
click at [630, 186] on input "text" at bounding box center [622, 184] width 206 height 21
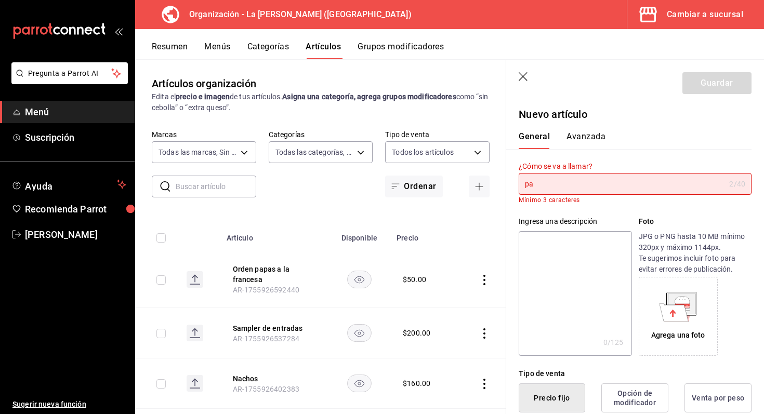
type input "p"
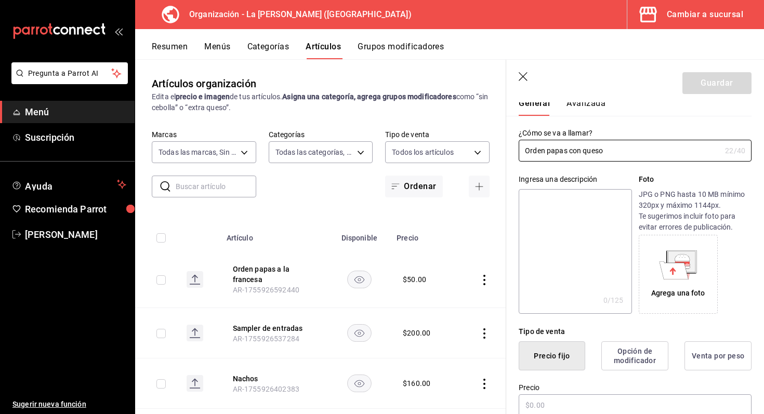
scroll to position [46, 0]
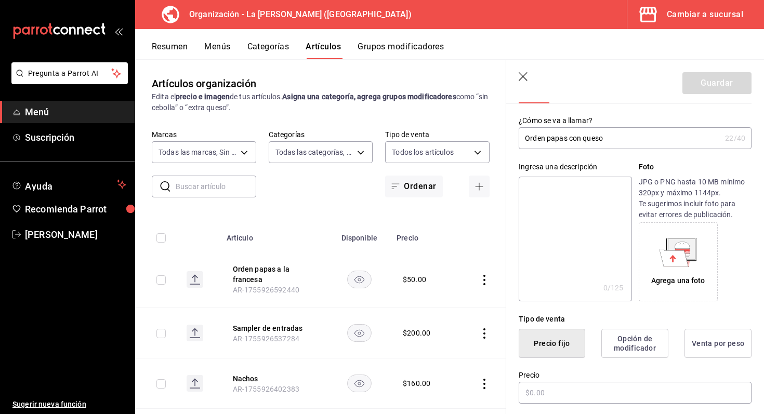
click at [567, 139] on input "Orden papas con queso" at bounding box center [620, 138] width 202 height 21
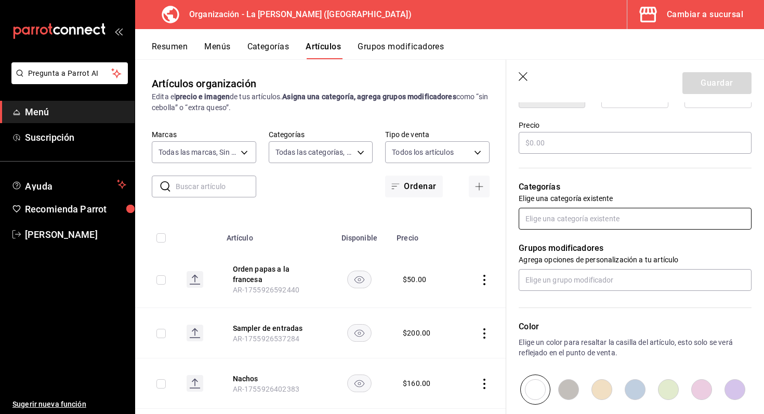
scroll to position [295, 0]
type input "Orden papas con queso"
click at [571, 392] on input "radio" at bounding box center [568, 391] width 33 height 30
radio input "true"
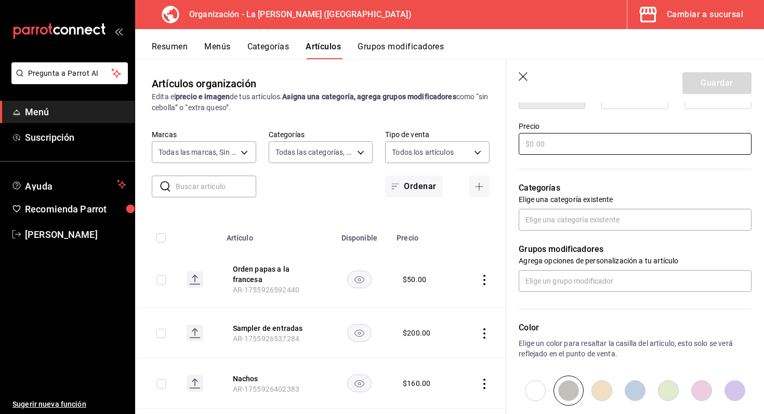
click at [616, 148] on input "text" at bounding box center [635, 144] width 233 height 22
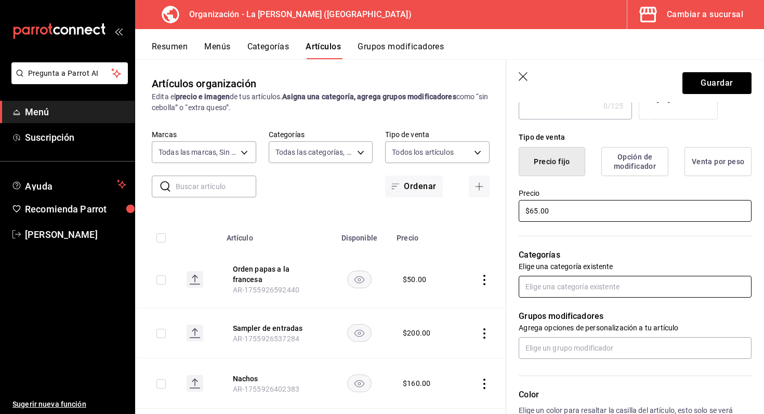
scroll to position [222, 0]
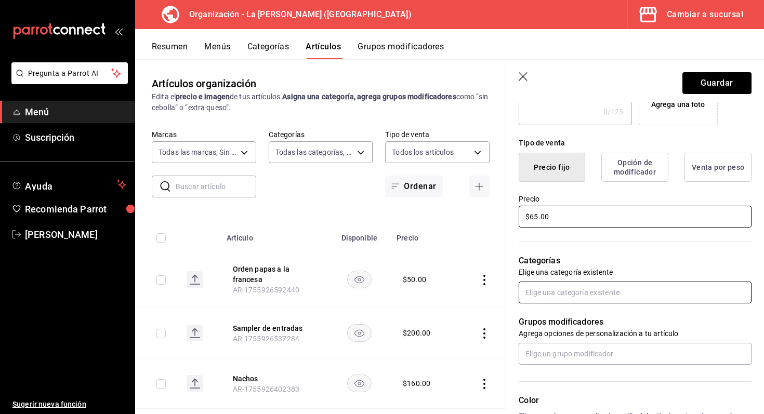
type input "$65.00"
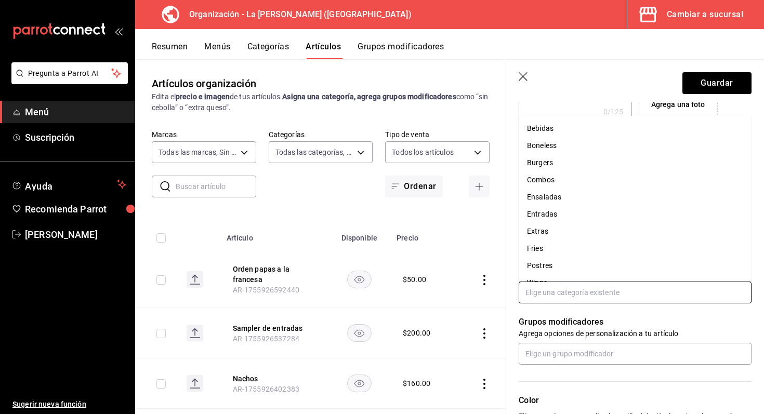
click at [622, 286] on input "text" at bounding box center [635, 293] width 233 height 22
click at [588, 248] on li "Fries" at bounding box center [635, 248] width 233 height 17
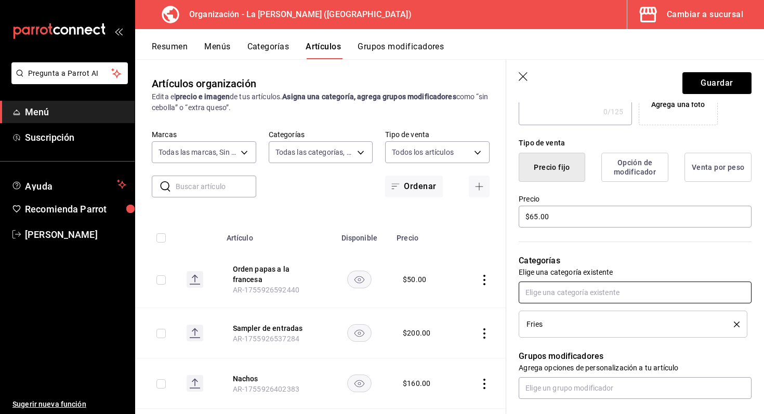
scroll to position [0, 0]
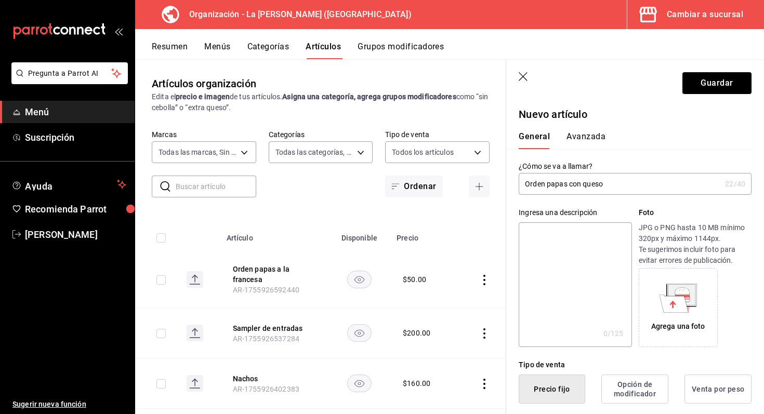
click at [590, 131] on div "General Avanzada" at bounding box center [629, 135] width 245 height 27
click at [587, 136] on button "Avanzada" at bounding box center [586, 141] width 39 height 18
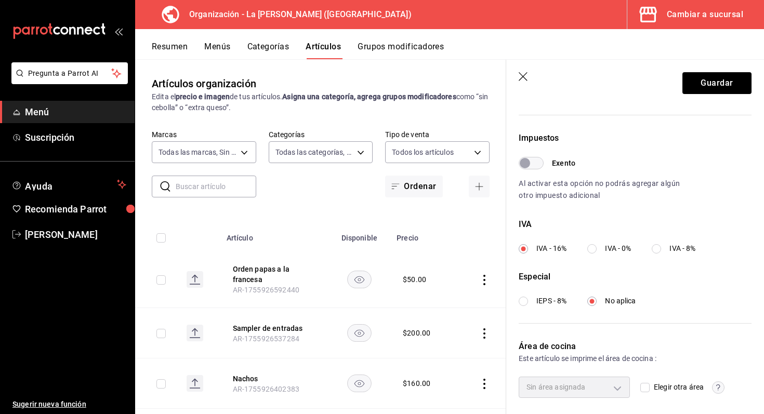
scroll to position [320, 0]
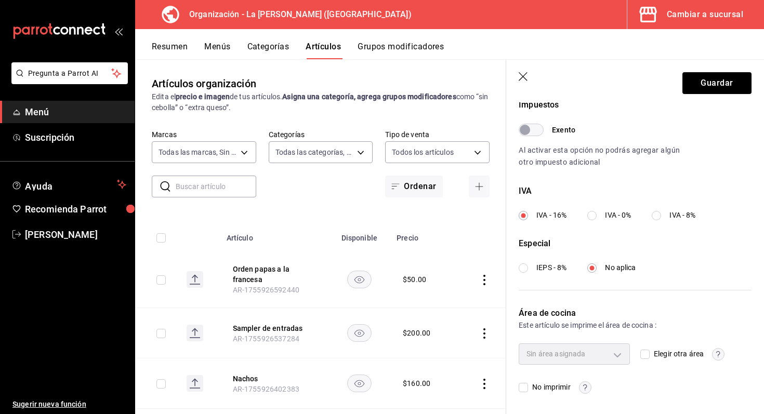
click at [646, 352] on input "Elegir otra área" at bounding box center [645, 354] width 9 height 9
checkbox input "true"
type input "693230dc-cf38-4be9-a103-123b1e076145"
click at [720, 92] on button "Guardar" at bounding box center [717, 83] width 69 height 22
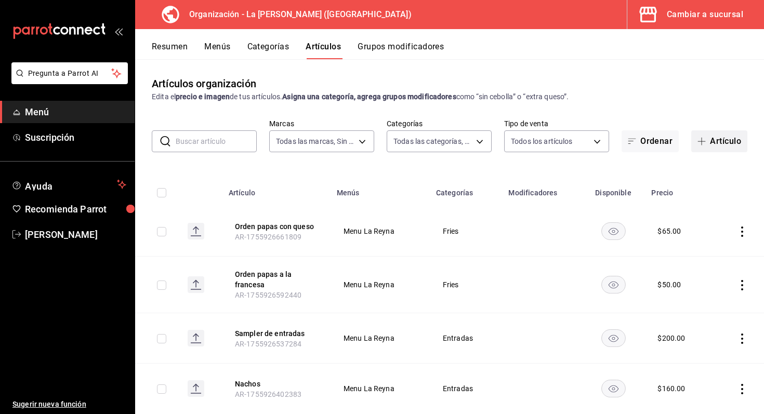
click at [722, 135] on button "Artículo" at bounding box center [720, 142] width 56 height 22
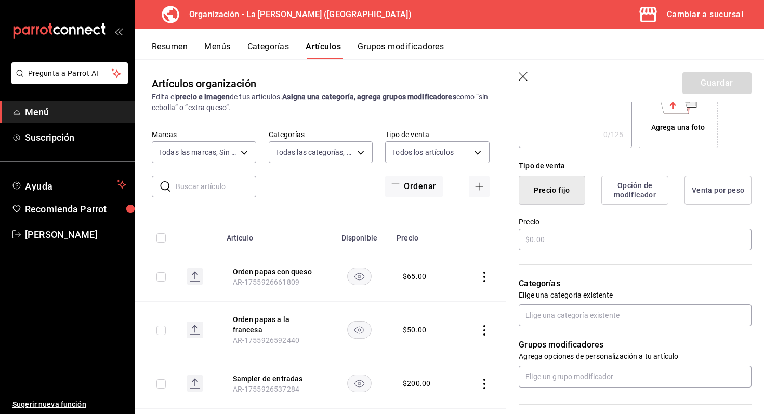
scroll to position [200, 0]
type input "Orden papas crisscut"
click at [615, 237] on input "text" at bounding box center [635, 239] width 233 height 22
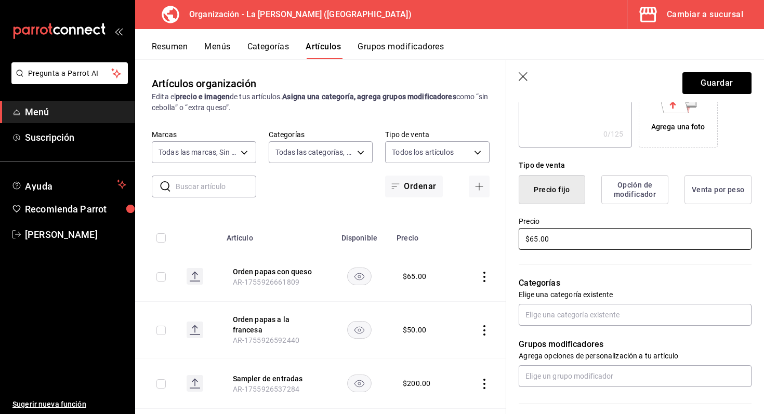
scroll to position [252, 0]
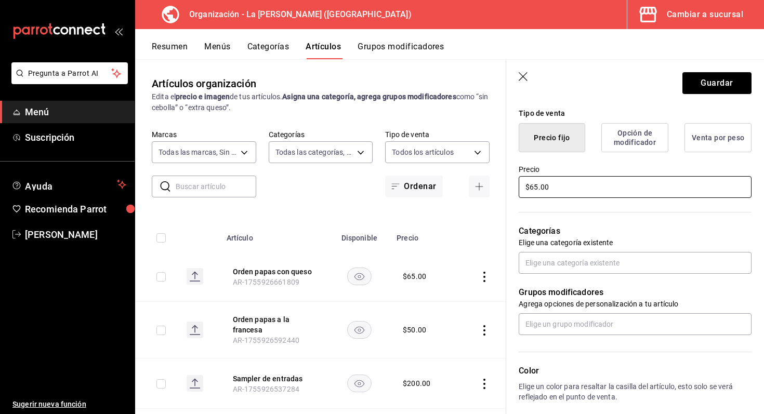
type input "$65.00"
click at [620, 268] on input "text" at bounding box center [635, 263] width 233 height 22
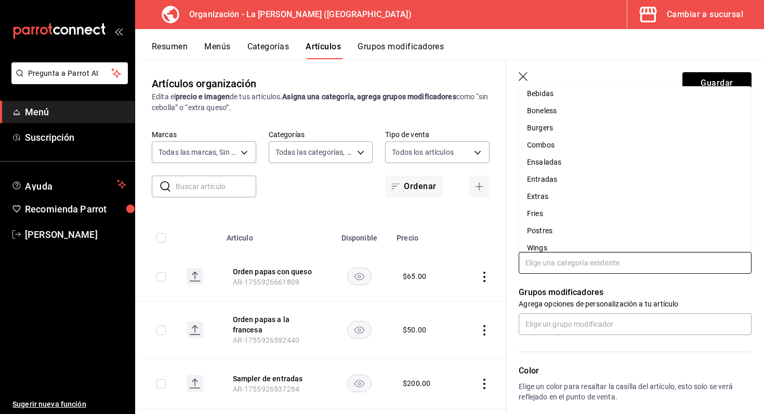
scroll to position [4, 0]
click at [573, 215] on li "Fries" at bounding box center [635, 215] width 233 height 17
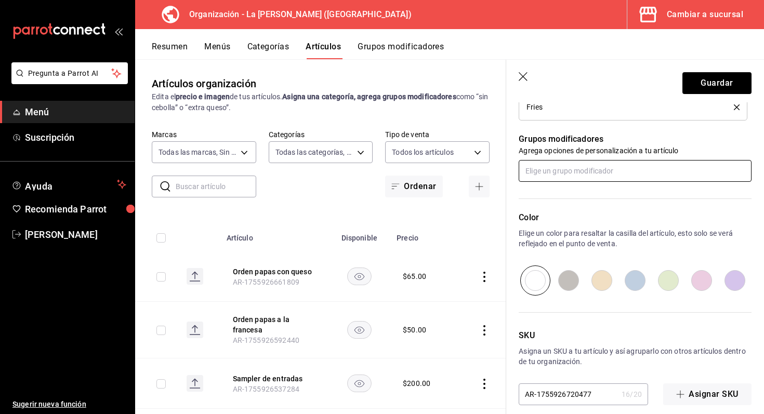
scroll to position [445, 0]
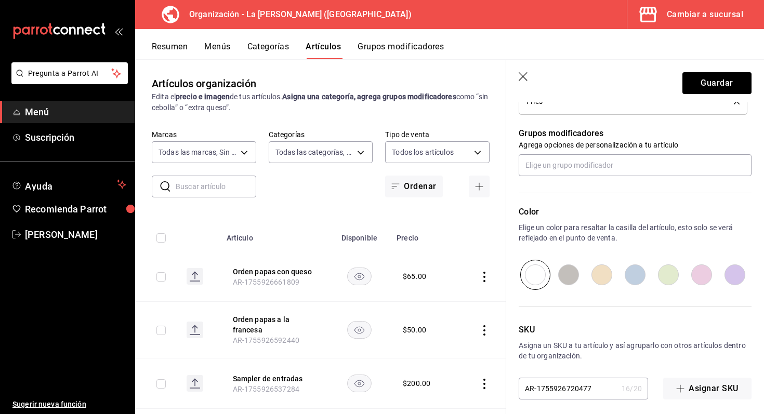
click at [611, 276] on input "radio" at bounding box center [602, 275] width 33 height 30
radio input "true"
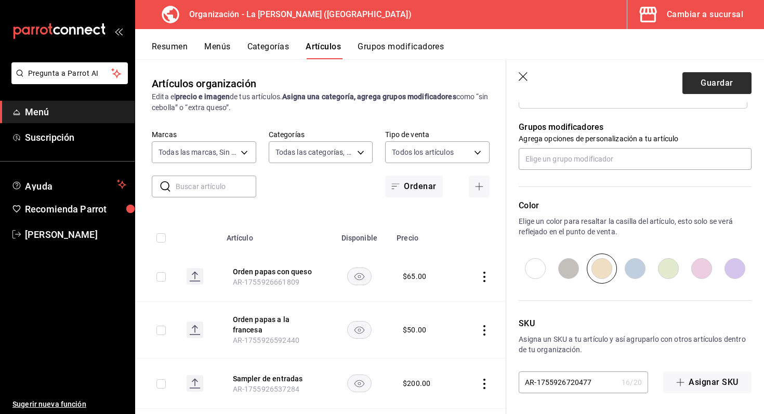
scroll to position [0, 0]
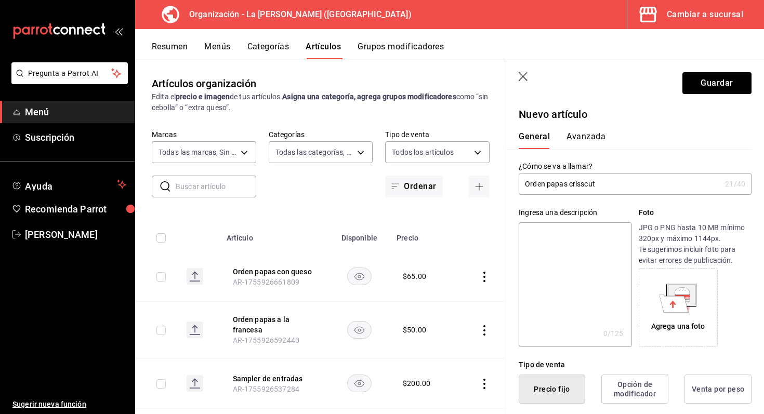
click at [591, 138] on button "Avanzada" at bounding box center [586, 141] width 39 height 18
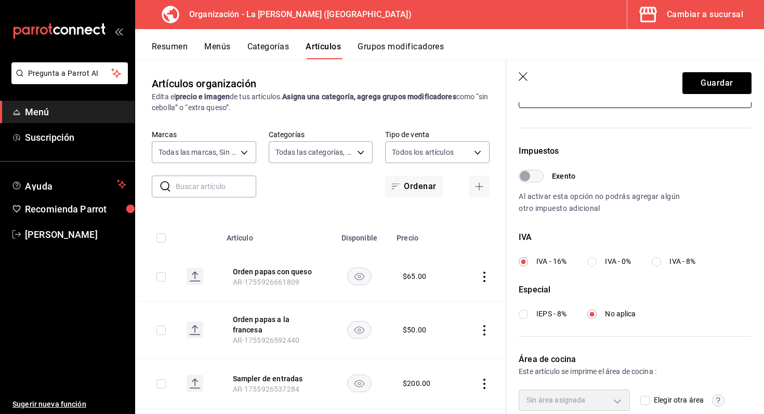
scroll to position [320, 0]
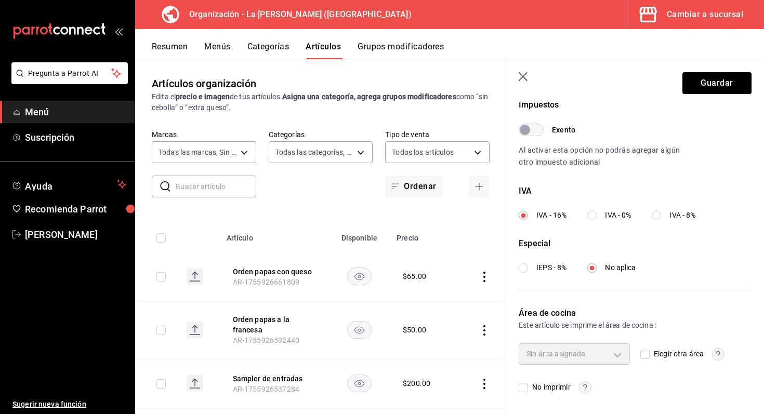
click at [622, 354] on div "Sin área asignada" at bounding box center [574, 354] width 111 height 21
click at [639, 352] on div "Sin área asignada Elegir otra área No imprimir" at bounding box center [635, 369] width 233 height 50
click at [643, 352] on input "Elegir otra área" at bounding box center [645, 354] width 9 height 9
checkbox input "true"
type input "693230dc-cf38-4be9-a103-123b1e076145"
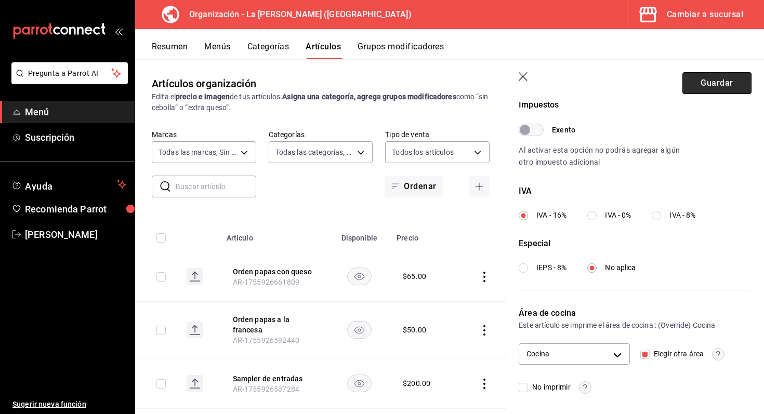
click at [725, 76] on button "Guardar" at bounding box center [717, 83] width 69 height 22
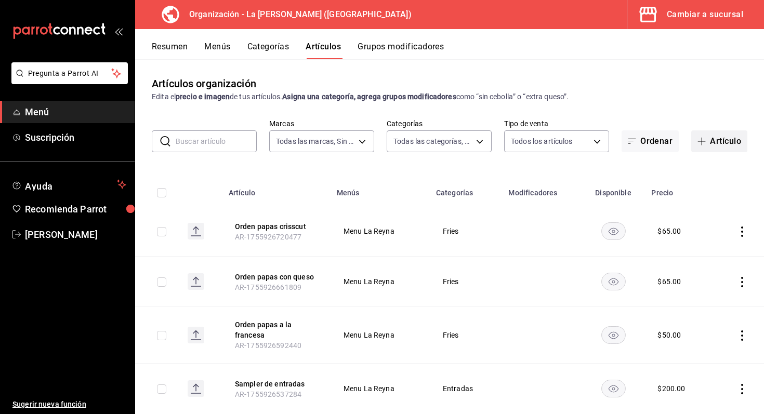
click at [702, 133] on button "Artículo" at bounding box center [720, 142] width 56 height 22
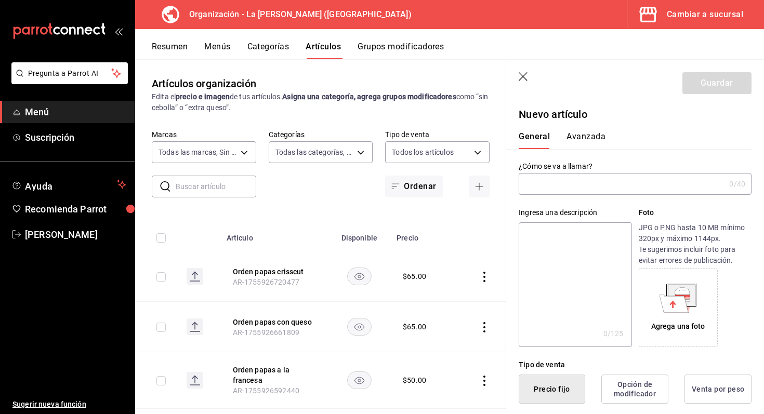
click at [613, 192] on input "text" at bounding box center [622, 184] width 206 height 21
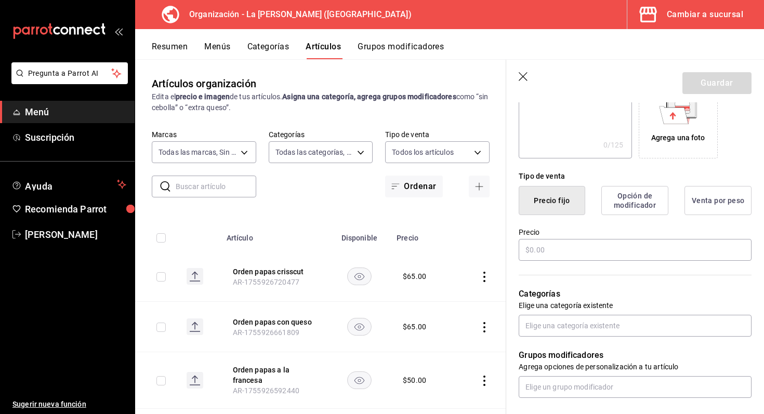
scroll to position [195, 0]
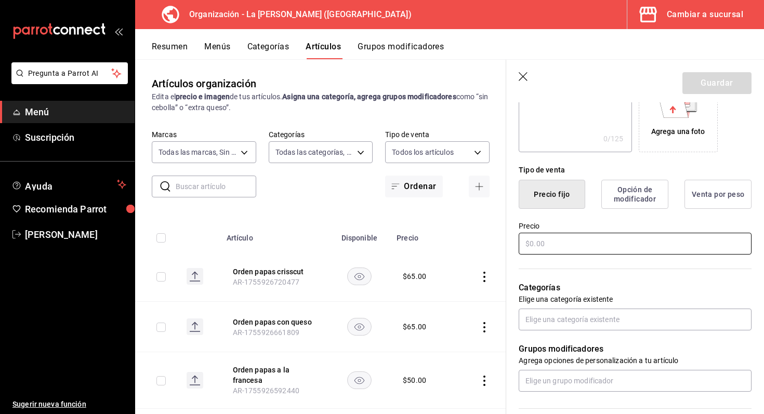
type input "Crisscut con queso"
click at [643, 240] on input "text" at bounding box center [635, 244] width 233 height 22
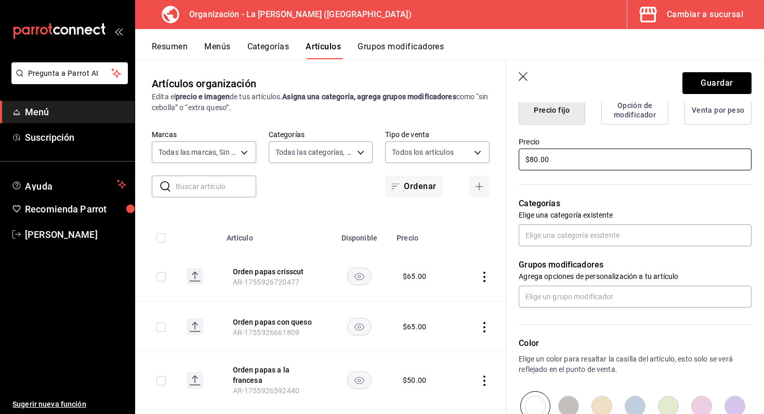
scroll to position [286, 0]
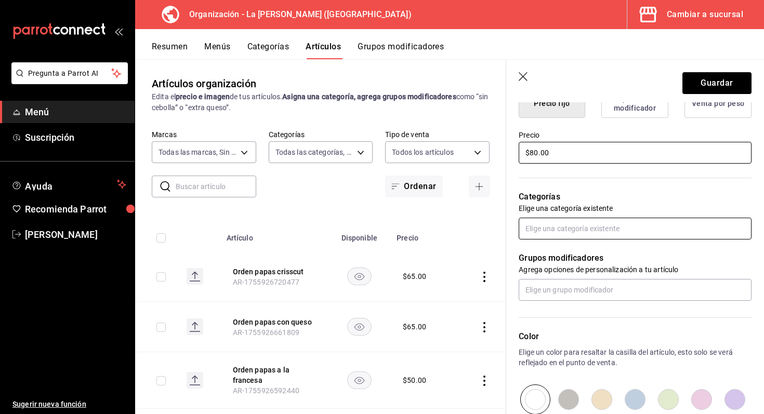
type input "$80.00"
click at [615, 228] on input "text" at bounding box center [635, 229] width 233 height 22
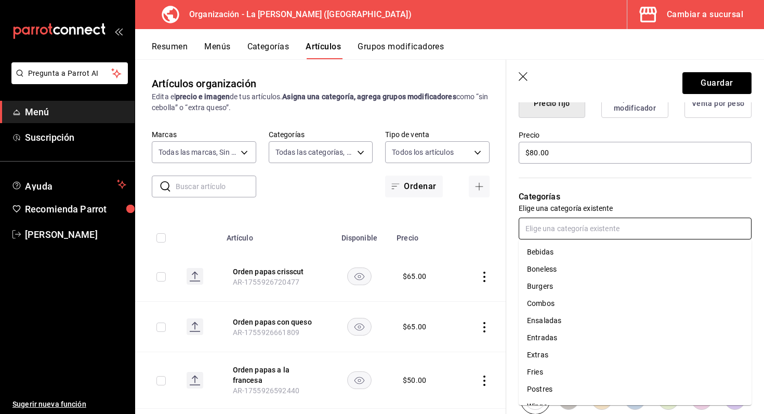
click at [555, 375] on li "Fries" at bounding box center [635, 372] width 233 height 17
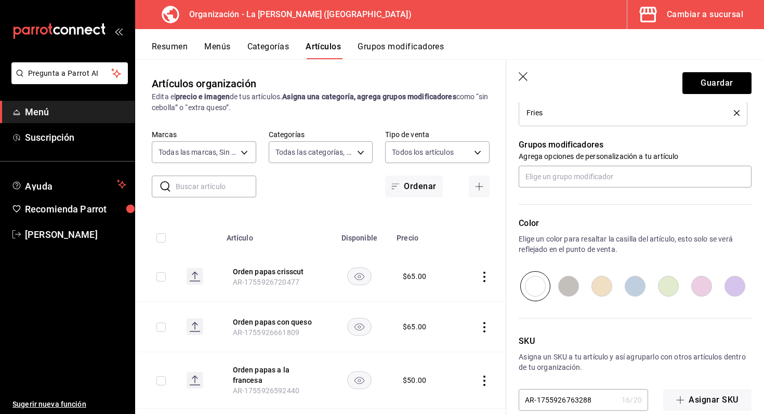
scroll to position [446, 0]
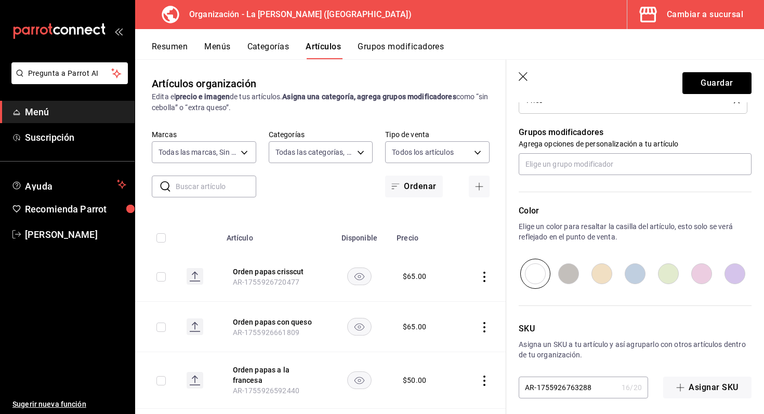
click at [638, 272] on input "radio" at bounding box center [635, 274] width 33 height 30
radio input "true"
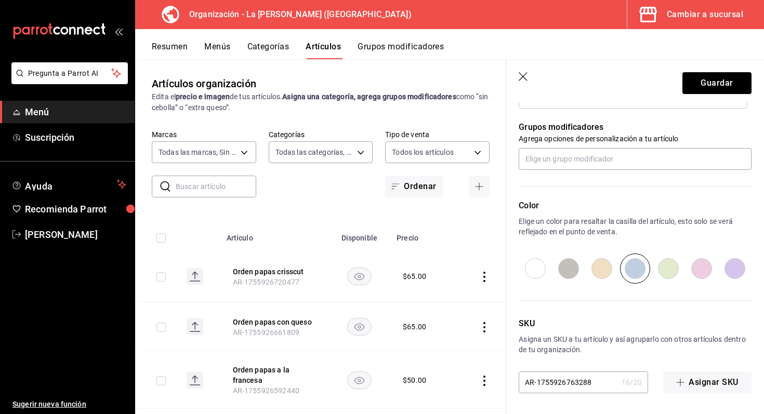
scroll to position [0, 0]
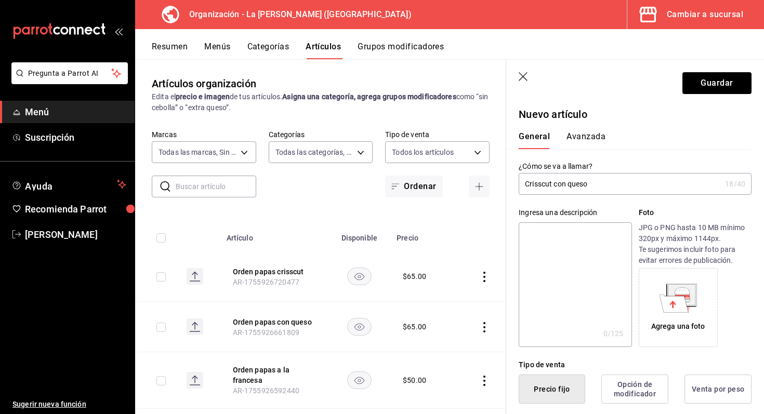
click at [586, 136] on button "Avanzada" at bounding box center [586, 141] width 39 height 18
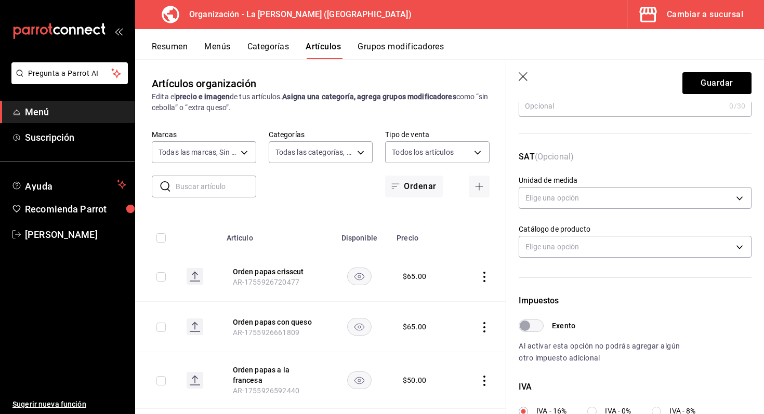
scroll to position [320, 0]
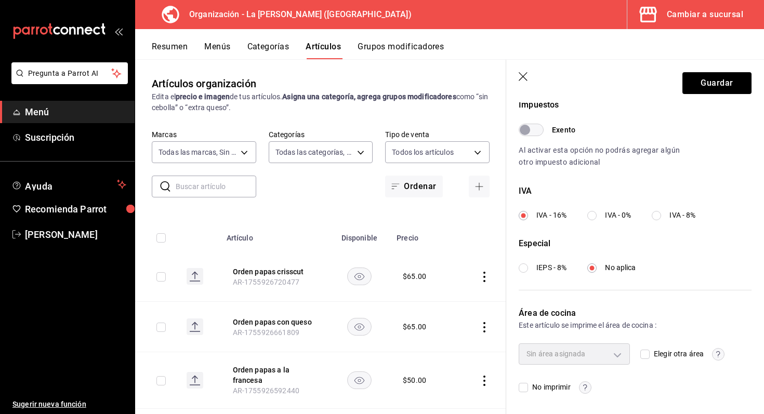
click at [651, 356] on span "Elegir otra área" at bounding box center [677, 354] width 54 height 11
click at [650, 356] on input "Elegir otra área" at bounding box center [645, 354] width 9 height 9
checkbox input "true"
type input "693230dc-cf38-4be9-a103-123b1e076145"
click at [728, 84] on button "Guardar" at bounding box center [717, 83] width 69 height 22
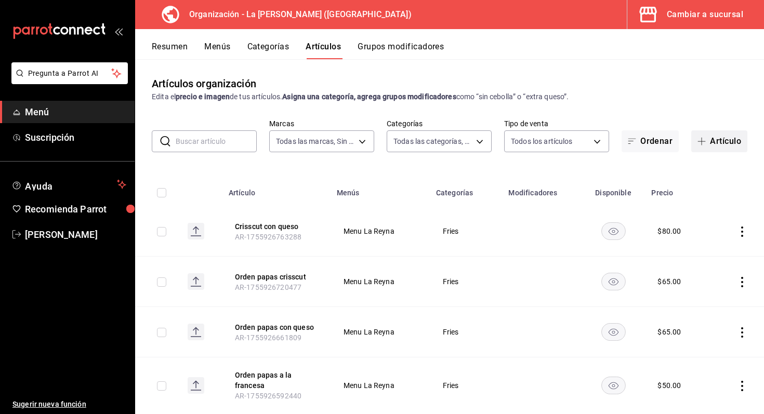
click at [713, 138] on button "Artículo" at bounding box center [720, 142] width 56 height 22
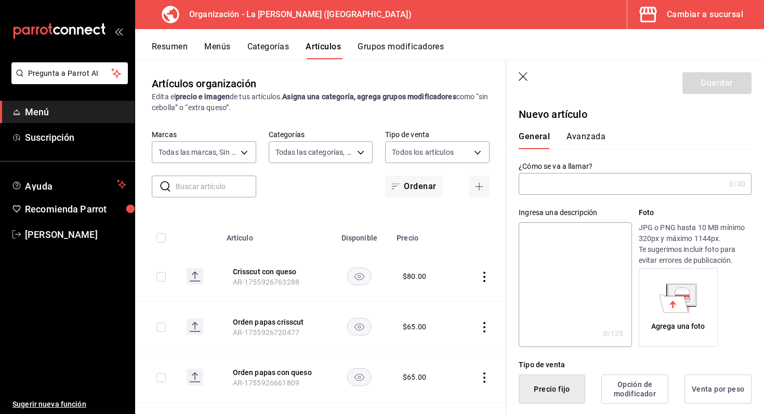
click at [581, 191] on input "text" at bounding box center [622, 184] width 206 height 21
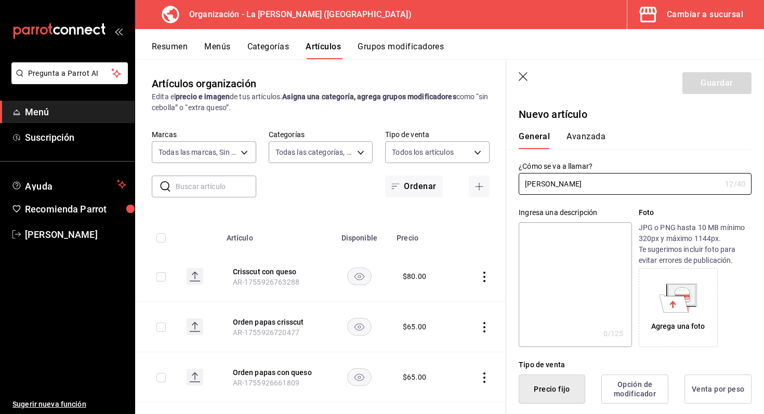
type input "Nacho fries"
click at [591, 141] on button "Avanzada" at bounding box center [586, 141] width 39 height 18
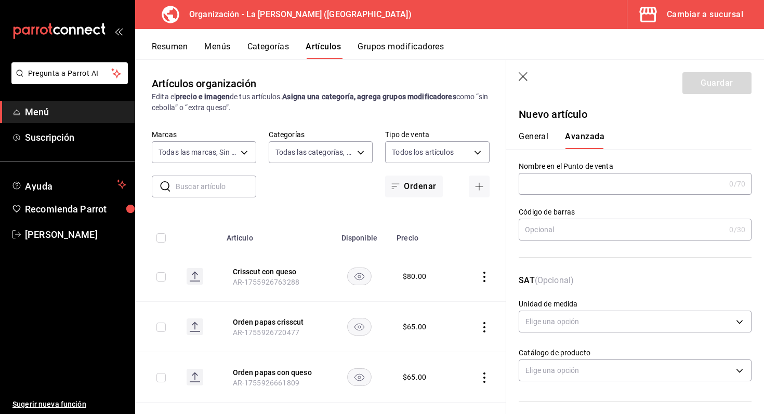
click at [547, 131] on div "General Avanzada" at bounding box center [629, 135] width 245 height 27
click at [538, 136] on button "General" at bounding box center [534, 141] width 30 height 18
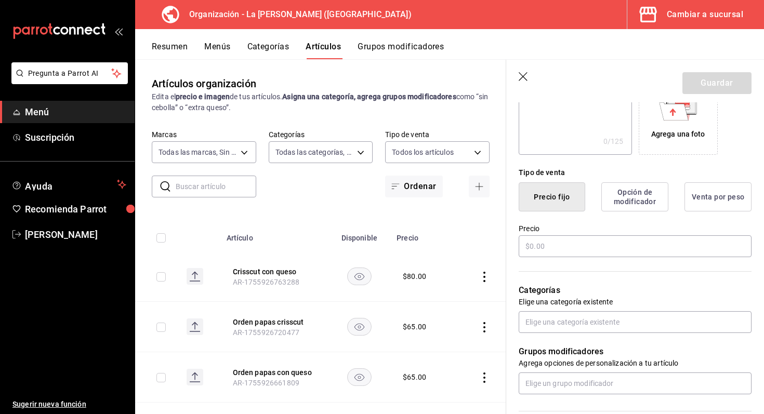
scroll to position [193, 0]
click at [573, 250] on input "text" at bounding box center [635, 246] width 233 height 22
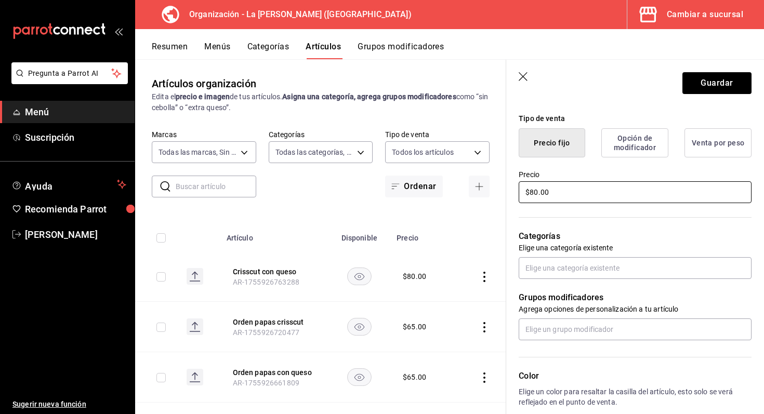
scroll to position [278, 0]
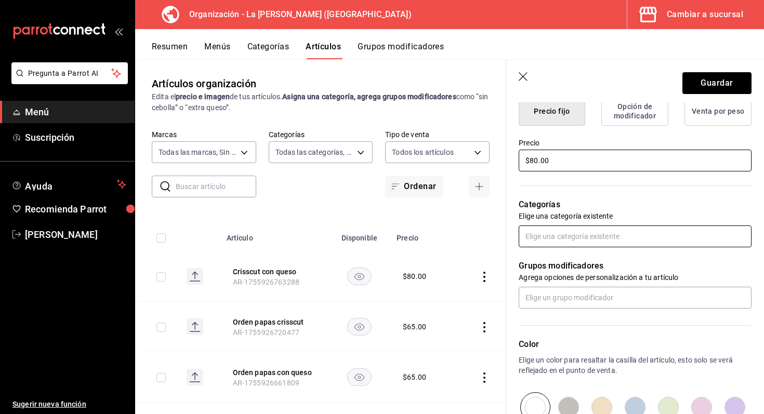
type input "$80.00"
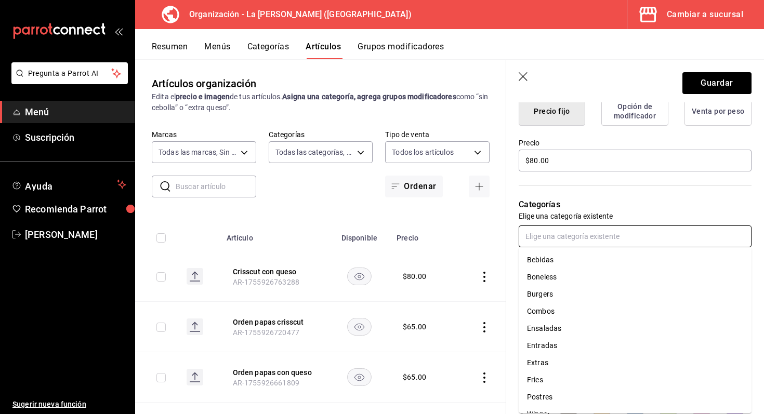
click at [595, 232] on input "text" at bounding box center [635, 237] width 233 height 22
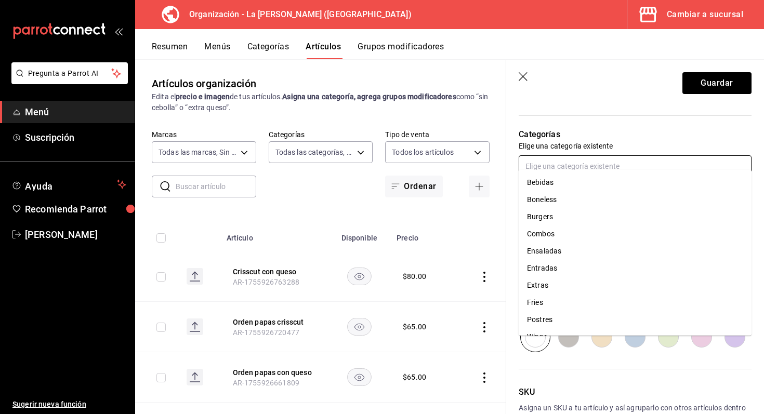
scroll to position [356, 0]
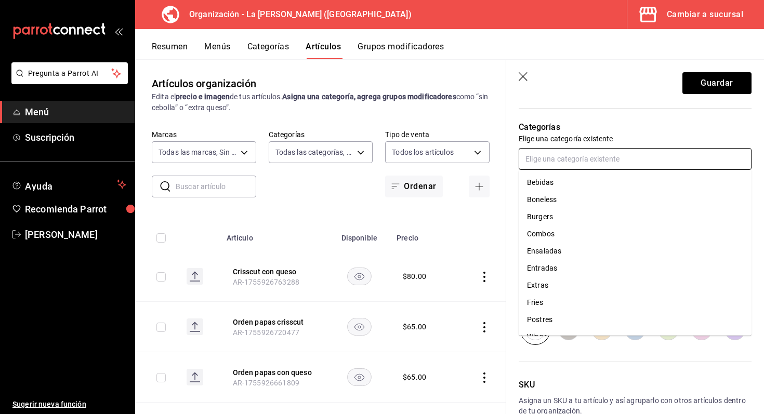
click at [578, 297] on li "Fries" at bounding box center [635, 302] width 233 height 17
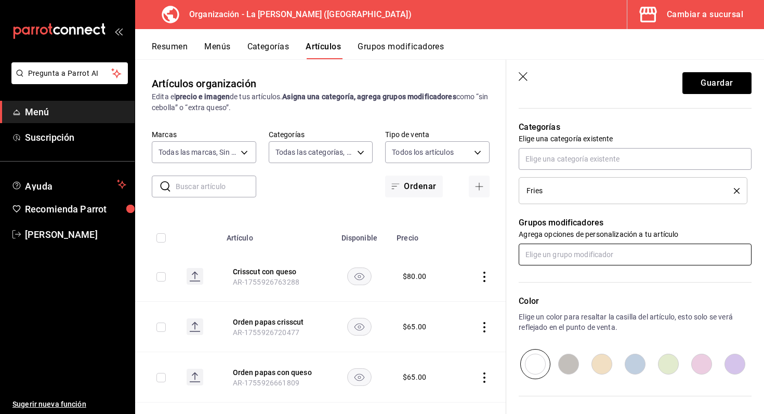
click at [581, 244] on input "text" at bounding box center [635, 255] width 233 height 22
click at [575, 264] on input "text" at bounding box center [635, 255] width 233 height 22
click at [669, 372] on input "radio" at bounding box center [668, 364] width 33 height 30
radio input "true"
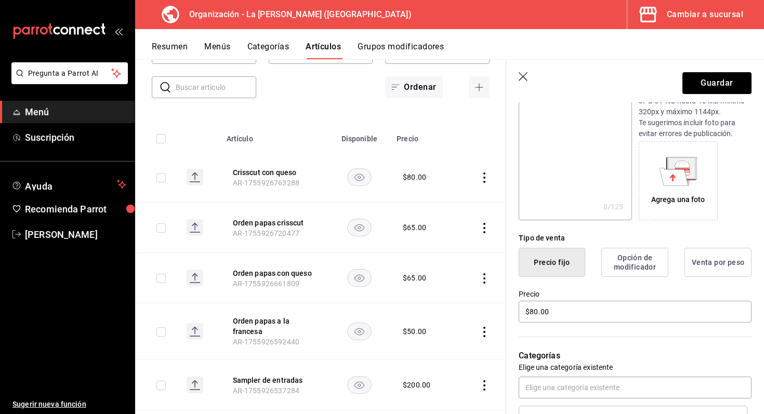
scroll to position [0, 0]
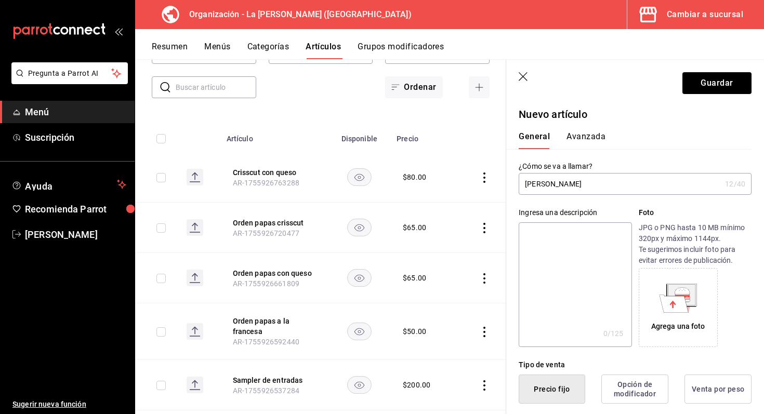
click at [588, 132] on button "Avanzada" at bounding box center [586, 141] width 39 height 18
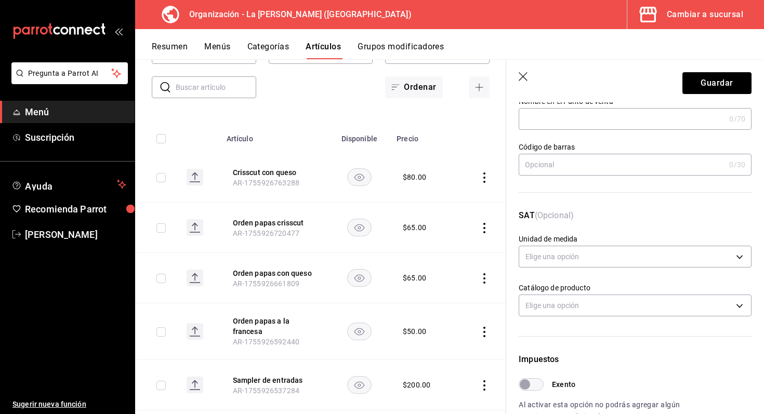
scroll to position [63, 0]
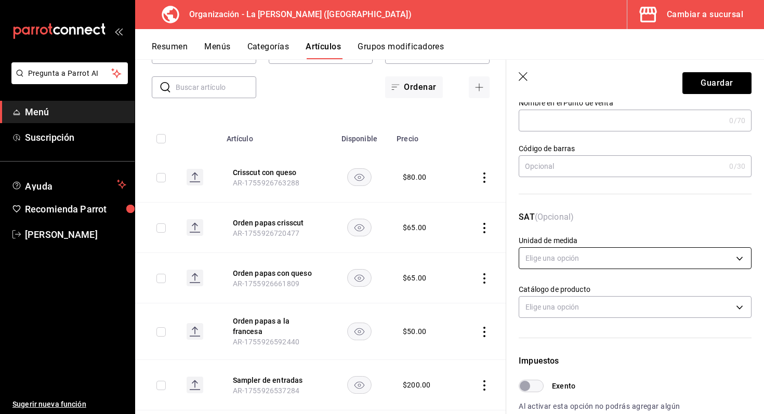
click at [614, 257] on body "Pregunta a Parrot AI Menú Suscripción Ayuda Recomienda Parrot Marco Romo Sugeri…" at bounding box center [382, 207] width 764 height 414
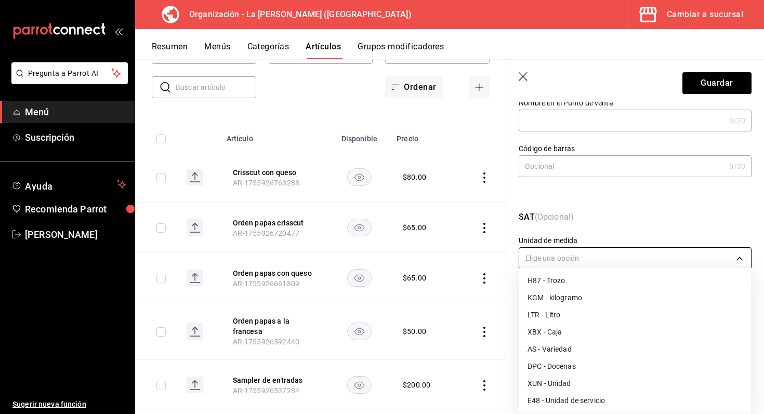
click at [614, 257] on div at bounding box center [382, 207] width 764 height 414
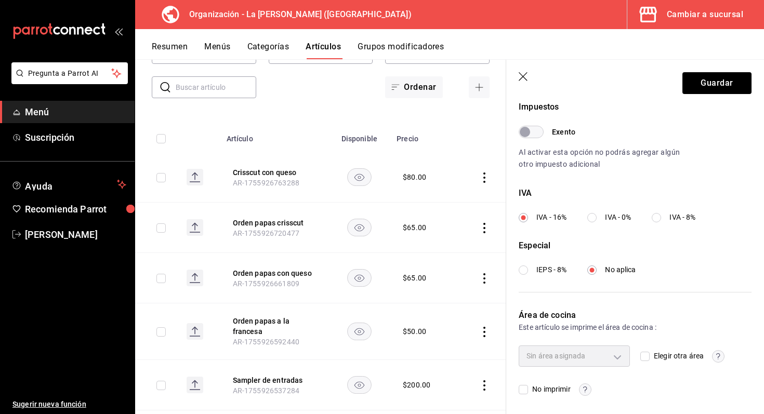
scroll to position [320, 0]
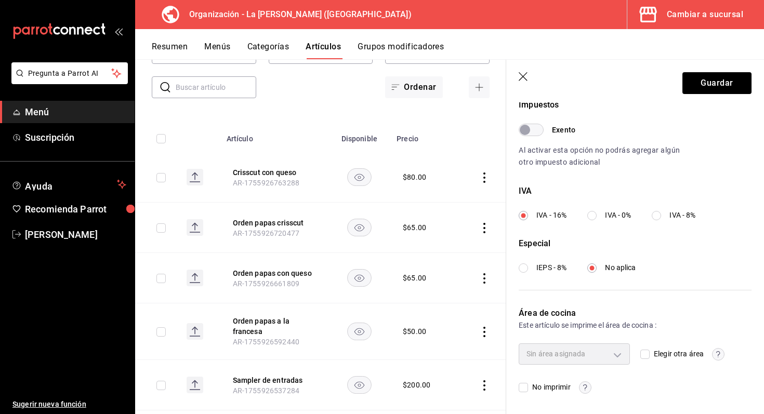
click at [642, 351] on input "Elegir otra área" at bounding box center [645, 354] width 9 height 9
checkbox input "true"
type input "693230dc-cf38-4be9-a103-123b1e076145"
click at [710, 89] on button "Guardar" at bounding box center [717, 83] width 69 height 22
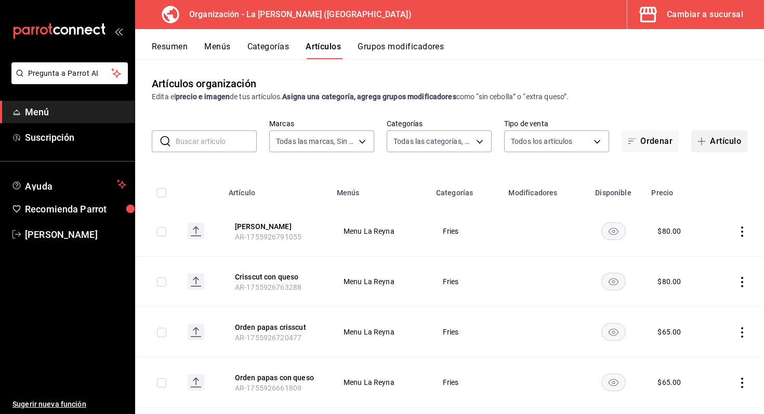
click at [726, 146] on button "Artículo" at bounding box center [720, 142] width 56 height 22
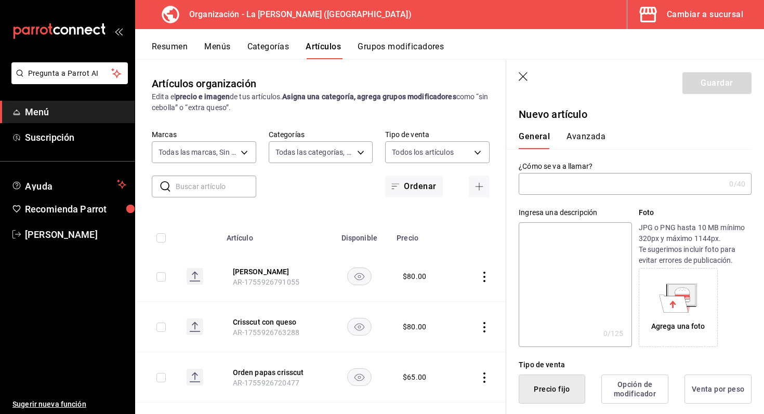
click at [556, 191] on input "text" at bounding box center [622, 184] width 206 height 21
type input "b"
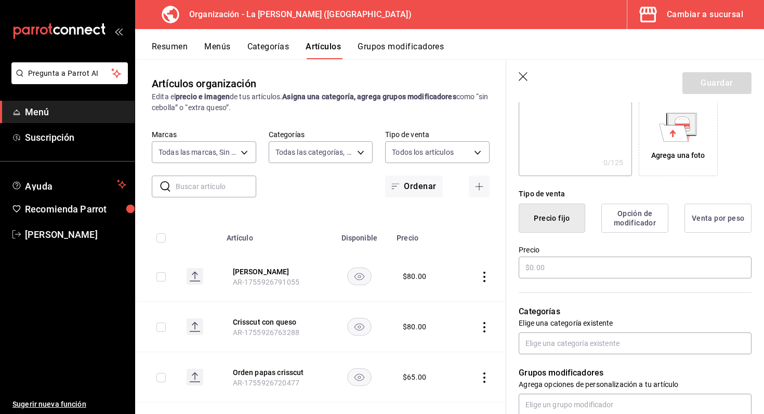
scroll to position [176, 0]
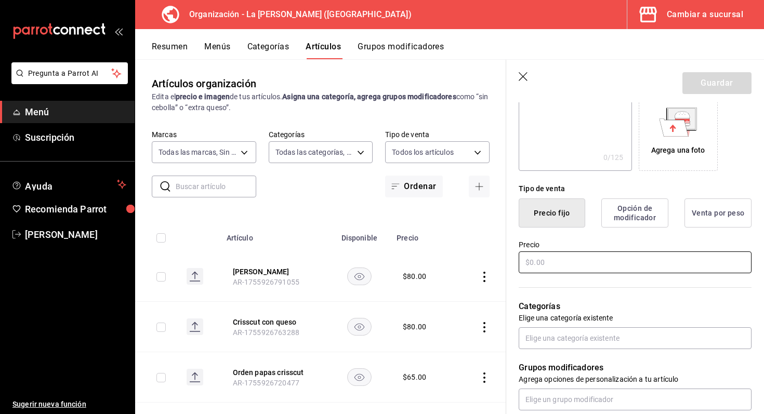
type input "Buffalo fries"
click at [606, 262] on input "text" at bounding box center [635, 263] width 233 height 22
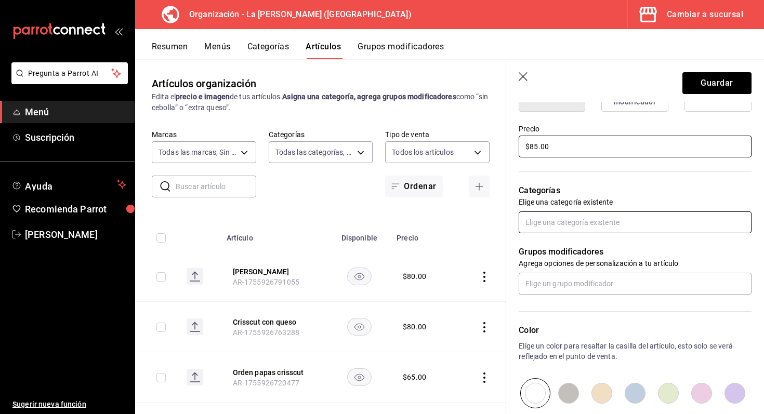
scroll to position [302, 0]
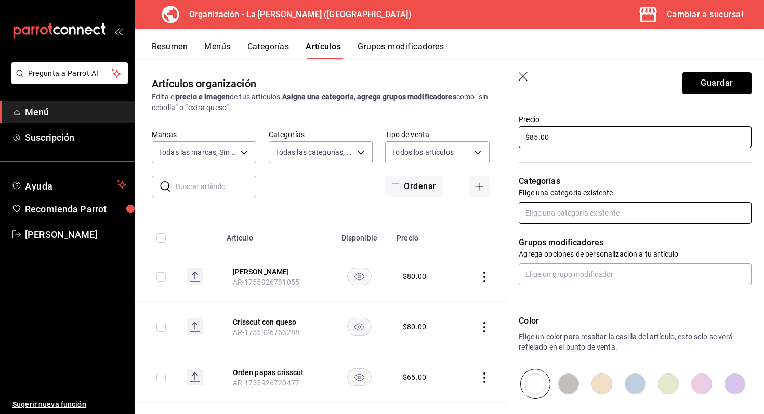
type input "$85.00"
click at [608, 206] on input "text" at bounding box center [635, 213] width 233 height 22
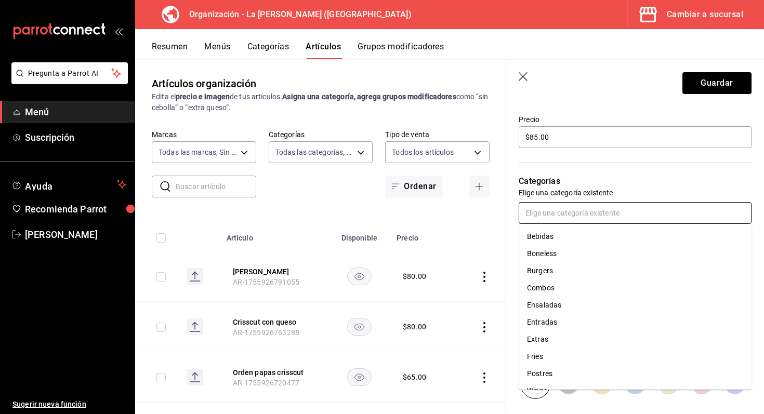
click at [560, 356] on li "Fries" at bounding box center [635, 356] width 233 height 17
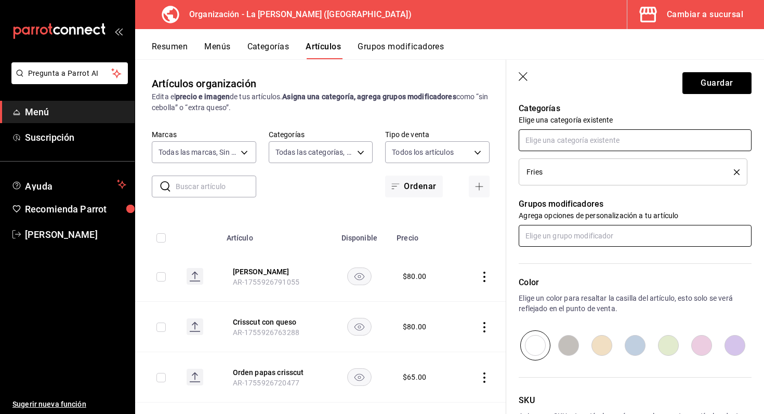
scroll to position [377, 0]
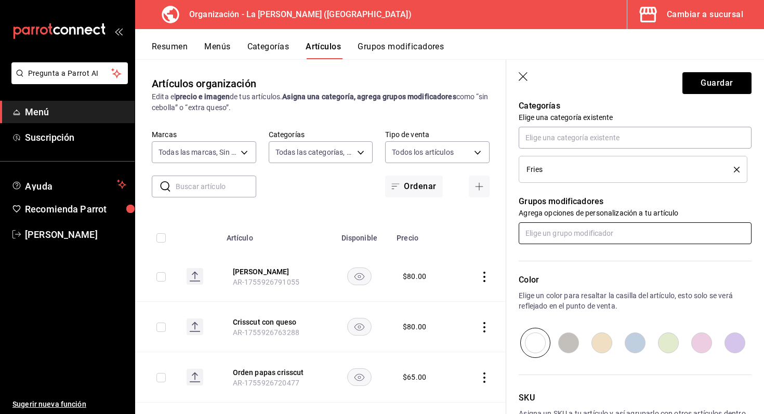
click at [594, 235] on input "text" at bounding box center [635, 234] width 233 height 22
click at [585, 275] on li "salsas" at bounding box center [635, 274] width 233 height 17
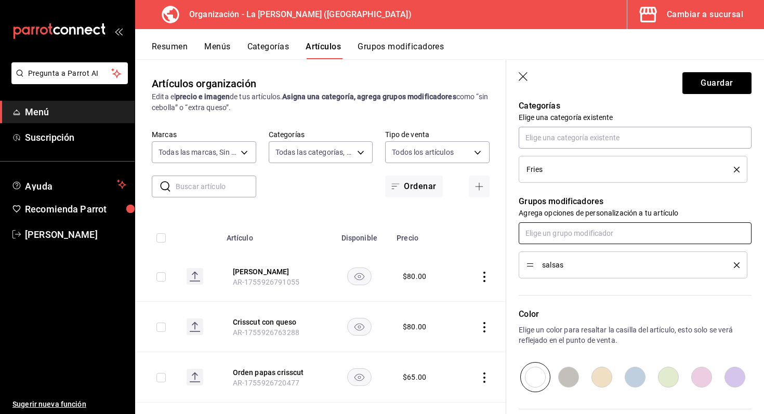
click at [576, 236] on input "text" at bounding box center [635, 234] width 233 height 22
click at [566, 260] on li "aderezos" at bounding box center [635, 257] width 233 height 17
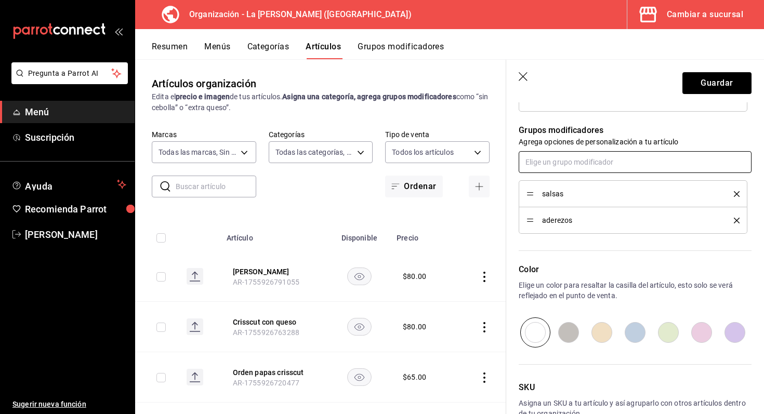
scroll to position [470, 0]
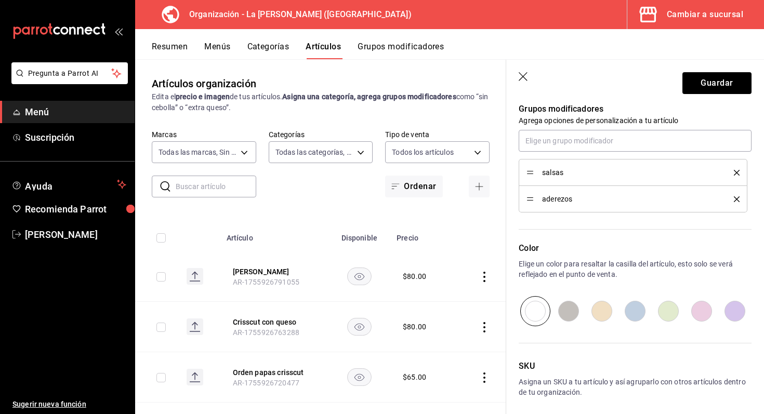
click at [671, 311] on input "radio" at bounding box center [668, 311] width 33 height 30
radio input "true"
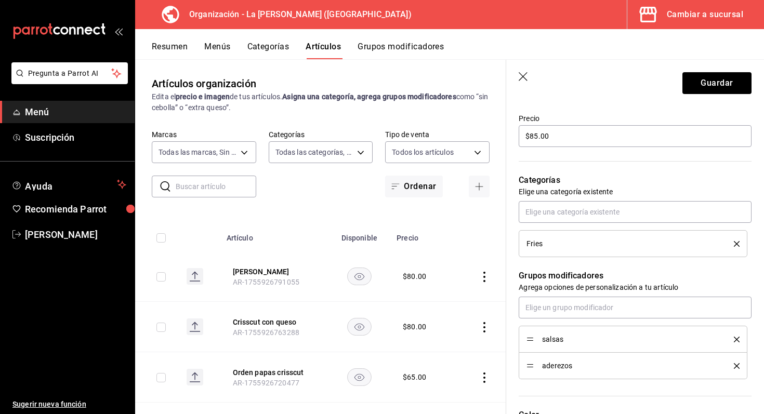
scroll to position [0, 0]
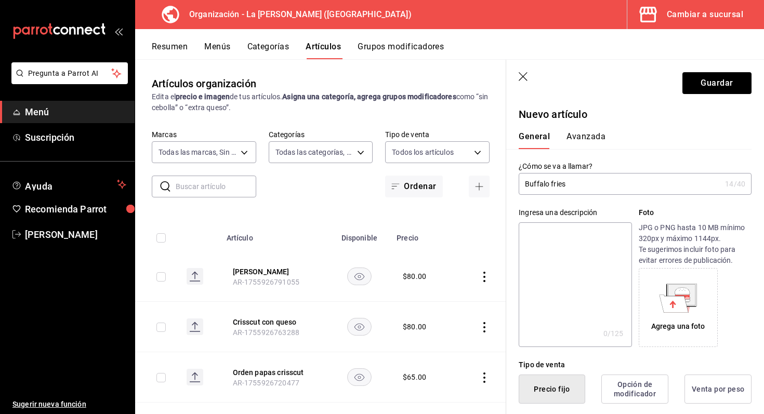
click at [592, 136] on button "Avanzada" at bounding box center [586, 141] width 39 height 18
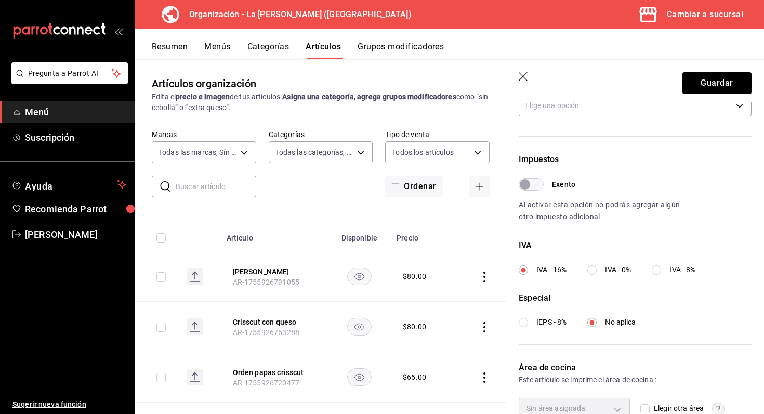
scroll to position [320, 0]
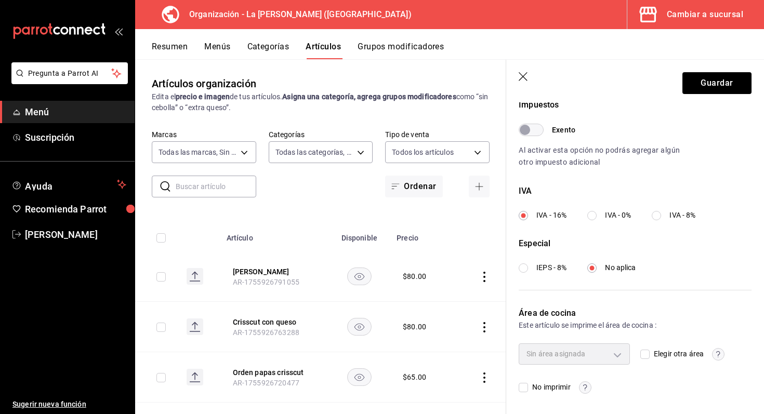
click at [647, 358] on input "Elegir otra área" at bounding box center [645, 354] width 9 height 9
checkbox input "true"
type input "693230dc-cf38-4be9-a103-123b1e076145"
click at [689, 84] on button "Guardar" at bounding box center [717, 83] width 69 height 22
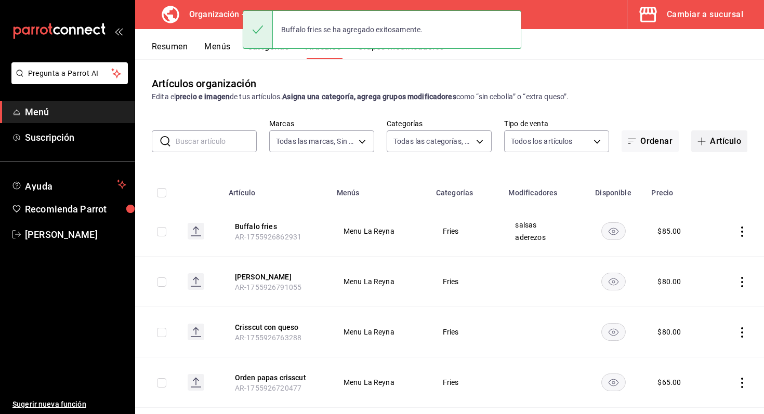
click at [710, 139] on button "Artículo" at bounding box center [720, 142] width 56 height 22
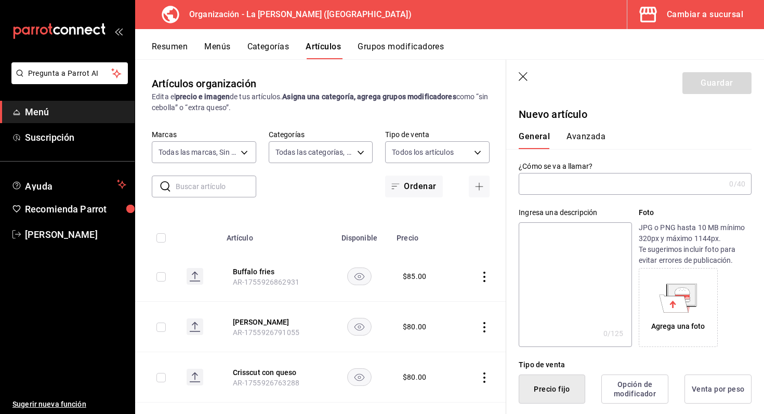
click at [546, 186] on input "text" at bounding box center [622, 184] width 206 height 21
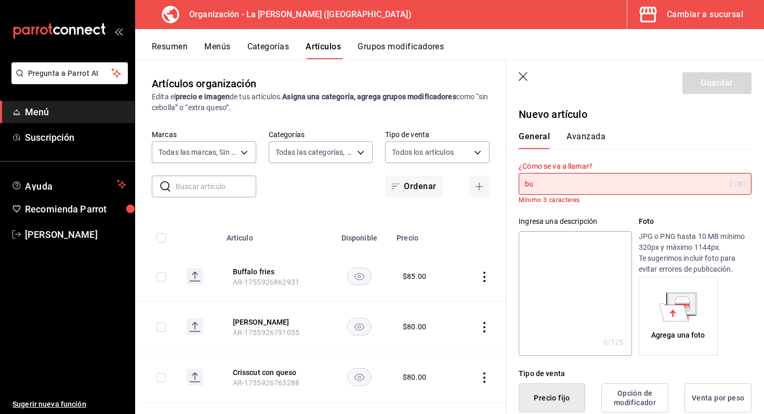
type input "b"
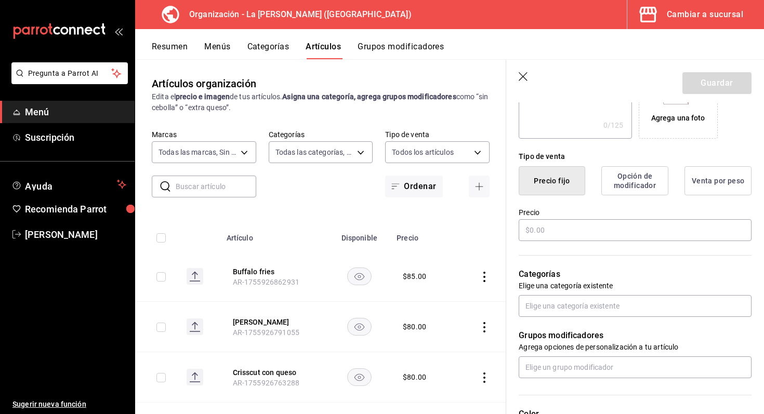
scroll to position [217, 0]
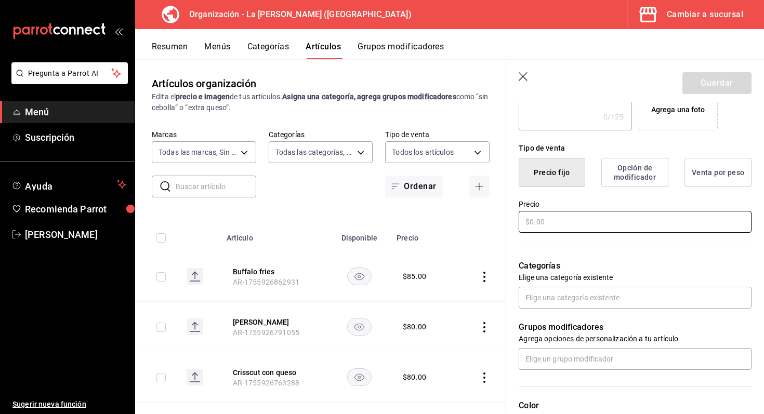
type input "Buffalo fries Crisscut"
click at [589, 225] on input "text" at bounding box center [635, 222] width 233 height 22
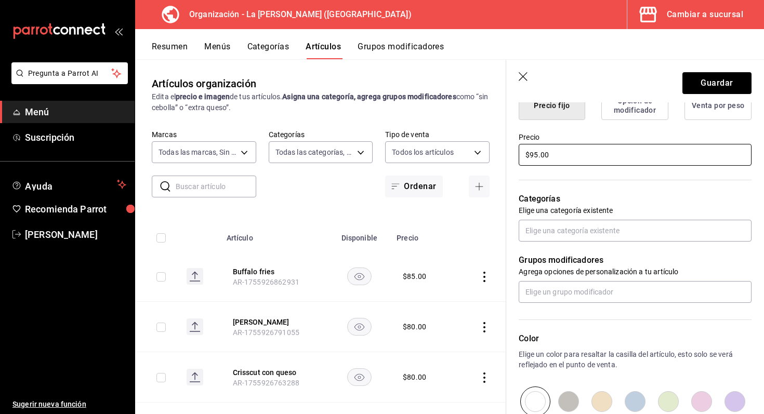
scroll to position [285, 0]
type input "$95.00"
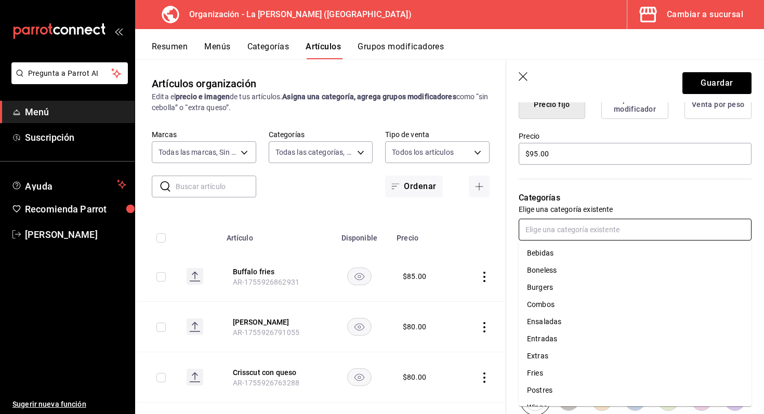
click at [589, 230] on input "text" at bounding box center [635, 230] width 233 height 22
click at [563, 373] on li "Fries" at bounding box center [635, 373] width 233 height 17
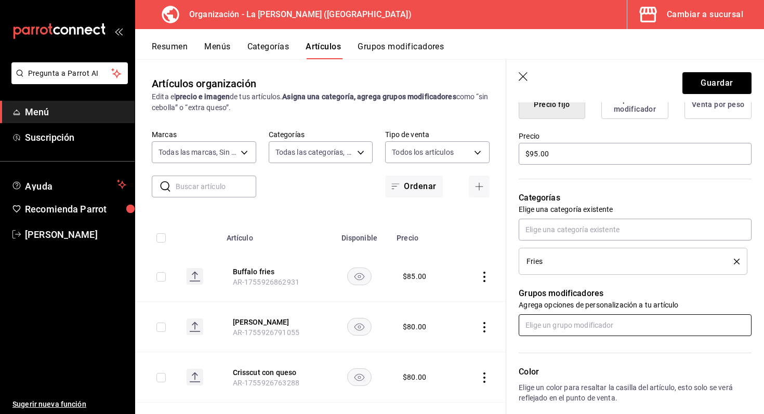
click at [577, 322] on input "text" at bounding box center [635, 326] width 233 height 22
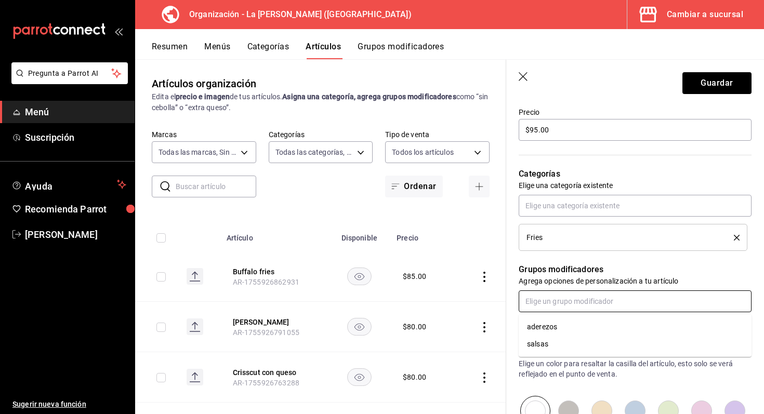
scroll to position [310, 0]
click at [573, 330] on li "aderezos" at bounding box center [635, 324] width 233 height 17
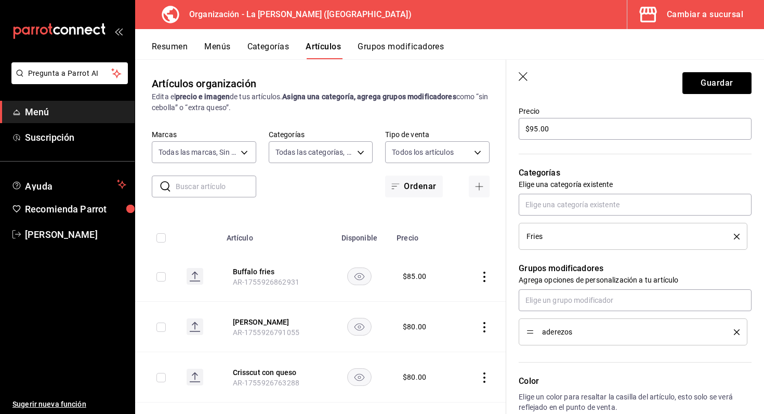
click at [735, 332] on icon "delete" at bounding box center [737, 333] width 6 height 6
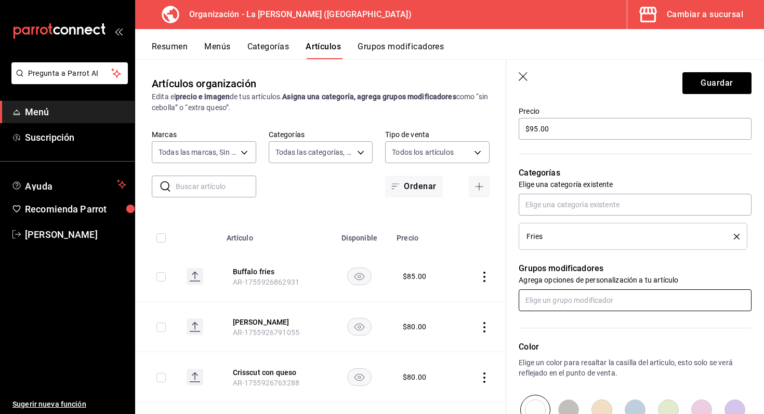
click at [705, 310] on input "text" at bounding box center [635, 301] width 233 height 22
click at [652, 353] on ul "aderezos salsas" at bounding box center [635, 332] width 233 height 43
click at [633, 337] on li "salsas" at bounding box center [635, 341] width 233 height 17
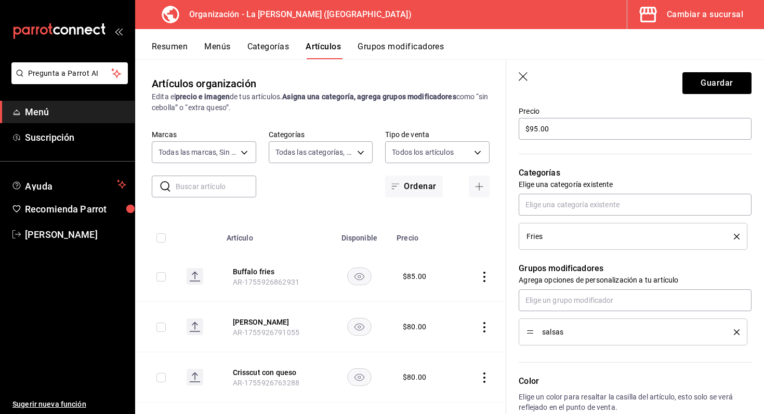
click at [613, 312] on div "salsas" at bounding box center [635, 318] width 233 height 56
click at [601, 305] on input "text" at bounding box center [635, 301] width 233 height 22
click at [582, 330] on li "aderezos" at bounding box center [635, 324] width 233 height 17
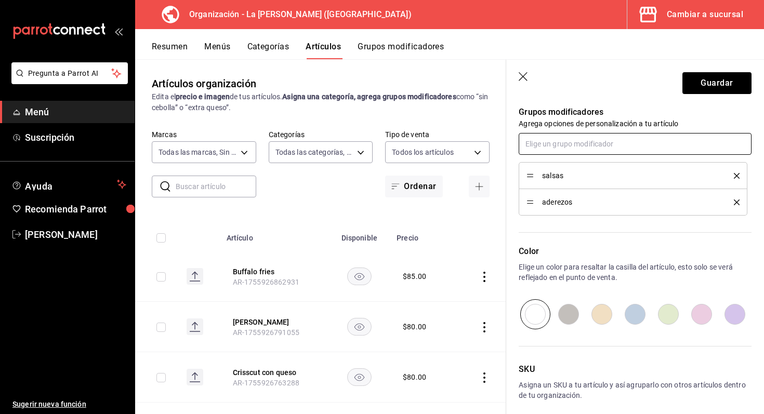
scroll to position [476, 0]
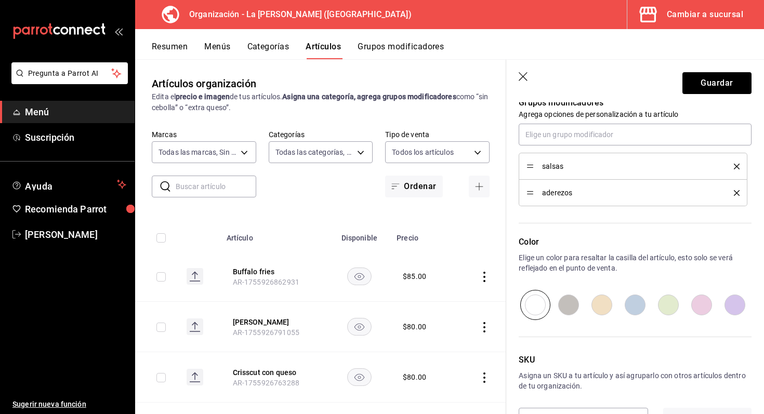
click at [706, 305] on input "radio" at bounding box center [701, 305] width 33 height 30
radio input "true"
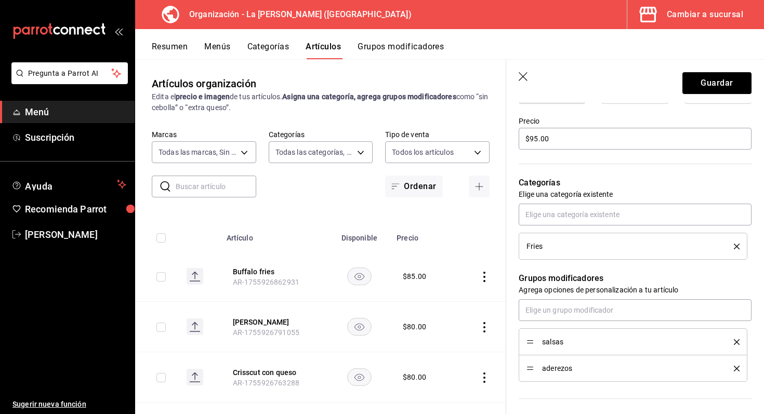
scroll to position [0, 0]
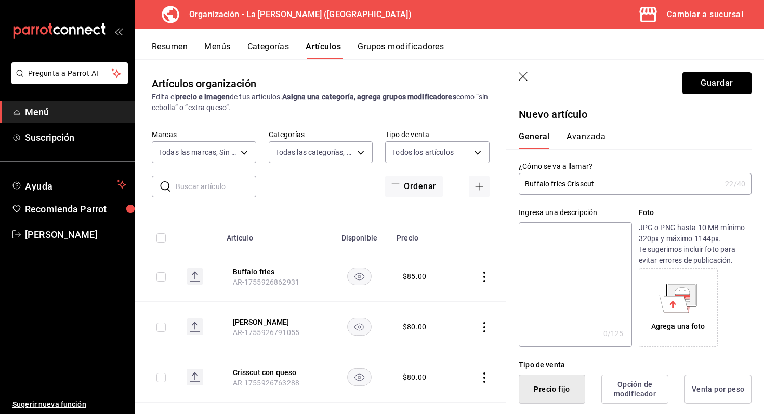
click at [579, 144] on button "Avanzada" at bounding box center [586, 141] width 39 height 18
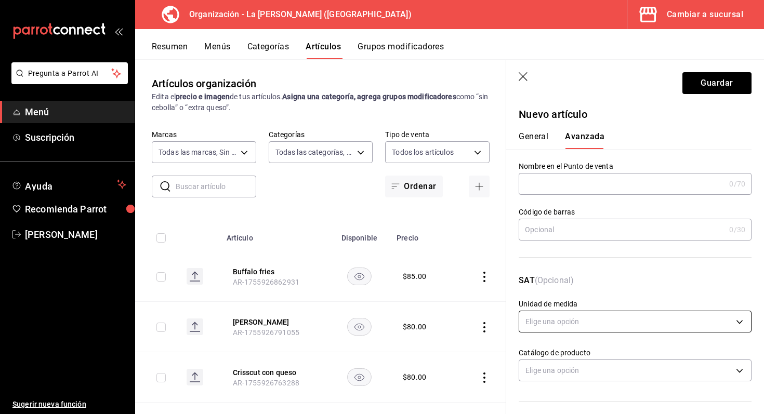
scroll to position [320, 0]
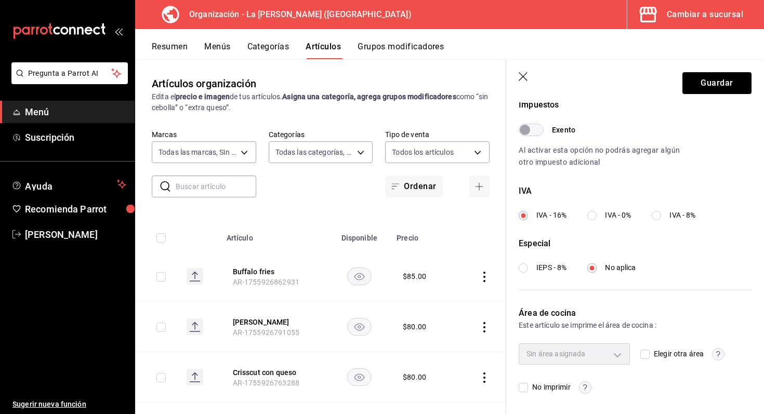
click at [619, 346] on div "Sin área asignada" at bounding box center [574, 354] width 111 height 21
click at [653, 358] on span "Elegir otra área" at bounding box center [677, 354] width 54 height 11
click at [650, 358] on input "Elegir otra área" at bounding box center [645, 354] width 9 height 9
checkbox input "true"
type input "693230dc-cf38-4be9-a103-123b1e076145"
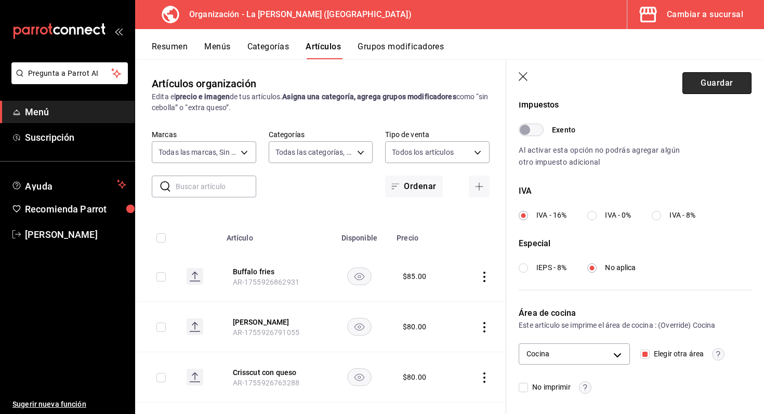
click at [731, 80] on button "Guardar" at bounding box center [717, 83] width 69 height 22
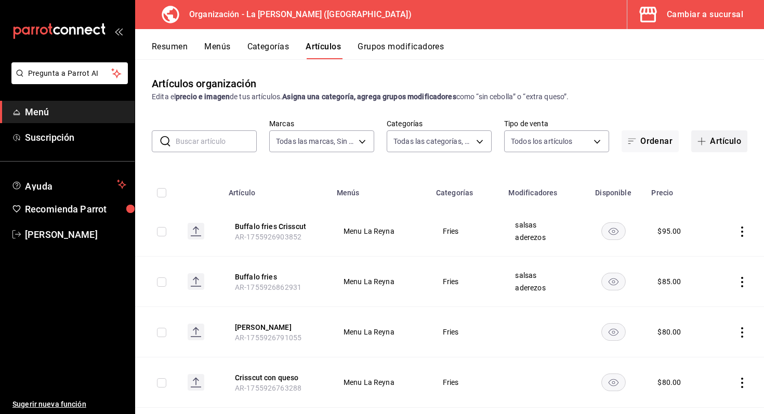
click at [714, 139] on button "Artículo" at bounding box center [720, 142] width 56 height 22
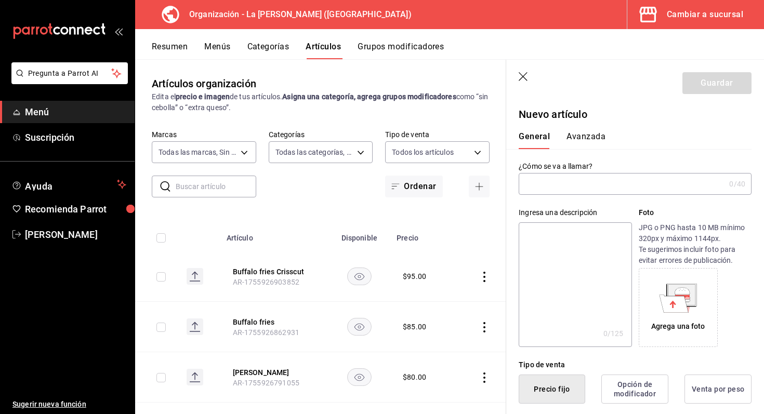
click at [557, 192] on input "text" at bounding box center [622, 184] width 206 height 21
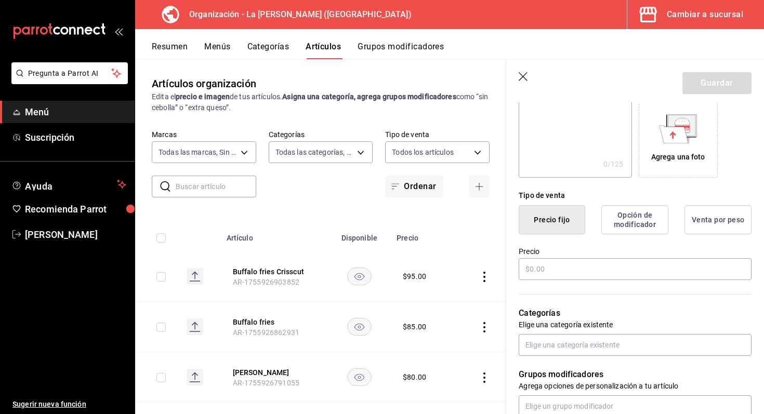
scroll to position [179, 0]
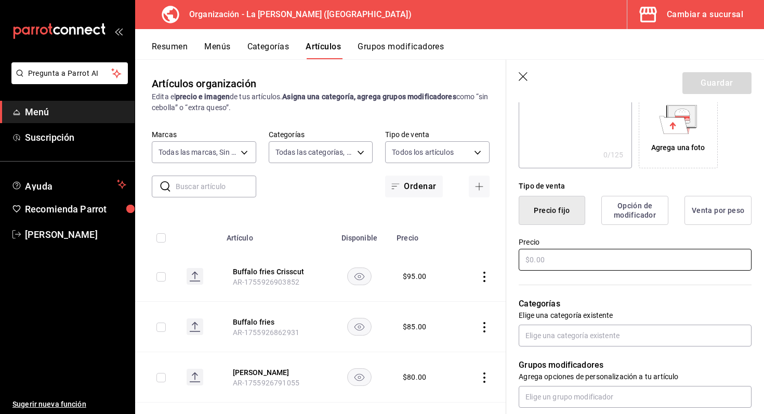
type input "Queen fries"
click at [543, 262] on input "text" at bounding box center [635, 260] width 233 height 22
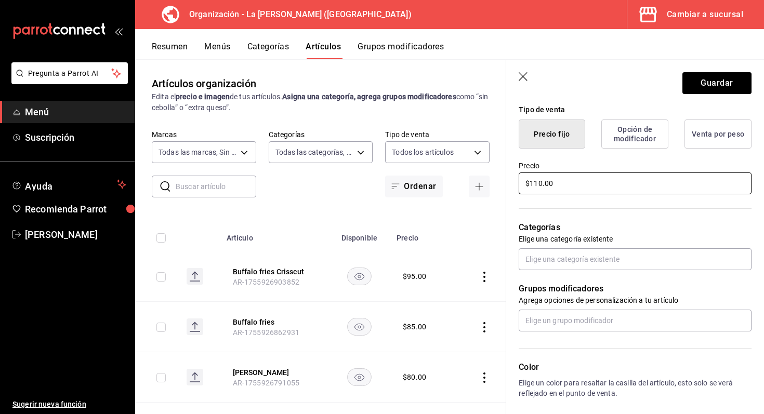
scroll to position [267, 0]
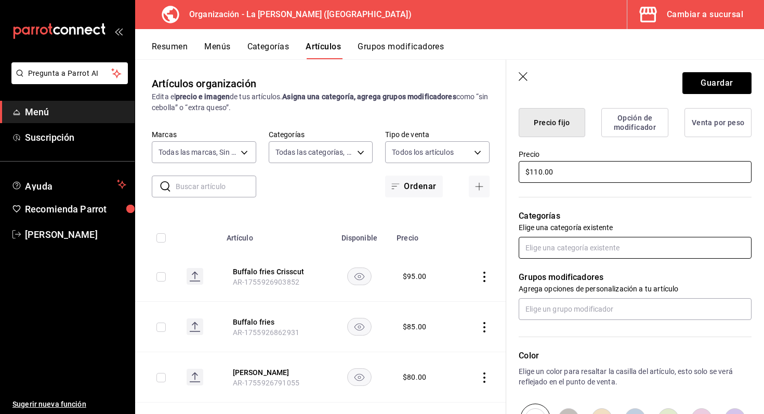
type input "$110.00"
click at [602, 244] on input "text" at bounding box center [635, 248] width 233 height 22
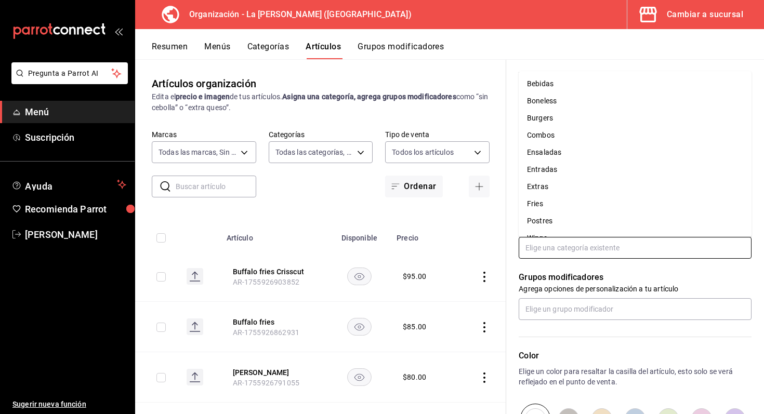
click at [562, 208] on li "Fries" at bounding box center [635, 204] width 233 height 17
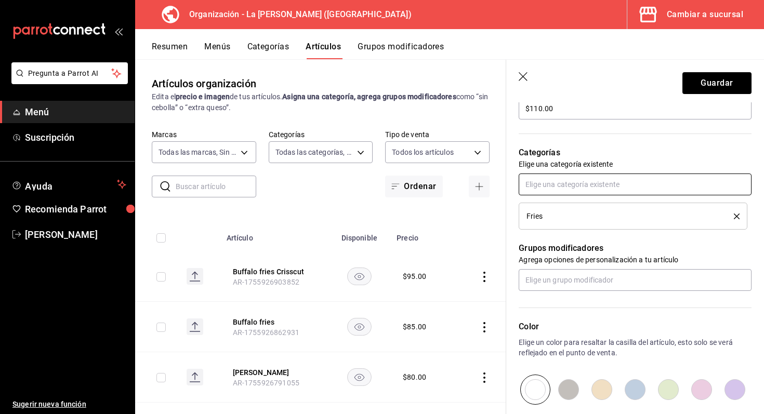
scroll to position [331, 0]
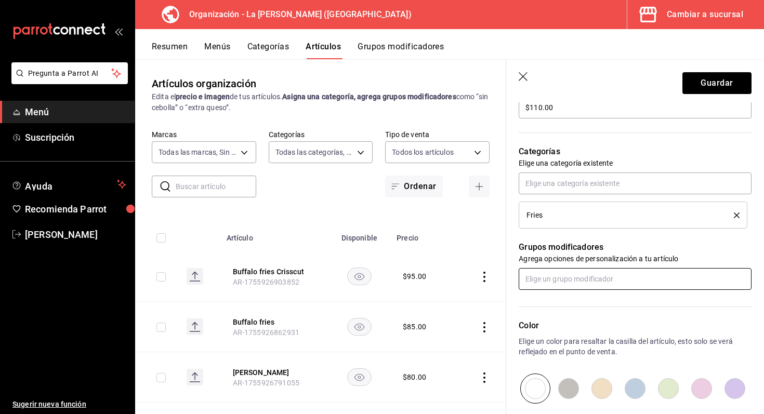
click at [572, 272] on input "text" at bounding box center [635, 279] width 233 height 22
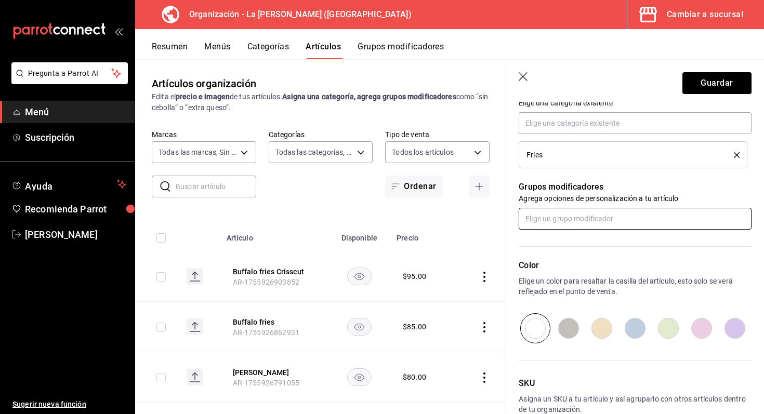
scroll to position [404, 0]
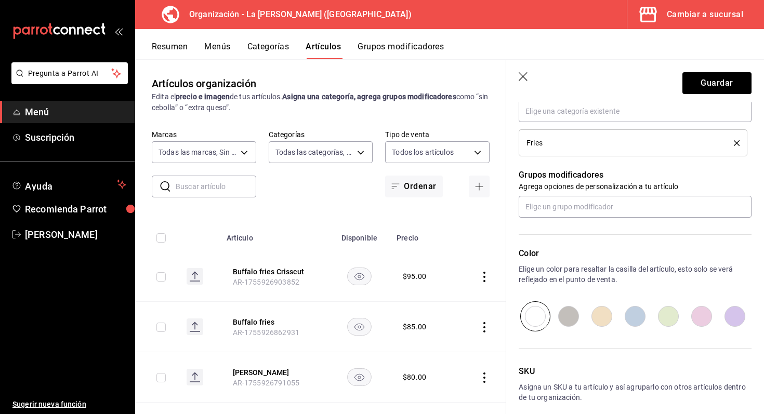
click at [710, 317] on input "radio" at bounding box center [701, 317] width 33 height 30
radio input "true"
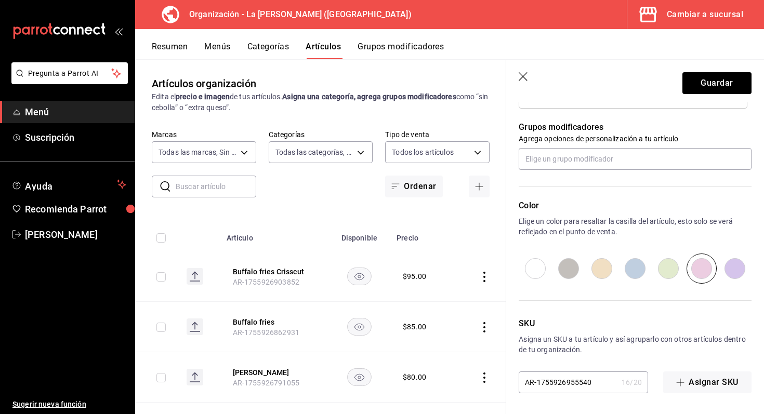
click at [734, 269] on input "radio" at bounding box center [735, 269] width 33 height 30
radio input "true"
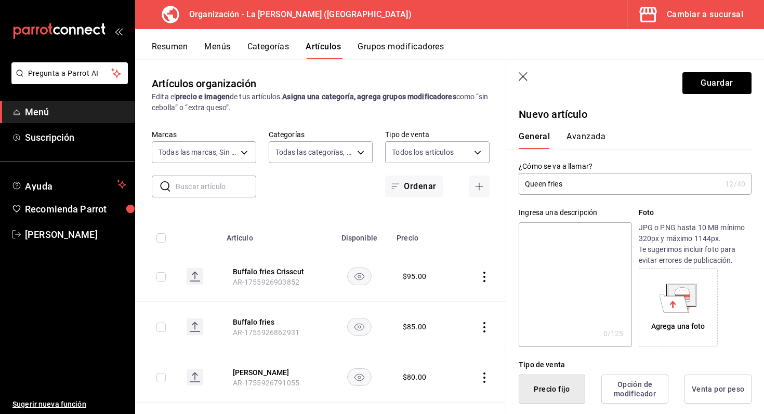
click at [583, 133] on button "Avanzada" at bounding box center [586, 141] width 39 height 18
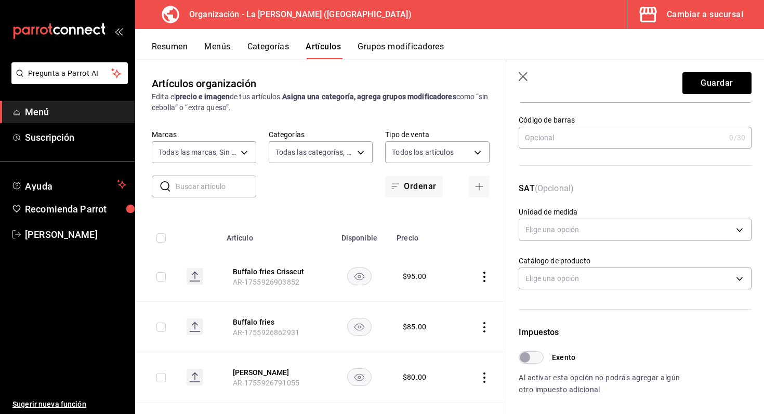
scroll to position [320, 0]
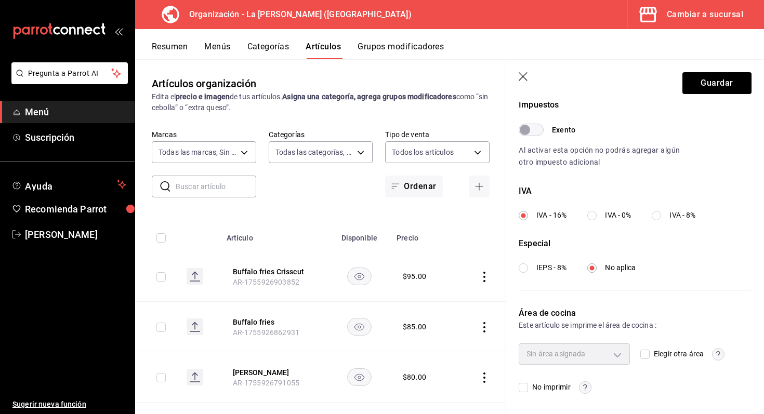
click at [645, 357] on input "Elegir otra área" at bounding box center [645, 354] width 9 height 9
checkbox input "true"
type input "693230dc-cf38-4be9-a103-123b1e076145"
click at [644, 355] on input "Elegir otra área" at bounding box center [645, 354] width 9 height 9
click at [647, 354] on input "Elegir otra área" at bounding box center [645, 354] width 9 height 9
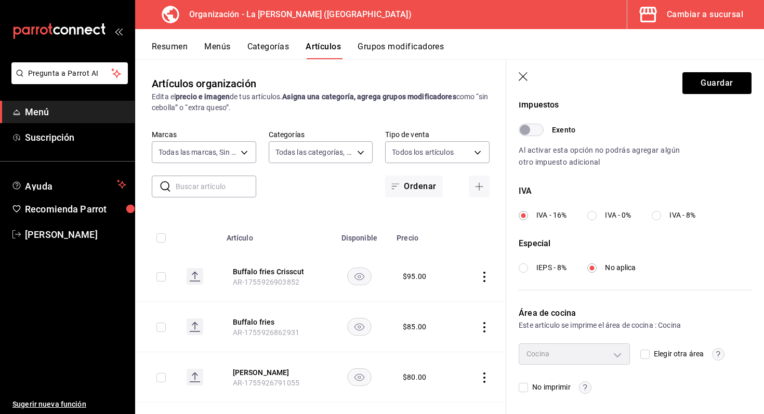
checkbox input "true"
click at [647, 354] on input "Elegir otra área" at bounding box center [645, 354] width 9 height 9
checkbox input "false"
type input "693230dc-cf38-4be9-a103-123b1e076145"
click at [616, 349] on div "Cocina" at bounding box center [574, 354] width 111 height 21
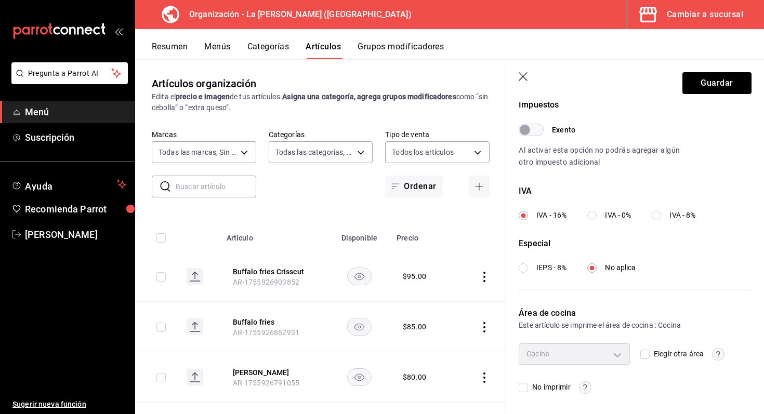
click at [650, 353] on input "Elegir otra área" at bounding box center [645, 354] width 9 height 9
checkbox input "true"
click at [615, 355] on body "Pregunta a Parrot AI Menú Suscripción Ayuda Recomienda Parrot Marco Romo Sugeri…" at bounding box center [382, 207] width 764 height 414
click at [576, 390] on span "Cocina" at bounding box center [584, 388] width 76 height 11
type input "693230dc-cf38-4be9-a103-123b1e076145"
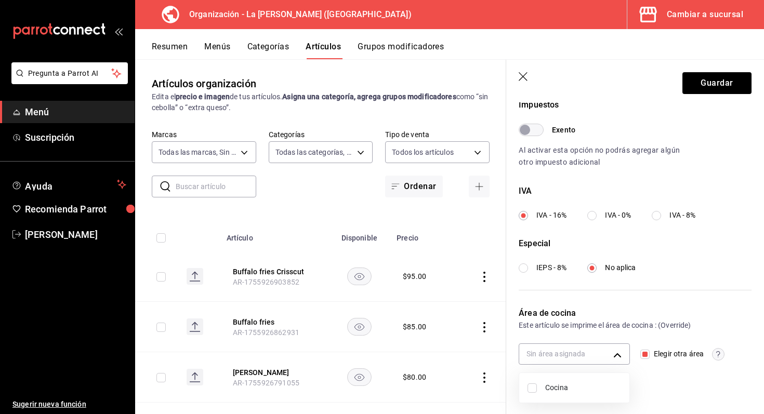
checkbox input "true"
click at [721, 86] on div at bounding box center [382, 207] width 764 height 414
click at [721, 86] on button "Guardar" at bounding box center [717, 83] width 69 height 22
